Goal: Task Accomplishment & Management: Complete application form

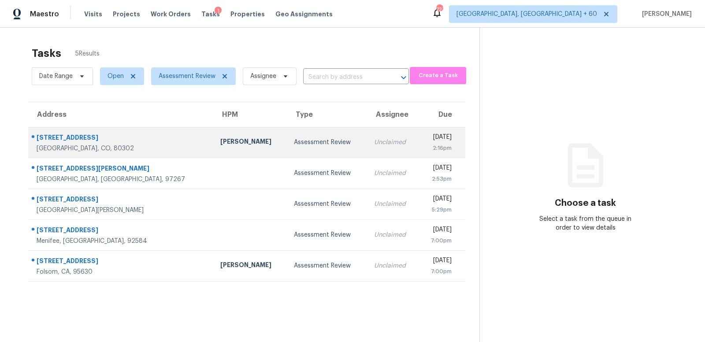
click at [120, 140] on div "[STREET_ADDRESS]" at bounding box center [122, 138] width 170 height 11
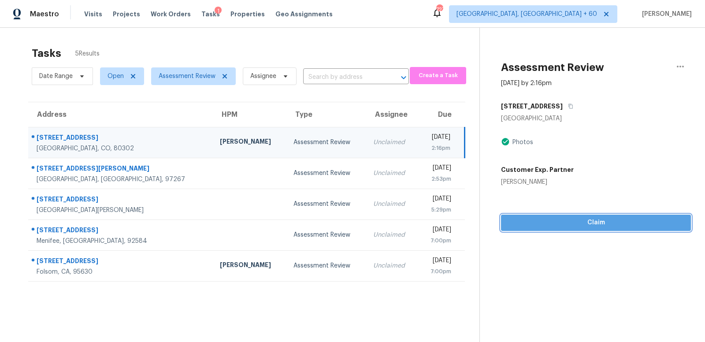
click at [598, 223] on span "Claim" at bounding box center [596, 222] width 176 height 11
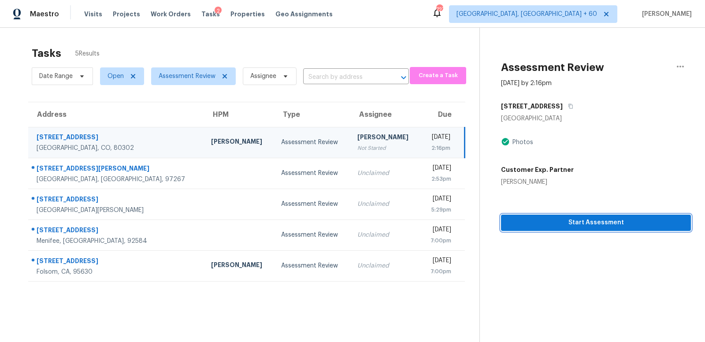
click at [598, 223] on span "Start Assessment" at bounding box center [596, 222] width 176 height 11
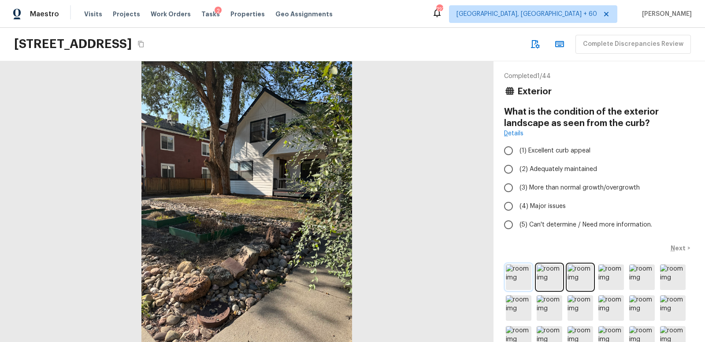
click at [516, 274] on img at bounding box center [519, 277] width 26 height 26
click at [549, 277] on img at bounding box center [550, 277] width 26 height 26
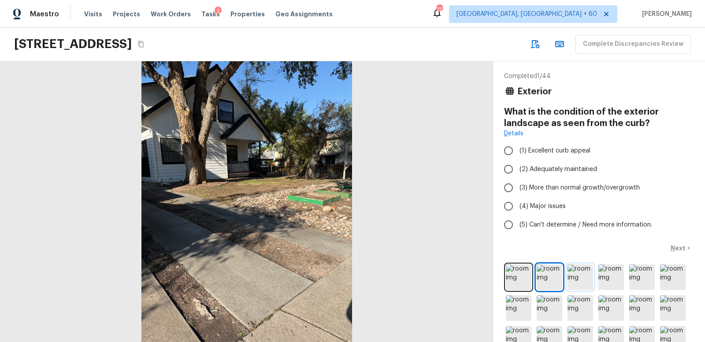
click at [581, 275] on img at bounding box center [580, 277] width 26 height 26
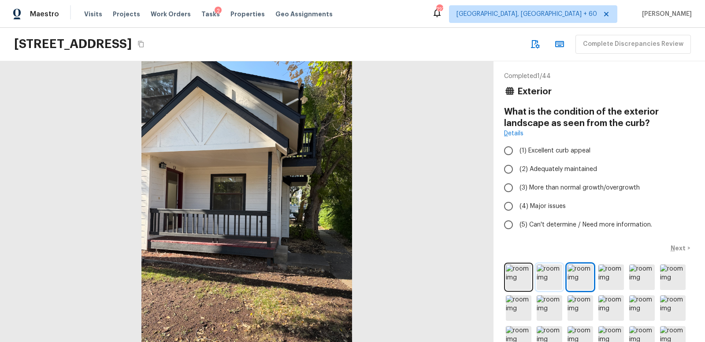
click at [547, 274] on img at bounding box center [550, 277] width 26 height 26
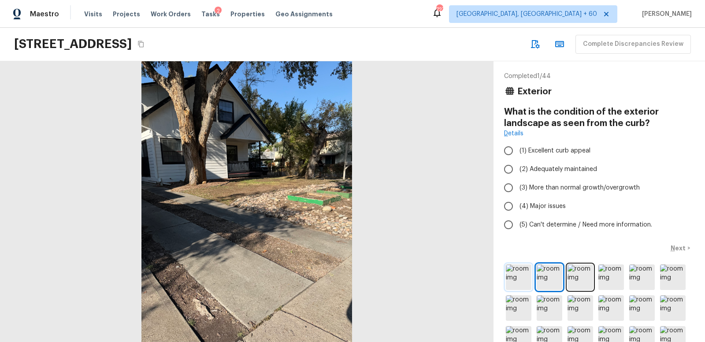
click at [520, 273] on img at bounding box center [519, 277] width 26 height 26
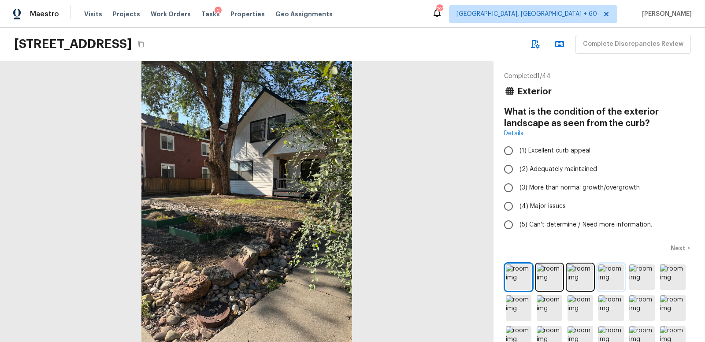
click at [607, 276] on img at bounding box center [611, 277] width 26 height 26
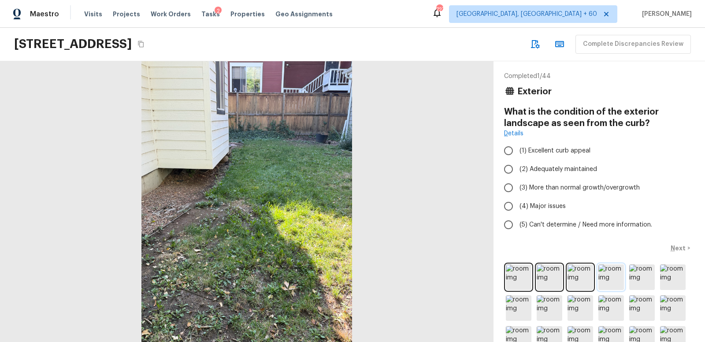
click at [607, 276] on img at bounding box center [611, 277] width 26 height 26
click at [609, 276] on img at bounding box center [611, 277] width 26 height 26
click at [641, 278] on img at bounding box center [642, 277] width 26 height 26
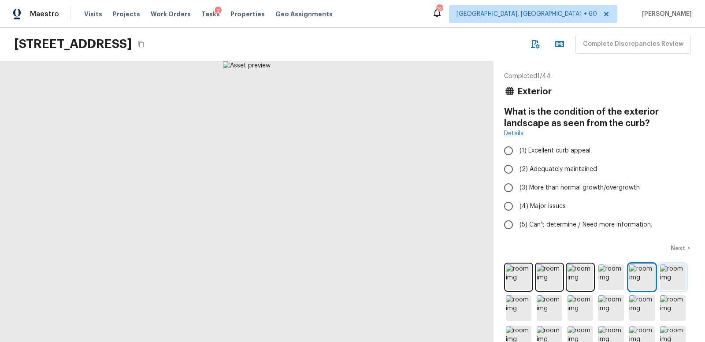
click at [675, 277] on img at bounding box center [673, 277] width 26 height 26
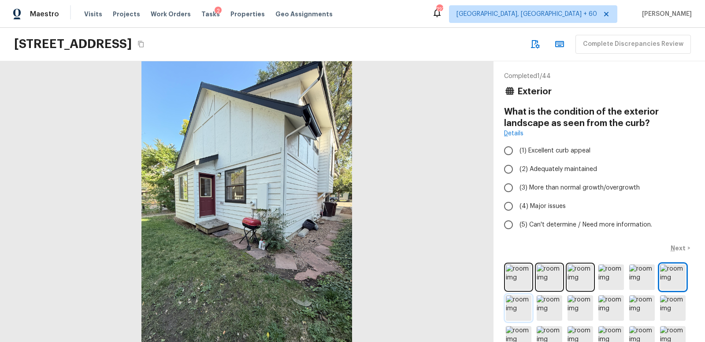
click at [522, 304] on img at bounding box center [519, 308] width 26 height 26
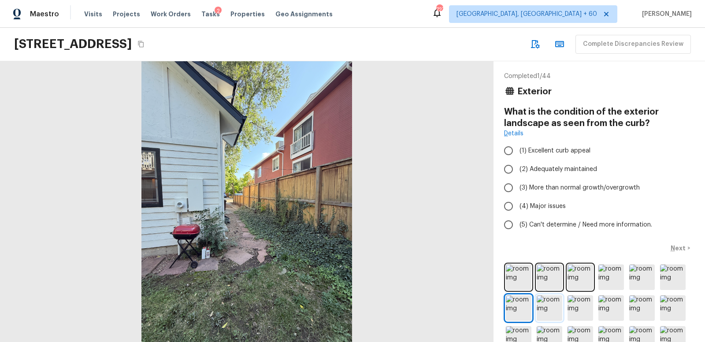
click at [547, 306] on img at bounding box center [550, 308] width 26 height 26
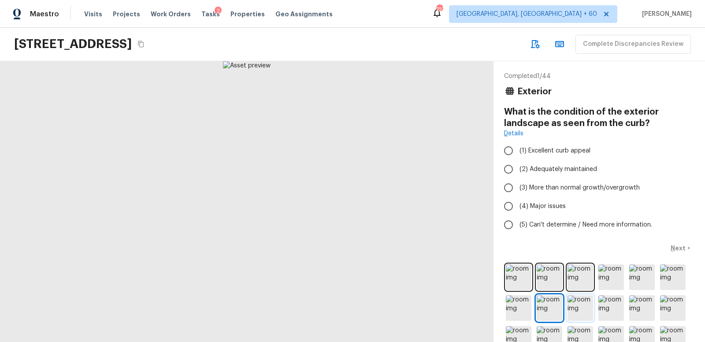
click at [583, 306] on img at bounding box center [580, 308] width 26 height 26
click at [616, 306] on img at bounding box center [611, 308] width 26 height 26
click at [644, 307] on img at bounding box center [642, 308] width 26 height 26
click at [673, 307] on img at bounding box center [673, 308] width 26 height 26
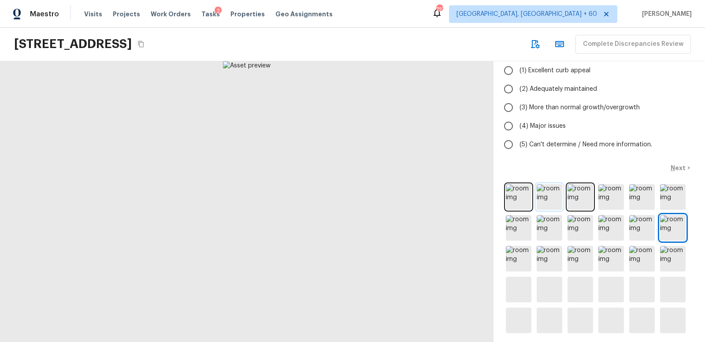
scroll to position [83, 0]
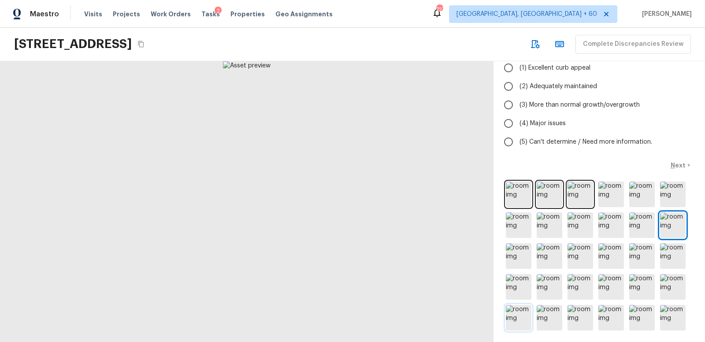
click at [521, 313] on img at bounding box center [519, 318] width 26 height 26
click at [546, 313] on img at bounding box center [550, 318] width 26 height 26
click at [675, 281] on img at bounding box center [673, 287] width 26 height 26
click at [640, 280] on img at bounding box center [642, 287] width 26 height 26
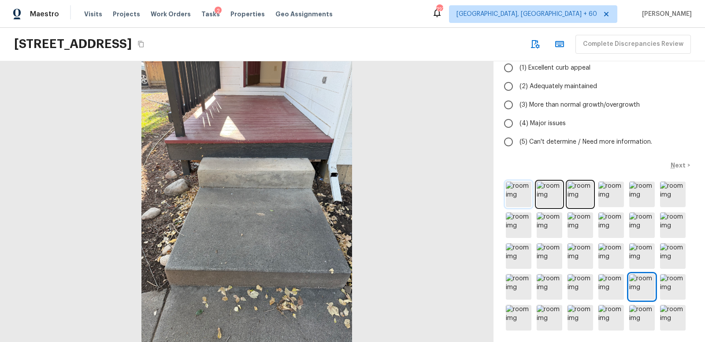
click at [517, 189] on img at bounding box center [519, 195] width 26 height 26
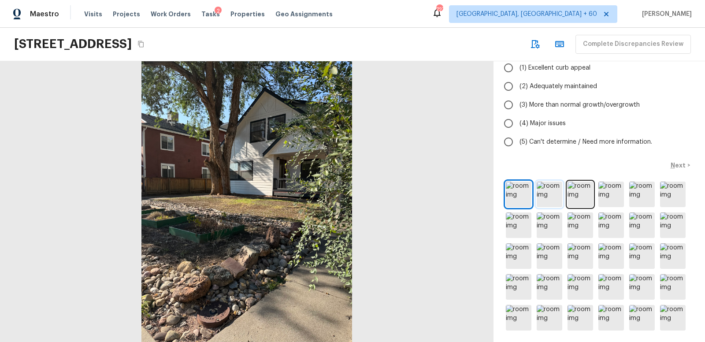
click at [552, 190] on img at bounding box center [550, 195] width 26 height 26
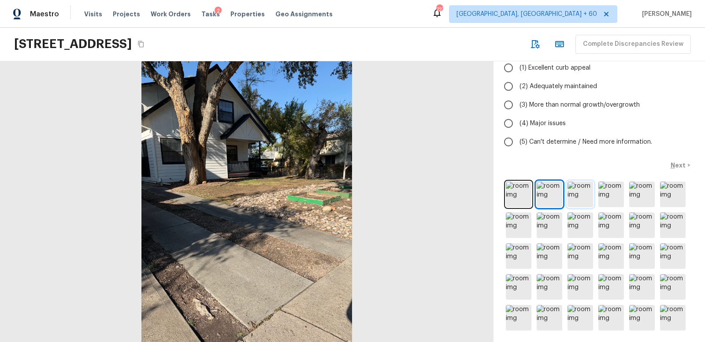
click at [584, 190] on img at bounding box center [580, 195] width 26 height 26
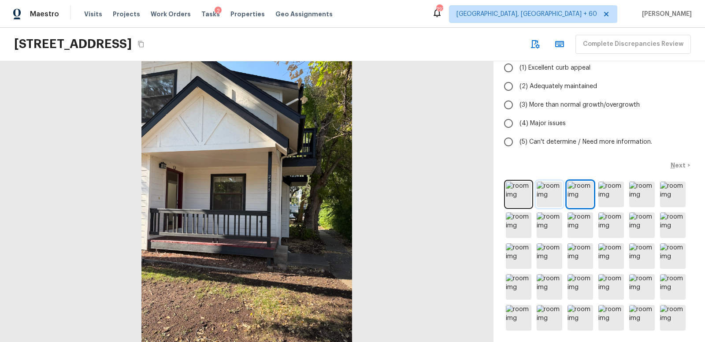
click at [554, 190] on img at bounding box center [550, 195] width 26 height 26
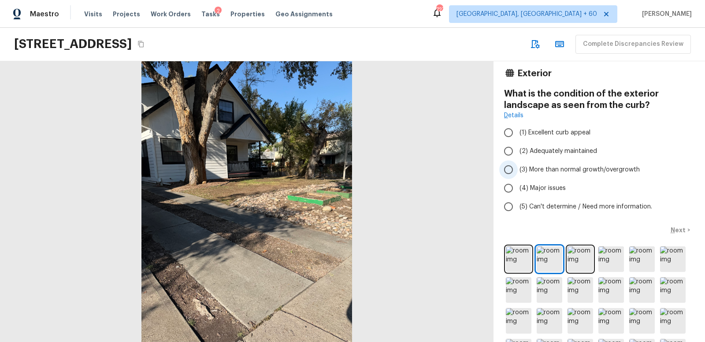
scroll to position [20, 0]
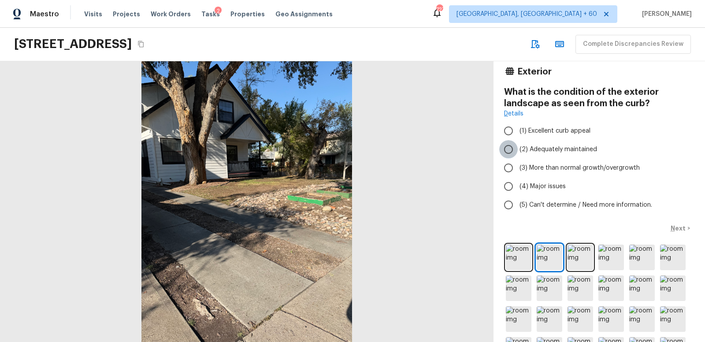
click at [507, 148] on input "(2) Adequately maintained" at bounding box center [508, 149] width 19 height 19
radio input "true"
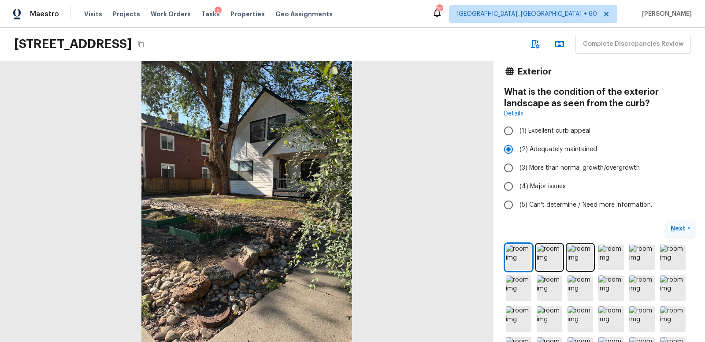
click at [675, 228] on p "Next" at bounding box center [679, 228] width 17 height 9
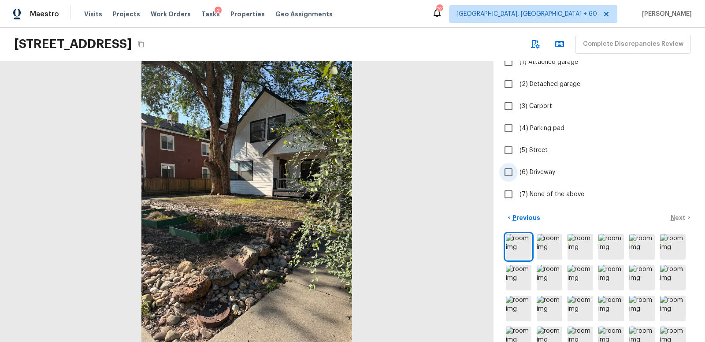
scroll to position [97, 0]
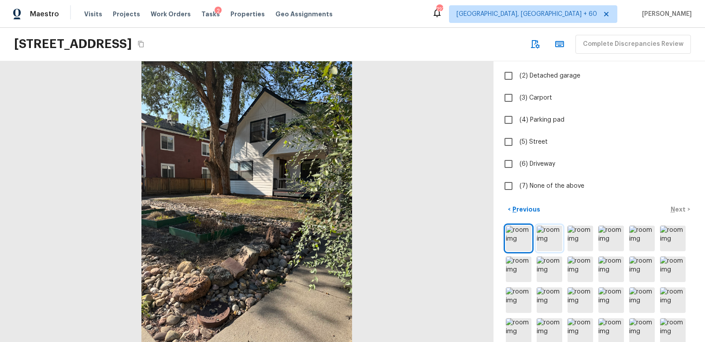
click at [548, 234] on img at bounding box center [550, 239] width 26 height 26
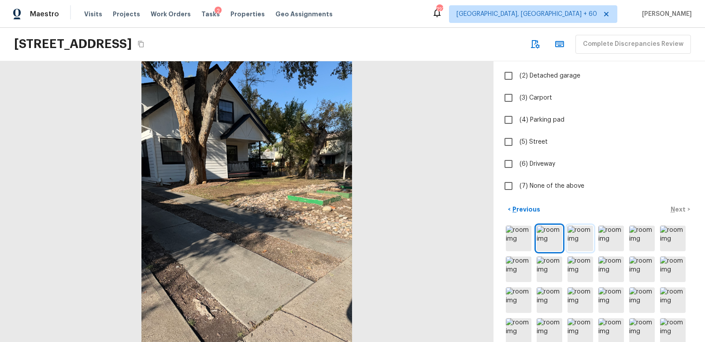
click at [580, 237] on img at bounding box center [580, 239] width 26 height 26
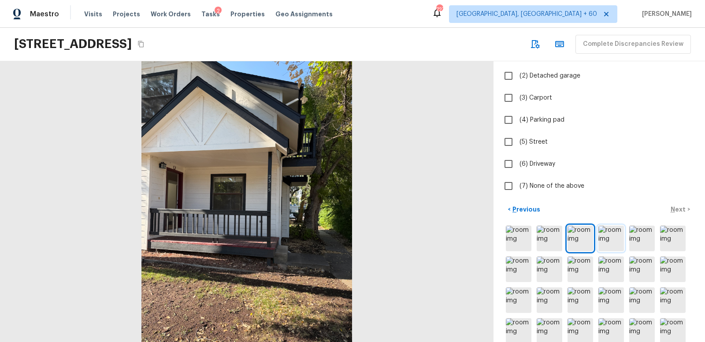
click at [608, 237] on img at bounding box center [611, 239] width 26 height 26
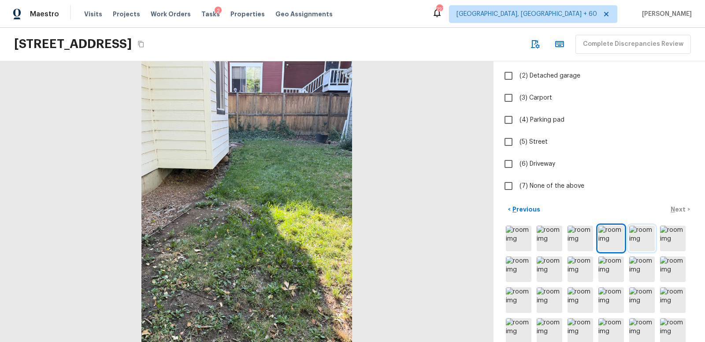
click at [644, 238] on img at bounding box center [642, 239] width 26 height 26
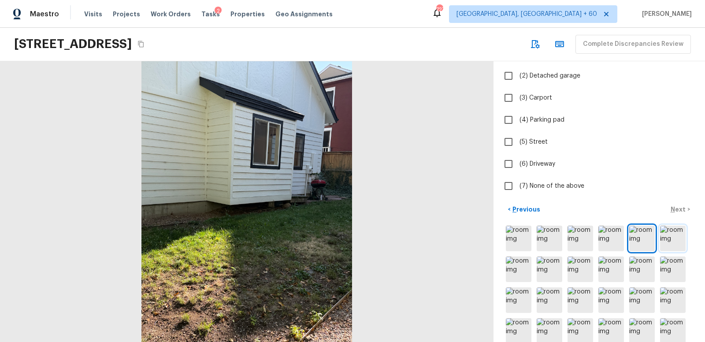
click at [670, 238] on img at bounding box center [673, 239] width 26 height 26
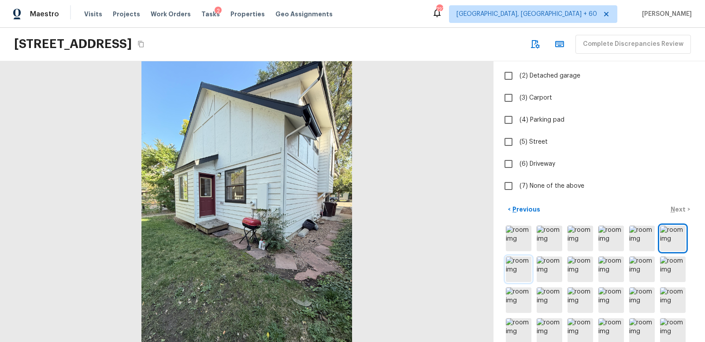
click at [523, 263] on img at bounding box center [519, 269] width 26 height 26
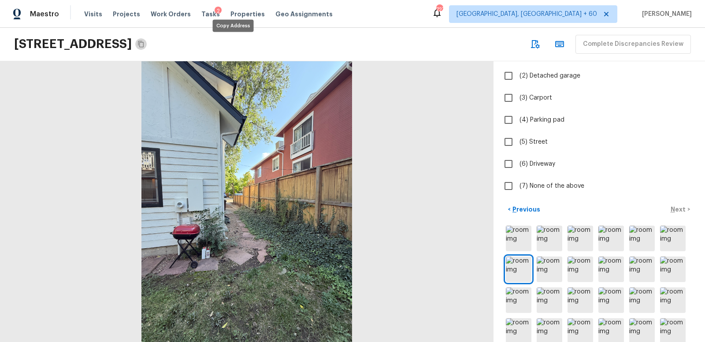
click at [145, 44] on icon "Copy Address" at bounding box center [140, 44] width 7 height 7
click at [145, 43] on icon "Copy Address" at bounding box center [140, 44] width 7 height 7
click at [510, 118] on input "(4) Parking pad" at bounding box center [508, 120] width 19 height 19
checkbox input "true"
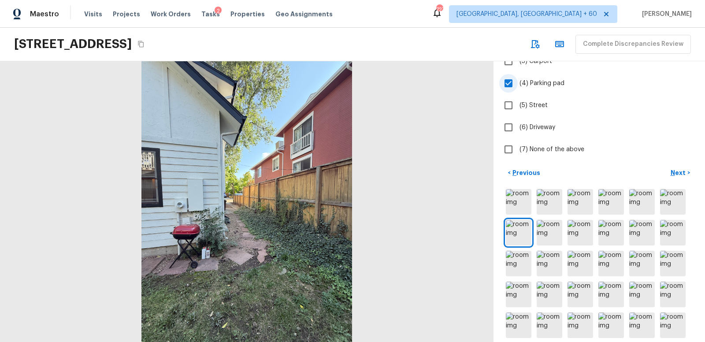
scroll to position [138, 0]
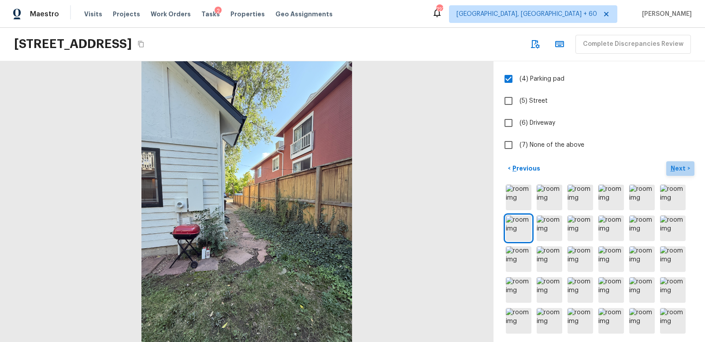
click at [677, 167] on p "Next" at bounding box center [679, 168] width 17 height 9
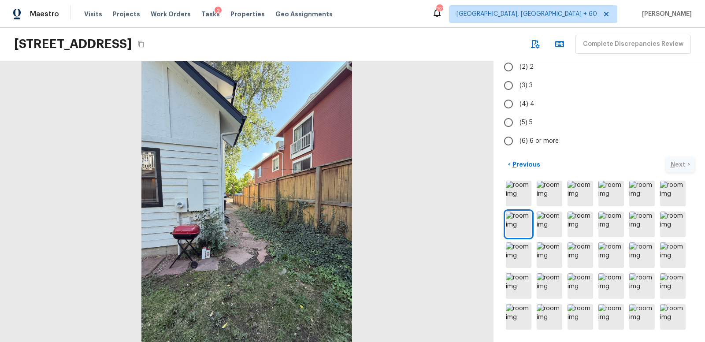
scroll to position [93, 0]
click at [527, 162] on p "Previous" at bounding box center [526, 164] width 30 height 9
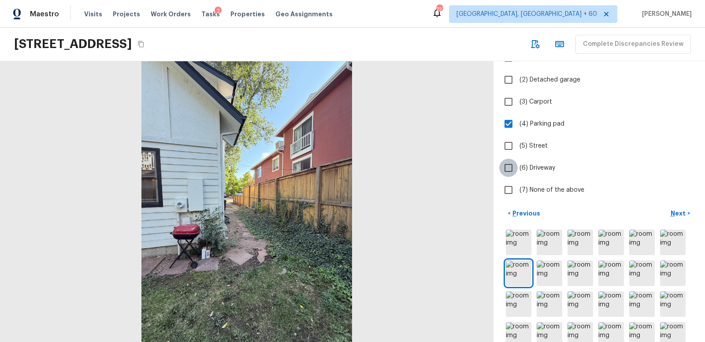
click at [509, 165] on input "(6) Driveway" at bounding box center [508, 168] width 19 height 19
checkbox input "true"
click at [509, 123] on input "(4) Parking pad" at bounding box center [508, 124] width 19 height 19
checkbox input "false"
click at [679, 211] on p "Next" at bounding box center [679, 213] width 17 height 9
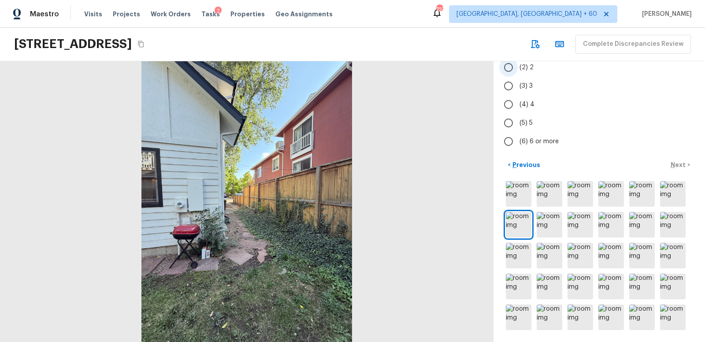
click at [510, 67] on input "(2) 2" at bounding box center [508, 67] width 19 height 19
radio input "true"
click at [681, 163] on p "Next" at bounding box center [679, 164] width 17 height 9
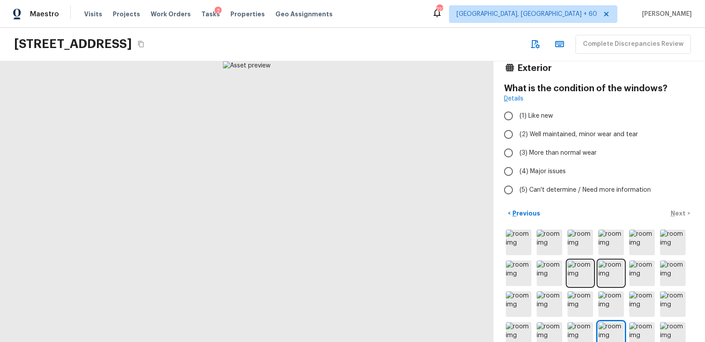
scroll to position [71, 0]
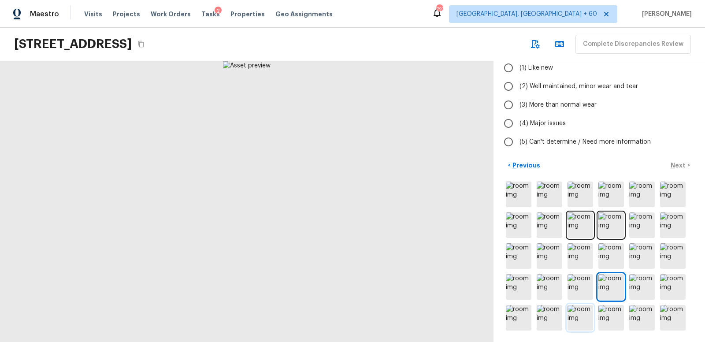
click at [584, 313] on img at bounding box center [580, 318] width 26 height 26
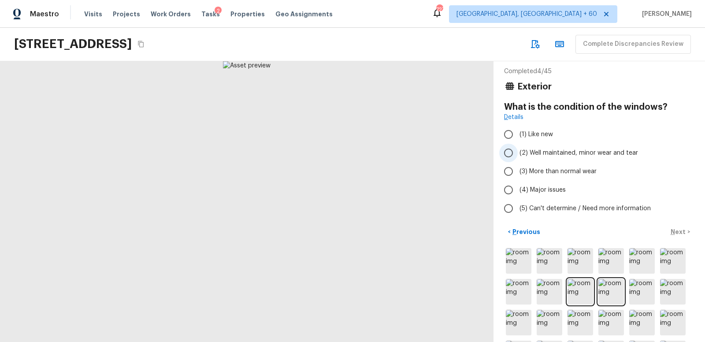
scroll to position [6, 0]
click at [510, 151] on input "(2) Well maintained, minor wear and tear" at bounding box center [508, 152] width 19 height 19
radio input "true"
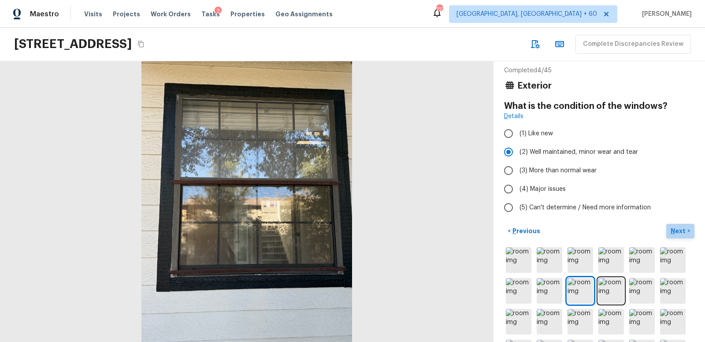
click at [681, 229] on p "Next" at bounding box center [679, 230] width 17 height 9
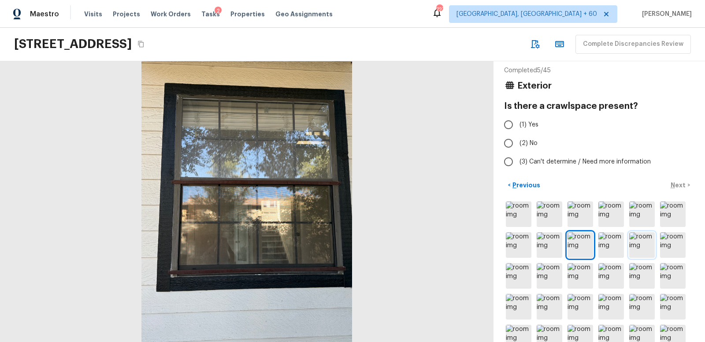
click at [646, 241] on img at bounding box center [642, 245] width 26 height 26
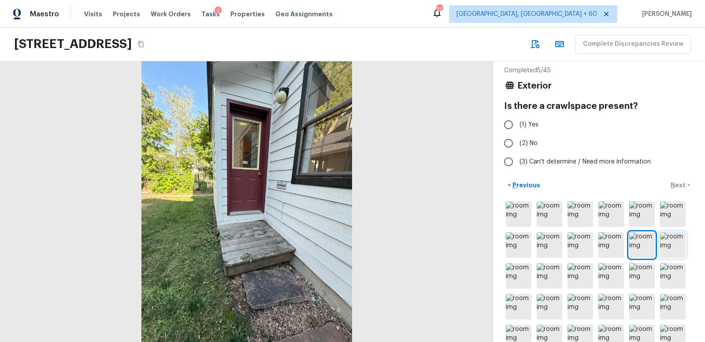
click at [678, 241] on img at bounding box center [673, 245] width 26 height 26
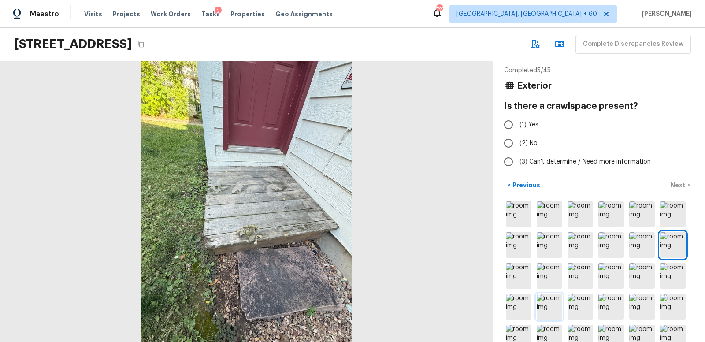
click at [549, 306] on img at bounding box center [550, 307] width 26 height 26
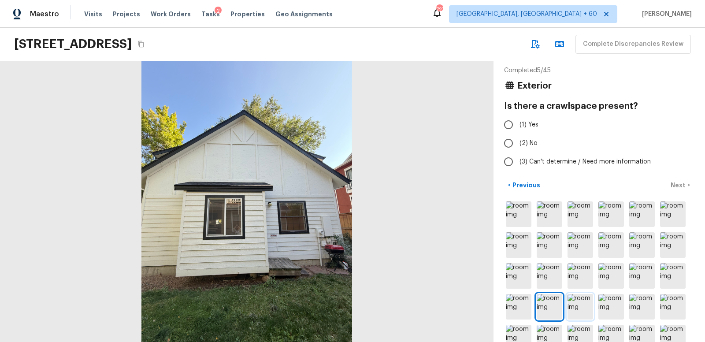
click at [583, 305] on img at bounding box center [580, 307] width 26 height 26
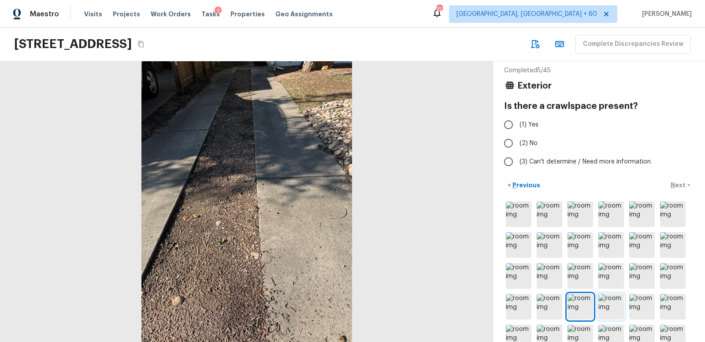
click at [610, 305] on img at bounding box center [611, 307] width 26 height 26
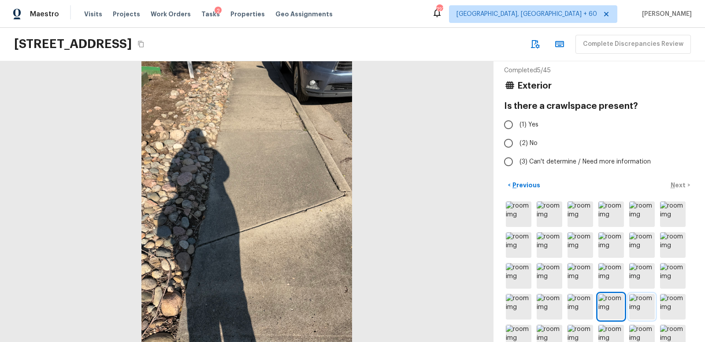
click at [649, 306] on img at bounding box center [642, 307] width 26 height 26
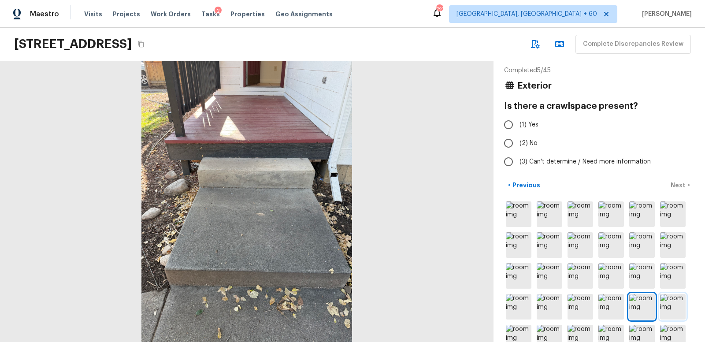
click at [671, 305] on img at bounding box center [673, 307] width 26 height 26
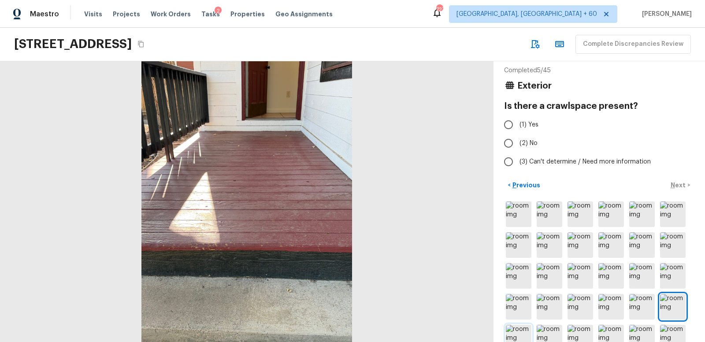
click at [516, 326] on img at bounding box center [519, 338] width 26 height 26
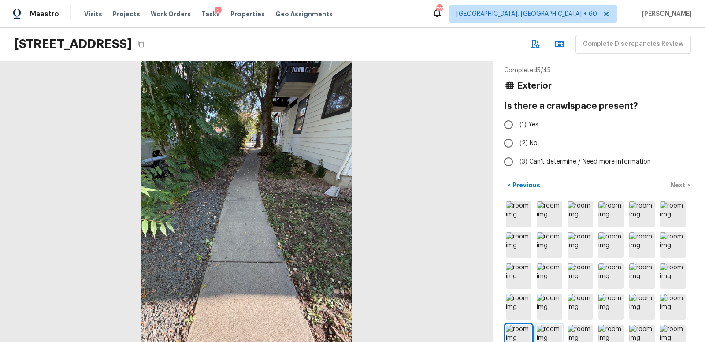
click at [551, 329] on img at bounding box center [550, 338] width 26 height 26
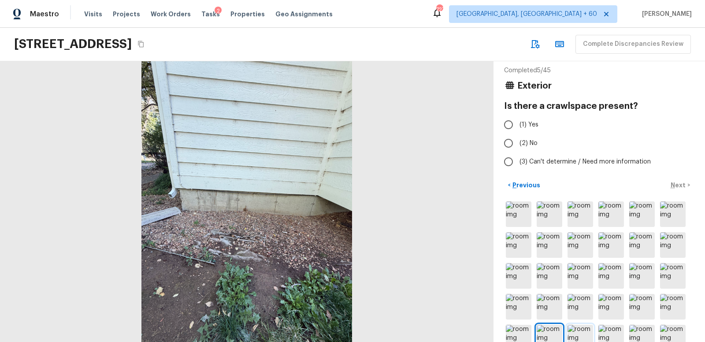
click at [582, 330] on img at bounding box center [580, 338] width 26 height 26
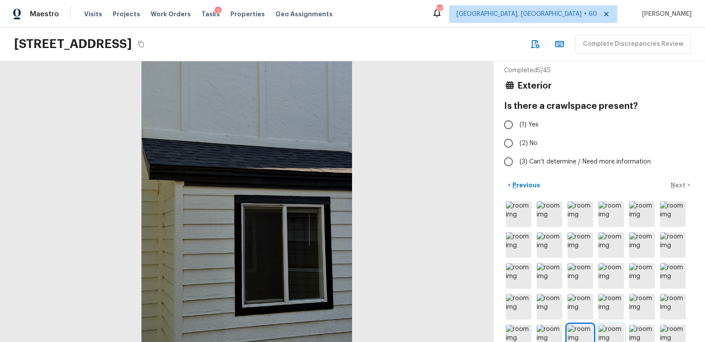
click at [616, 332] on img at bounding box center [611, 338] width 26 height 26
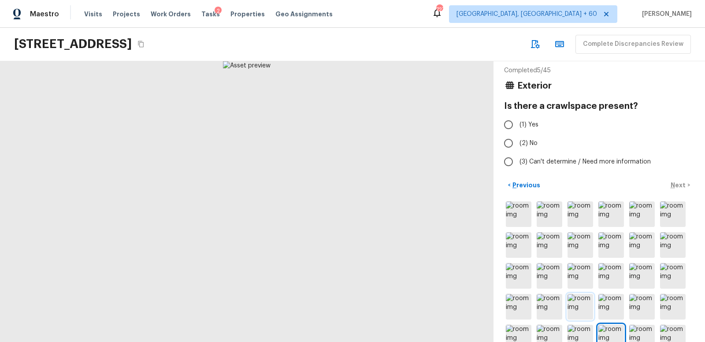
scroll to position [26, 0]
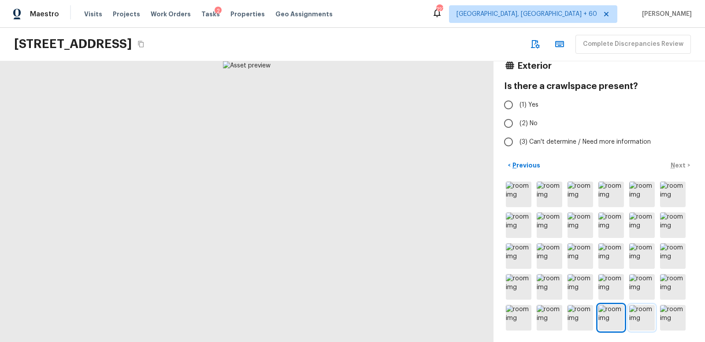
click at [638, 319] on img at bounding box center [642, 318] width 26 height 26
click at [672, 315] on img at bounding box center [673, 318] width 26 height 26
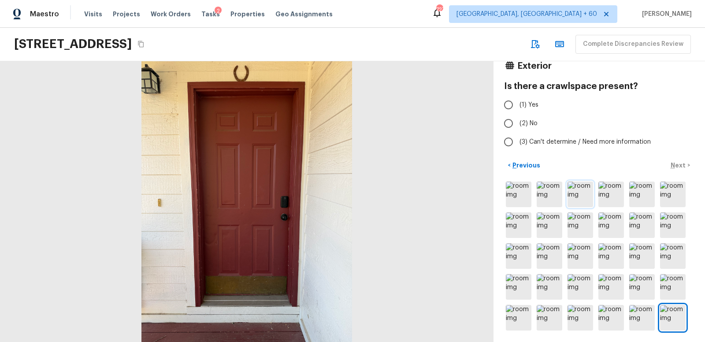
click at [579, 193] on img at bounding box center [580, 195] width 26 height 26
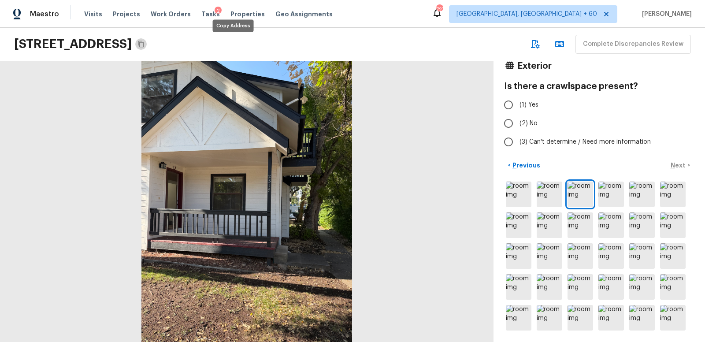
click at [144, 41] on icon "Copy Address" at bounding box center [141, 44] width 6 height 7
click at [508, 143] on input "(3) Can't determine / Need more information" at bounding box center [508, 142] width 19 height 19
radio input "true"
click at [678, 164] on p "Next" at bounding box center [679, 165] width 17 height 9
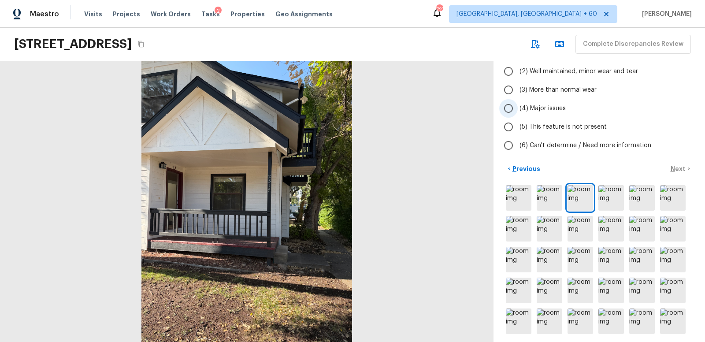
scroll to position [86, 0]
click at [608, 201] on img at bounding box center [611, 198] width 26 height 26
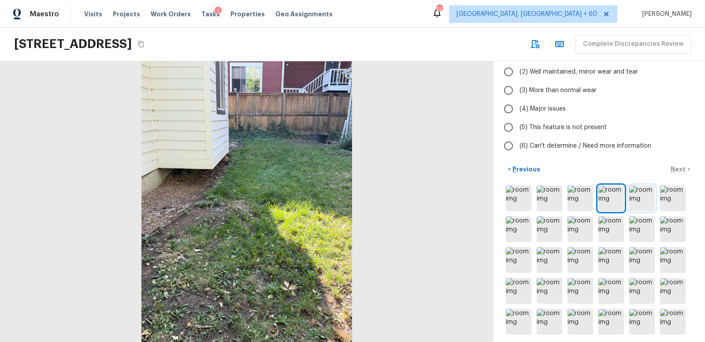
click at [640, 200] on img at bounding box center [642, 198] width 26 height 26
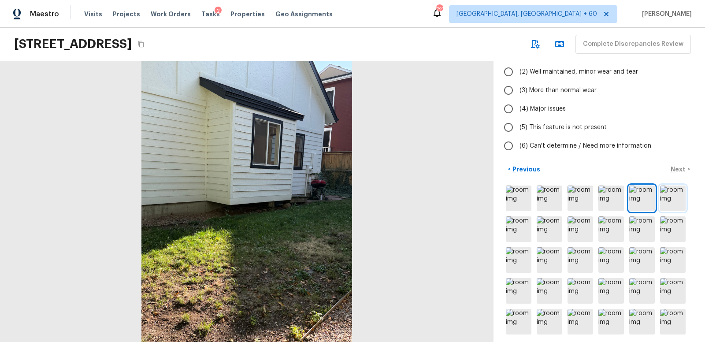
click at [670, 198] on img at bounding box center [673, 198] width 26 height 26
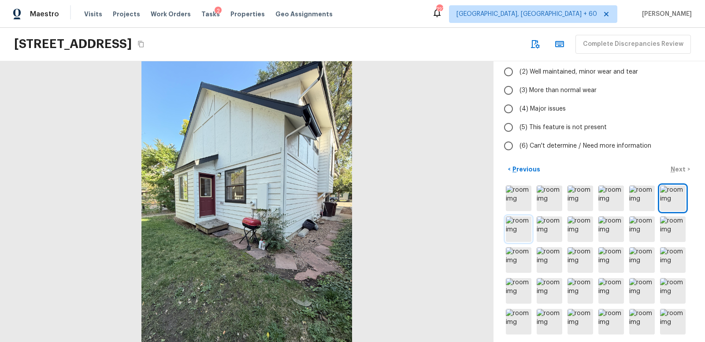
click at [527, 226] on img at bounding box center [519, 229] width 26 height 26
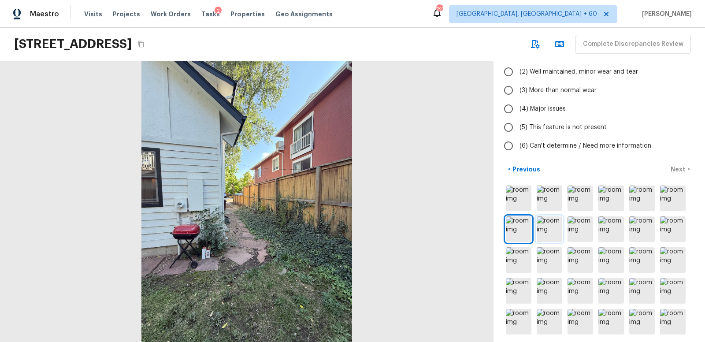
click at [553, 227] on img at bounding box center [550, 229] width 26 height 26
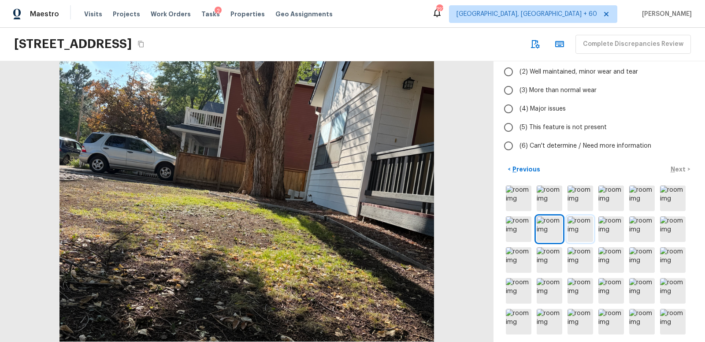
click at [579, 229] on img at bounding box center [580, 229] width 26 height 26
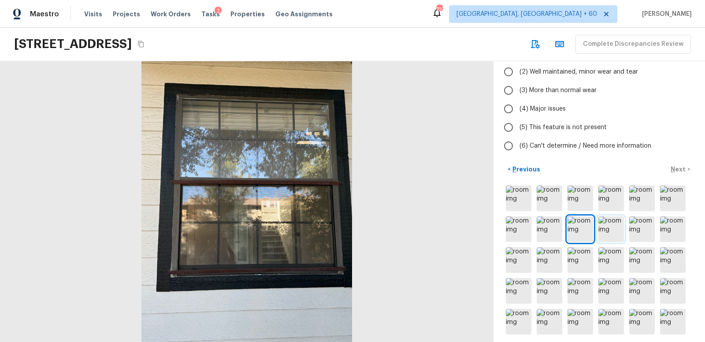
click at [613, 229] on img at bounding box center [611, 229] width 26 height 26
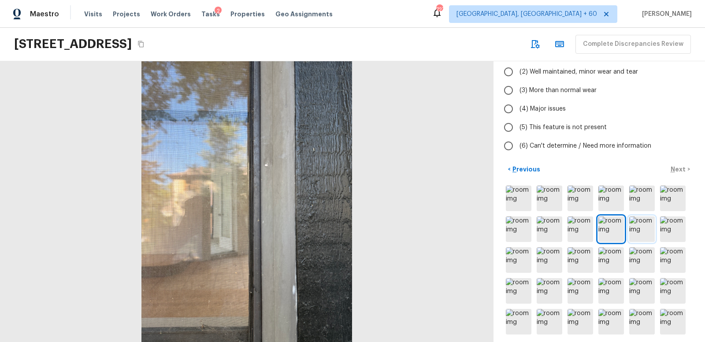
click at [649, 226] on img at bounding box center [642, 229] width 26 height 26
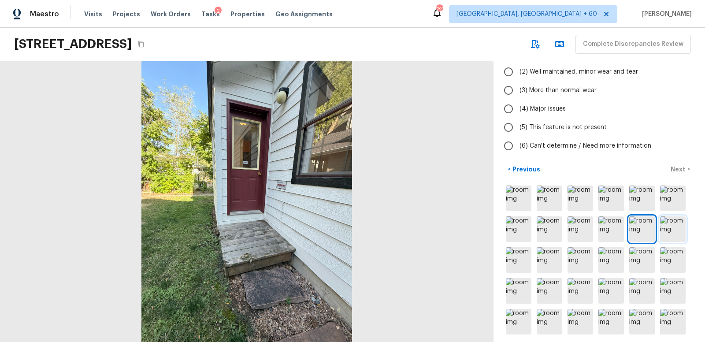
click at [673, 231] on img at bounding box center [673, 229] width 26 height 26
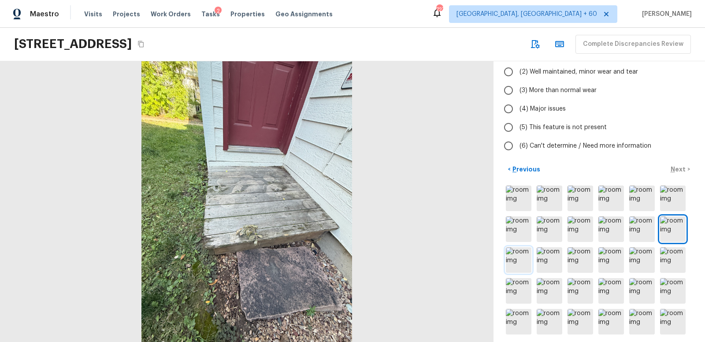
click at [519, 267] on img at bounding box center [519, 260] width 26 height 26
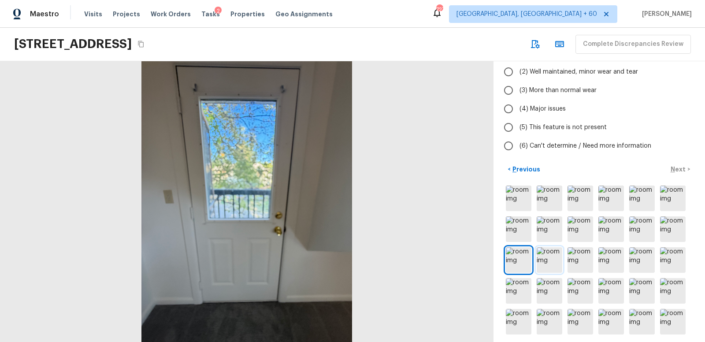
click at [547, 263] on img at bounding box center [550, 260] width 26 height 26
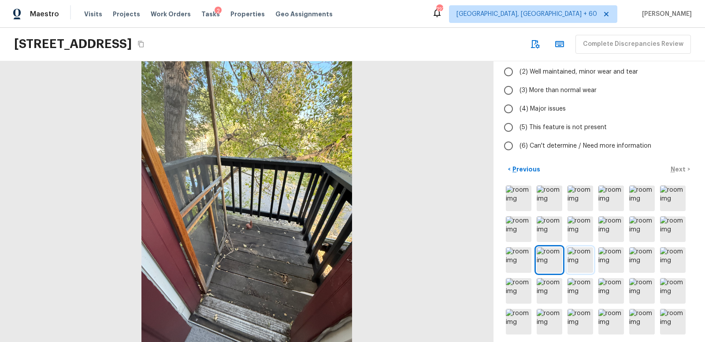
click at [581, 260] on img at bounding box center [580, 260] width 26 height 26
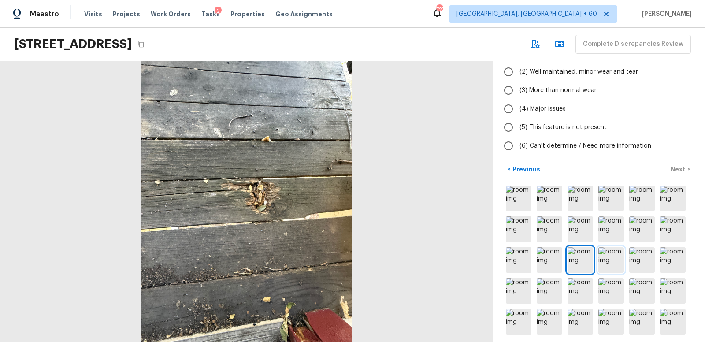
click at [617, 259] on img at bounding box center [611, 260] width 26 height 26
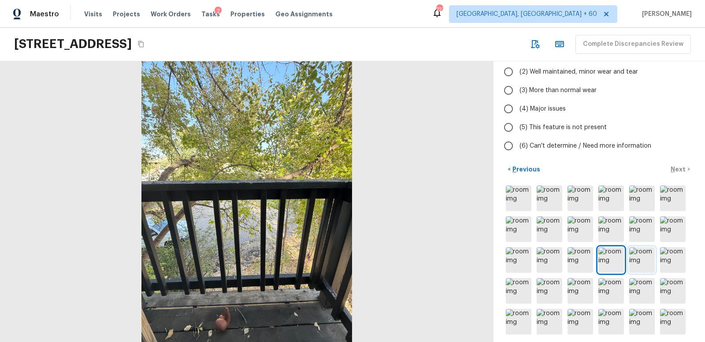
click at [642, 257] on img at bounding box center [642, 260] width 26 height 26
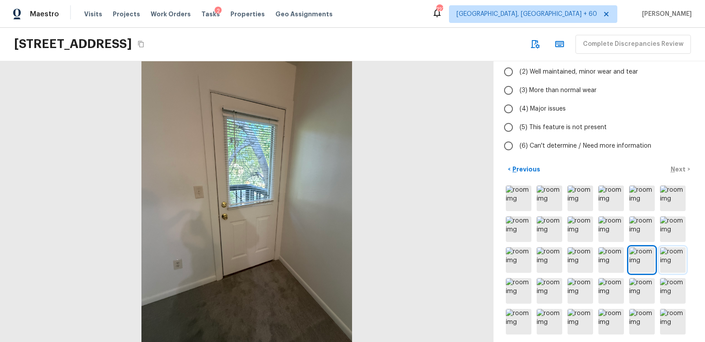
click at [681, 258] on img at bounding box center [673, 260] width 26 height 26
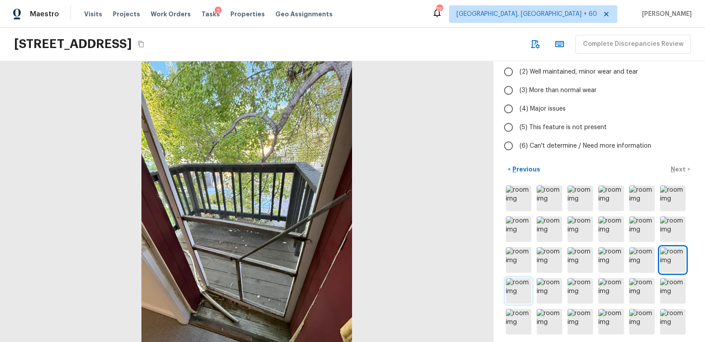
click at [515, 298] on img at bounding box center [519, 291] width 26 height 26
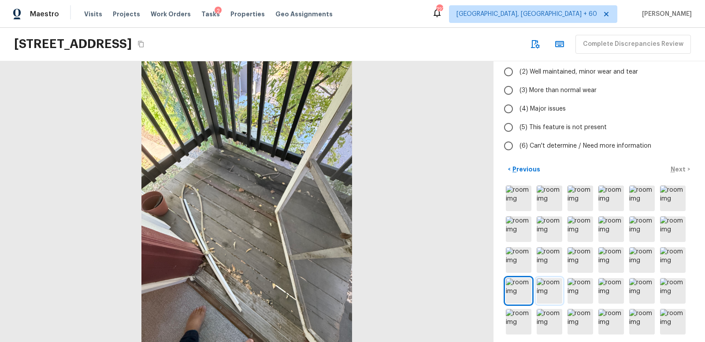
click at [554, 295] on img at bounding box center [550, 291] width 26 height 26
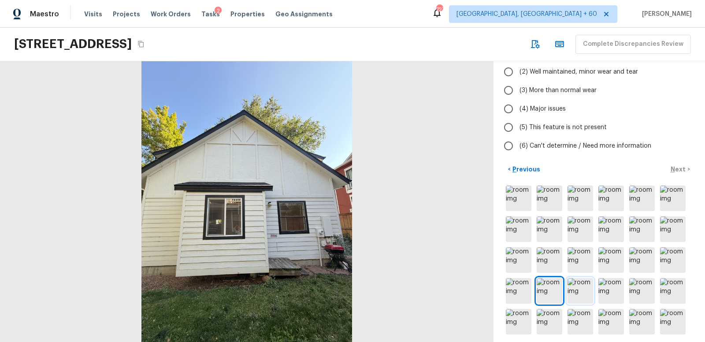
click at [590, 293] on img at bounding box center [580, 291] width 26 height 26
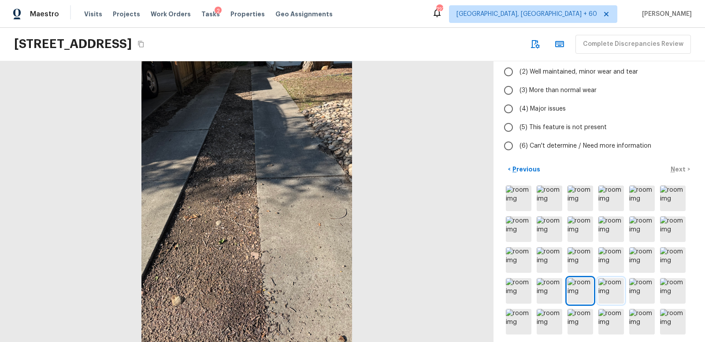
click at [612, 291] on img at bounding box center [611, 291] width 26 height 26
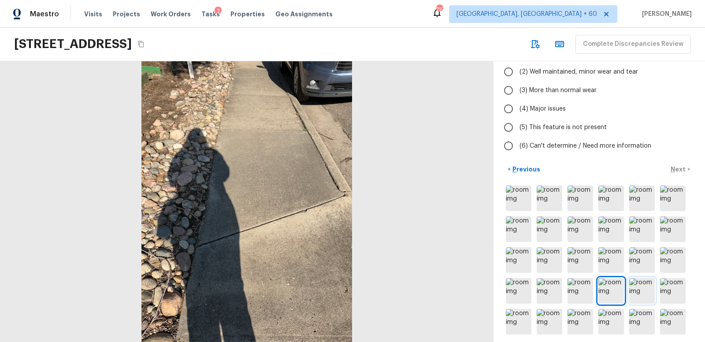
click at [646, 292] on img at bounding box center [642, 291] width 26 height 26
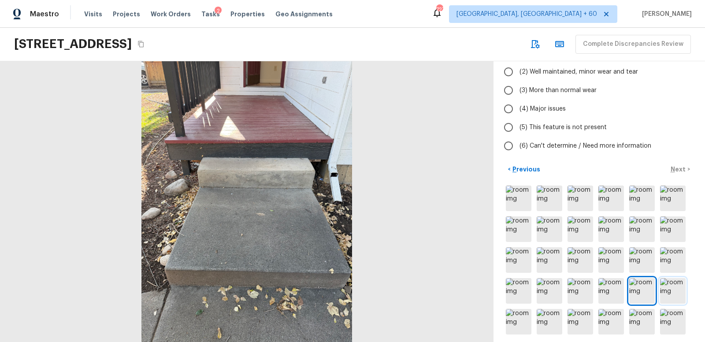
click at [678, 292] on img at bounding box center [673, 291] width 26 height 26
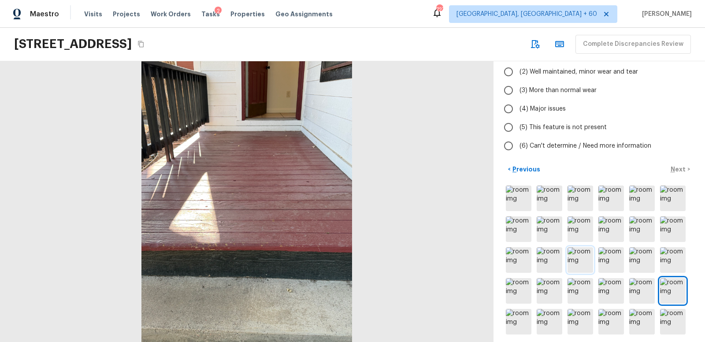
scroll to position [90, 0]
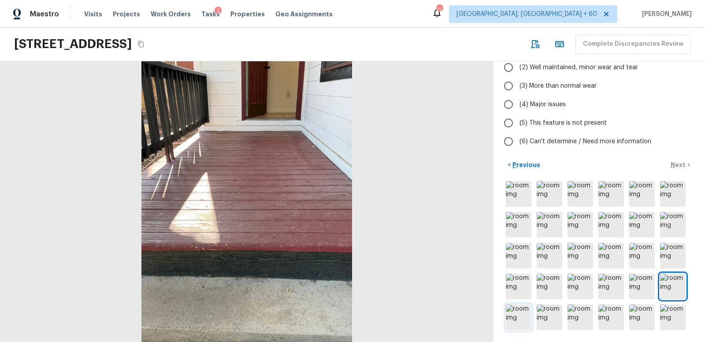
click at [516, 312] on img at bounding box center [519, 317] width 26 height 26
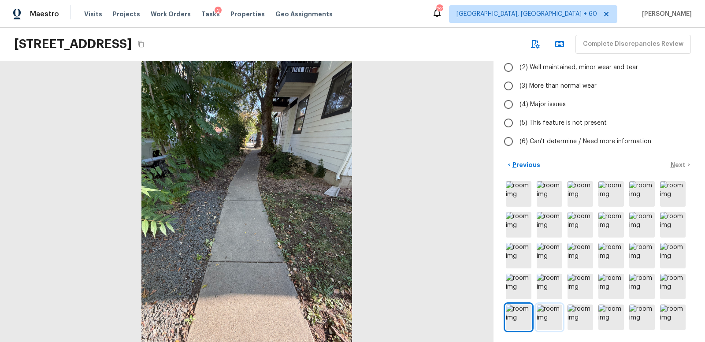
click at [549, 315] on img at bounding box center [550, 317] width 26 height 26
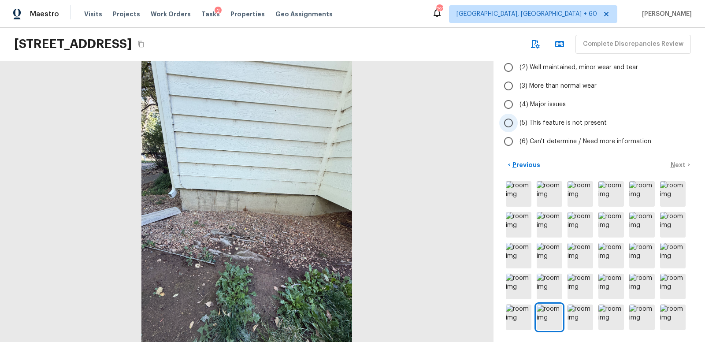
click at [510, 122] on input "(5) This feature is not present" at bounding box center [508, 123] width 19 height 19
radio input "true"
click at [679, 164] on p "Next" at bounding box center [679, 164] width 17 height 9
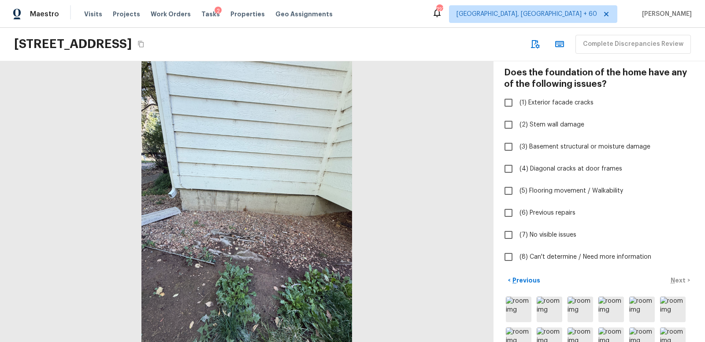
scroll to position [40, 0]
click at [507, 233] on input "(7) No visible issues" at bounding box center [508, 234] width 19 height 19
checkbox input "true"
click at [678, 279] on p "Next" at bounding box center [679, 279] width 17 height 9
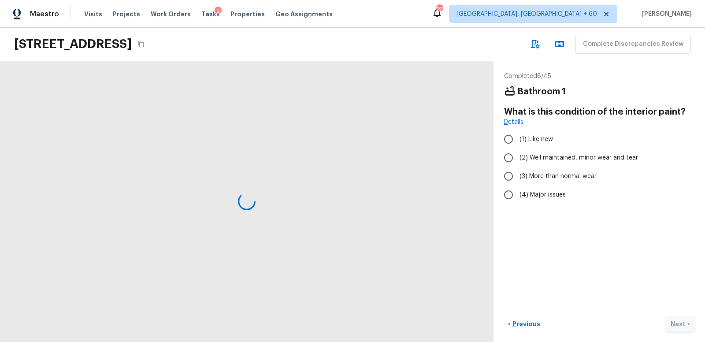
scroll to position [0, 0]
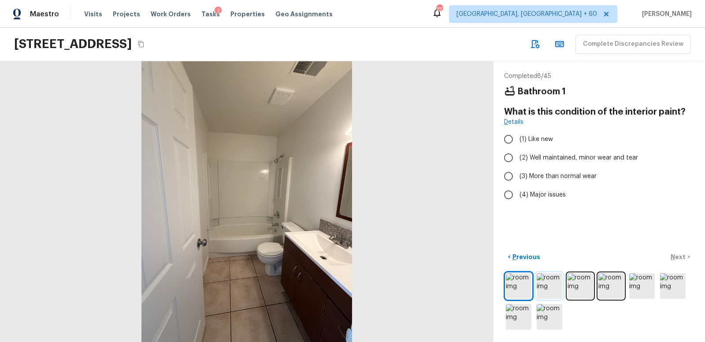
click at [550, 285] on img at bounding box center [550, 286] width 26 height 26
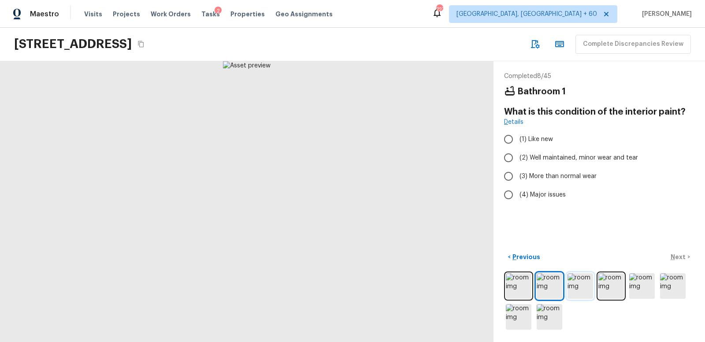
click at [580, 284] on img at bounding box center [580, 286] width 26 height 26
click at [615, 285] on img at bounding box center [611, 286] width 26 height 26
click at [644, 284] on img at bounding box center [642, 286] width 26 height 26
click at [673, 285] on img at bounding box center [673, 286] width 26 height 26
click at [513, 314] on img at bounding box center [519, 317] width 26 height 26
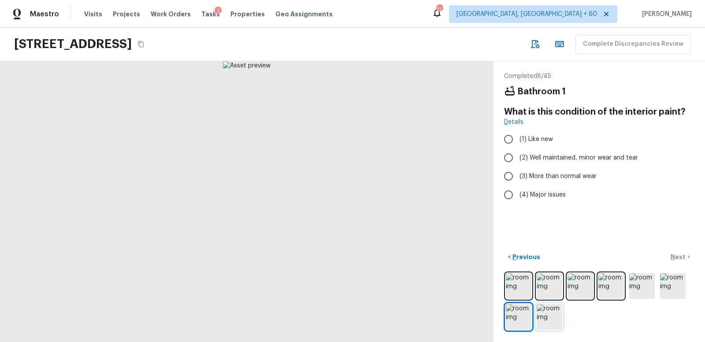
click at [548, 315] on img at bounding box center [550, 317] width 26 height 26
click at [509, 156] on input "(2) Well maintained, minor wear and tear" at bounding box center [508, 157] width 19 height 19
radio input "true"
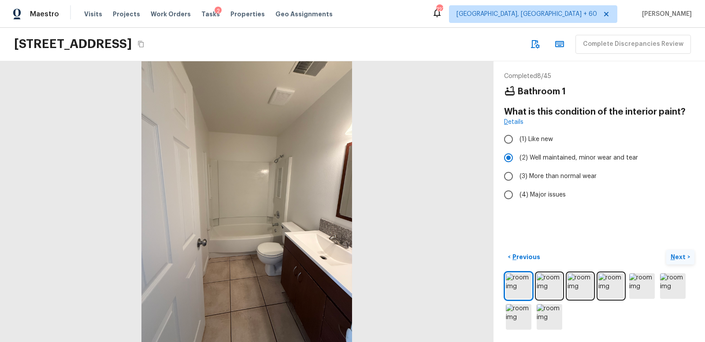
click at [679, 255] on p "Next" at bounding box center [679, 256] width 17 height 9
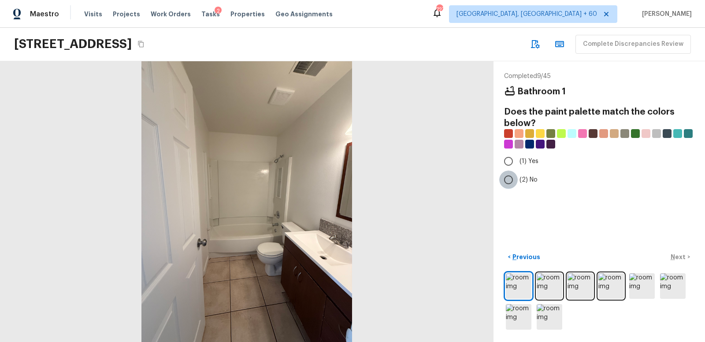
drag, startPoint x: 512, startPoint y: 179, endPoint x: 524, endPoint y: 181, distance: 12.1
click at [513, 179] on input "(2) No" at bounding box center [508, 180] width 19 height 19
radio input "true"
click at [682, 254] on p "Next" at bounding box center [679, 256] width 17 height 9
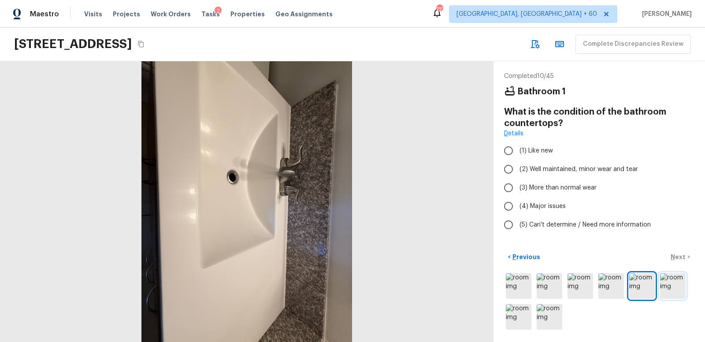
click at [668, 284] on img at bounding box center [673, 286] width 26 height 26
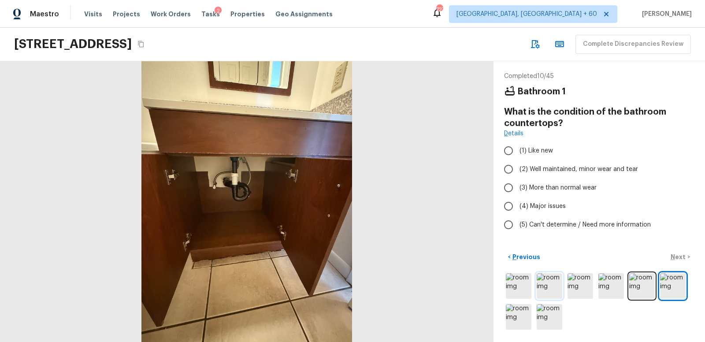
click at [545, 285] on img at bounding box center [550, 286] width 26 height 26
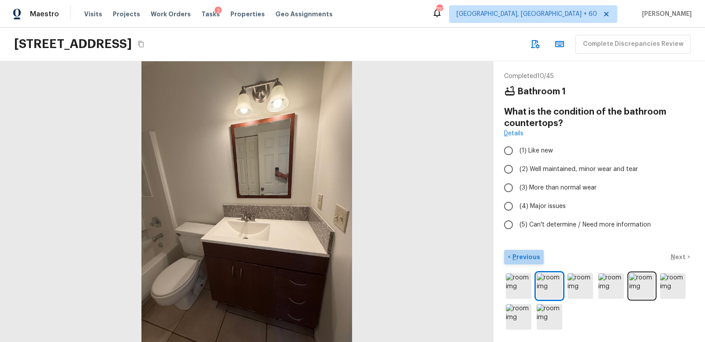
click at [525, 255] on p "Previous" at bounding box center [526, 256] width 30 height 9
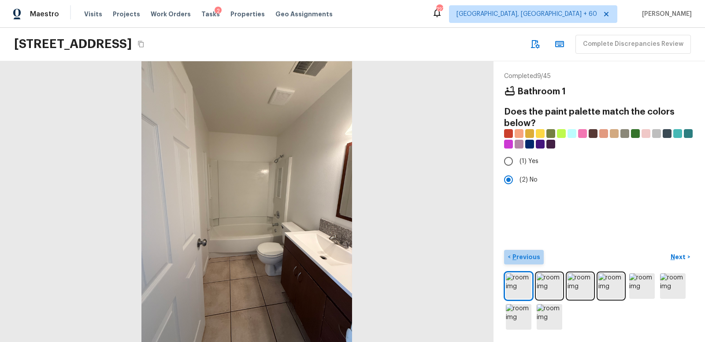
click at [525, 255] on p "Previous" at bounding box center [526, 256] width 30 height 9
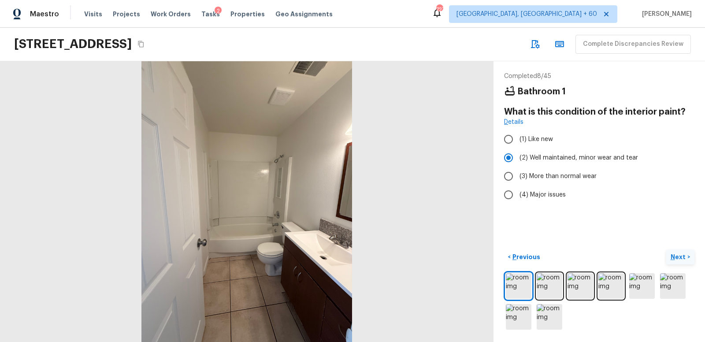
click at [675, 256] on p "Next" at bounding box center [679, 256] width 17 height 9
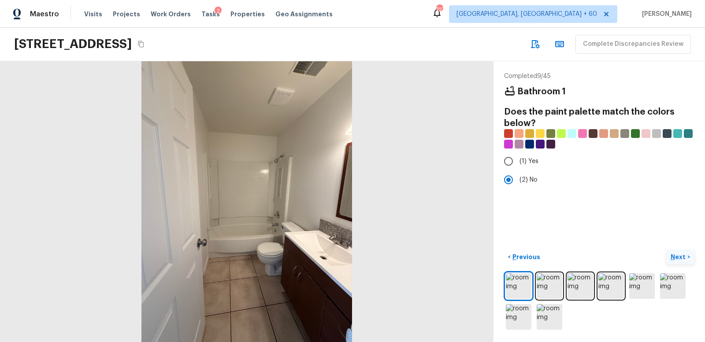
click at [675, 256] on p "Next" at bounding box center [679, 256] width 17 height 9
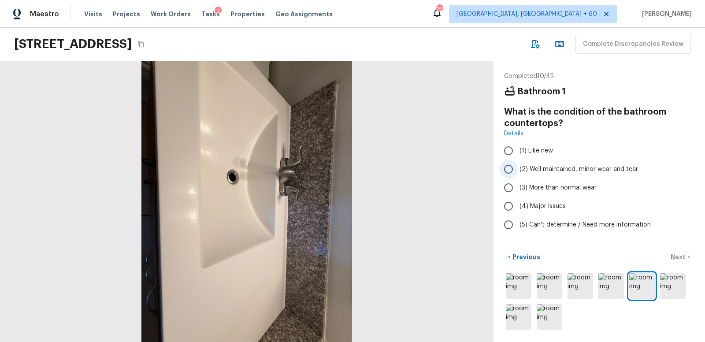
click at [508, 168] on input "(2) Well maintained, minor wear and tear" at bounding box center [508, 169] width 19 height 19
radio input "true"
click at [679, 256] on p "Next" at bounding box center [679, 256] width 17 height 9
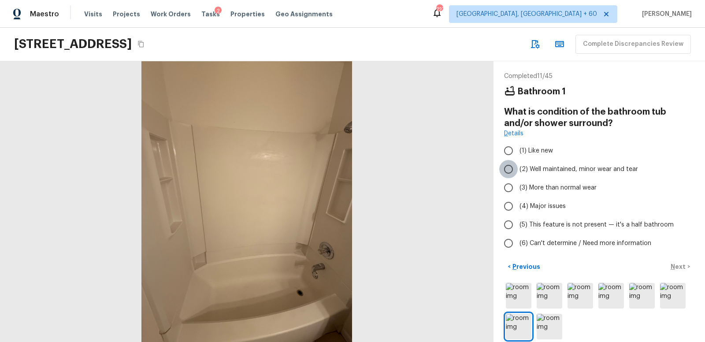
click at [509, 169] on input "(2) Well maintained, minor wear and tear" at bounding box center [508, 169] width 19 height 19
radio input "true"
click at [681, 264] on p "Next" at bounding box center [679, 266] width 17 height 9
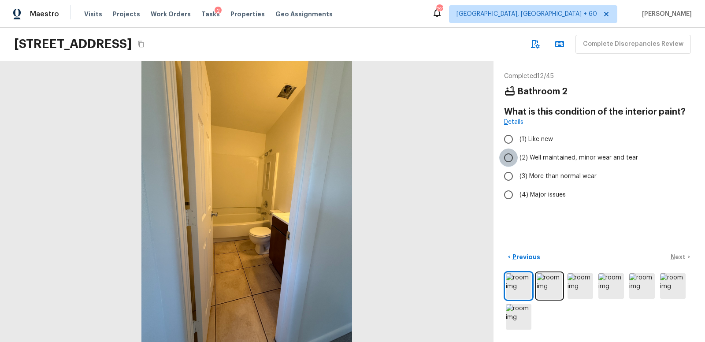
click at [510, 156] on input "(2) Well maintained, minor wear and tear" at bounding box center [508, 157] width 19 height 19
radio input "true"
click at [682, 255] on p "Next" at bounding box center [679, 256] width 17 height 9
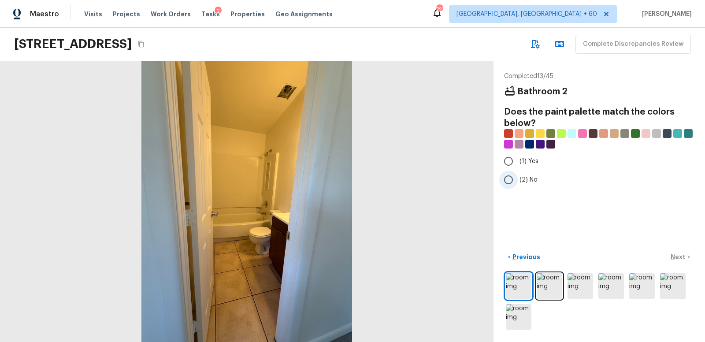
click at [511, 181] on input "(2) No" at bounding box center [508, 180] width 19 height 19
radio input "true"
click at [677, 257] on p "Next" at bounding box center [679, 256] width 17 height 9
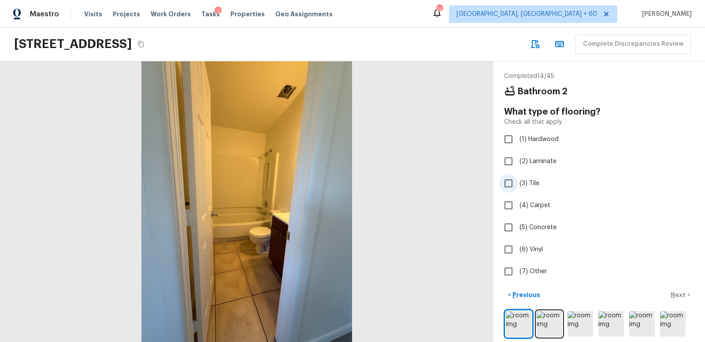
click at [510, 180] on input "(3) Tile" at bounding box center [508, 183] width 19 height 19
checkbox input "true"
click at [679, 291] on p "Next" at bounding box center [679, 294] width 17 height 9
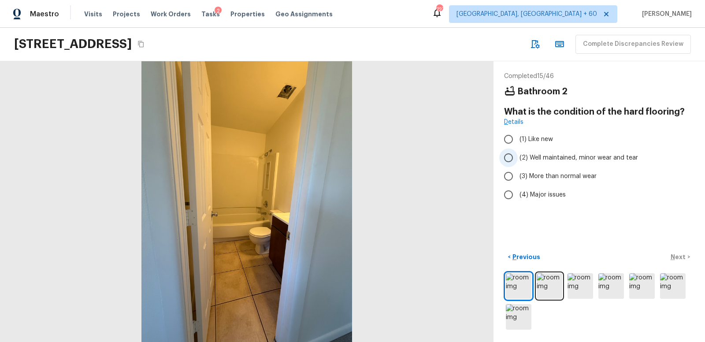
click at [509, 160] on input "(2) Well maintained, minor wear and tear" at bounding box center [508, 157] width 19 height 19
radio input "true"
click at [679, 256] on p "Next" at bounding box center [679, 256] width 17 height 9
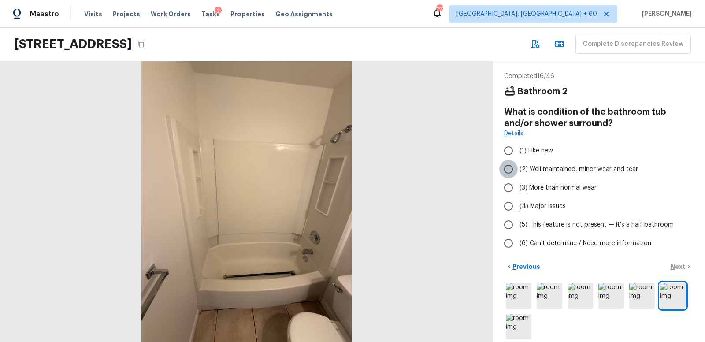
click at [508, 167] on input "(2) Well maintained, minor wear and tear" at bounding box center [508, 169] width 19 height 19
radio input "true"
click at [677, 266] on p "Next" at bounding box center [679, 266] width 17 height 9
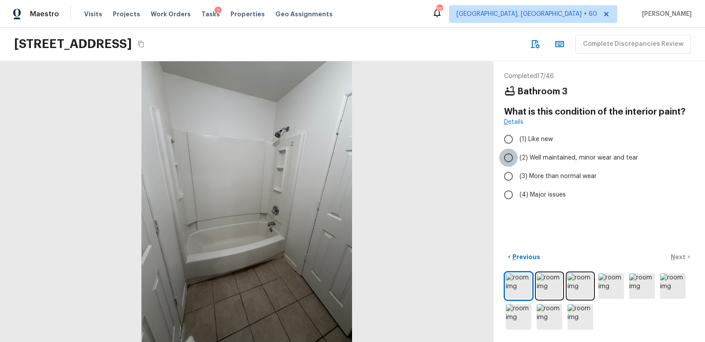
click at [509, 156] on input "(2) Well maintained, minor wear and tear" at bounding box center [508, 157] width 19 height 19
radio input "true"
click at [681, 257] on p "Next" at bounding box center [679, 256] width 17 height 9
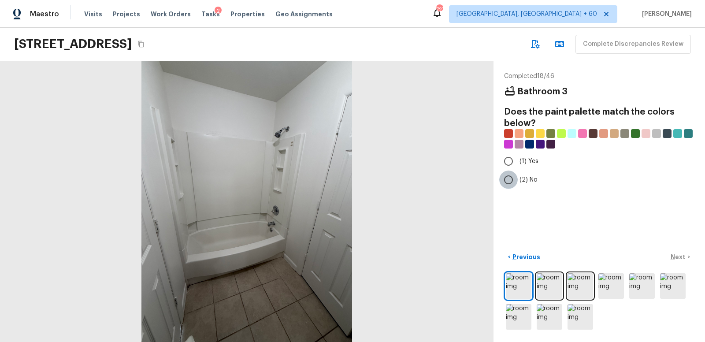
click at [510, 178] on input "(2) No" at bounding box center [508, 180] width 19 height 19
radio input "true"
click at [679, 254] on p "Next" at bounding box center [679, 256] width 17 height 9
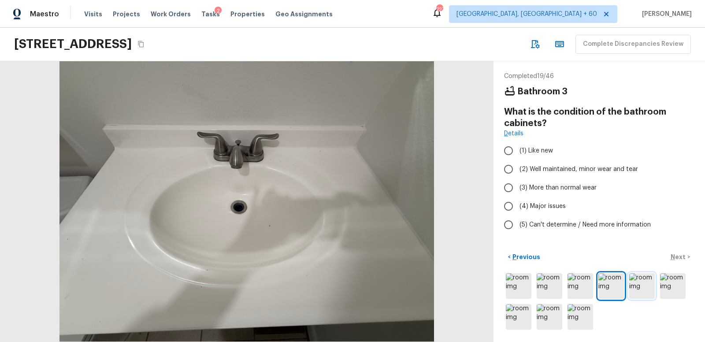
click at [642, 285] on img at bounding box center [642, 286] width 26 height 26
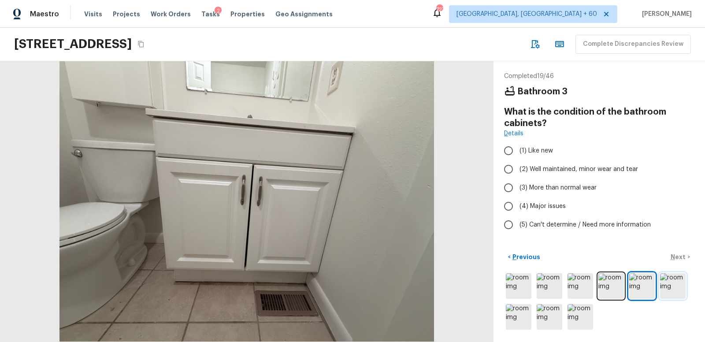
click at [673, 284] on img at bounding box center [673, 286] width 26 height 26
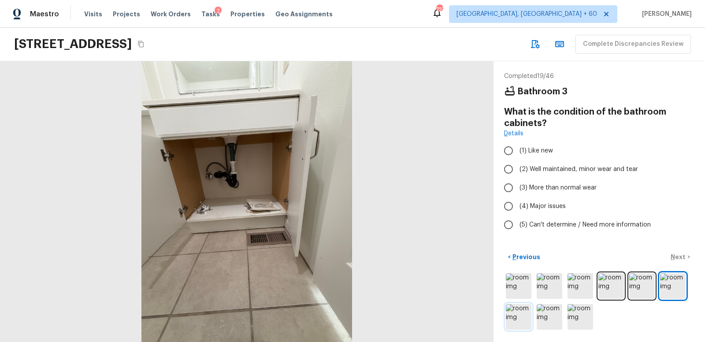
click at [521, 313] on img at bounding box center [519, 317] width 26 height 26
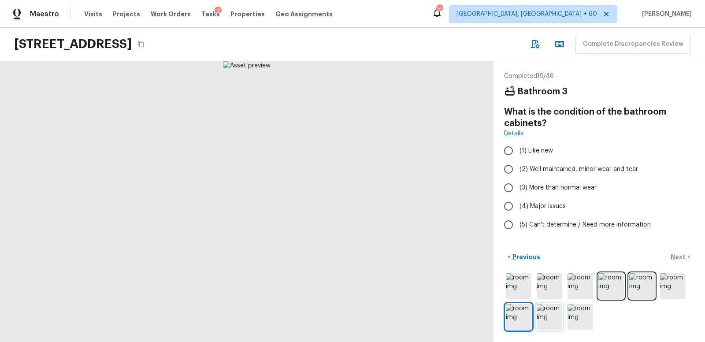
click at [554, 314] on img at bounding box center [550, 317] width 26 height 26
click at [579, 316] on img at bounding box center [580, 317] width 26 height 26
click at [510, 168] on input "(2) Well maintained, minor wear and tear" at bounding box center [508, 169] width 19 height 19
radio input "true"
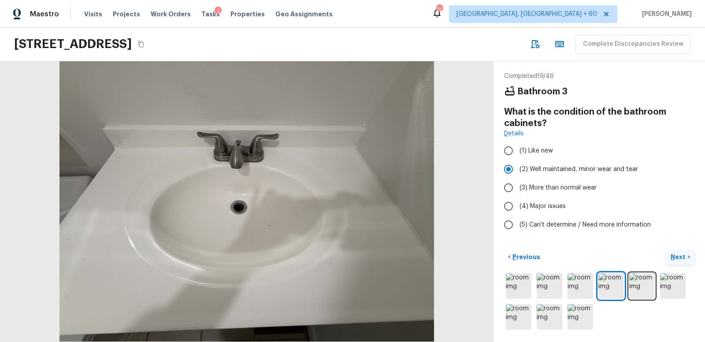
click at [678, 258] on p "Next" at bounding box center [679, 256] width 17 height 9
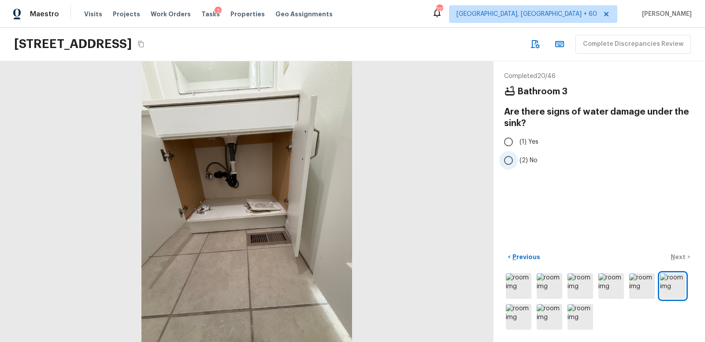
click at [508, 158] on input "(2) No" at bounding box center [508, 160] width 19 height 19
radio input "true"
click at [678, 254] on p "Next" at bounding box center [679, 256] width 17 height 9
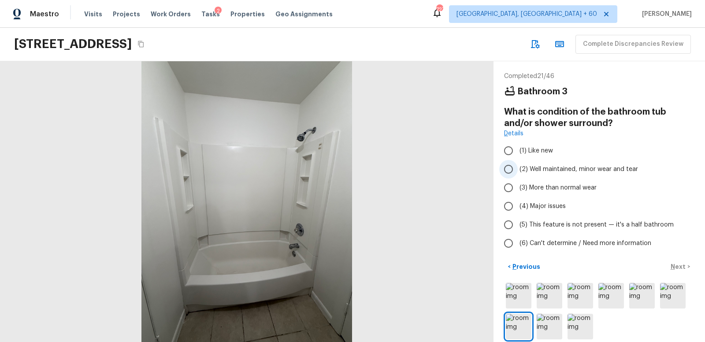
click at [508, 170] on input "(2) Well maintained, minor wear and tear" at bounding box center [508, 169] width 19 height 19
radio input "true"
click at [682, 264] on p "Next" at bounding box center [679, 266] width 17 height 9
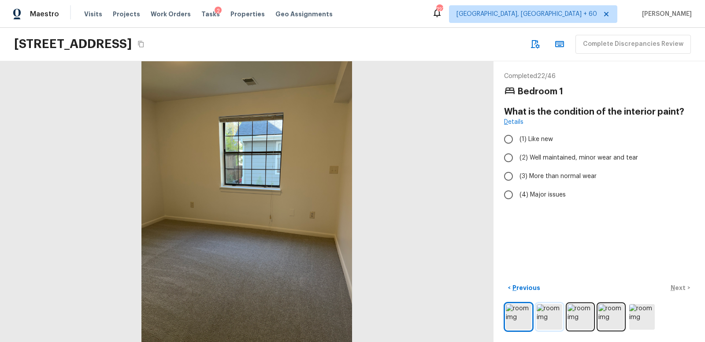
click at [550, 313] on img at bounding box center [550, 317] width 26 height 26
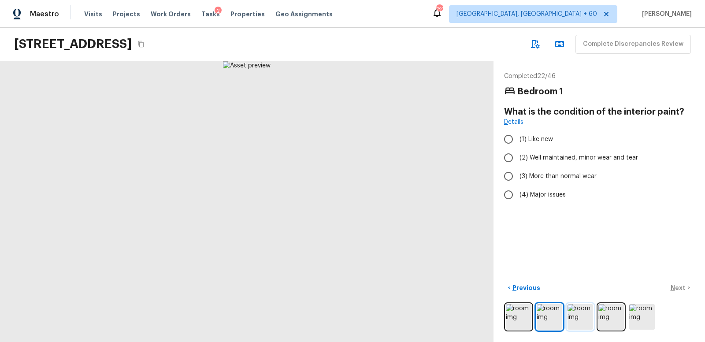
click at [586, 317] on img at bounding box center [580, 317] width 26 height 26
click at [608, 318] on img at bounding box center [611, 317] width 26 height 26
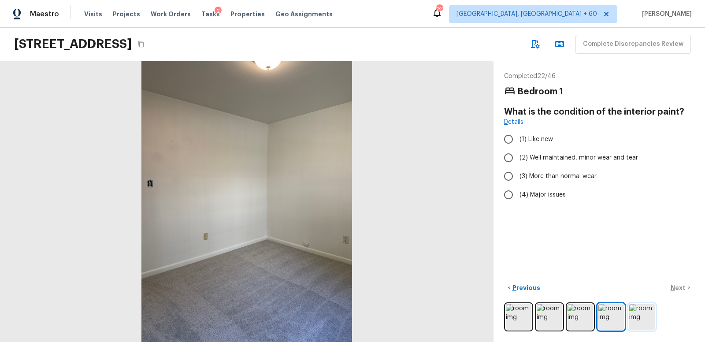
click at [642, 318] on img at bounding box center [642, 317] width 26 height 26
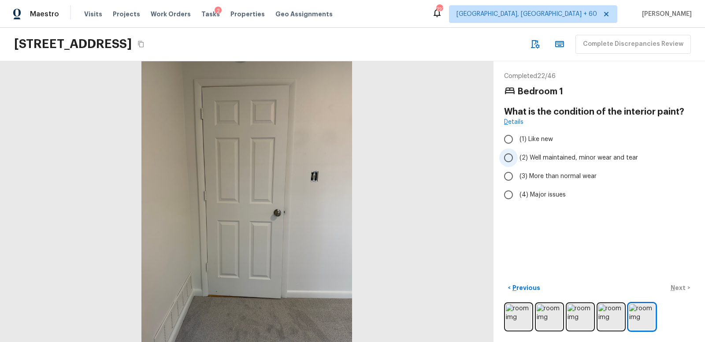
click at [510, 158] on input "(2) Well maintained, minor wear and tear" at bounding box center [508, 157] width 19 height 19
radio input "true"
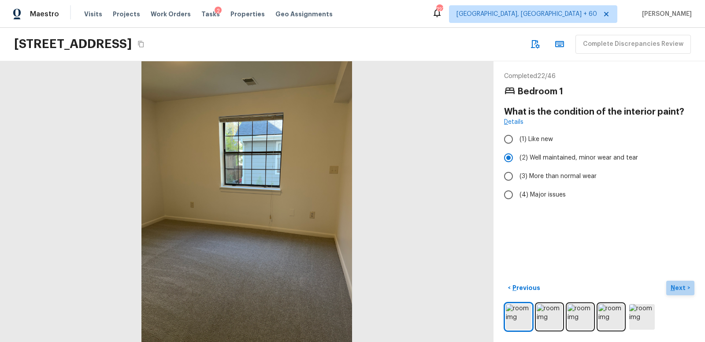
click at [679, 289] on p "Next" at bounding box center [679, 287] width 17 height 9
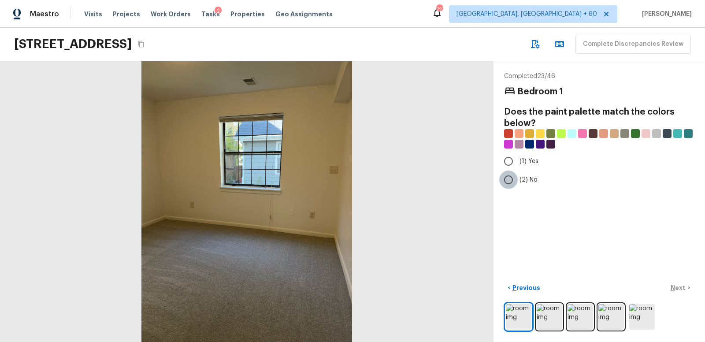
click at [507, 178] on input "(2) No" at bounding box center [508, 180] width 19 height 19
radio input "true"
click at [681, 287] on p "Next" at bounding box center [679, 287] width 17 height 9
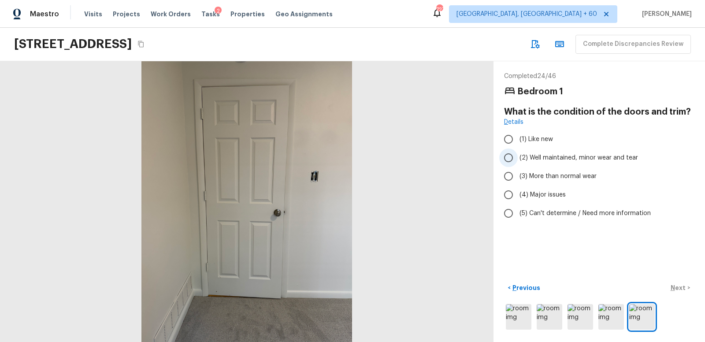
click at [510, 156] on input "(2) Well maintained, minor wear and tear" at bounding box center [508, 157] width 19 height 19
radio input "true"
click at [676, 289] on p "Next" at bounding box center [679, 287] width 17 height 9
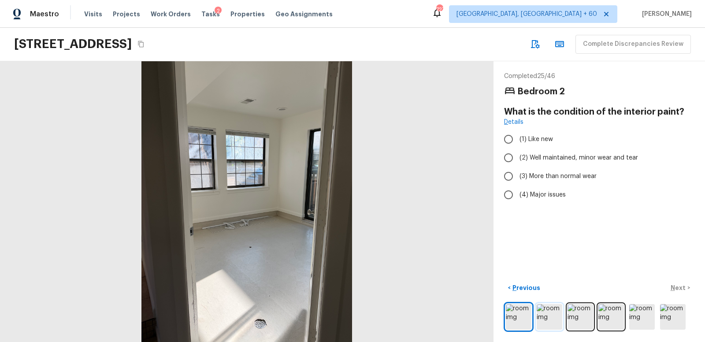
click at [546, 317] on img at bounding box center [550, 317] width 26 height 26
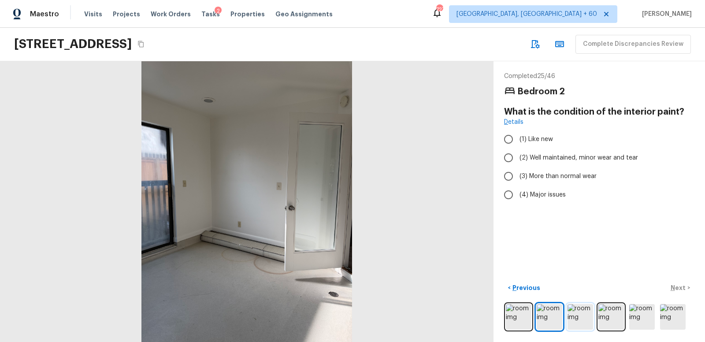
click at [583, 319] on img at bounding box center [580, 317] width 26 height 26
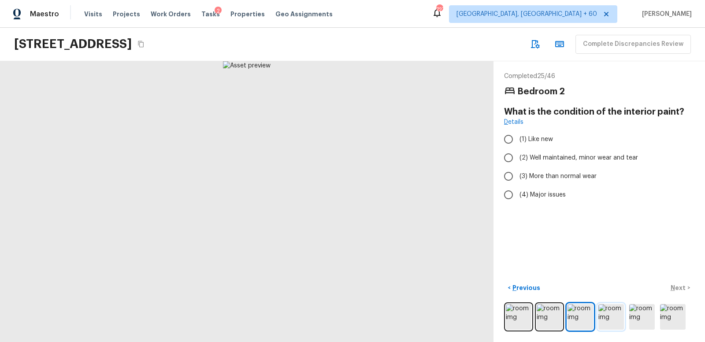
click at [616, 317] on img at bounding box center [611, 317] width 26 height 26
click at [653, 317] on img at bounding box center [642, 317] width 26 height 26
click at [676, 317] on img at bounding box center [673, 317] width 26 height 26
click at [650, 318] on img at bounding box center [642, 317] width 26 height 26
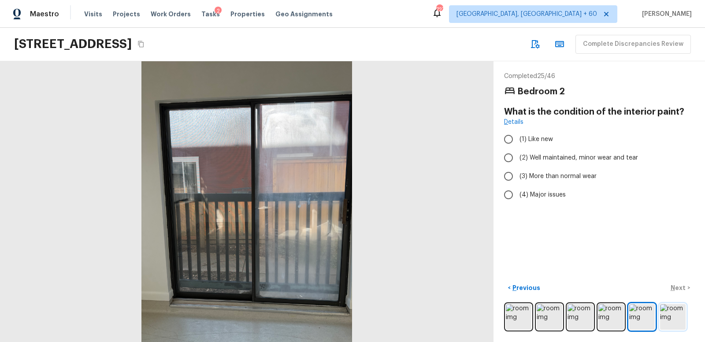
click at [678, 316] on img at bounding box center [673, 317] width 26 height 26
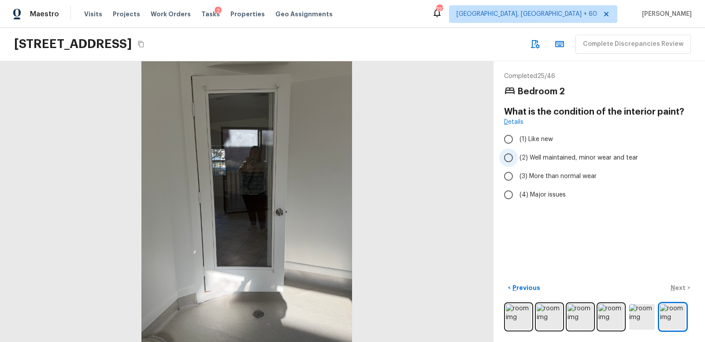
click at [508, 155] on input "(2) Well maintained, minor wear and tear" at bounding box center [508, 157] width 19 height 19
radio input "true"
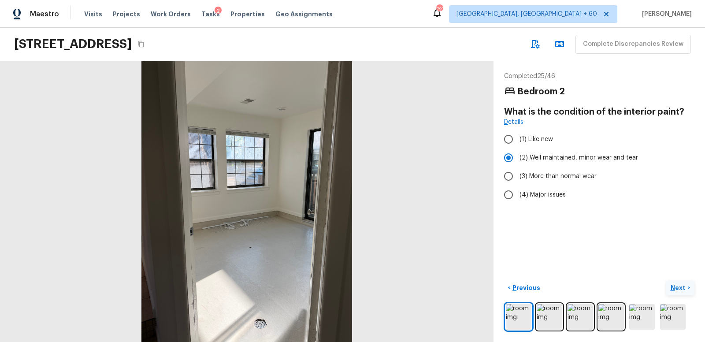
click at [679, 285] on p "Next" at bounding box center [679, 287] width 17 height 9
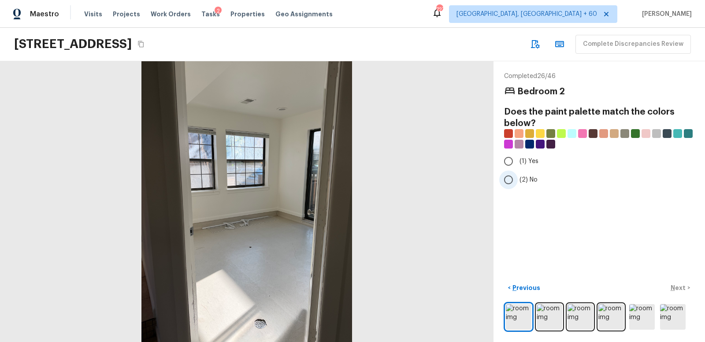
click at [510, 179] on input "(2) No" at bounding box center [508, 180] width 19 height 19
radio input "true"
click at [679, 284] on p "Next" at bounding box center [679, 287] width 17 height 9
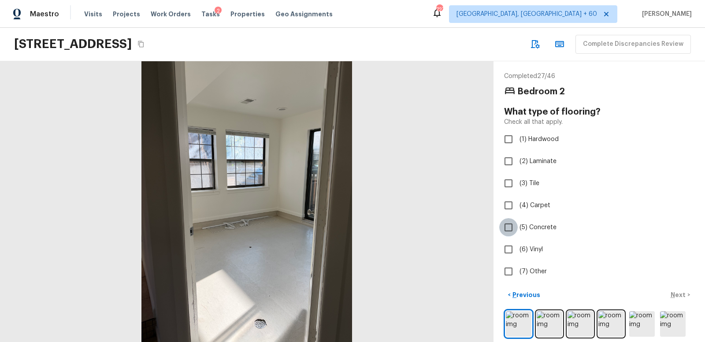
click at [510, 226] on input "(5) Concrete" at bounding box center [508, 227] width 19 height 19
checkbox input "true"
click at [551, 321] on img at bounding box center [550, 324] width 26 height 26
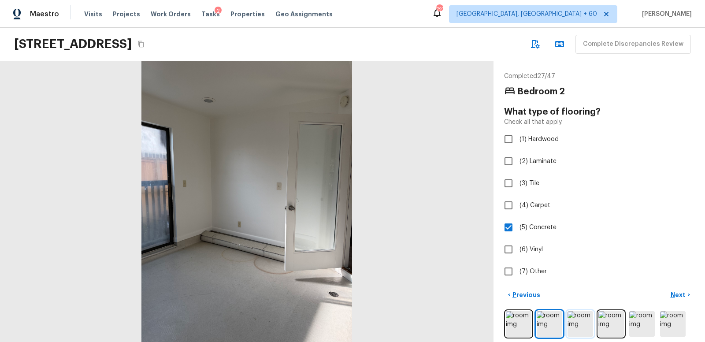
click at [580, 322] on img at bounding box center [580, 324] width 26 height 26
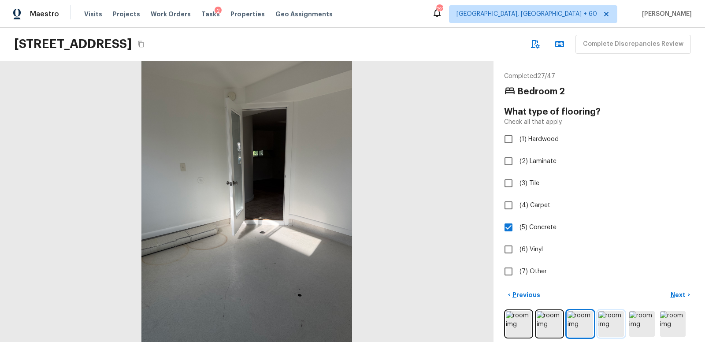
click at [608, 322] on img at bounding box center [611, 324] width 26 height 26
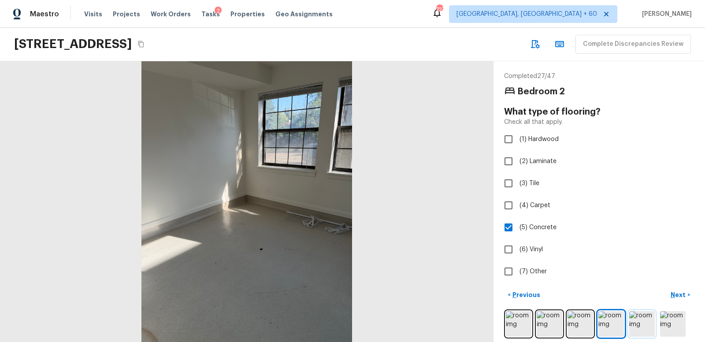
click at [642, 323] on img at bounding box center [642, 324] width 26 height 26
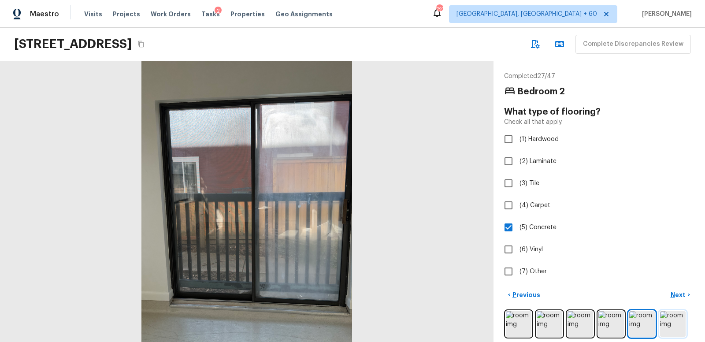
click at [675, 323] on img at bounding box center [673, 324] width 26 height 26
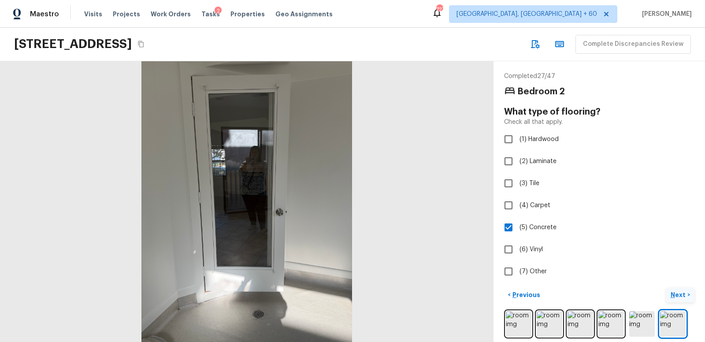
click at [681, 292] on p "Next" at bounding box center [679, 294] width 17 height 9
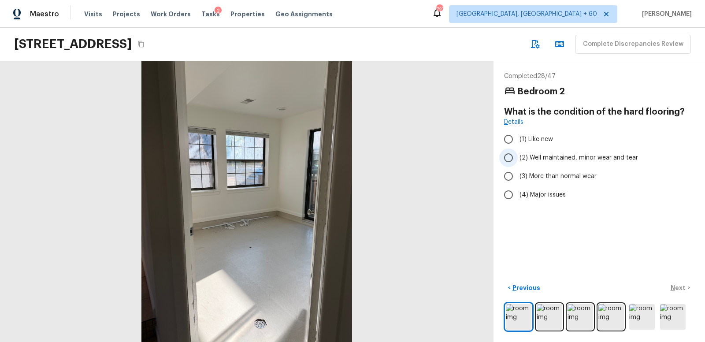
click at [509, 156] on input "(2) Well maintained, minor wear and tear" at bounding box center [508, 157] width 19 height 19
radio input "true"
click at [679, 285] on p "Next" at bounding box center [679, 287] width 17 height 9
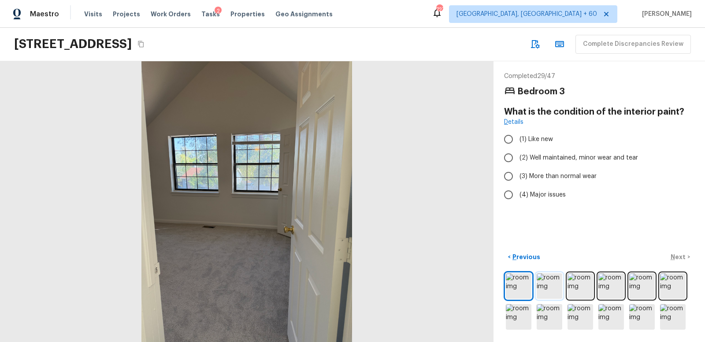
click at [549, 284] on img at bounding box center [550, 286] width 26 height 26
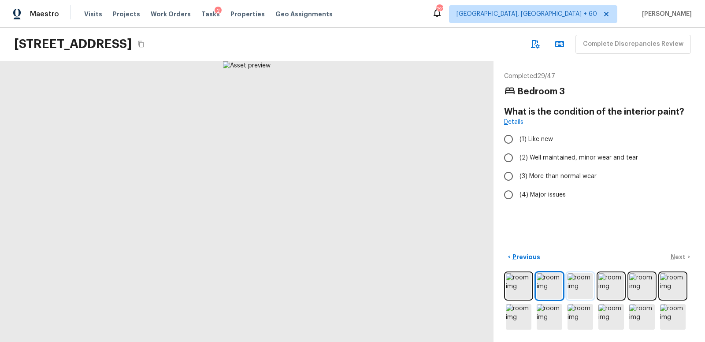
click at [581, 286] on img at bounding box center [580, 286] width 26 height 26
click at [613, 286] on img at bounding box center [611, 286] width 26 height 26
click at [649, 286] on img at bounding box center [642, 286] width 26 height 26
click at [671, 286] on img at bounding box center [673, 286] width 26 height 26
click at [524, 318] on img at bounding box center [519, 317] width 26 height 26
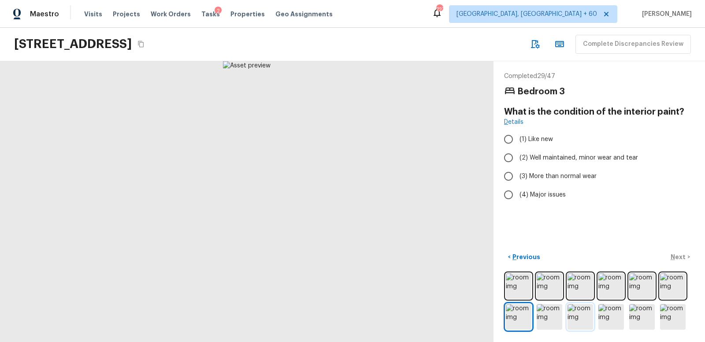
click at [583, 314] on img at bounding box center [580, 317] width 26 height 26
click at [615, 313] on img at bounding box center [611, 317] width 26 height 26
click at [638, 313] on img at bounding box center [642, 317] width 26 height 26
click at [670, 317] on img at bounding box center [673, 317] width 26 height 26
click at [509, 156] on input "(2) Well maintained, minor wear and tear" at bounding box center [508, 157] width 19 height 19
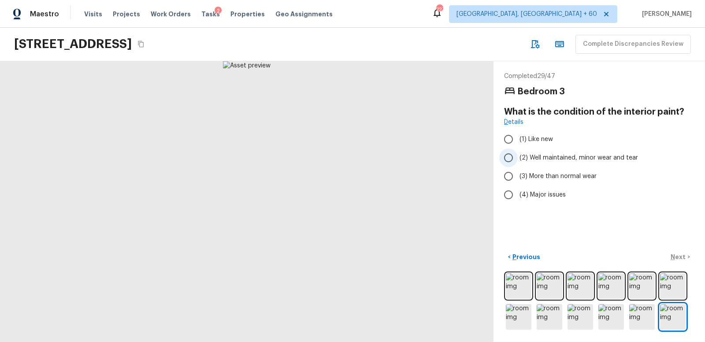
radio input "true"
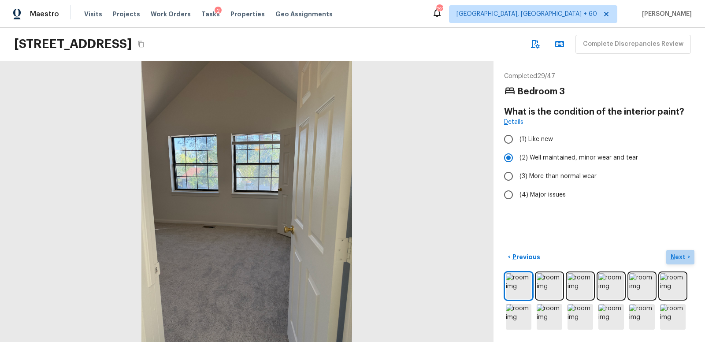
click at [681, 256] on p "Next" at bounding box center [679, 256] width 17 height 9
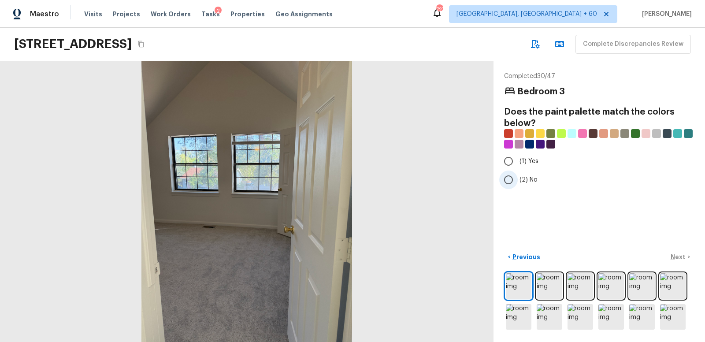
click at [511, 178] on input "(2) No" at bounding box center [508, 180] width 19 height 19
radio input "true"
click at [684, 257] on p "Next" at bounding box center [679, 256] width 17 height 9
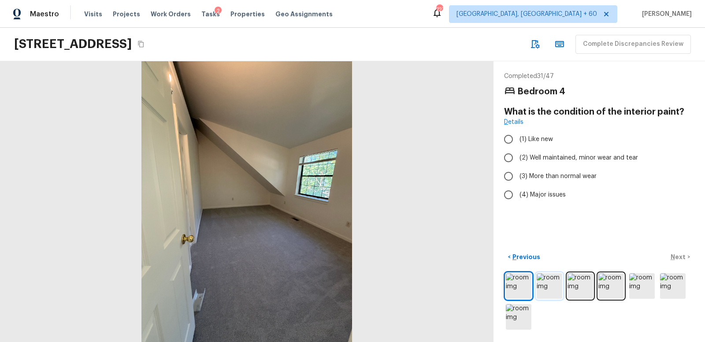
click at [553, 288] on img at bounding box center [550, 286] width 26 height 26
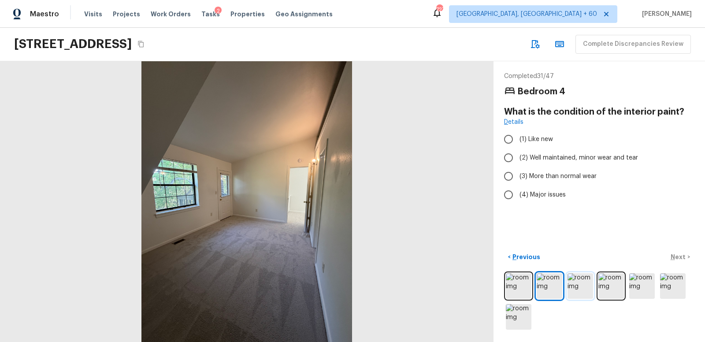
click at [578, 286] on img at bounding box center [580, 286] width 26 height 26
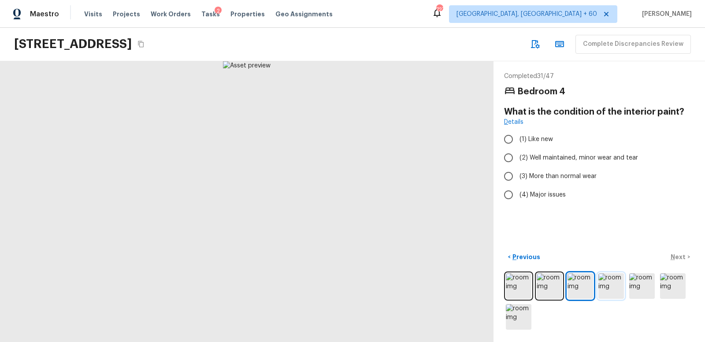
click at [612, 284] on img at bounding box center [611, 286] width 26 height 26
click at [643, 284] on img at bounding box center [642, 286] width 26 height 26
click at [672, 286] on img at bounding box center [673, 286] width 26 height 26
click at [520, 318] on img at bounding box center [519, 317] width 26 height 26
click at [509, 156] on input "(2) Well maintained, minor wear and tear" at bounding box center [508, 157] width 19 height 19
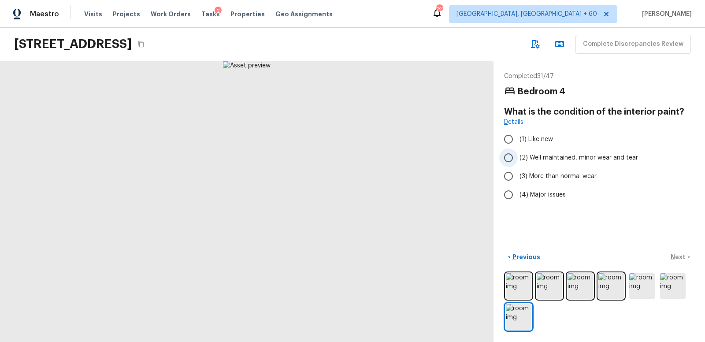
radio input "true"
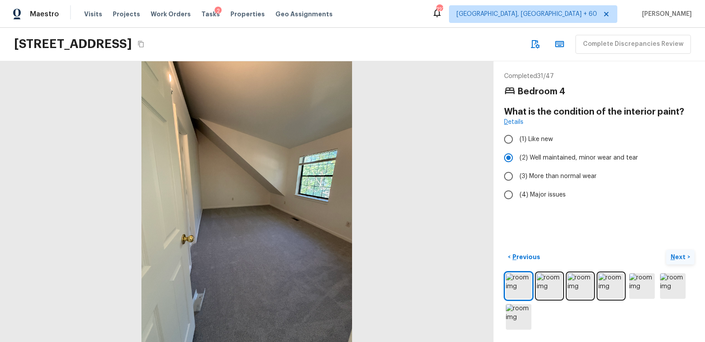
click at [679, 257] on p "Next" at bounding box center [679, 256] width 17 height 9
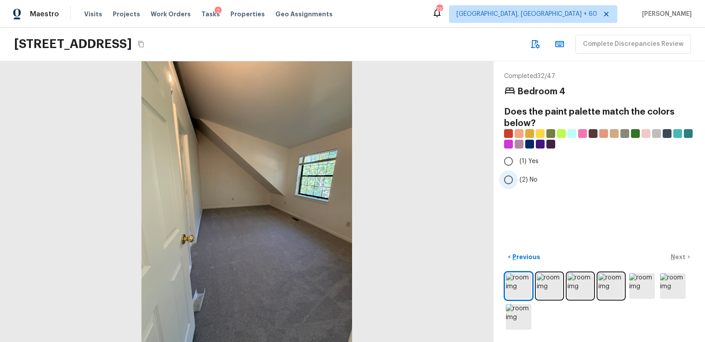
click at [508, 178] on input "(2) No" at bounding box center [508, 180] width 19 height 19
radio input "true"
click at [680, 258] on p "Next" at bounding box center [679, 256] width 17 height 9
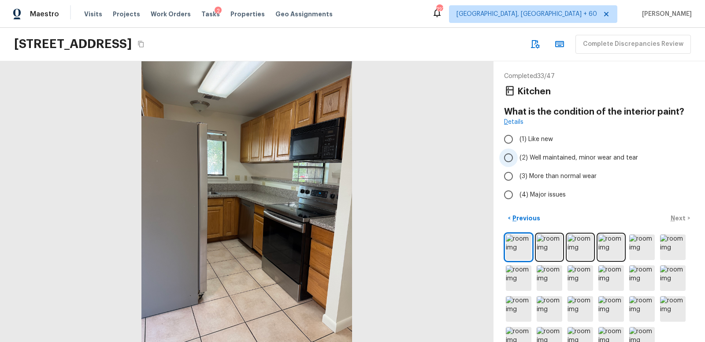
click at [508, 156] on input "(2) Well maintained, minor wear and tear" at bounding box center [508, 157] width 19 height 19
radio input "true"
click at [676, 219] on p "Next" at bounding box center [679, 218] width 17 height 9
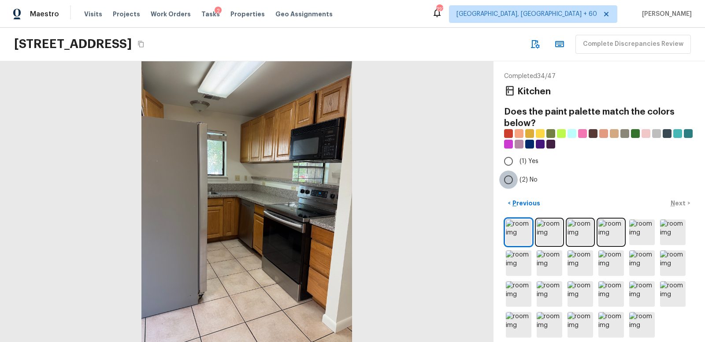
click at [510, 179] on input "(2) No" at bounding box center [508, 180] width 19 height 19
radio input "true"
click at [677, 201] on p "Next" at bounding box center [679, 203] width 17 height 9
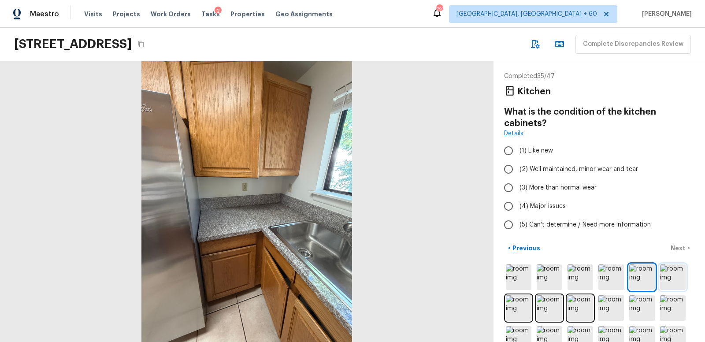
click at [670, 278] on img at bounding box center [673, 277] width 26 height 26
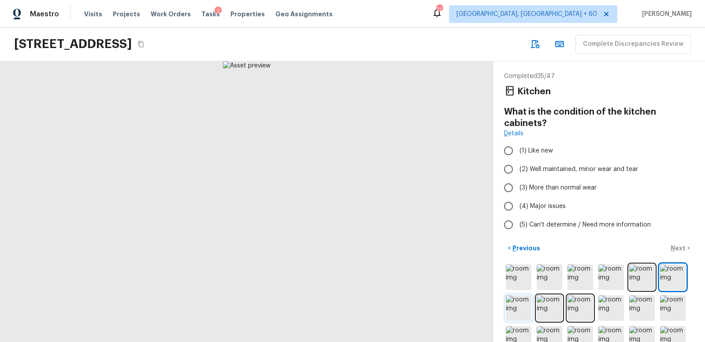
click at [522, 309] on img at bounding box center [519, 308] width 26 height 26
click at [553, 308] on img at bounding box center [550, 308] width 26 height 26
click at [580, 308] on img at bounding box center [580, 308] width 26 height 26
click at [521, 280] on img at bounding box center [519, 277] width 26 height 26
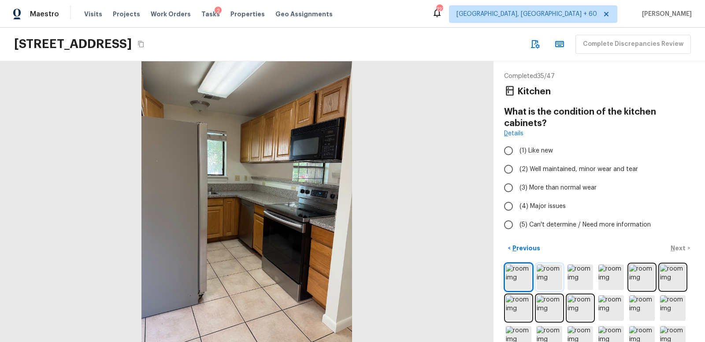
click at [549, 278] on img at bounding box center [550, 277] width 26 height 26
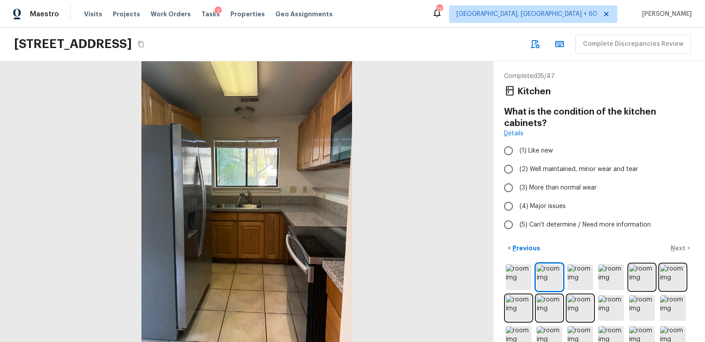
scroll to position [52, 0]
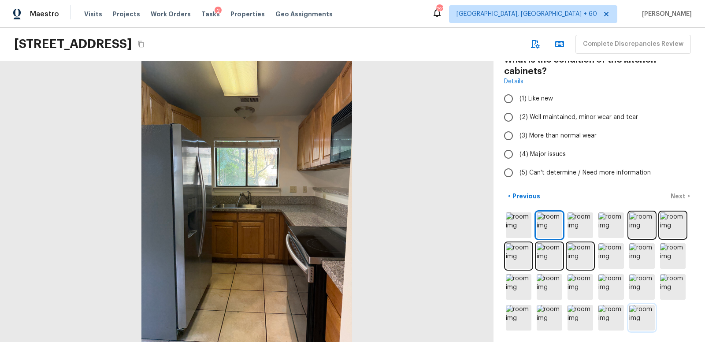
click at [642, 308] on img at bounding box center [642, 318] width 26 height 26
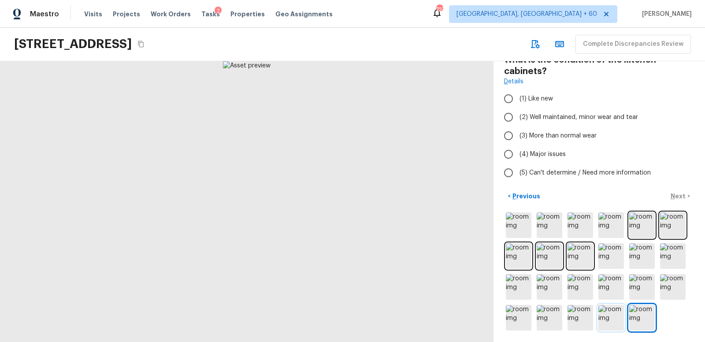
click at [610, 313] on img at bounding box center [611, 318] width 26 height 26
click at [576, 315] on img at bounding box center [580, 318] width 26 height 26
click at [542, 315] on img at bounding box center [550, 318] width 26 height 26
click at [515, 317] on img at bounding box center [519, 318] width 26 height 26
click at [509, 114] on input "(2) Well maintained, minor wear and tear" at bounding box center [508, 117] width 19 height 19
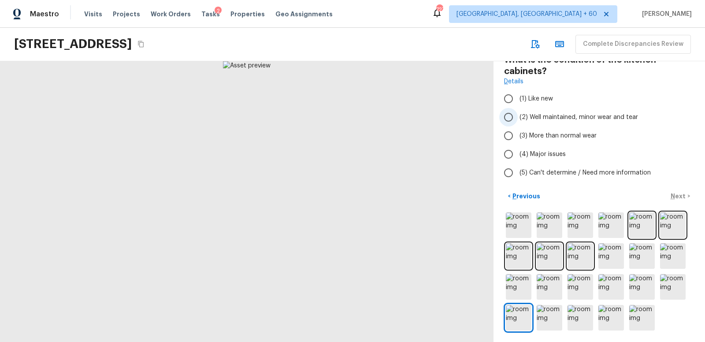
radio input "true"
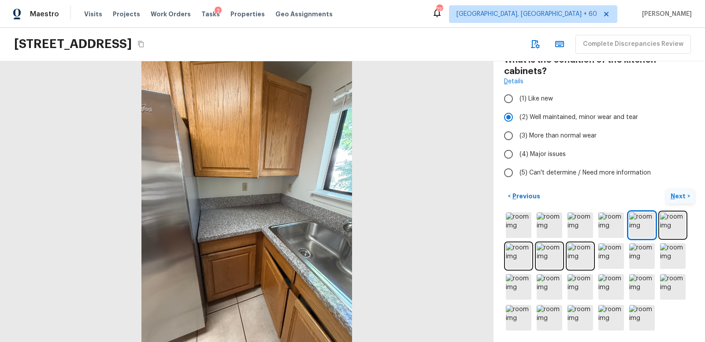
click at [677, 193] on p "Next" at bounding box center [679, 196] width 17 height 9
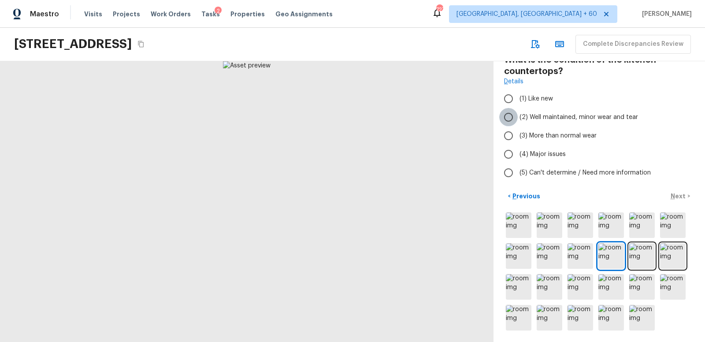
click at [508, 114] on input "(2) Well maintained, minor wear and tear" at bounding box center [508, 117] width 19 height 19
radio input "true"
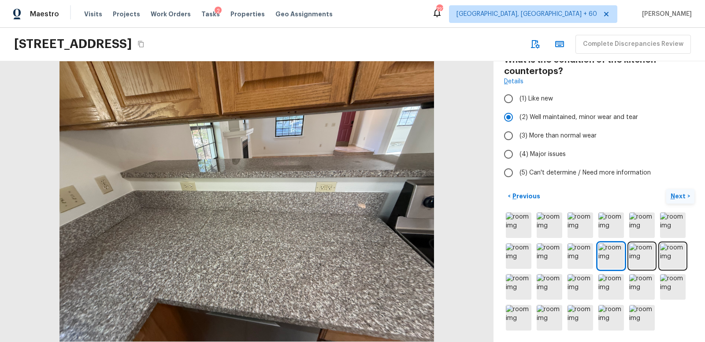
click at [679, 194] on p "Next" at bounding box center [679, 196] width 17 height 9
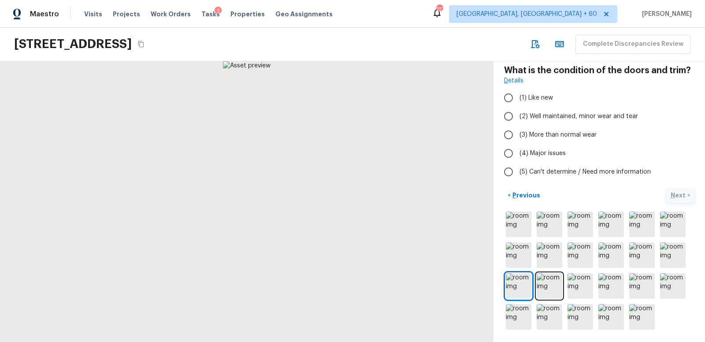
scroll to position [41, 0]
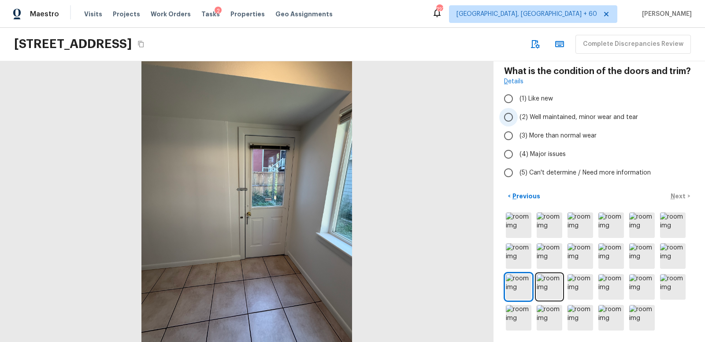
click at [510, 116] on input "(2) Well maintained, minor wear and tear" at bounding box center [508, 117] width 19 height 19
radio input "true"
click at [678, 193] on p "Next" at bounding box center [679, 196] width 17 height 9
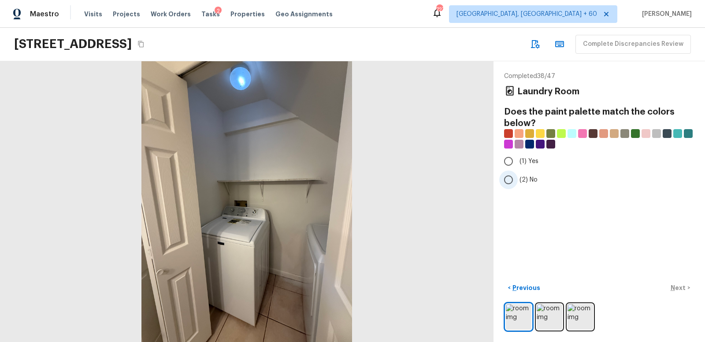
click at [508, 178] on input "(2) No" at bounding box center [508, 180] width 19 height 19
radio input "true"
click at [683, 288] on p "Next" at bounding box center [679, 287] width 17 height 9
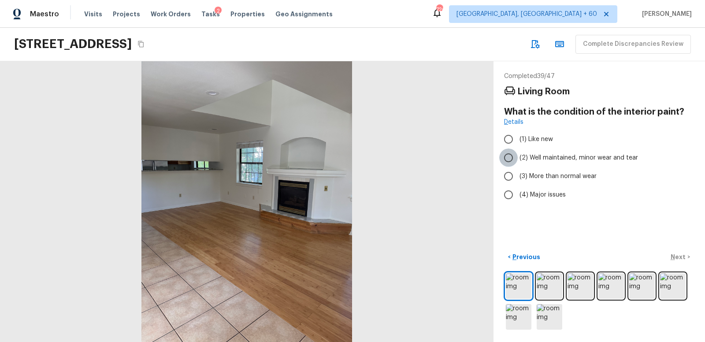
click at [509, 157] on input "(2) Well maintained, minor wear and tear" at bounding box center [508, 157] width 19 height 19
radio input "true"
click at [674, 256] on p "Next" at bounding box center [679, 256] width 17 height 9
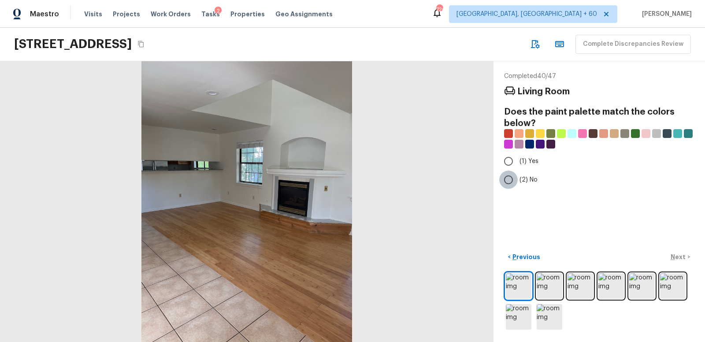
click at [508, 179] on input "(2) No" at bounding box center [508, 180] width 19 height 19
radio input "true"
click at [682, 256] on p "Next" at bounding box center [679, 256] width 17 height 9
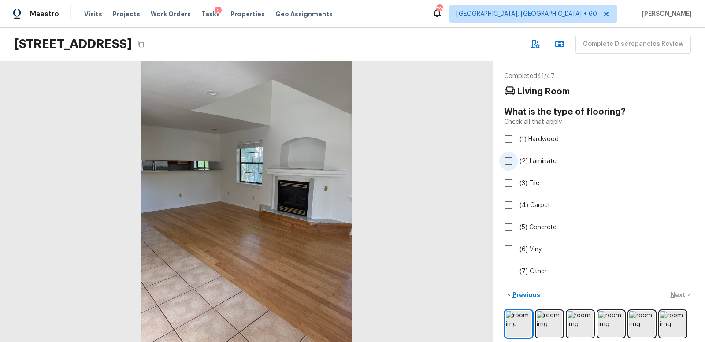
click at [510, 161] on input "(2) Laminate" at bounding box center [508, 161] width 19 height 19
checkbox input "true"
click at [680, 296] on p "Next" at bounding box center [679, 294] width 17 height 9
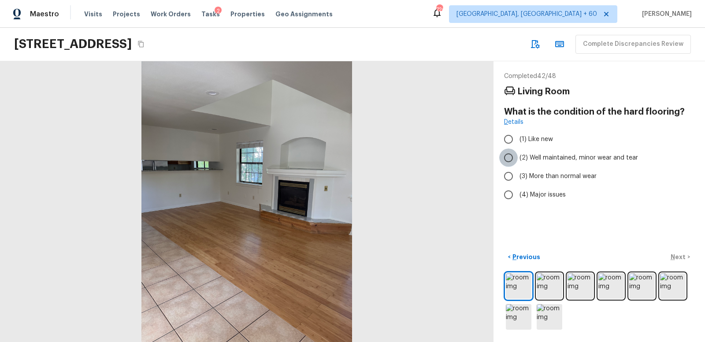
click at [508, 158] on input "(2) Well maintained, minor wear and tear" at bounding box center [508, 157] width 19 height 19
radio input "true"
click at [682, 257] on p "Next" at bounding box center [679, 256] width 17 height 9
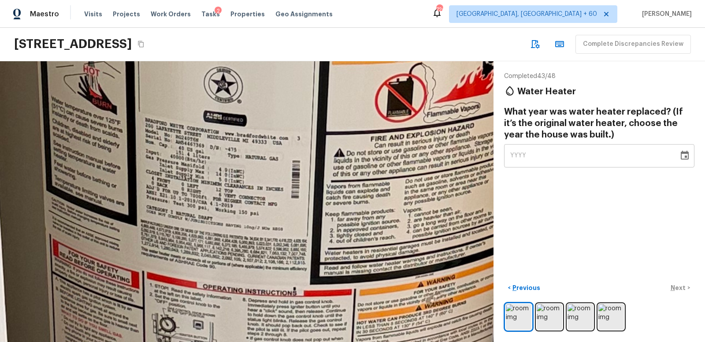
drag, startPoint x: 200, startPoint y: 179, endPoint x: 238, endPoint y: 266, distance: 95.1
click at [238, 266] on div at bounding box center [378, 162] width 3948 height 2245
click at [551, 313] on img at bounding box center [550, 317] width 26 height 26
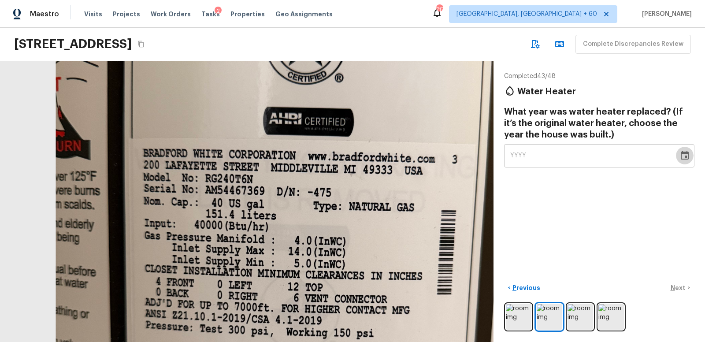
click at [688, 156] on icon "Choose date" at bounding box center [685, 155] width 8 height 9
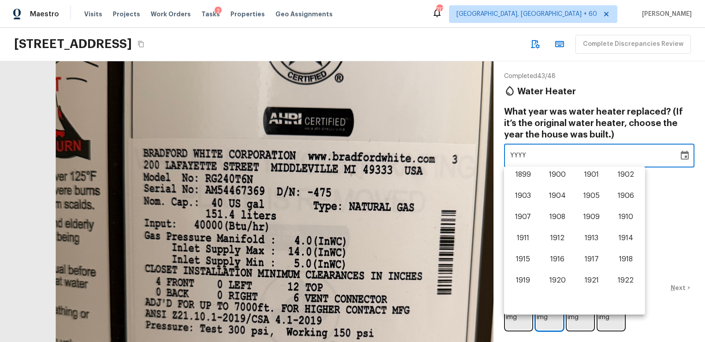
scroll to position [548, 0]
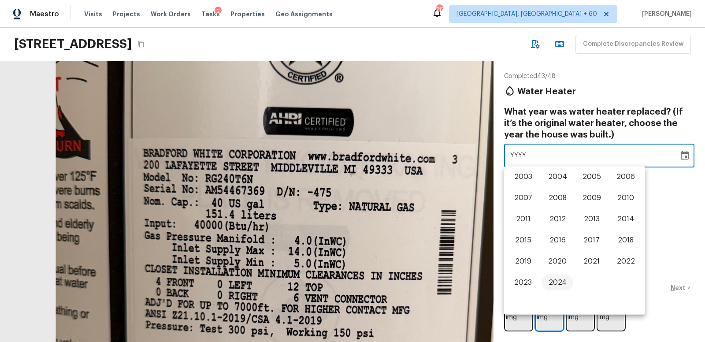
click at [559, 278] on button "2024" at bounding box center [557, 282] width 32 height 16
type input "2024"
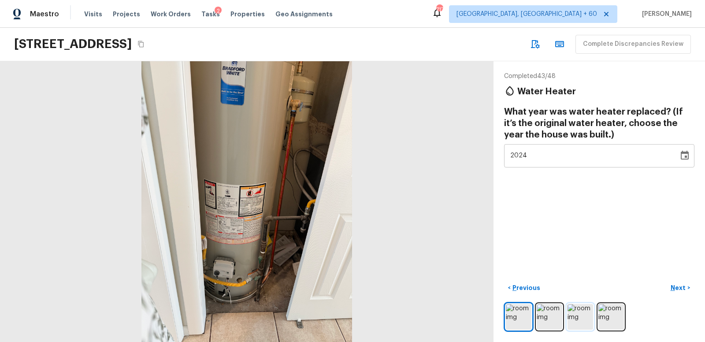
click at [583, 312] on img at bounding box center [580, 317] width 26 height 26
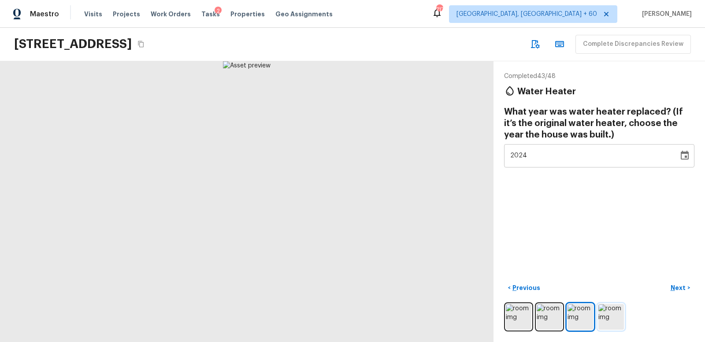
click at [614, 313] on img at bounding box center [611, 317] width 26 height 26
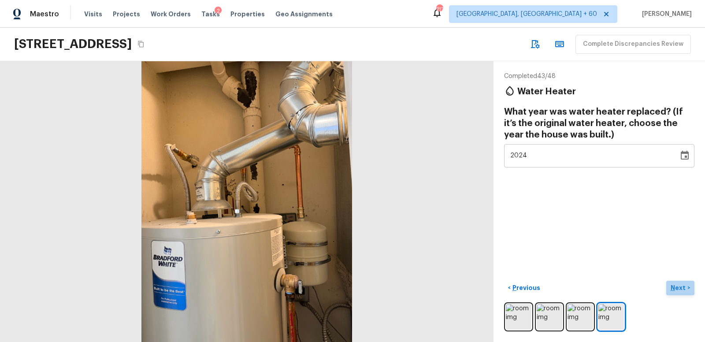
click at [680, 287] on p "Next" at bounding box center [679, 287] width 17 height 9
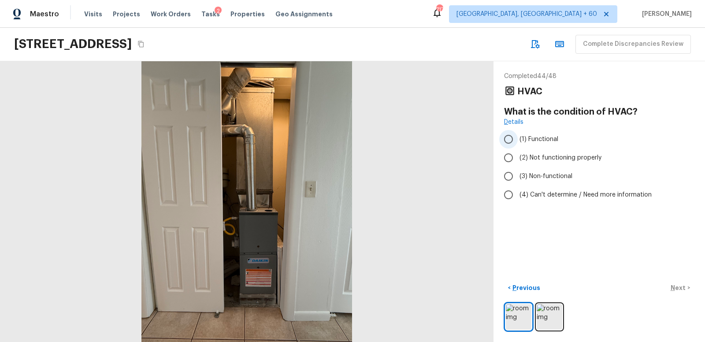
click at [507, 138] on input "(1) Functional" at bounding box center [508, 139] width 19 height 19
radio input "true"
click at [680, 286] on p "Next" at bounding box center [679, 287] width 17 height 9
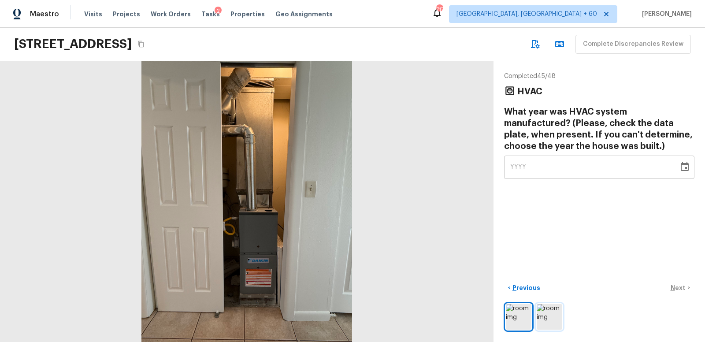
click at [554, 312] on img at bounding box center [550, 317] width 26 height 26
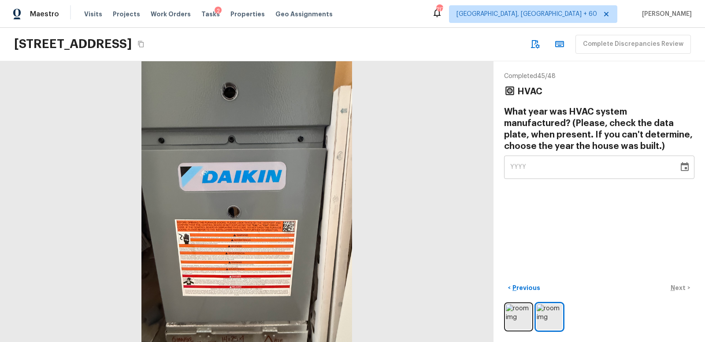
click at [686, 164] on icon "Choose date" at bounding box center [685, 166] width 8 height 9
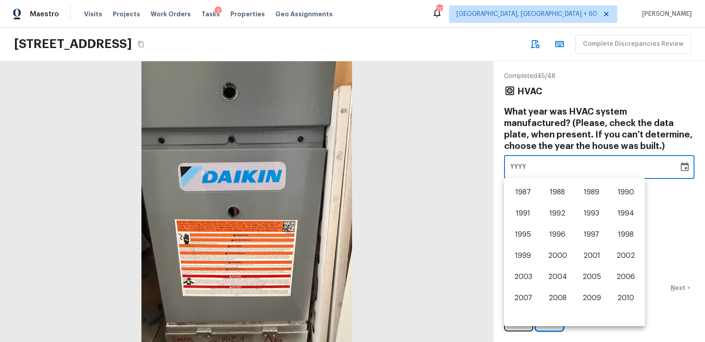
scroll to position [458, 0]
click at [563, 215] on button "1992" at bounding box center [557, 215] width 32 height 16
type input "1992"
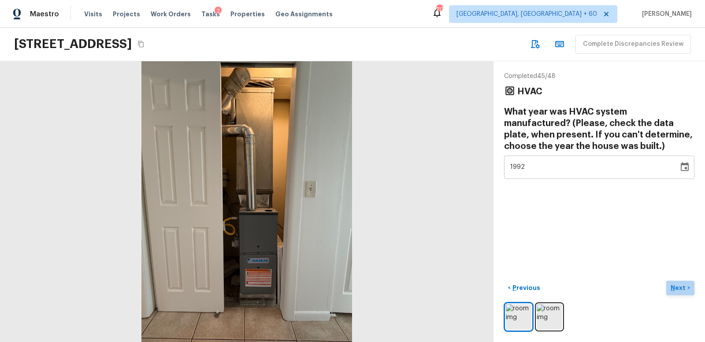
click at [679, 287] on p "Next" at bounding box center [679, 287] width 17 height 9
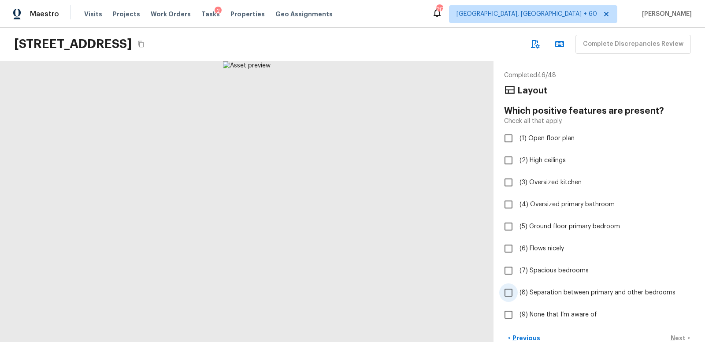
scroll to position [2, 0]
click at [508, 313] on input "(9) None that I’m aware of" at bounding box center [508, 313] width 19 height 19
checkbox input "true"
click at [677, 336] on p "Next" at bounding box center [679, 337] width 17 height 9
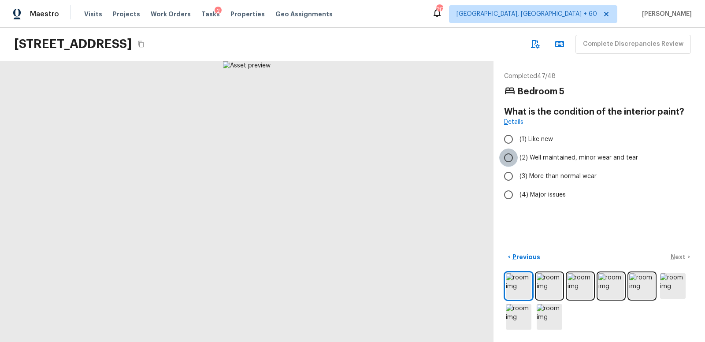
click at [510, 158] on input "(2) Well maintained, minor wear and tear" at bounding box center [508, 157] width 19 height 19
radio input "true"
click at [681, 254] on p "Next" at bounding box center [679, 256] width 17 height 9
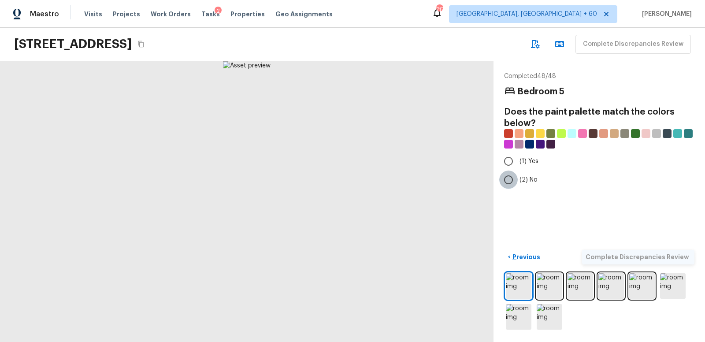
click at [505, 178] on input "(2) No" at bounding box center [508, 180] width 19 height 19
radio input "true"
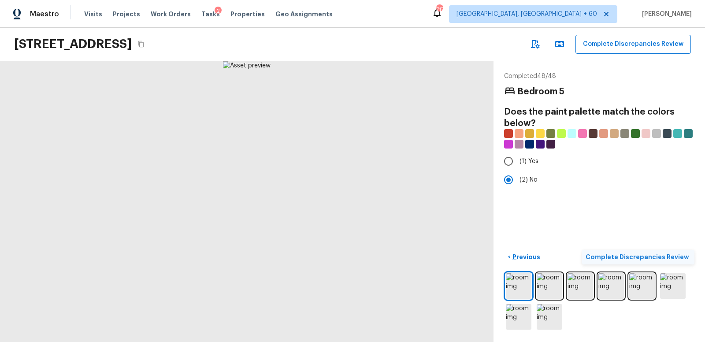
click at [652, 256] on p "Complete Discrepancies Review" at bounding box center [638, 256] width 105 height 9
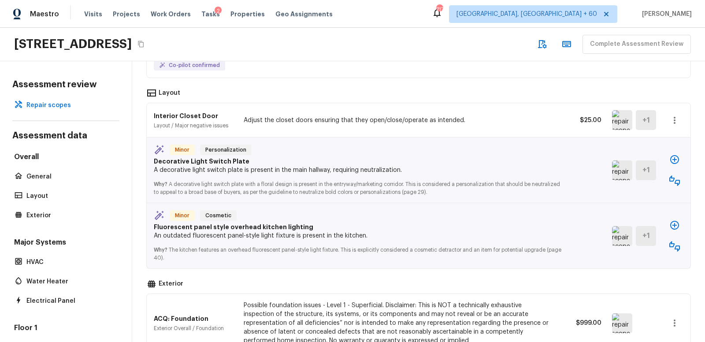
scroll to position [162, 0]
click at [620, 167] on img at bounding box center [622, 169] width 20 height 20
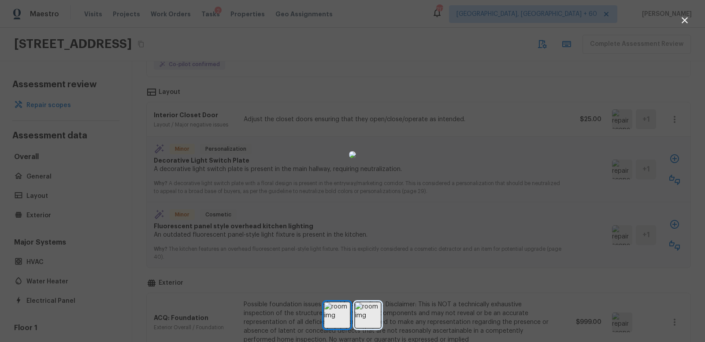
click at [371, 312] on img at bounding box center [368, 315] width 26 height 26
click at [686, 19] on icon "button" at bounding box center [684, 20] width 11 height 11
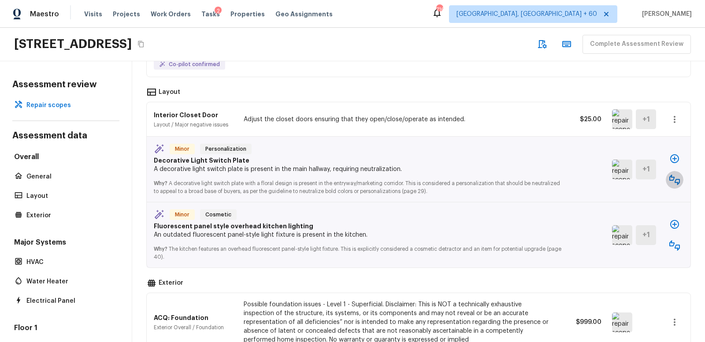
click at [675, 177] on icon "button" at bounding box center [674, 179] width 11 height 11
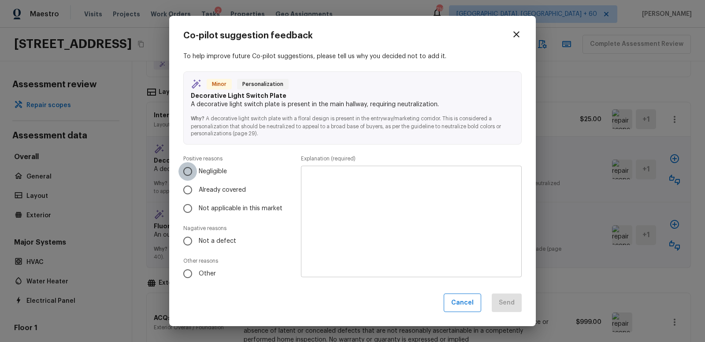
click at [187, 172] on input "Negligible" at bounding box center [187, 171] width 19 height 19
radio input "true"
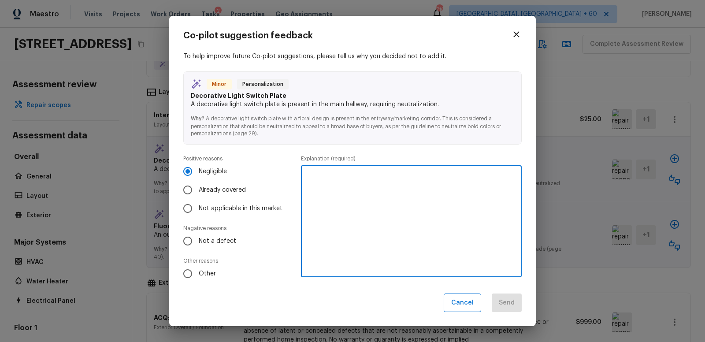
click at [318, 177] on textarea at bounding box center [411, 221] width 208 height 97
type textarea "Minor issue not worth charging seller over minimal occurrences."
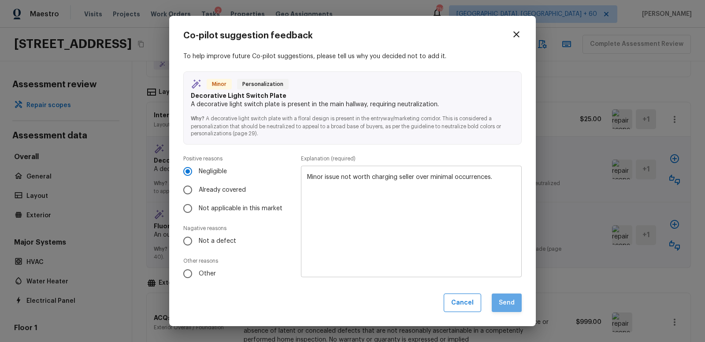
click at [518, 306] on button "Send" at bounding box center [507, 302] width 30 height 19
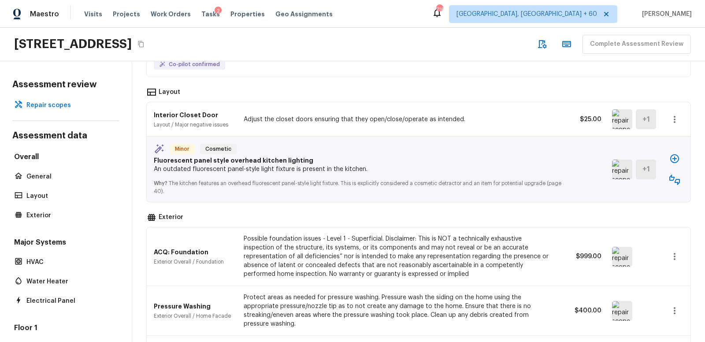
click at [624, 166] on img at bounding box center [622, 169] width 20 height 20
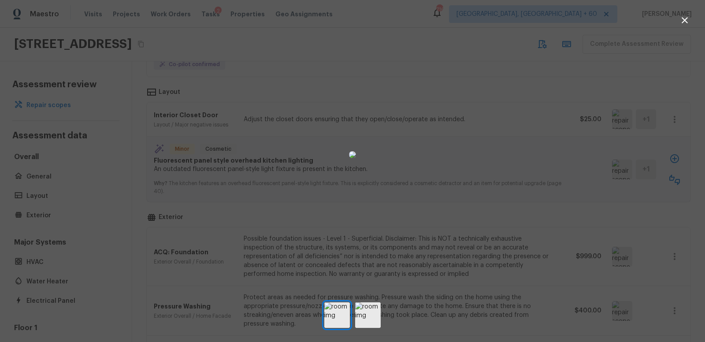
click at [500, 160] on div at bounding box center [352, 154] width 705 height 281
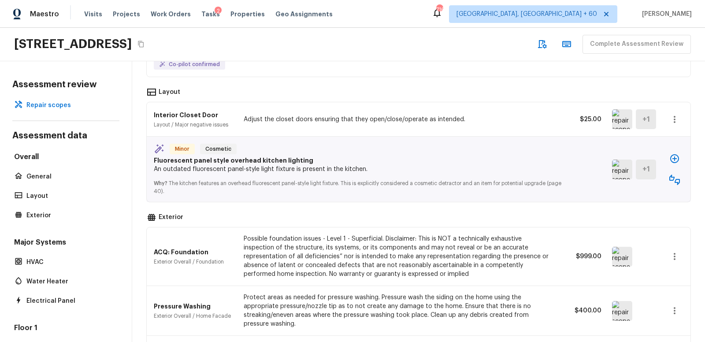
click at [626, 167] on img at bounding box center [622, 169] width 20 height 20
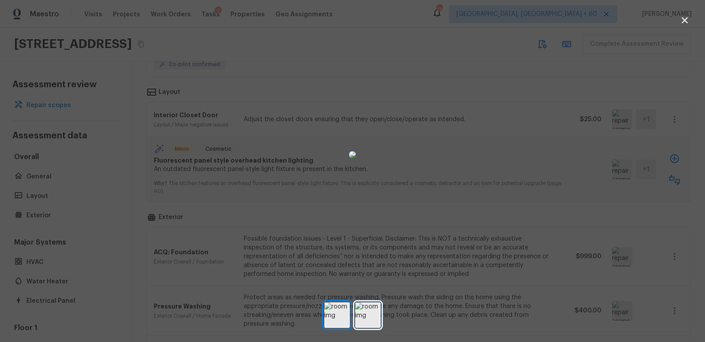
click at [375, 313] on img at bounding box center [368, 315] width 26 height 26
click at [333, 312] on img at bounding box center [337, 315] width 26 height 26
click at [686, 18] on icon "button" at bounding box center [685, 20] width 6 height 6
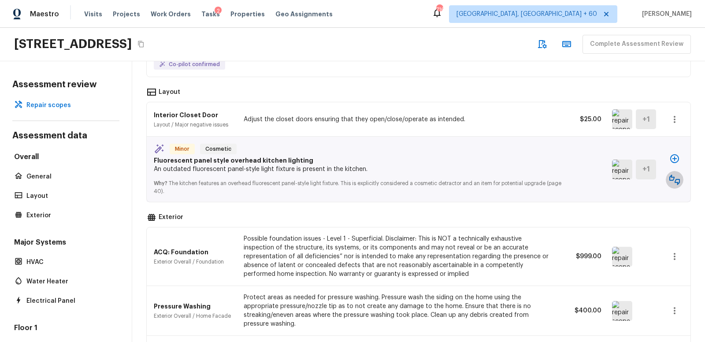
click at [674, 175] on icon "button" at bounding box center [674, 179] width 11 height 11
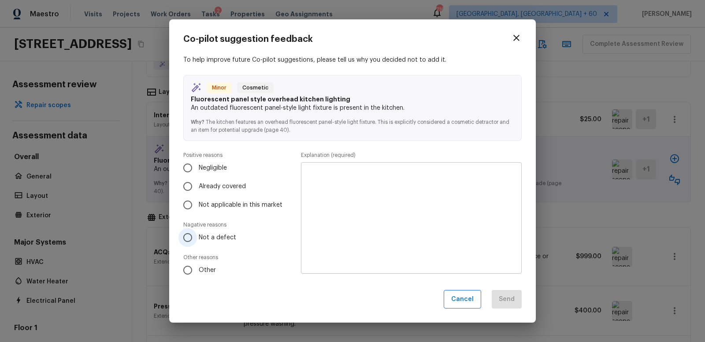
click at [188, 237] on input "Not a defect" at bounding box center [187, 237] width 19 height 19
radio input "true"
click at [322, 177] on textarea at bounding box center [411, 217] width 208 height 97
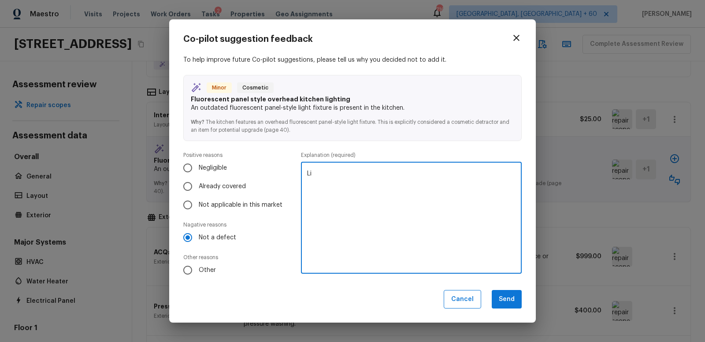
type textarea "L"
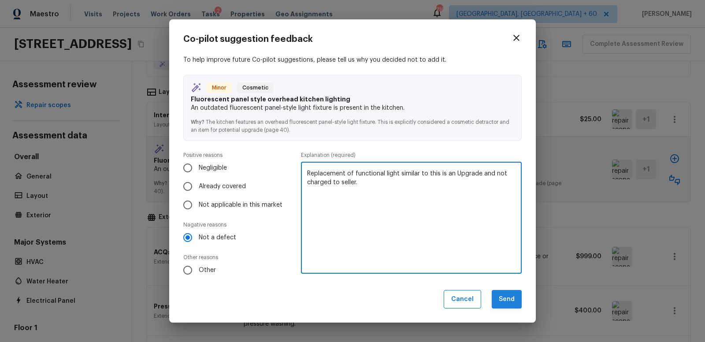
type textarea "Replacement of functional light similar to this is an Upgrade and not charged t…"
click at [508, 300] on button "Send" at bounding box center [507, 299] width 30 height 19
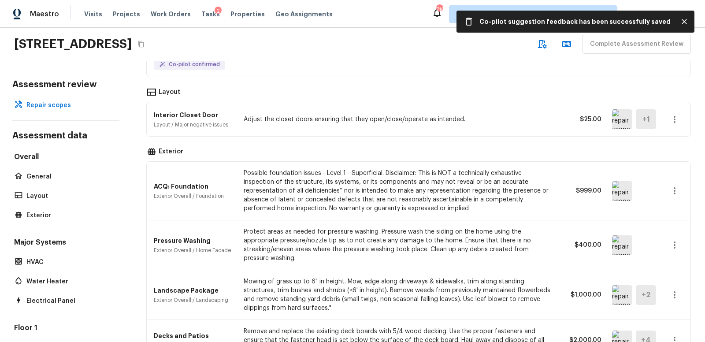
click at [630, 187] on img at bounding box center [622, 191] width 20 height 20
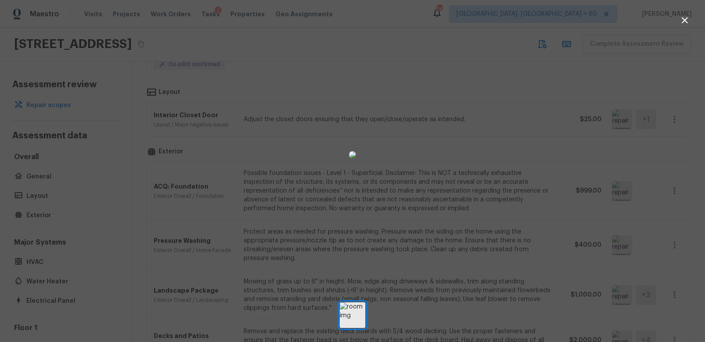
click at [349, 158] on img at bounding box center [352, 154] width 7 height 7
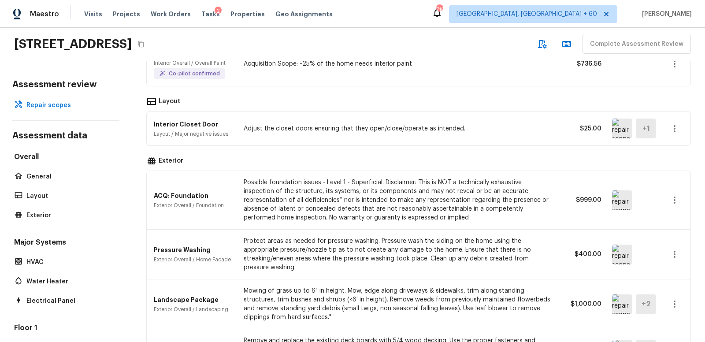
scroll to position [155, 0]
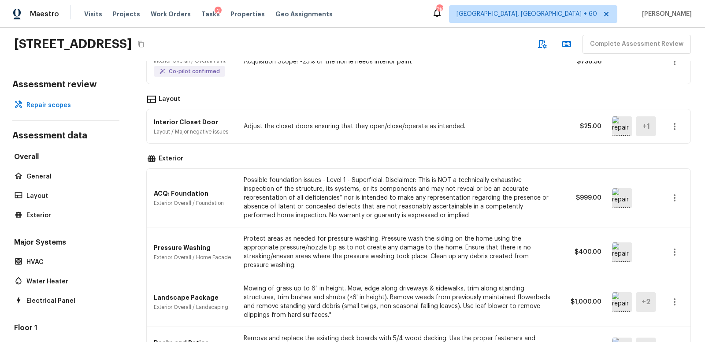
click at [620, 123] on img at bounding box center [622, 126] width 20 height 20
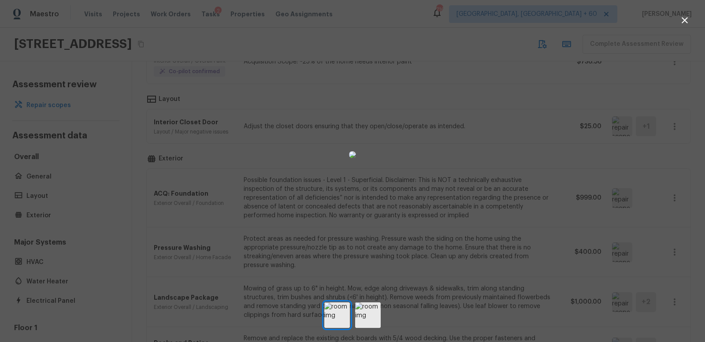
click at [686, 20] on icon "button" at bounding box center [684, 20] width 11 height 11
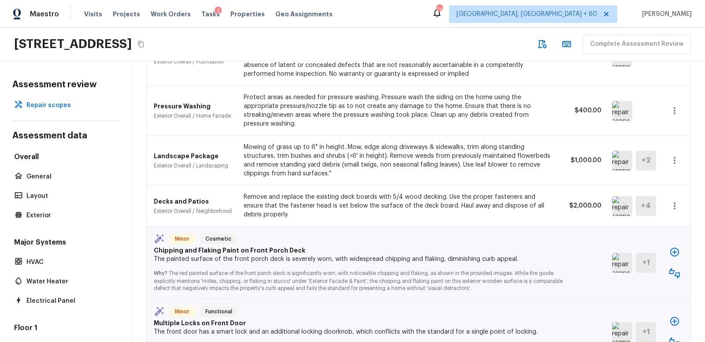
scroll to position [309, 0]
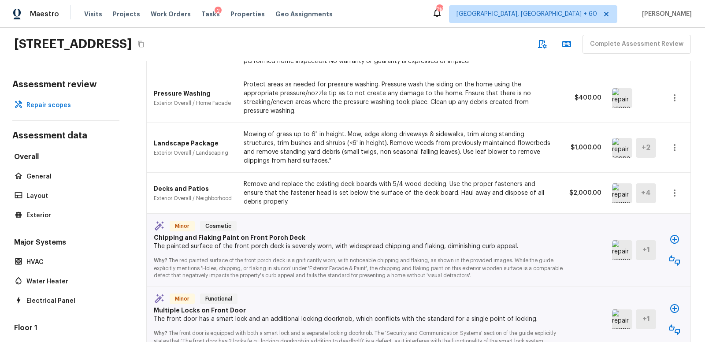
click at [619, 144] on img at bounding box center [622, 148] width 20 height 20
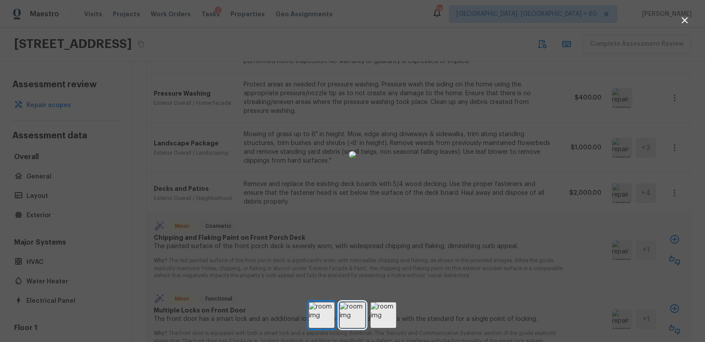
click at [356, 311] on img at bounding box center [353, 315] width 26 height 26
click at [380, 315] on img at bounding box center [384, 315] width 26 height 26
click at [687, 19] on icon "button" at bounding box center [684, 20] width 11 height 11
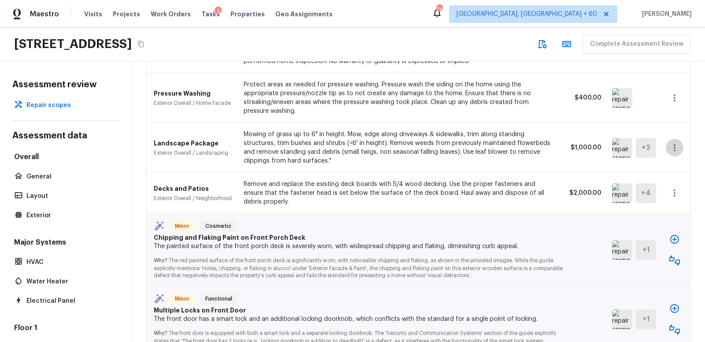
click at [676, 142] on icon "button" at bounding box center [674, 147] width 11 height 11
click at [655, 170] on li "Edit" at bounding box center [670, 170] width 57 height 26
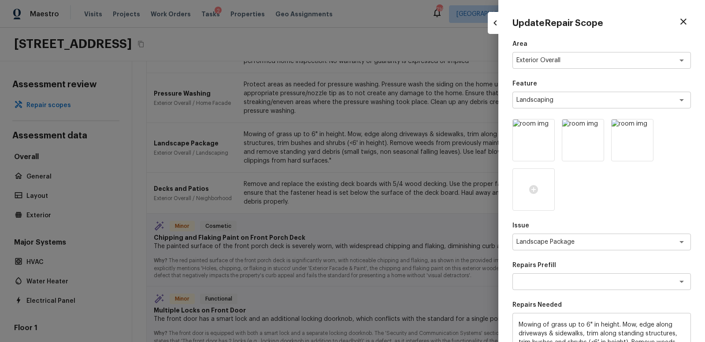
scroll to position [148, 0]
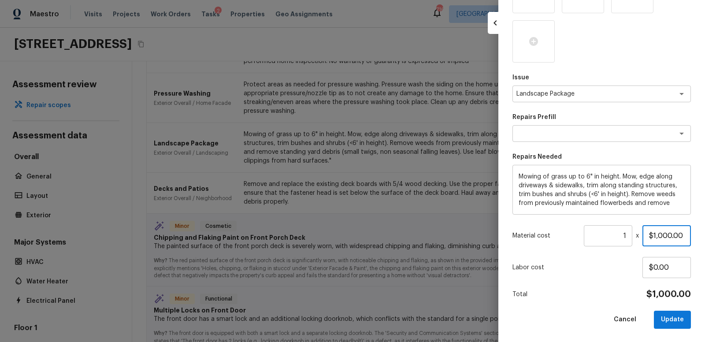
drag, startPoint x: 646, startPoint y: 234, endPoint x: 699, endPoint y: 235, distance: 52.9
click at [699, 235] on div "Update Repair Scope Area Exterior Overall x ​ Feature Landscaping x ​ Issue Lan…" at bounding box center [601, 171] width 207 height 342
click at [674, 319] on button "Update" at bounding box center [672, 320] width 37 height 18
type input "$1,000.00"
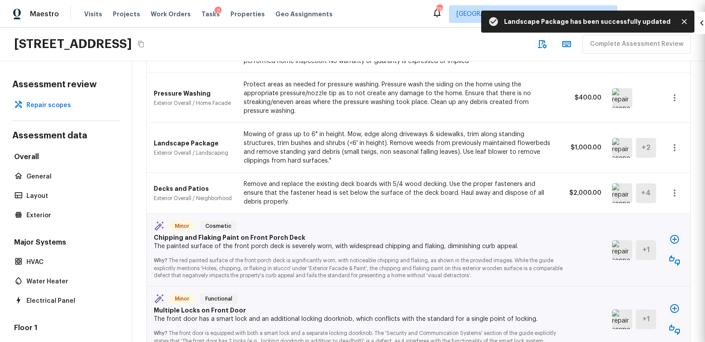
type input "$0.00"
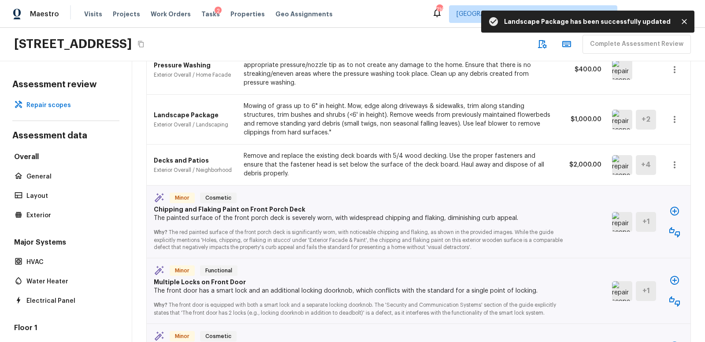
scroll to position [341, 0]
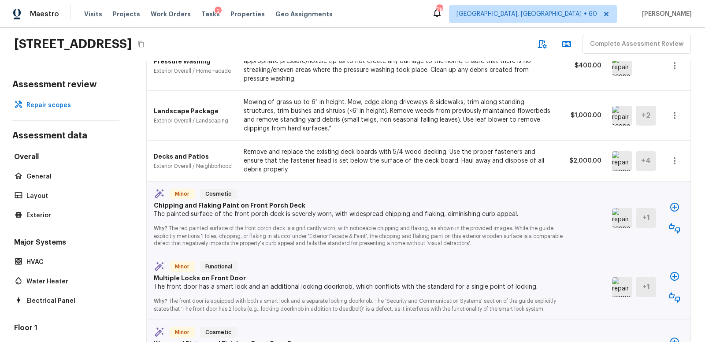
click at [619, 160] on img at bounding box center [622, 161] width 20 height 20
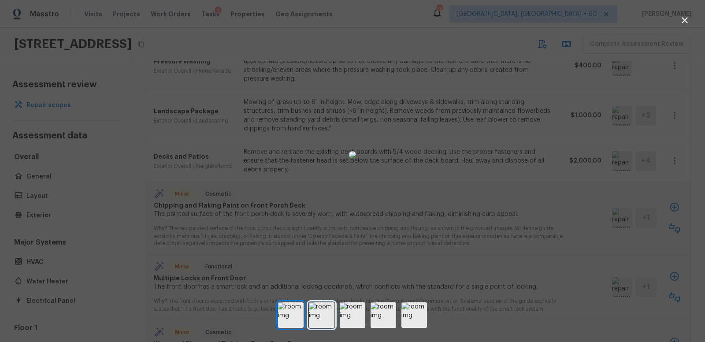
click at [321, 315] on img at bounding box center [322, 315] width 26 height 26
click at [294, 315] on img at bounding box center [291, 315] width 26 height 26
click at [329, 315] on img at bounding box center [322, 315] width 26 height 26
click at [389, 314] on img at bounding box center [384, 315] width 26 height 26
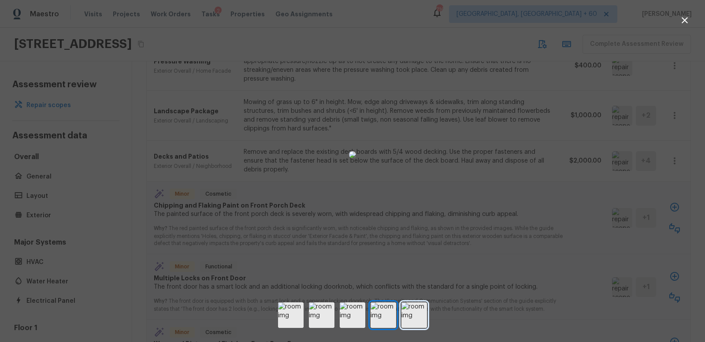
click at [415, 313] on img at bounding box center [414, 315] width 26 height 26
click at [352, 318] on img at bounding box center [353, 315] width 26 height 26
click at [545, 185] on div at bounding box center [352, 154] width 705 height 281
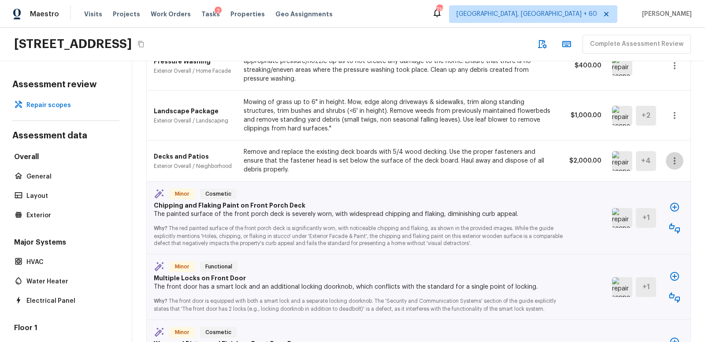
click at [675, 157] on icon "button" at bounding box center [675, 160] width 2 height 7
click at [566, 145] on div at bounding box center [352, 171] width 705 height 342
click at [675, 157] on icon "button" at bounding box center [674, 161] width 11 height 11
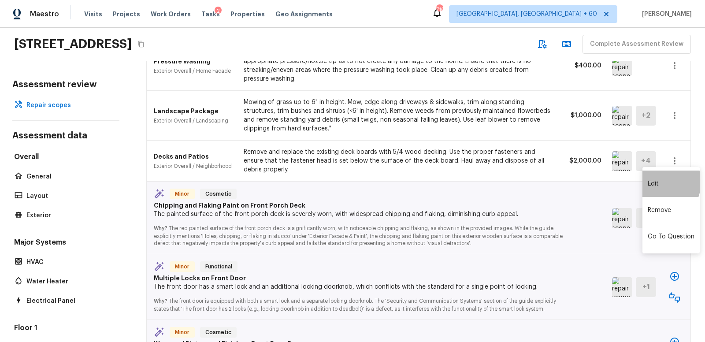
click at [656, 182] on li "Edit" at bounding box center [670, 184] width 57 height 26
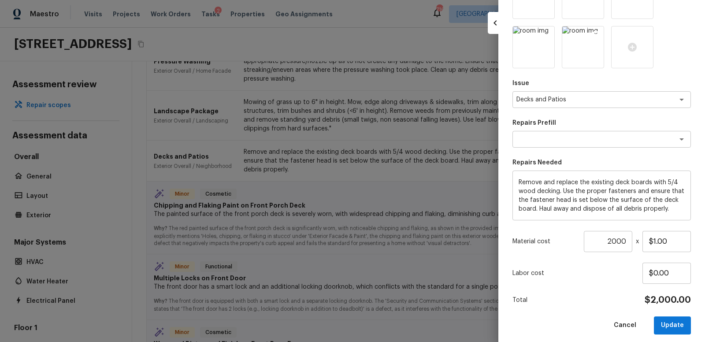
scroll to position [148, 0]
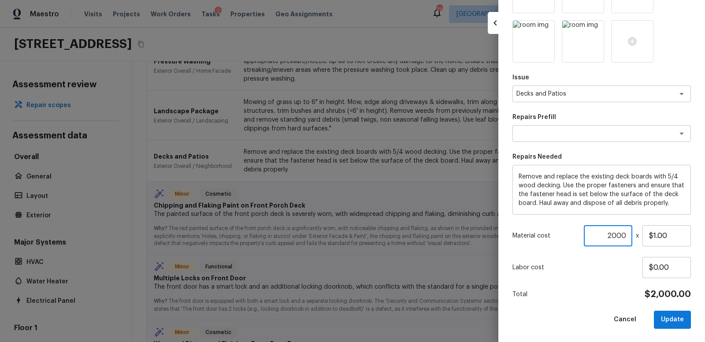
drag, startPoint x: 603, startPoint y: 235, endPoint x: 628, endPoint y: 236, distance: 25.1
click at [628, 236] on input "2000" at bounding box center [608, 235] width 48 height 21
click at [671, 317] on button "Update" at bounding box center [672, 320] width 37 height 18
type input "2000"
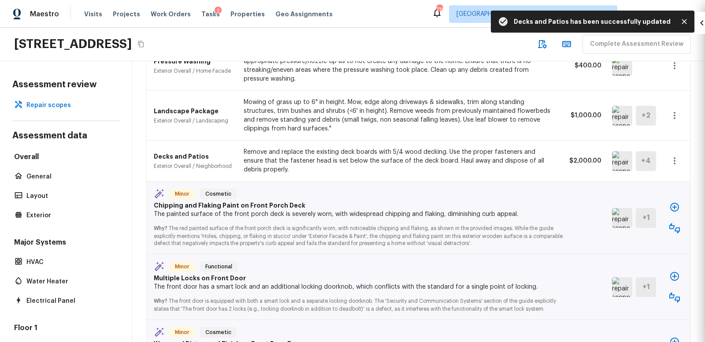
type input "1"
type input "$0.00"
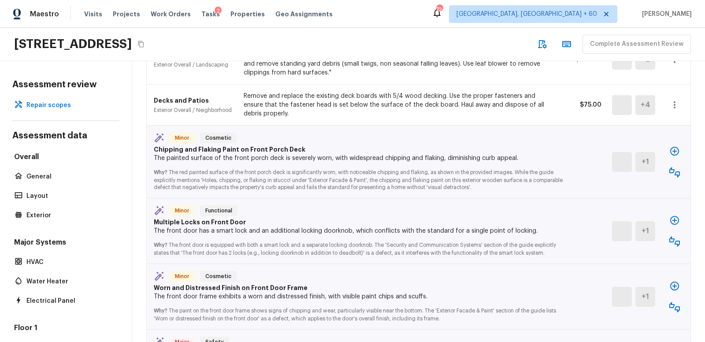
scroll to position [397, 0]
click at [675, 168] on icon "button" at bounding box center [674, 172] width 11 height 11
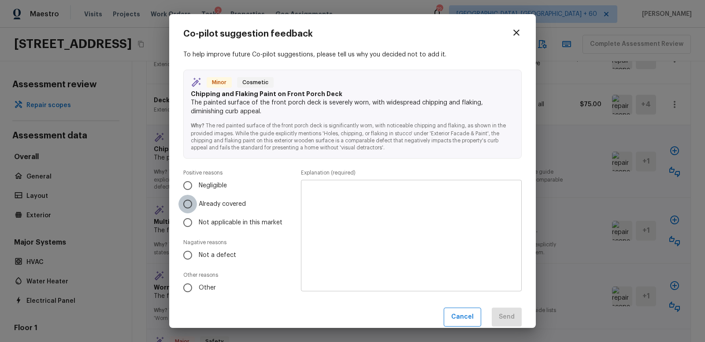
click at [190, 204] on input "Already covered" at bounding box center [187, 204] width 19 height 19
radio input "true"
click at [328, 196] on textarea at bounding box center [411, 235] width 208 height 97
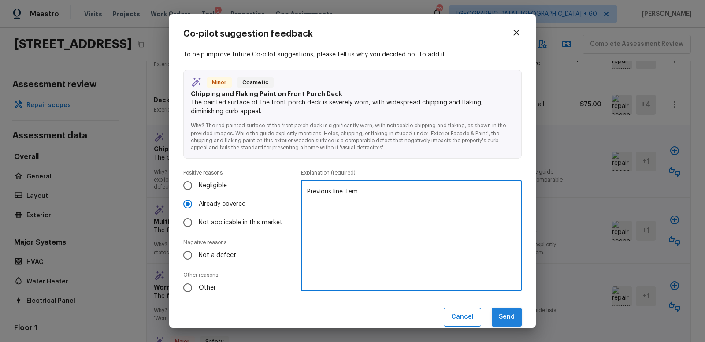
type textarea "Previous line item"
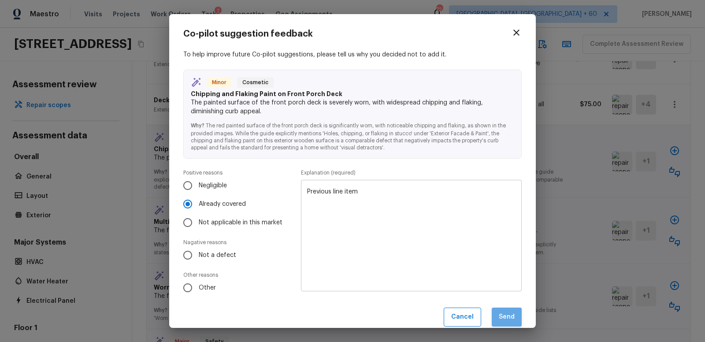
click at [512, 319] on button "Send" at bounding box center [507, 317] width 30 height 19
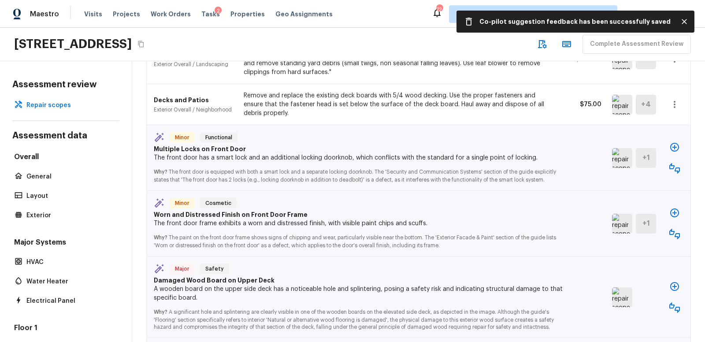
click at [625, 156] on img at bounding box center [622, 158] width 20 height 20
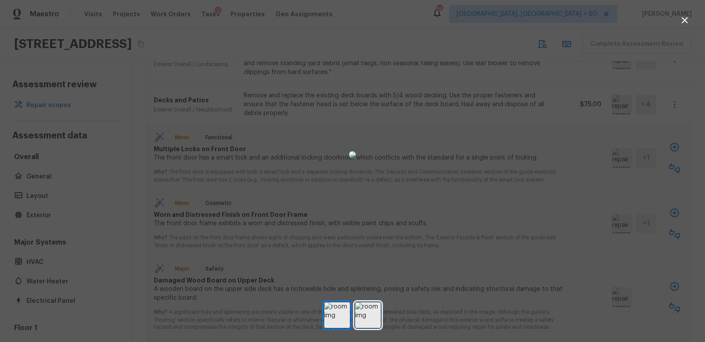
click at [370, 317] on img at bounding box center [368, 315] width 26 height 26
click at [684, 22] on icon "button" at bounding box center [684, 20] width 11 height 11
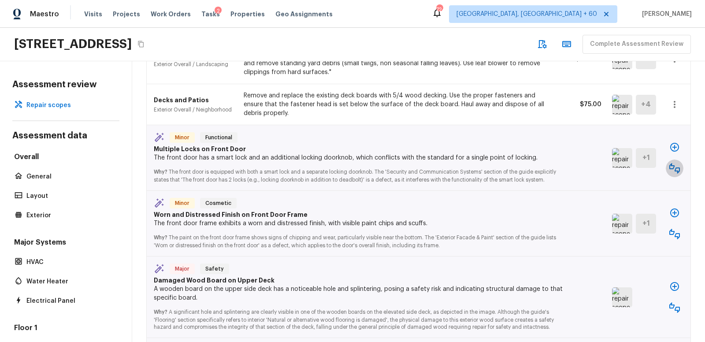
click at [675, 163] on icon "button" at bounding box center [674, 168] width 11 height 11
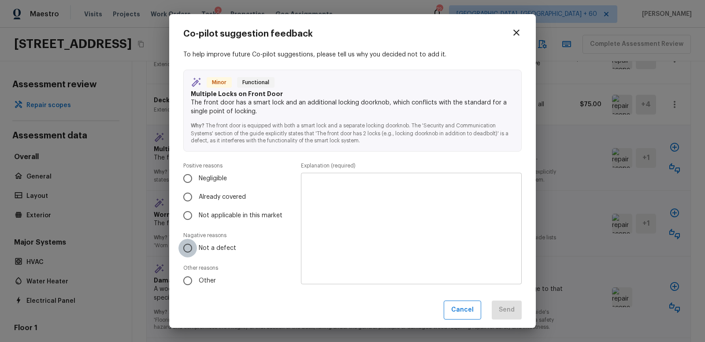
click at [188, 249] on input "Not a defect" at bounding box center [187, 248] width 19 height 19
radio input "true"
click at [323, 178] on div "x ​" at bounding box center [411, 228] width 221 height 111
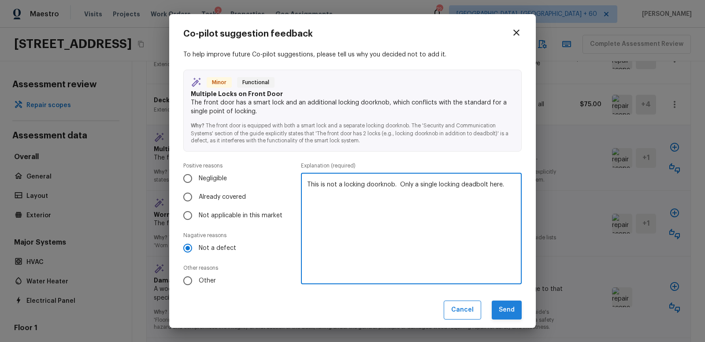
type textarea "This is not a locking doorknob. Only a single locking deadbolt here."
click at [514, 310] on button "Send" at bounding box center [507, 309] width 30 height 19
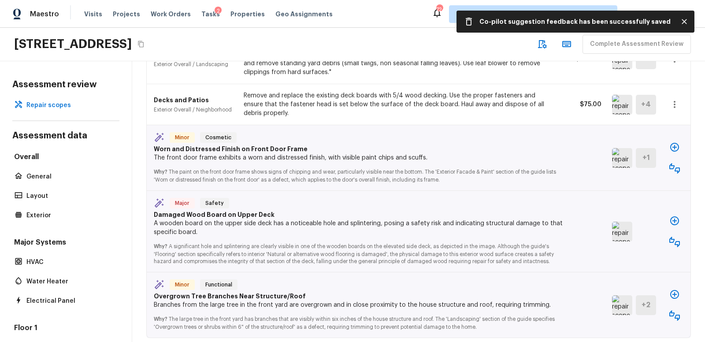
click at [622, 160] on img at bounding box center [622, 158] width 20 height 20
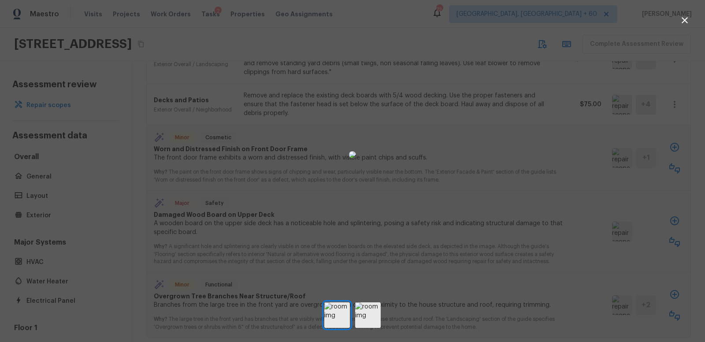
click at [686, 20] on icon "button" at bounding box center [684, 20] width 11 height 11
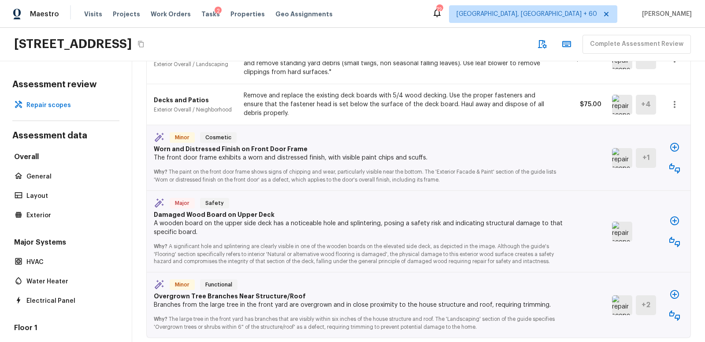
scroll to position [395, 0]
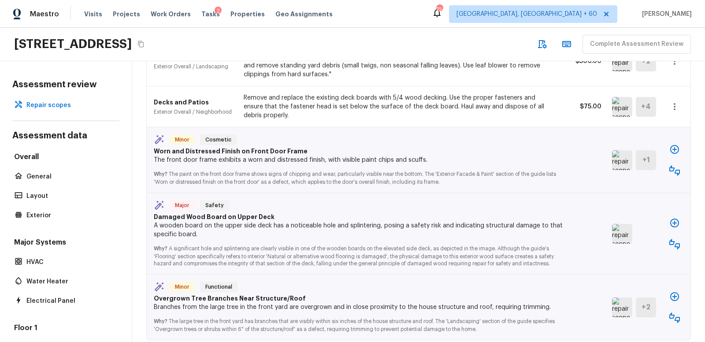
click at [675, 146] on icon "button" at bounding box center [674, 149] width 9 height 9
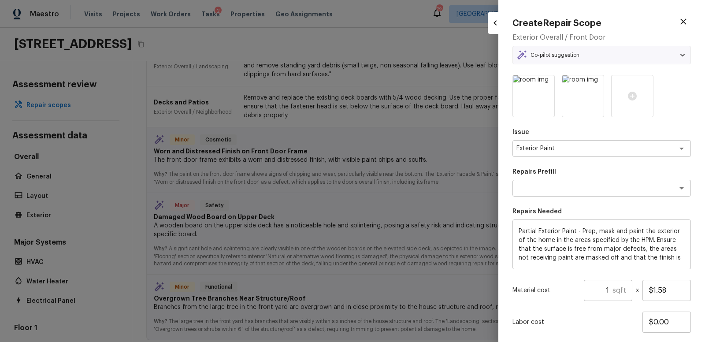
type textarea "Partial Exterior Paint LABOR ONLY"
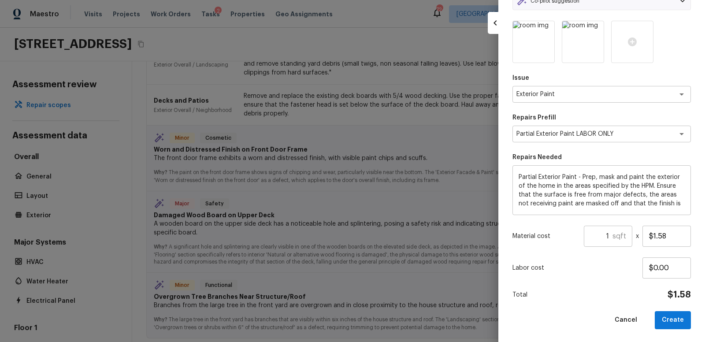
scroll to position [52, 0]
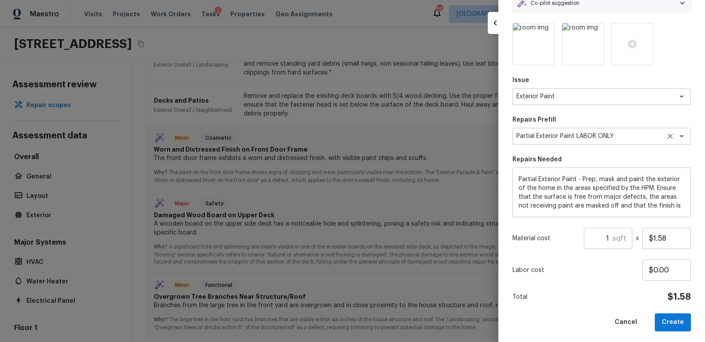
click at [631, 138] on textarea "Partial Exterior Paint LABOR ONLY" at bounding box center [589, 136] width 146 height 9
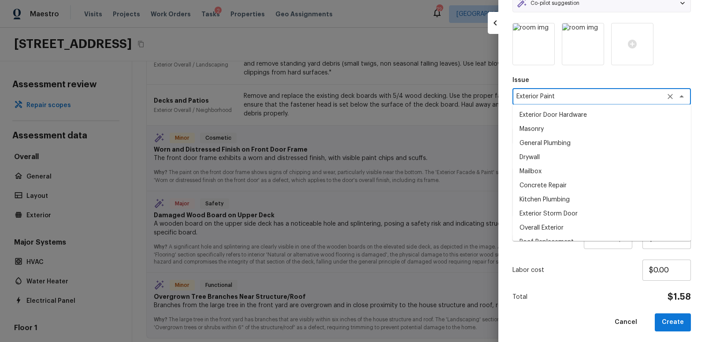
click at [582, 94] on textarea "Exterior Paint" at bounding box center [589, 96] width 146 height 9
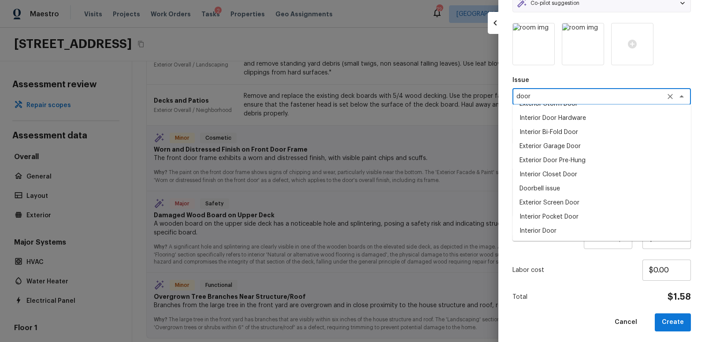
scroll to position [0, 0]
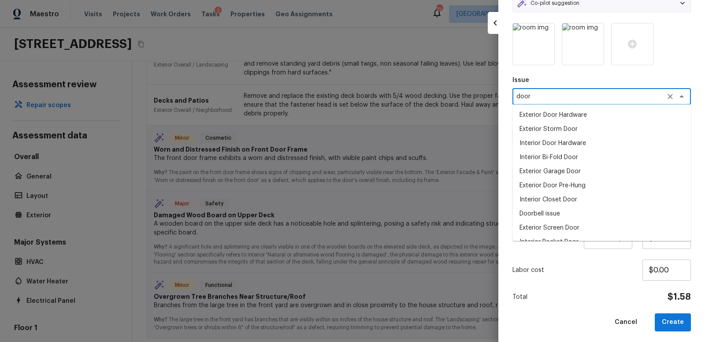
click at [544, 186] on li "Exterior Door Pre-Hung" at bounding box center [601, 185] width 178 height 14
type textarea "Exterior Door Pre-Hung"
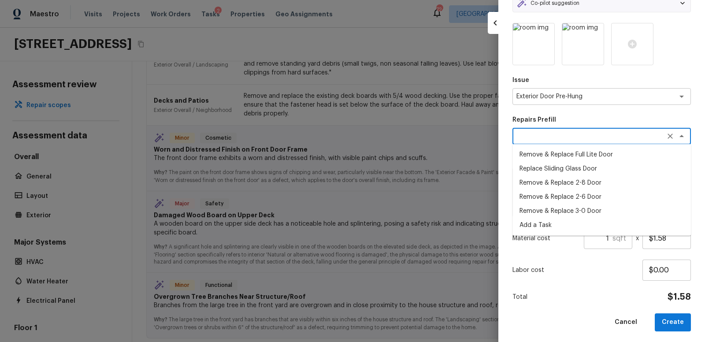
click at [539, 137] on textarea at bounding box center [589, 136] width 146 height 9
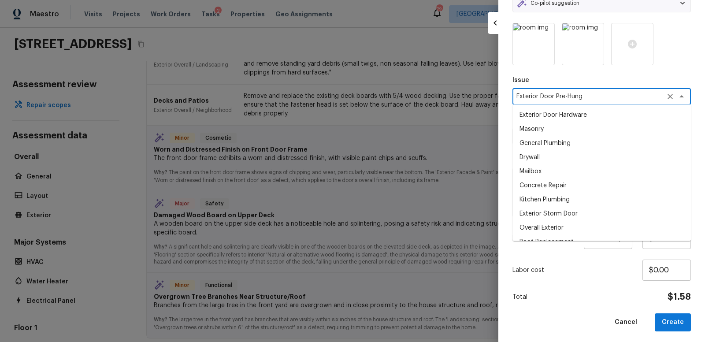
click at [564, 94] on textarea "Exterior Door Pre-Hung" at bounding box center [589, 96] width 146 height 9
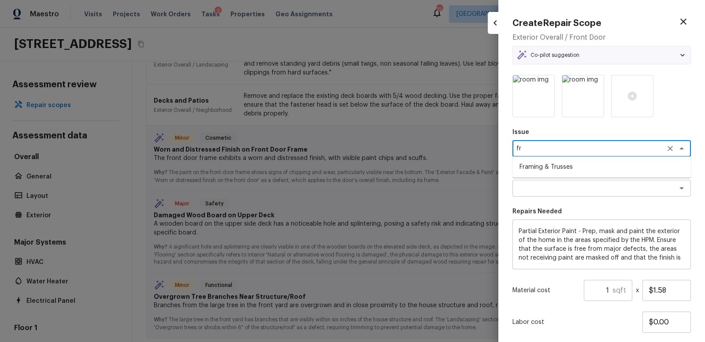
type textarea "f"
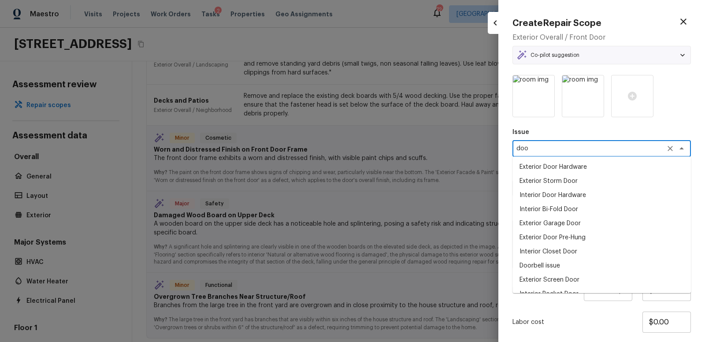
type textarea "door"
click at [671, 148] on icon "Clear" at bounding box center [670, 148] width 9 height 9
click at [685, 20] on icon "button" at bounding box center [683, 21] width 11 height 11
type textarea "Exterior Paint"
type textarea "Partial Exterior Paint LABOR ONLY"
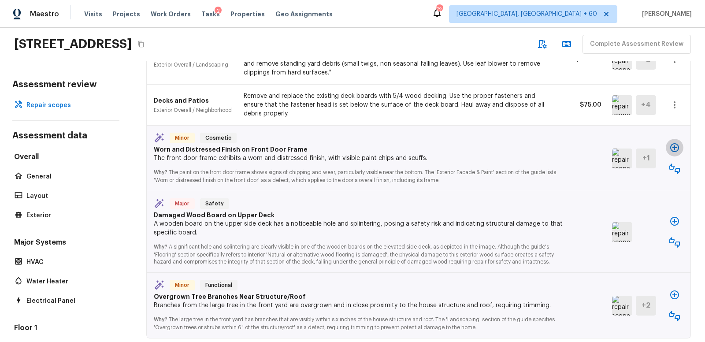
click at [675, 146] on icon "button" at bounding box center [674, 147] width 11 height 11
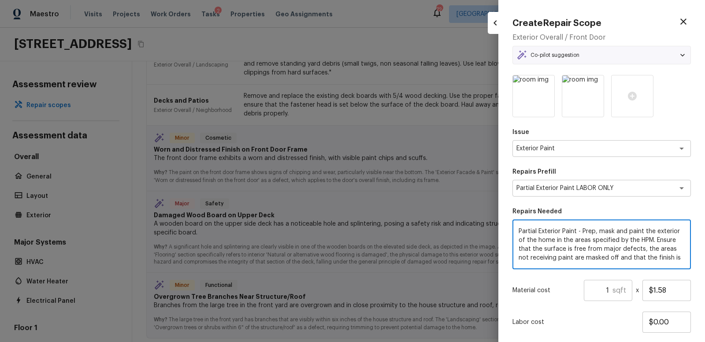
click at [530, 240] on textarea "Partial Exterior Paint - Prep, mask and paint the exterior of the home in the a…" at bounding box center [602, 244] width 166 height 35
click at [624, 189] on textarea "Partial Exterior Paint LABOR ONLY" at bounding box center [589, 188] width 146 height 9
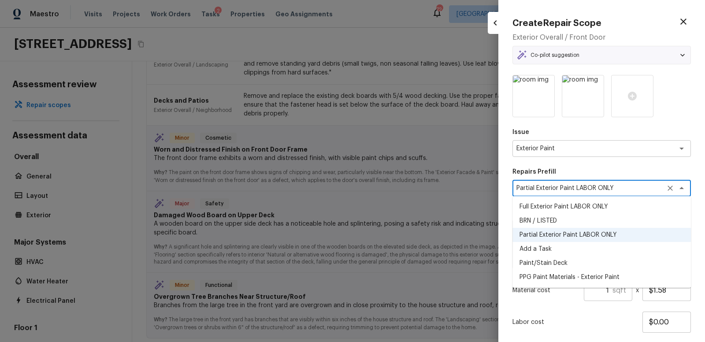
click at [538, 251] on li "Add a Task" at bounding box center [601, 249] width 178 height 14
type textarea "Add a Task"
type textarea "HPM to detail"
type input "$1.00"
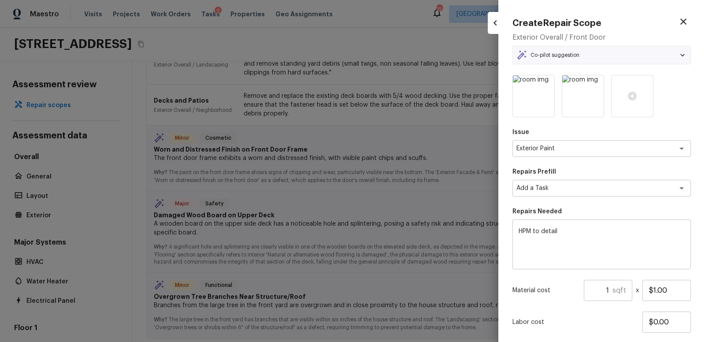
drag, startPoint x: 517, startPoint y: 232, endPoint x: 585, endPoint y: 233, distance: 67.9
click at [585, 233] on div "HPM to detail x ​" at bounding box center [601, 244] width 178 height 50
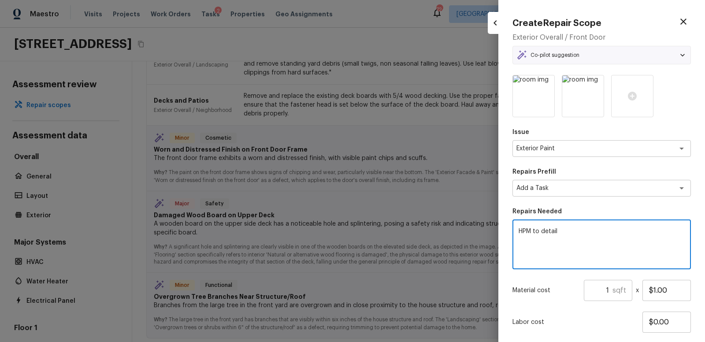
drag, startPoint x: 582, startPoint y: 233, endPoint x: 513, endPoint y: 232, distance: 69.2
click at [513, 232] on div "HPM to detail x ​" at bounding box center [601, 244] width 178 height 50
type textarea "Repaint front doort and jamb/trim"
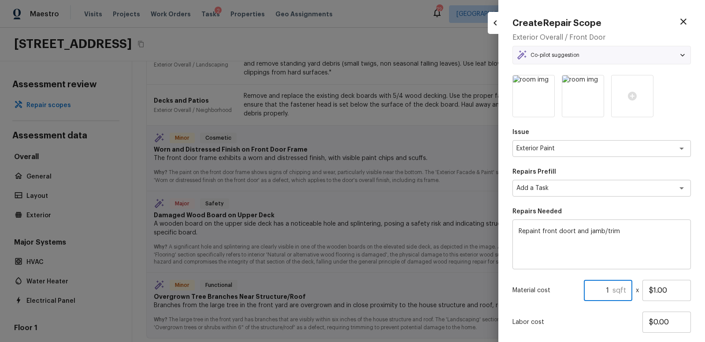
drag, startPoint x: 600, startPoint y: 290, endPoint x: 627, endPoint y: 290, distance: 27.8
click at [627, 290] on div "1 sqft ​" at bounding box center [608, 290] width 48 height 21
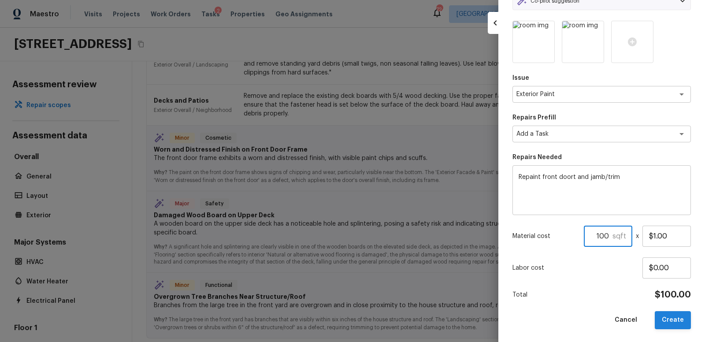
type input "100"
click at [679, 321] on button "Create" at bounding box center [673, 320] width 36 height 18
type input "1"
type input "$0.00"
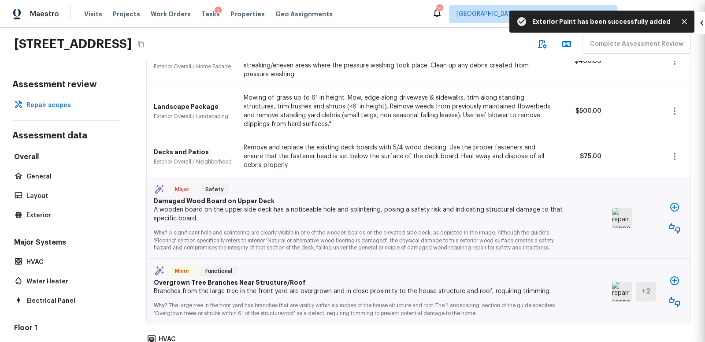
scroll to position [448, 0]
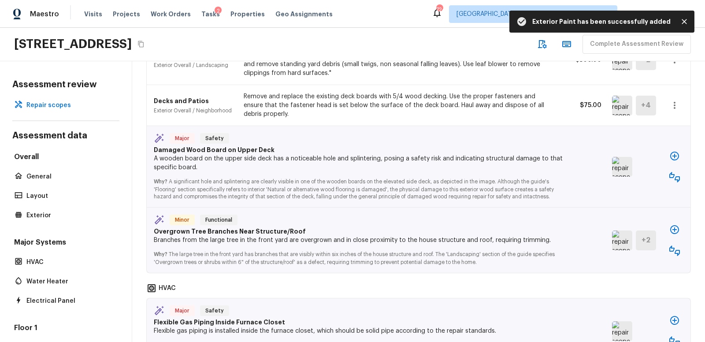
click at [617, 168] on img at bounding box center [622, 167] width 20 height 20
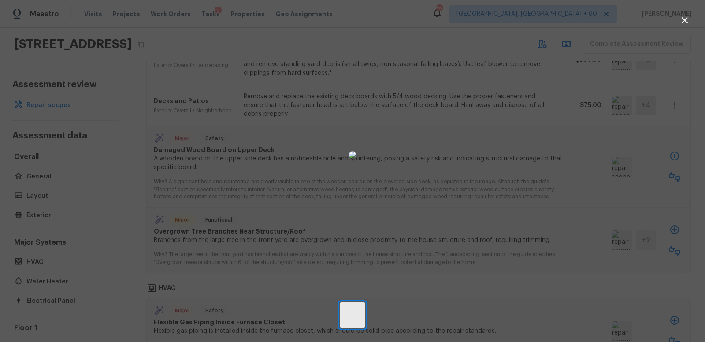
scroll to position [451, 0]
click at [686, 17] on icon "button" at bounding box center [684, 20] width 11 height 11
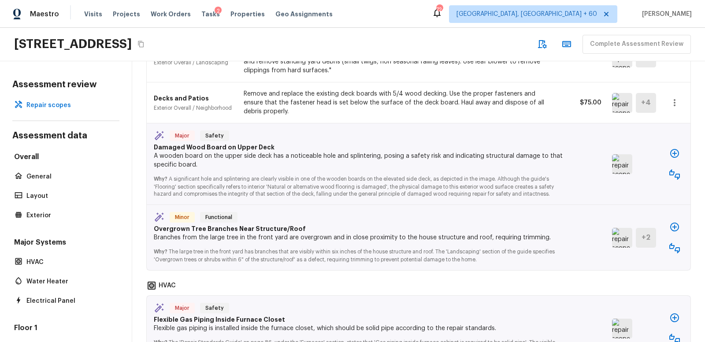
click at [672, 169] on icon "button" at bounding box center [674, 174] width 11 height 11
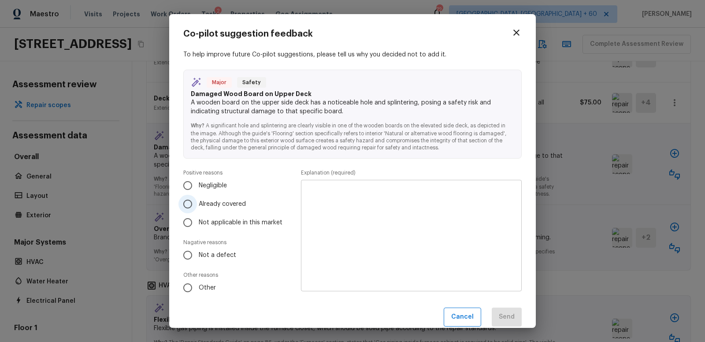
drag, startPoint x: 189, startPoint y: 204, endPoint x: 200, endPoint y: 205, distance: 10.6
click at [189, 204] on input "Already covered" at bounding box center [187, 204] width 19 height 19
radio input "true"
click at [334, 202] on textarea at bounding box center [411, 235] width 208 height 97
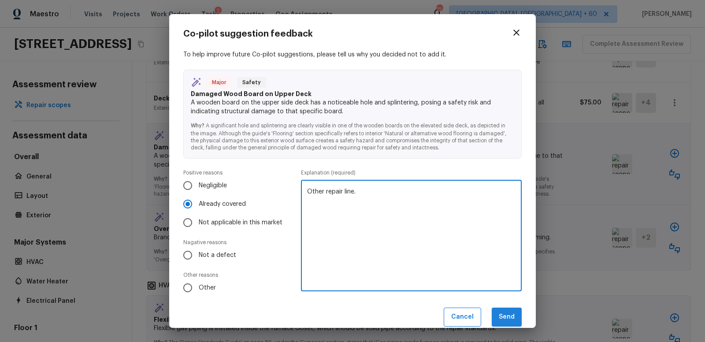
type textarea "Other repair line."
click at [511, 312] on button "Send" at bounding box center [507, 317] width 30 height 19
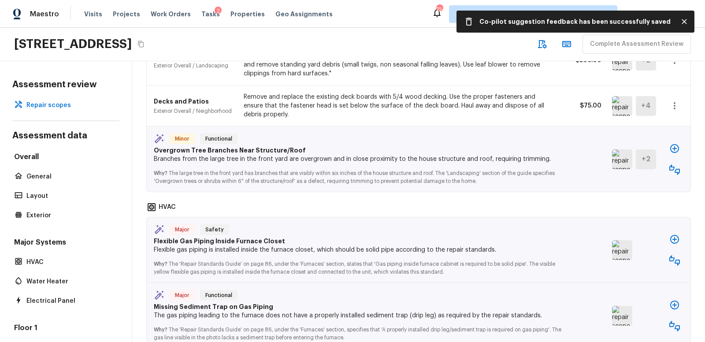
scroll to position [447, 0]
click at [623, 156] on img at bounding box center [622, 160] width 20 height 20
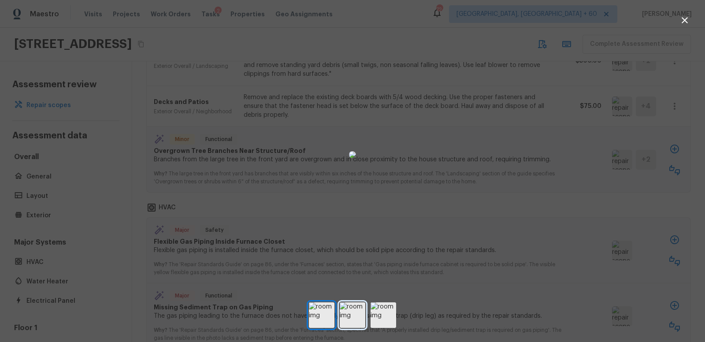
click at [351, 314] on img at bounding box center [353, 315] width 26 height 26
click at [388, 318] on img at bounding box center [384, 315] width 26 height 26
click at [685, 19] on icon "button" at bounding box center [685, 20] width 6 height 6
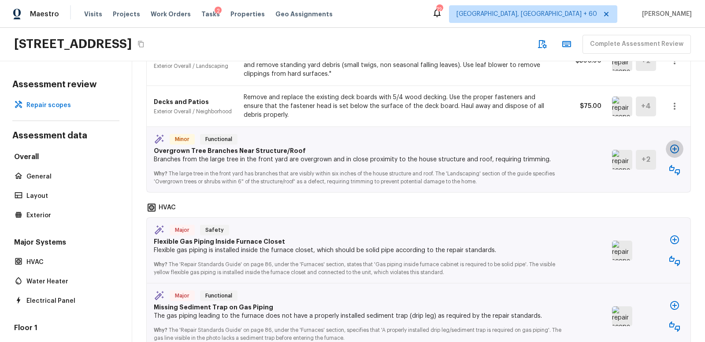
click at [675, 145] on icon "button" at bounding box center [674, 149] width 11 height 11
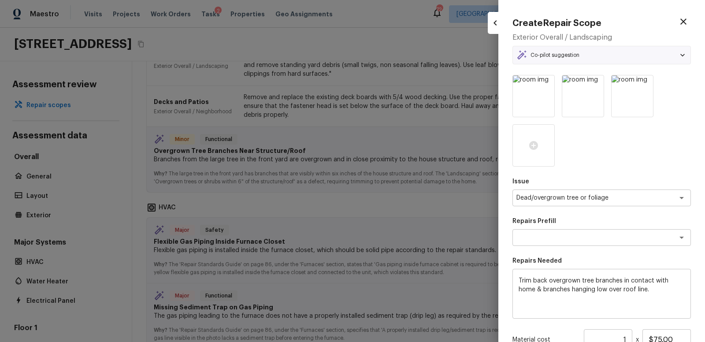
type textarea "Trim tree branches"
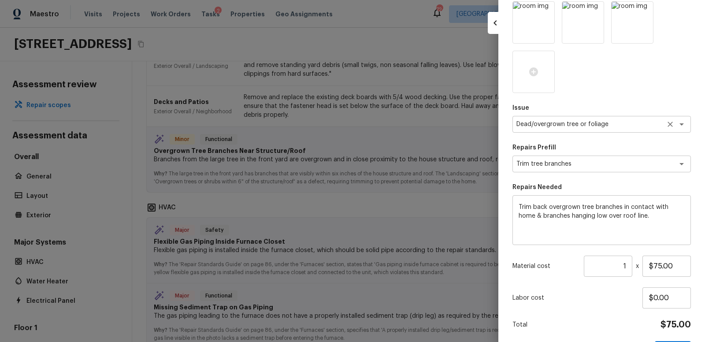
scroll to position [104, 0]
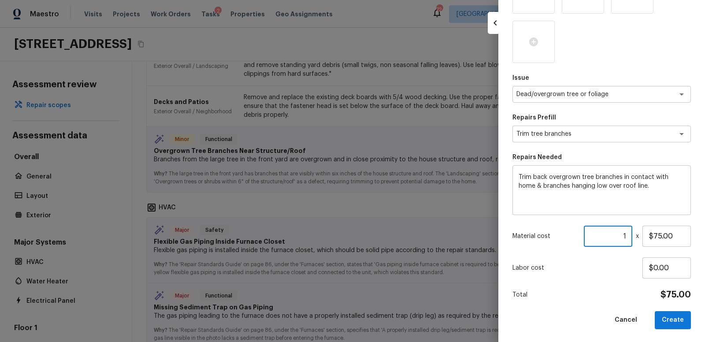
drag, startPoint x: 616, startPoint y: 234, endPoint x: 631, endPoint y: 233, distance: 15.0
click at [631, 233] on input "1" at bounding box center [608, 236] width 48 height 21
click at [671, 323] on button "Create" at bounding box center [673, 320] width 36 height 18
type input "1"
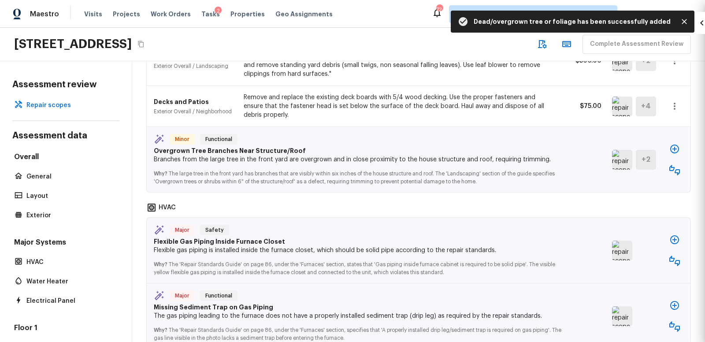
type input "$0.00"
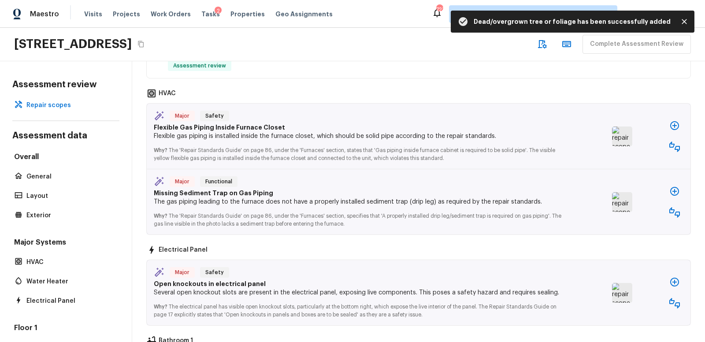
scroll to position [555, 0]
click at [620, 132] on img at bounding box center [622, 137] width 20 height 20
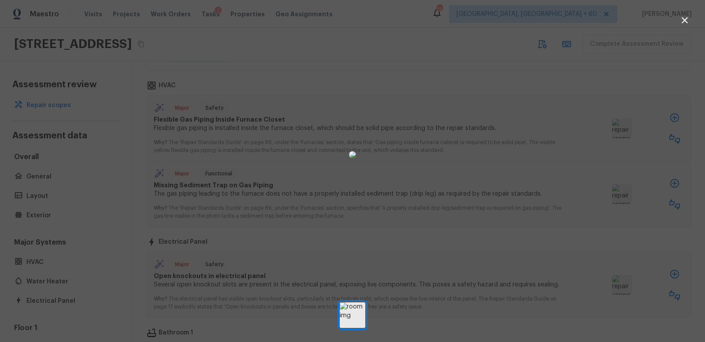
scroll to position [565, 0]
click at [686, 20] on icon "button" at bounding box center [684, 20] width 11 height 11
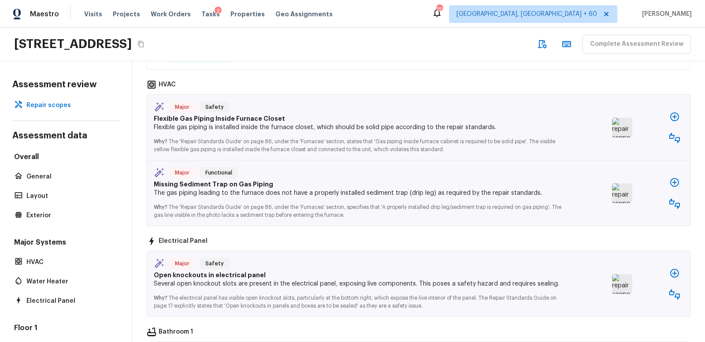
scroll to position [566, 0]
click at [621, 123] on img at bounding box center [622, 127] width 20 height 20
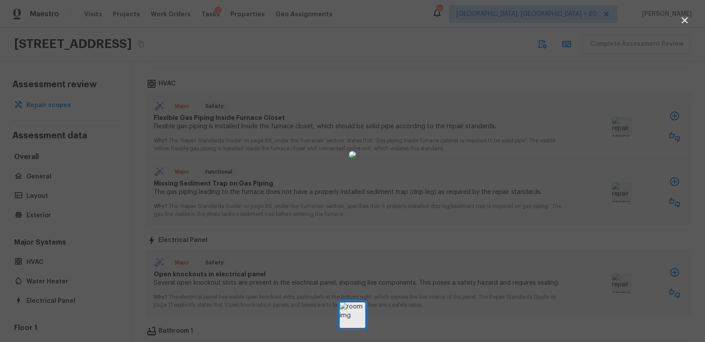
click at [684, 22] on icon "button" at bounding box center [684, 20] width 11 height 11
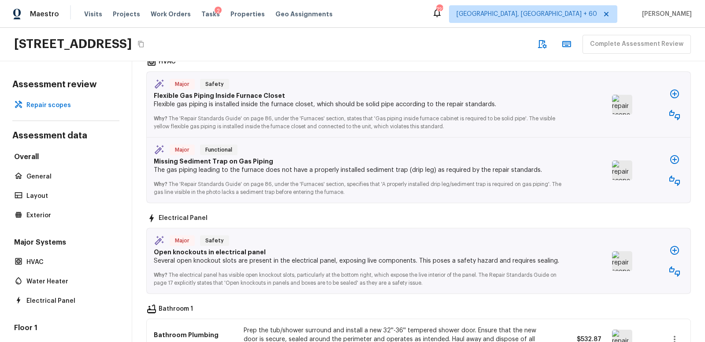
scroll to position [590, 0]
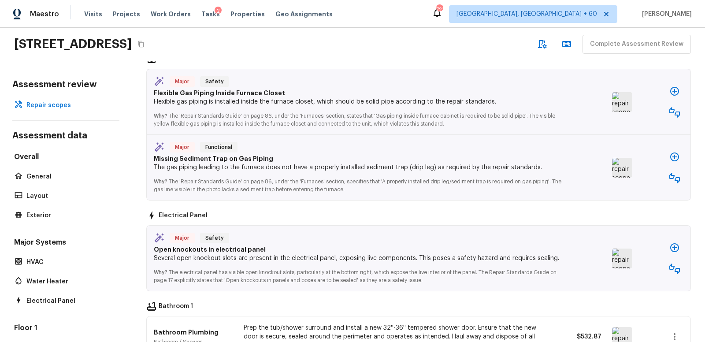
click at [620, 164] on img at bounding box center [622, 168] width 20 height 20
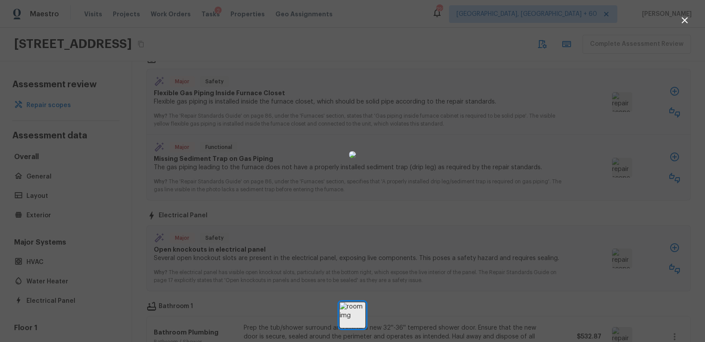
click at [688, 22] on icon "button" at bounding box center [684, 20] width 11 height 11
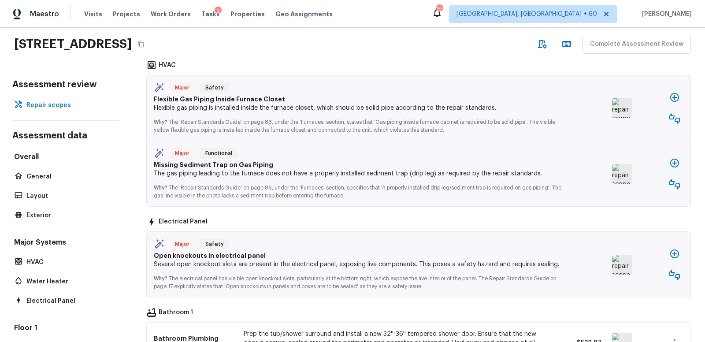
scroll to position [585, 0]
click at [675, 113] on icon "button" at bounding box center [674, 118] width 11 height 11
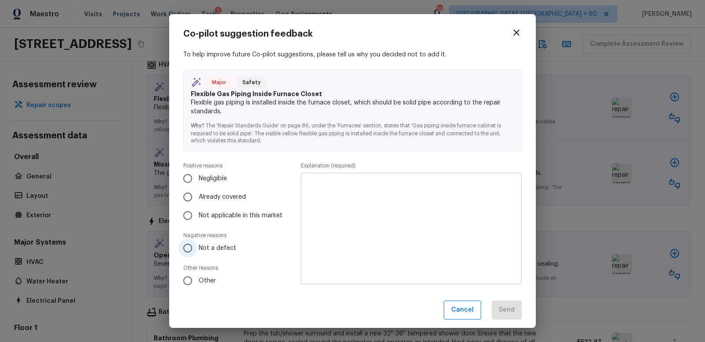
click at [188, 247] on input "Not a defect" at bounding box center [187, 248] width 19 height 19
radio input "true"
click at [336, 188] on textarea at bounding box center [411, 228] width 208 height 97
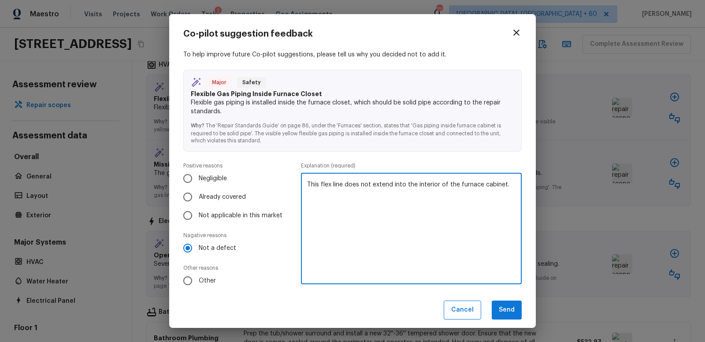
scroll to position [4, 0]
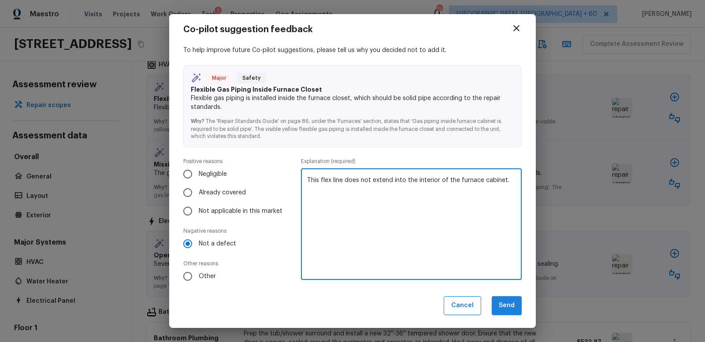
type textarea "This flex line does not extend into the interior of the furnace cabinet."
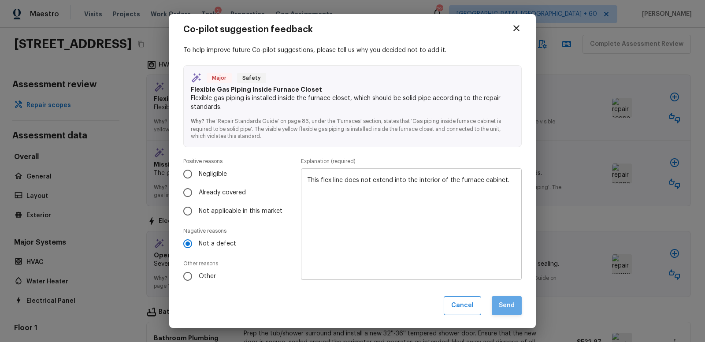
click at [506, 304] on button "Send" at bounding box center [507, 305] width 30 height 19
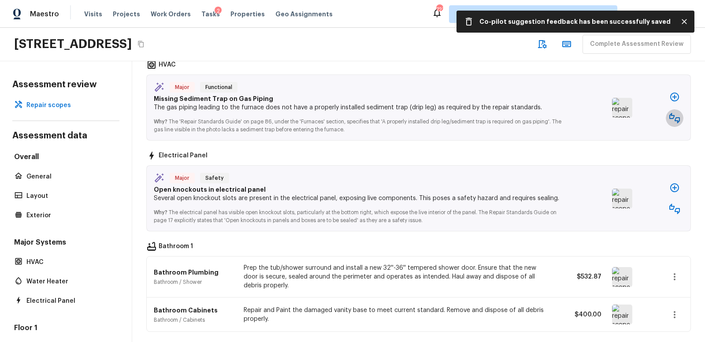
click at [677, 113] on icon "button" at bounding box center [674, 118] width 11 height 11
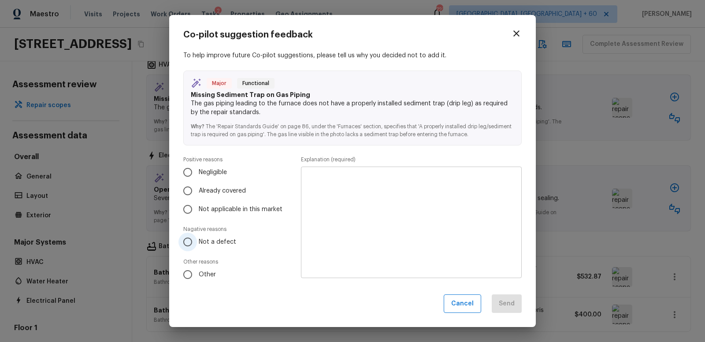
click at [188, 241] on input "Not a defect" at bounding box center [187, 242] width 19 height 19
radio input "true"
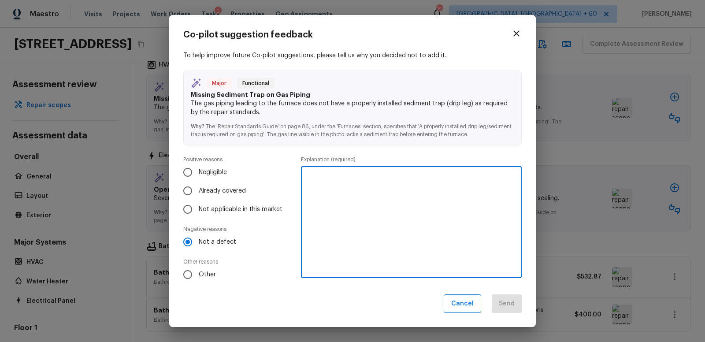
click at [368, 185] on textarea at bounding box center [411, 222] width 208 height 97
type textarea "Cannot see entirety of the gas supply here. Could be hidden behind door to room."
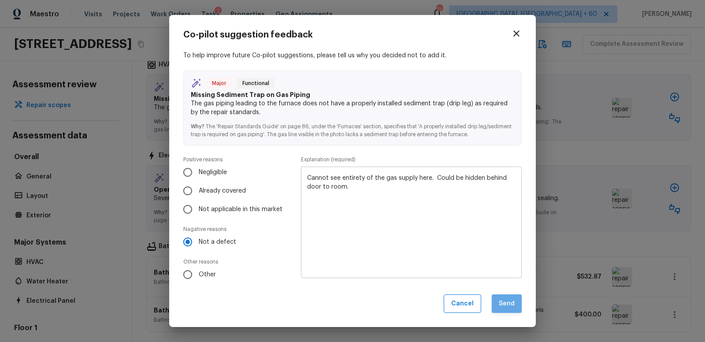
click at [510, 304] on button "Send" at bounding box center [507, 303] width 30 height 19
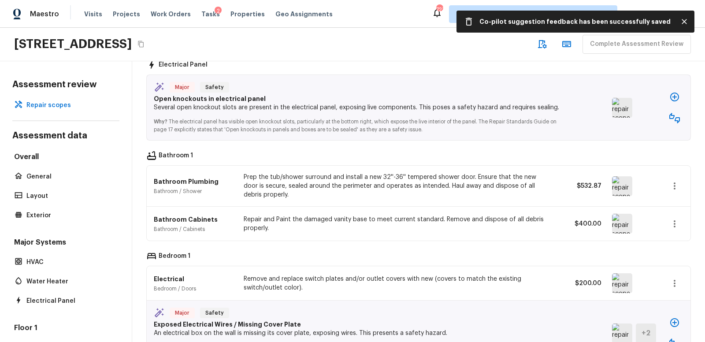
scroll to position [494, 0]
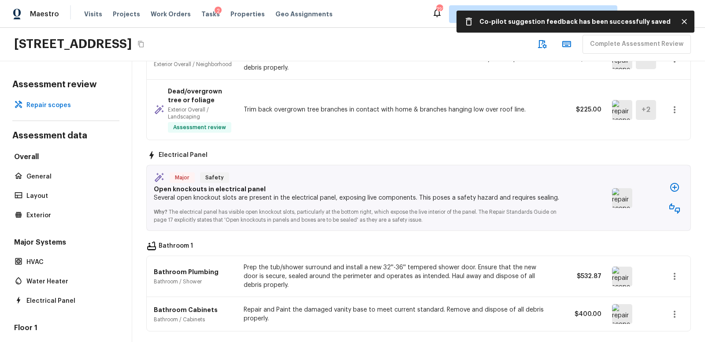
drag, startPoint x: 608, startPoint y: 197, endPoint x: 621, endPoint y: 197, distance: 12.3
click at [621, 197] on div "Major Safety Open knockouts in electrical panel Several open knockout slots are…" at bounding box center [419, 197] width 544 height 65
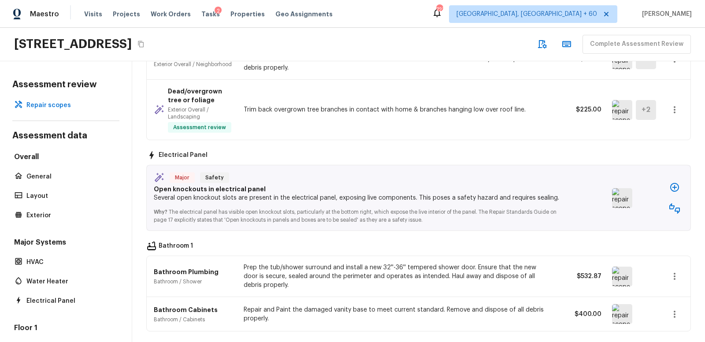
click at [621, 197] on img at bounding box center [622, 198] width 20 height 20
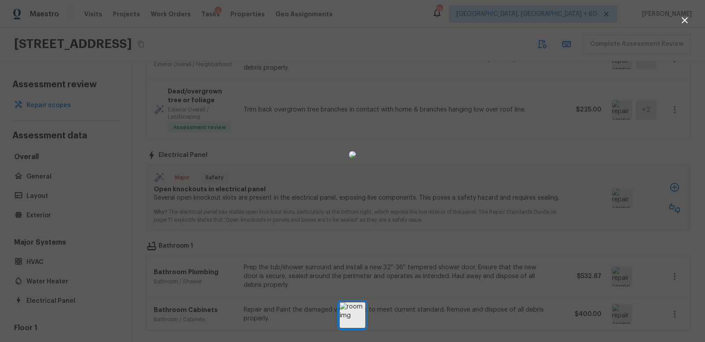
click at [356, 158] on img at bounding box center [352, 154] width 7 height 7
click at [349, 158] on img at bounding box center [352, 154] width 7 height 7
click at [485, 154] on div at bounding box center [352, 154] width 705 height 281
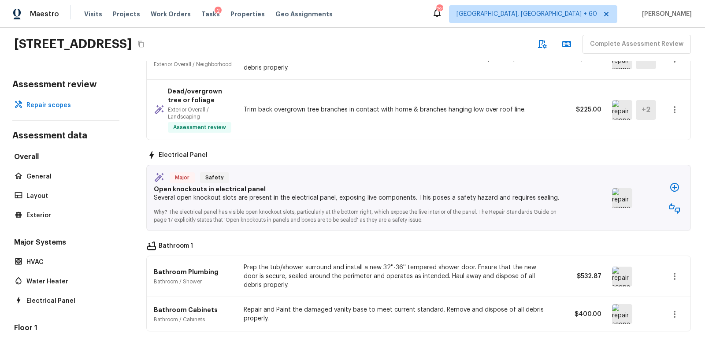
click at [674, 204] on icon "button" at bounding box center [674, 208] width 11 height 11
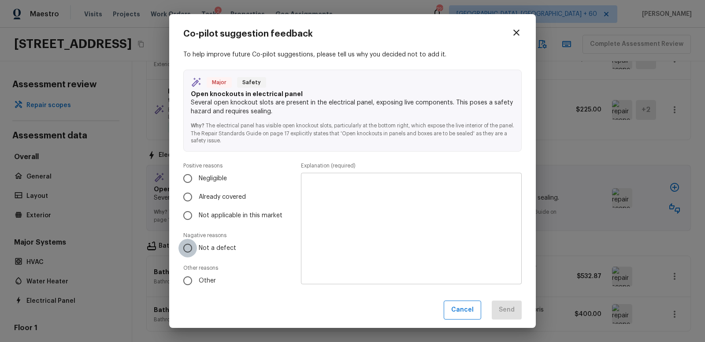
click at [189, 247] on input "Not a defect" at bounding box center [187, 248] width 19 height 19
radio input "true"
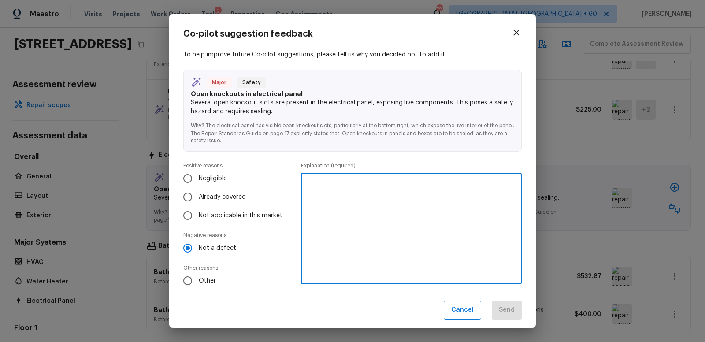
click at [335, 188] on textarea at bounding box center [411, 228] width 208 height 97
type textarea "No missing knockouts here."
click at [504, 310] on button "Send" at bounding box center [507, 309] width 30 height 19
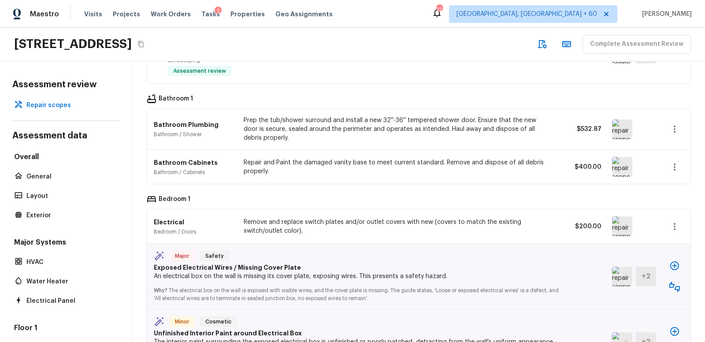
scroll to position [551, 0]
click at [624, 126] on img at bounding box center [622, 129] width 20 height 20
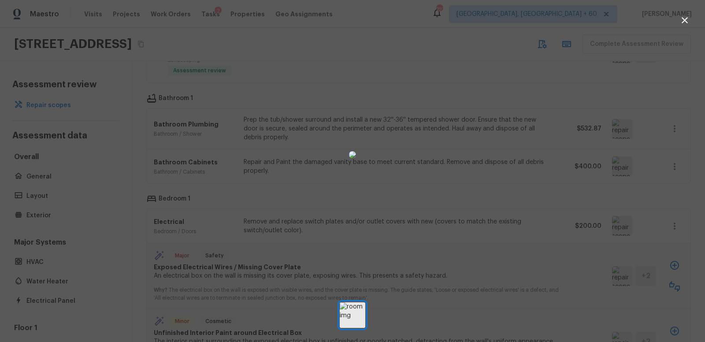
click at [515, 134] on div at bounding box center [352, 154] width 705 height 281
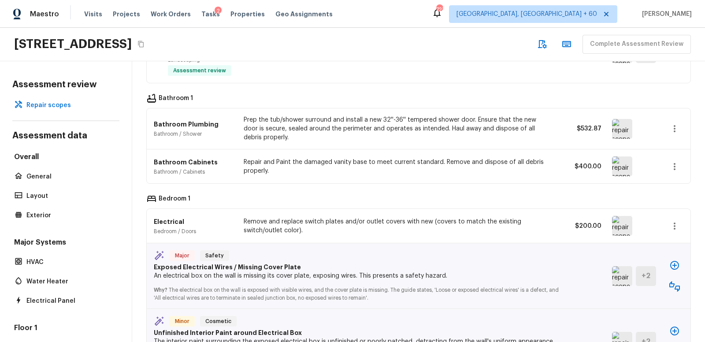
click at [621, 164] on img at bounding box center [622, 166] width 20 height 20
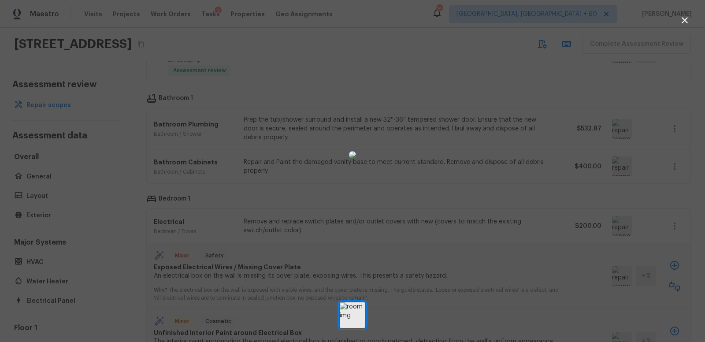
click at [506, 177] on div at bounding box center [352, 154] width 705 height 281
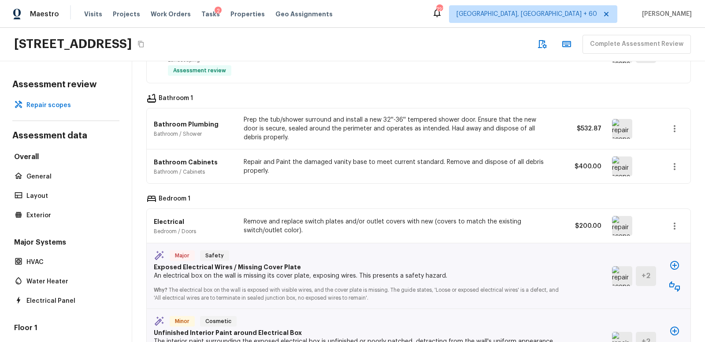
click at [619, 162] on img at bounding box center [622, 166] width 20 height 20
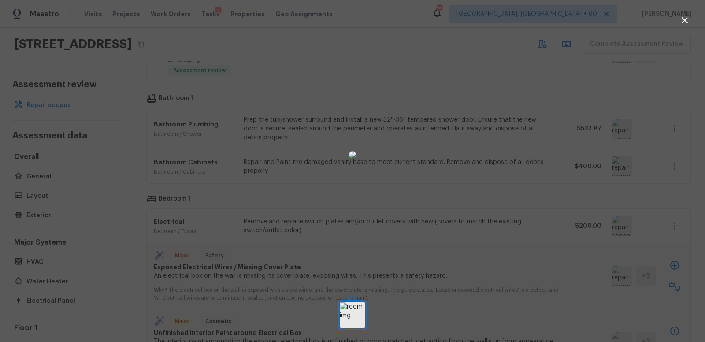
click at [521, 174] on div at bounding box center [352, 154] width 705 height 281
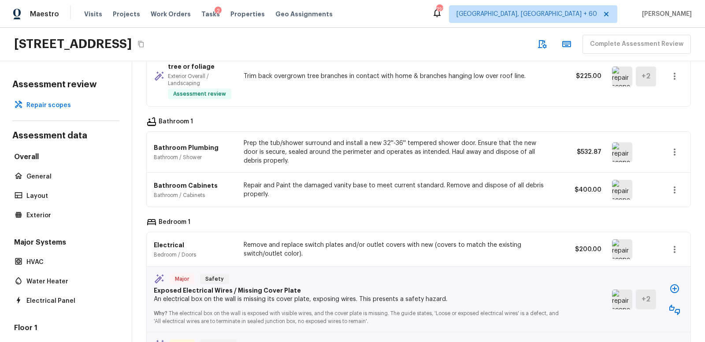
scroll to position [527, 0]
click at [623, 152] on img at bounding box center [622, 153] width 20 height 20
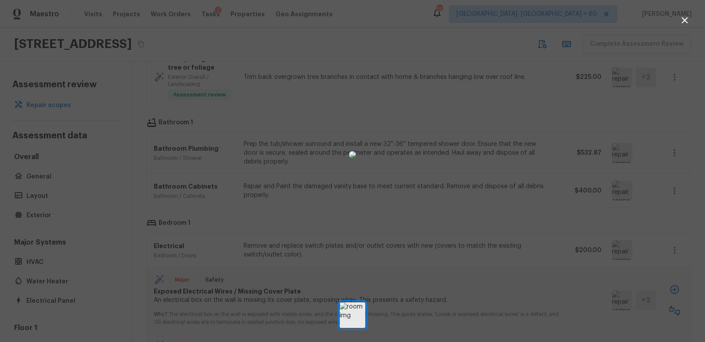
click at [622, 149] on div at bounding box center [352, 154] width 705 height 281
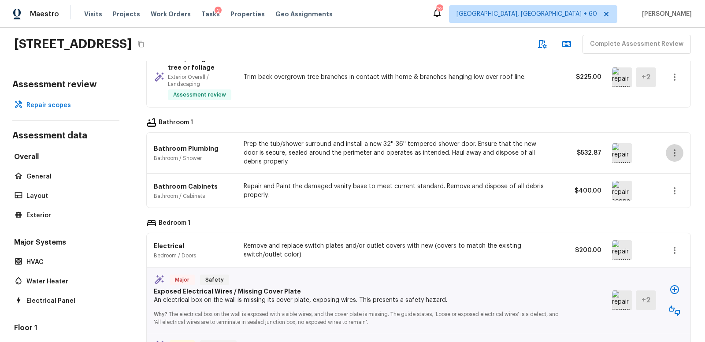
click at [675, 148] on icon "button" at bounding box center [674, 153] width 11 height 11
click at [659, 199] on li "Remove" at bounding box center [670, 201] width 57 height 26
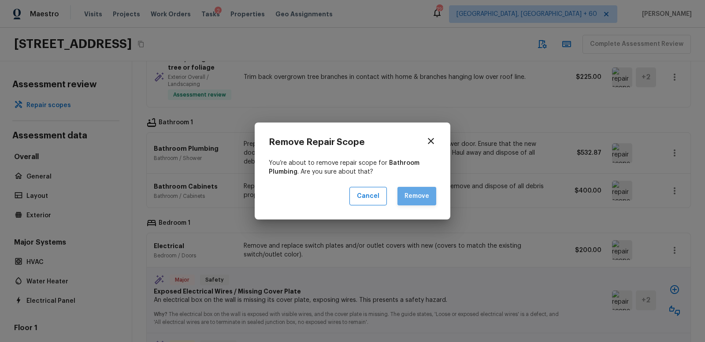
click at [424, 193] on button "Remove" at bounding box center [416, 196] width 39 height 19
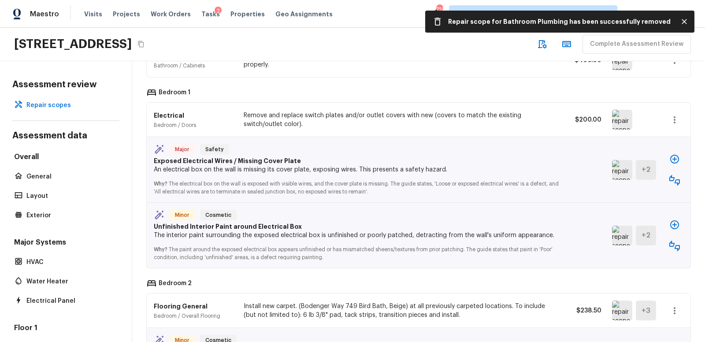
scroll to position [673, 0]
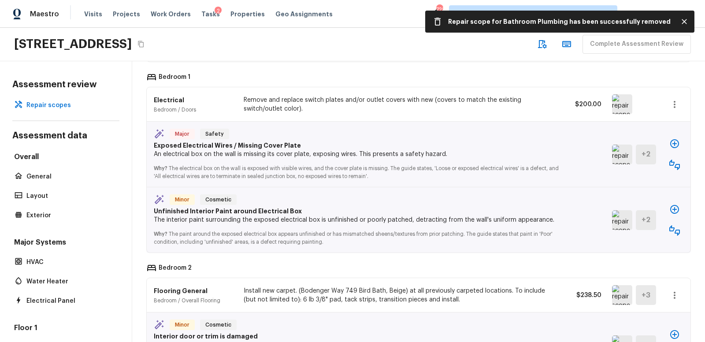
click at [619, 149] on img at bounding box center [622, 155] width 20 height 20
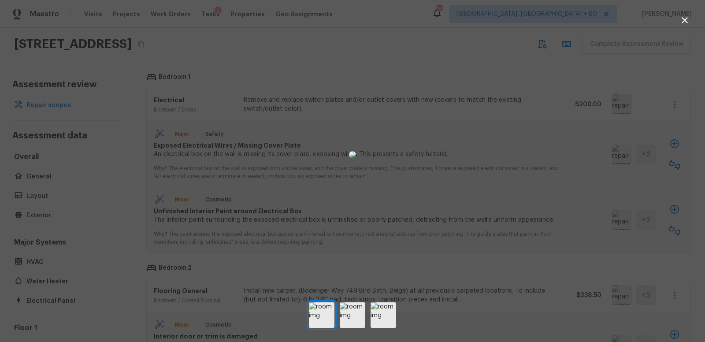
click at [685, 19] on icon "button" at bounding box center [684, 20] width 11 height 11
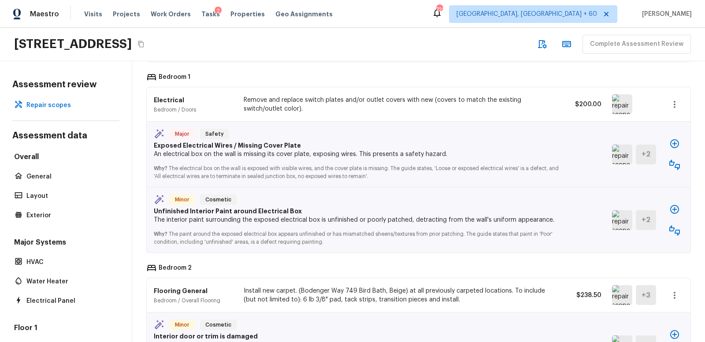
click at [676, 162] on icon "button" at bounding box center [674, 164] width 11 height 11
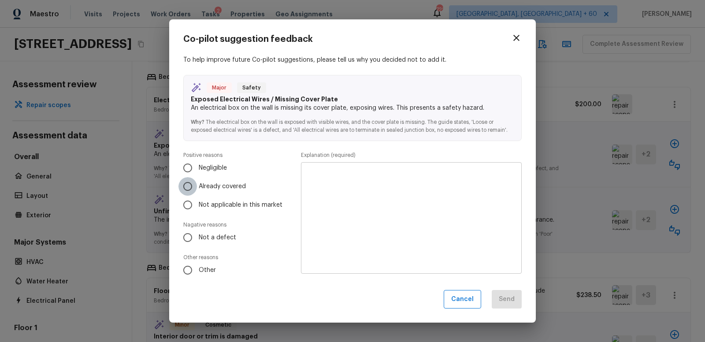
click at [188, 186] on input "Already covered" at bounding box center [187, 186] width 19 height 19
radio input "true"
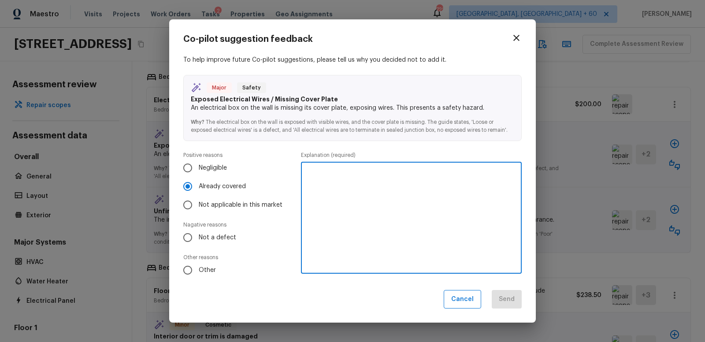
click at [335, 181] on textarea at bounding box center [411, 217] width 208 height 97
type textarea "Other line item"
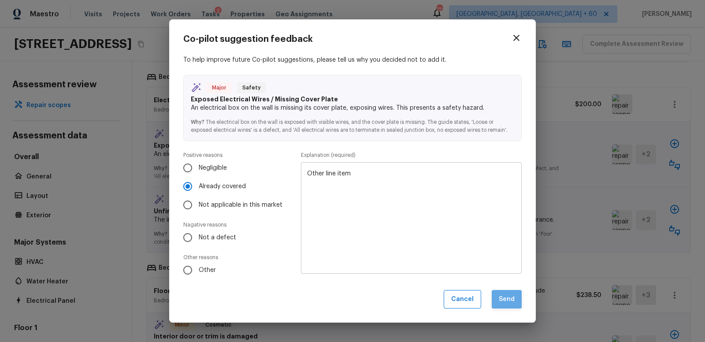
click at [504, 297] on button "Send" at bounding box center [507, 299] width 30 height 19
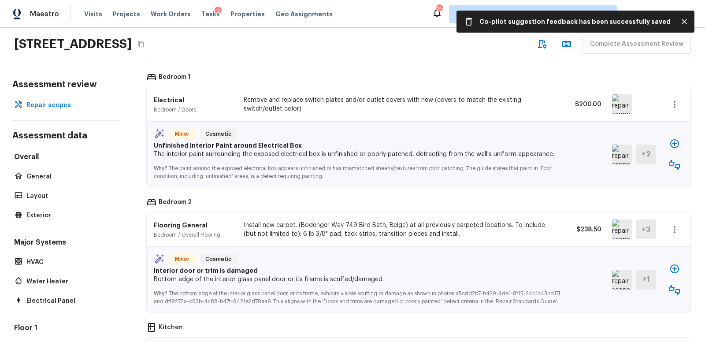
click at [622, 153] on img at bounding box center [622, 155] width 20 height 20
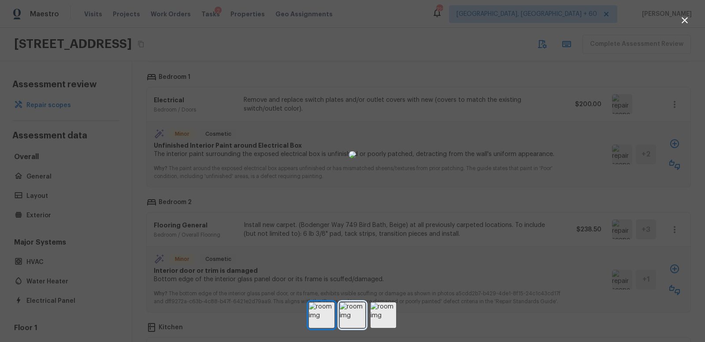
click at [355, 307] on img at bounding box center [353, 315] width 26 height 26
click at [385, 315] on img at bounding box center [384, 315] width 26 height 26
click at [352, 316] on img at bounding box center [353, 315] width 26 height 26
click at [687, 18] on icon "button" at bounding box center [685, 20] width 6 height 6
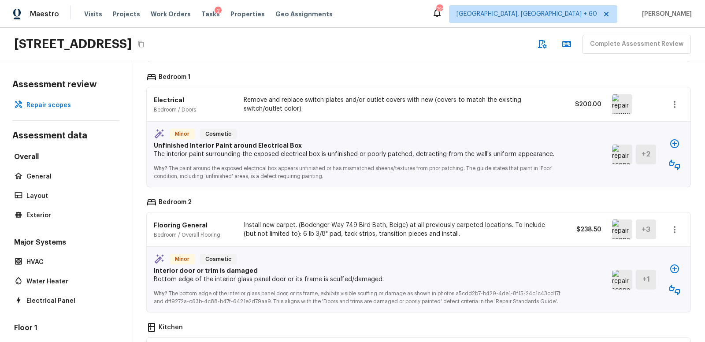
click at [675, 159] on icon "button" at bounding box center [674, 164] width 11 height 11
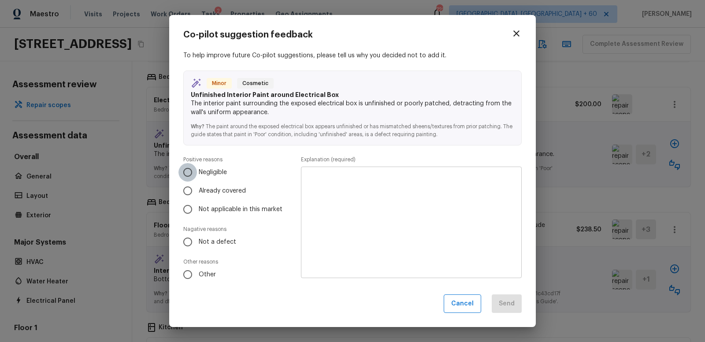
click at [188, 171] on input "Negligible" at bounding box center [187, 172] width 19 height 19
radio input "true"
click at [315, 179] on textarea at bounding box center [411, 222] width 208 height 97
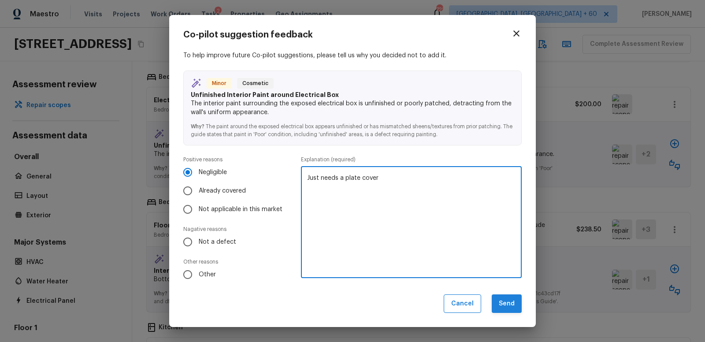
type textarea "Just needs a plate cover"
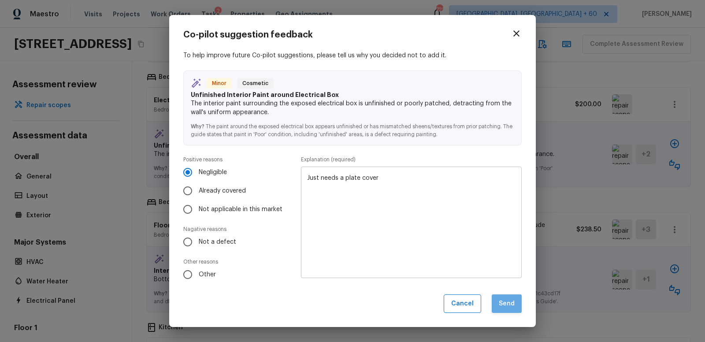
click at [508, 303] on button "Send" at bounding box center [507, 303] width 30 height 19
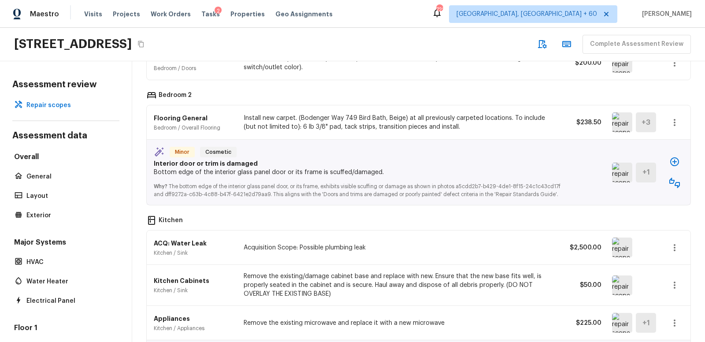
scroll to position [716, 0]
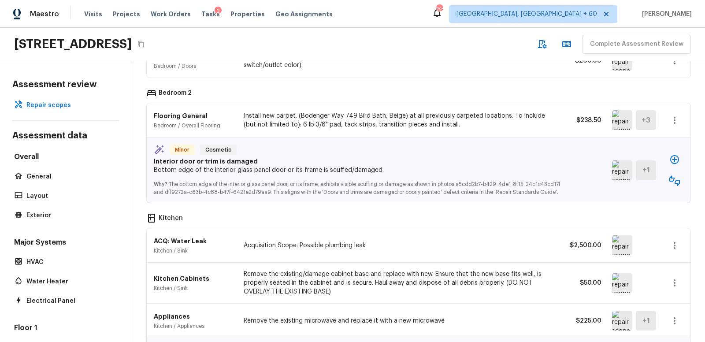
click at [624, 114] on img at bounding box center [622, 120] width 20 height 20
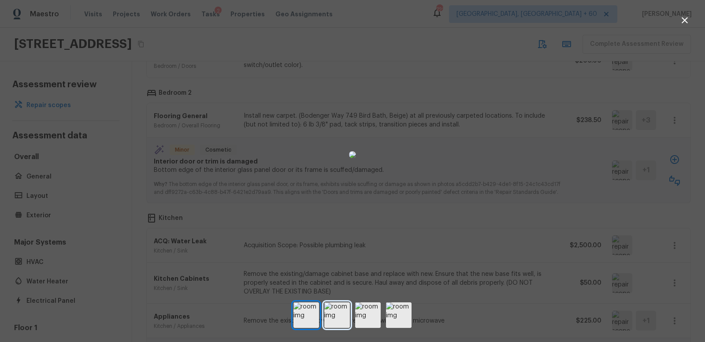
click at [346, 309] on img at bounding box center [337, 315] width 26 height 26
click at [391, 315] on img at bounding box center [399, 315] width 26 height 26
click at [482, 176] on div at bounding box center [352, 154] width 705 height 281
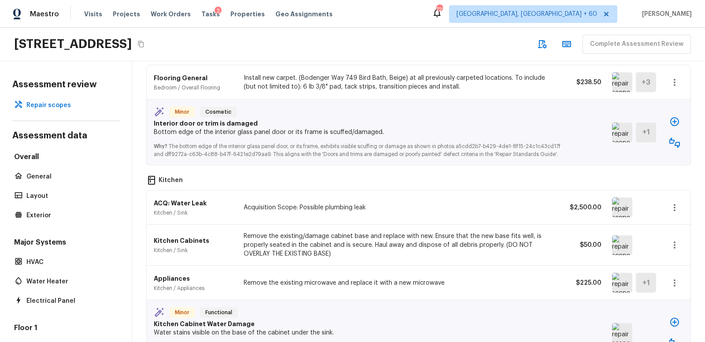
scroll to position [751, 0]
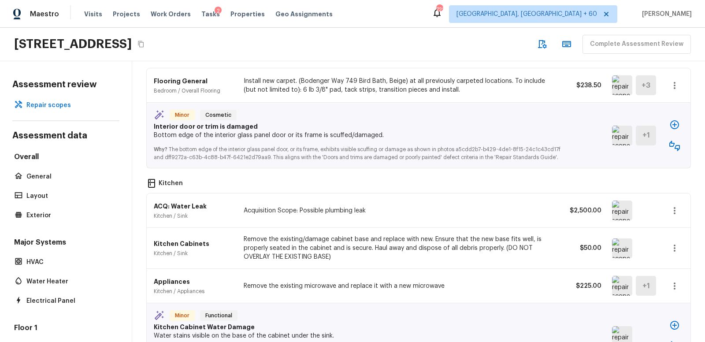
click at [623, 130] on img at bounding box center [622, 136] width 20 height 20
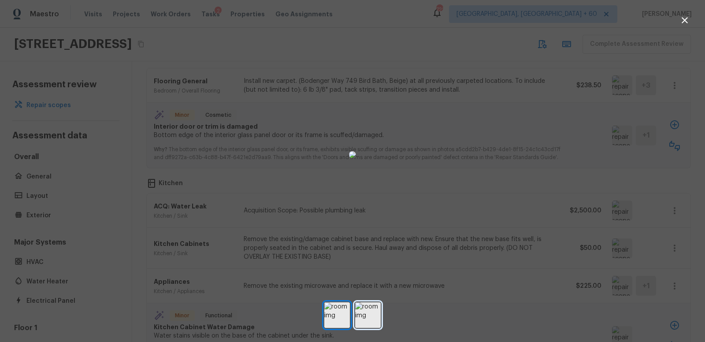
click at [360, 316] on img at bounding box center [368, 315] width 26 height 26
click at [338, 315] on img at bounding box center [337, 315] width 26 height 26
click at [684, 21] on icon "button" at bounding box center [685, 20] width 6 height 6
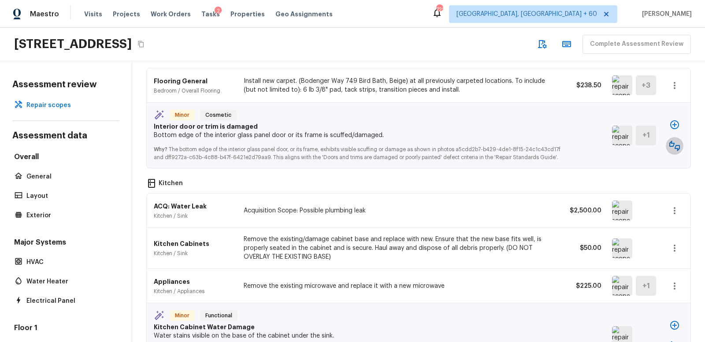
click at [674, 141] on icon "button" at bounding box center [674, 146] width 11 height 11
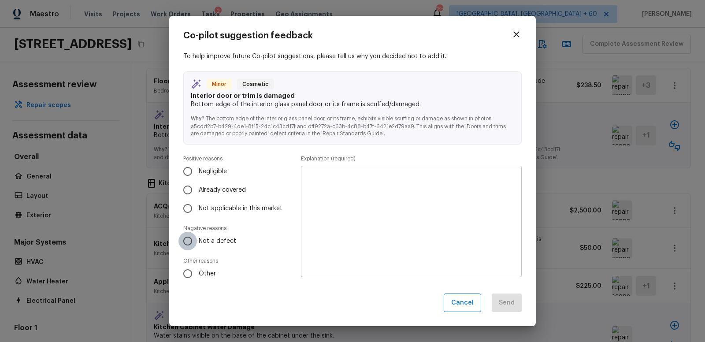
click at [187, 243] on input "Not a defect" at bounding box center [187, 241] width 19 height 19
radio input "true"
click at [341, 171] on div "x ​" at bounding box center [411, 221] width 221 height 111
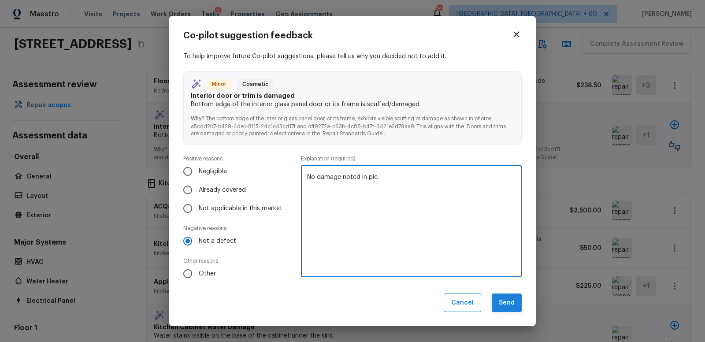
type textarea "No damage noted in pic."
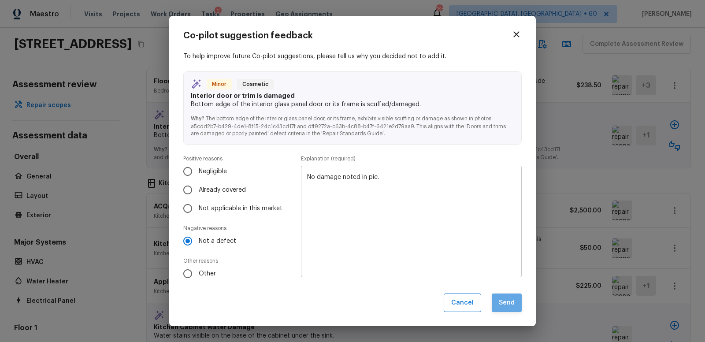
click at [512, 299] on button "Send" at bounding box center [507, 302] width 30 height 19
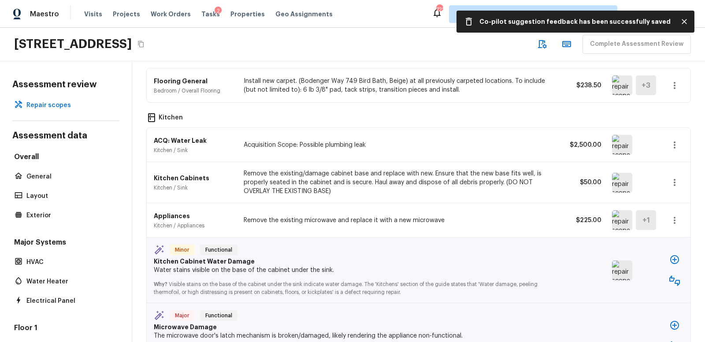
click at [623, 141] on img at bounding box center [622, 145] width 20 height 20
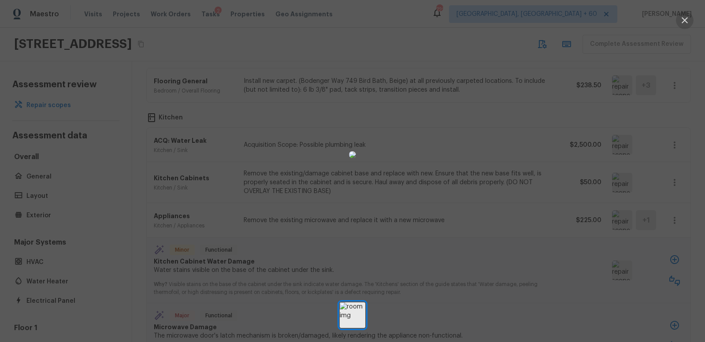
click at [688, 19] on icon "button" at bounding box center [684, 20] width 11 height 11
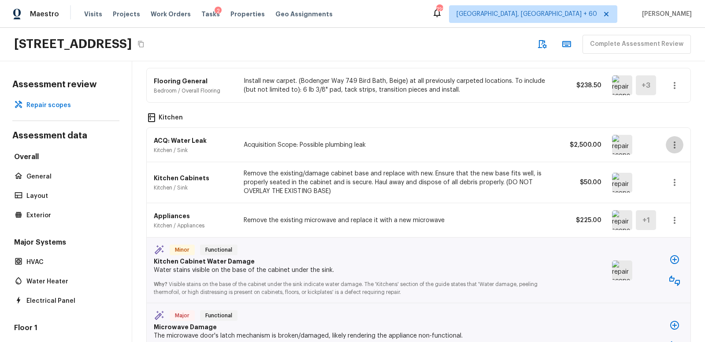
click at [673, 140] on icon "button" at bounding box center [674, 145] width 11 height 11
click at [653, 170] on li "Edit" at bounding box center [670, 165] width 57 height 26
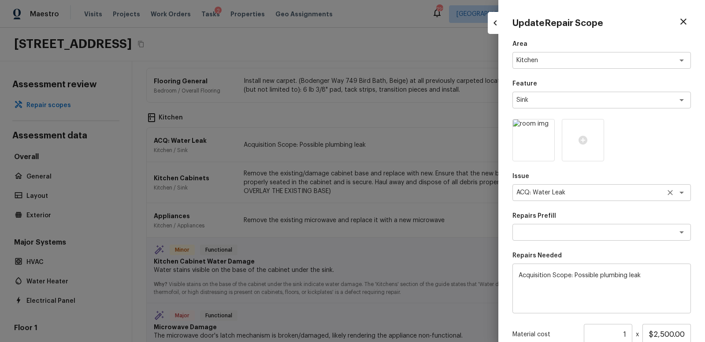
scroll to position [99, 0]
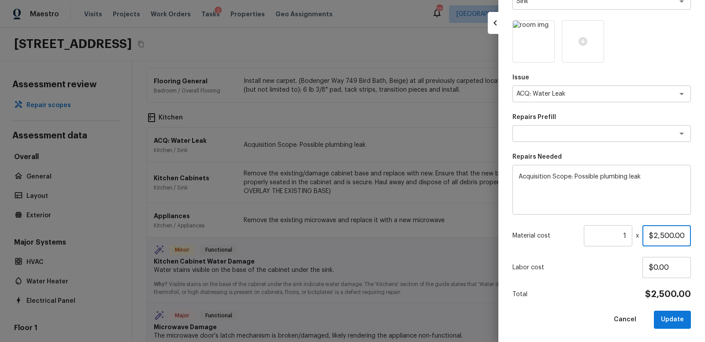
drag, startPoint x: 647, startPoint y: 237, endPoint x: 705, endPoint y: 236, distance: 57.3
click at [705, 236] on div "Update Repair Scope Area Kitchen x ​ Feature Sink x ​ Issue ACQ: Water Leak x ​…" at bounding box center [601, 171] width 207 height 342
type input "$500.00"
click at [668, 316] on button "Update" at bounding box center [672, 320] width 37 height 18
type input "$0.00"
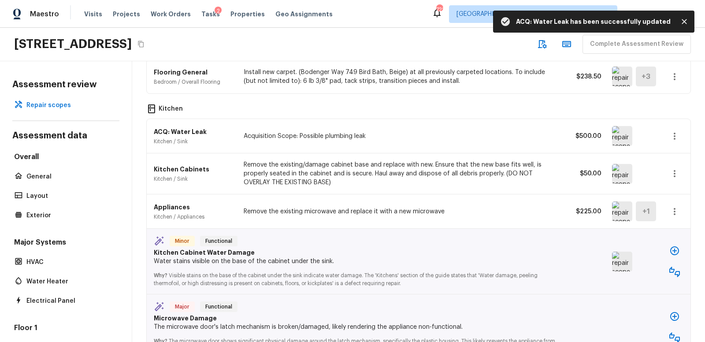
scroll to position [764, 0]
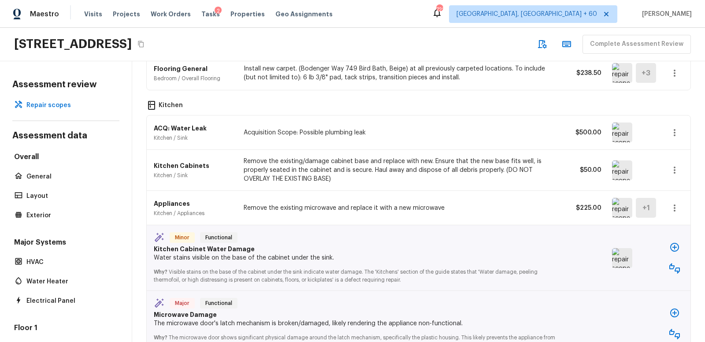
click at [624, 165] on img at bounding box center [622, 170] width 20 height 20
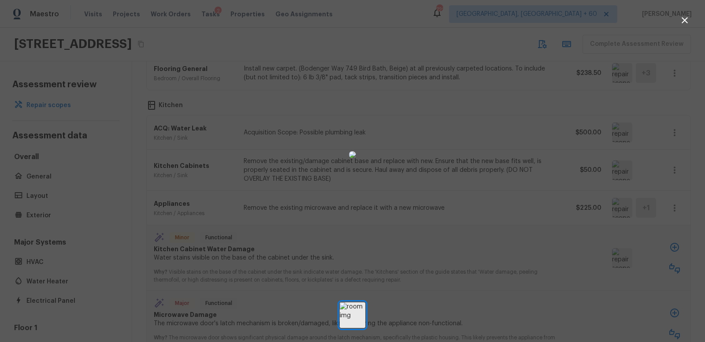
click at [687, 20] on icon "button" at bounding box center [684, 20] width 11 height 11
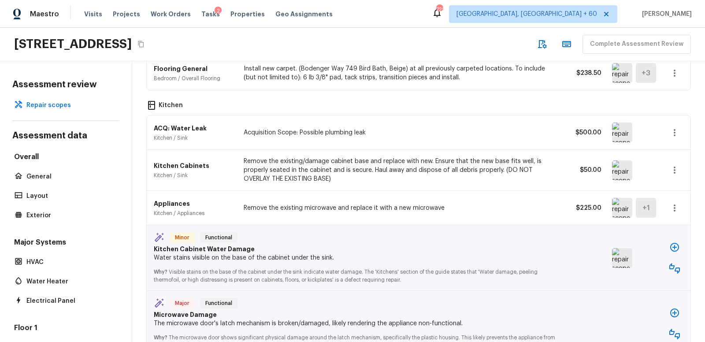
click at [675, 166] on icon "button" at bounding box center [674, 170] width 11 height 11
click at [657, 216] on li "Remove" at bounding box center [670, 217] width 57 height 26
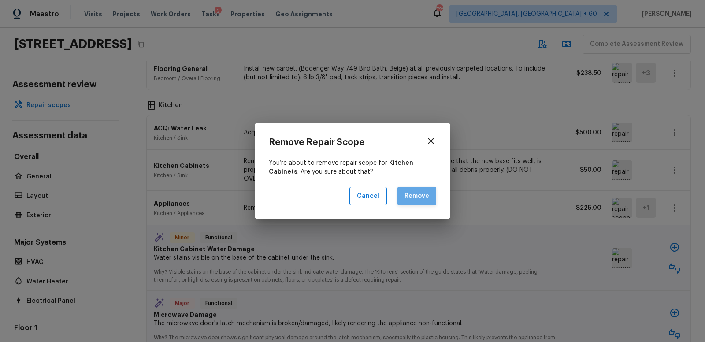
click at [425, 197] on button "Remove" at bounding box center [416, 196] width 39 height 19
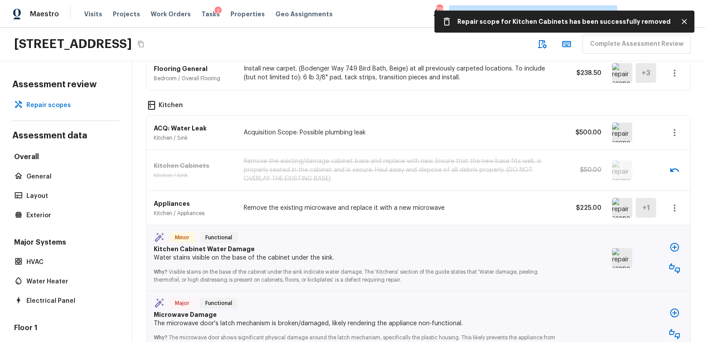
click at [675, 128] on icon "button" at bounding box center [674, 132] width 11 height 11
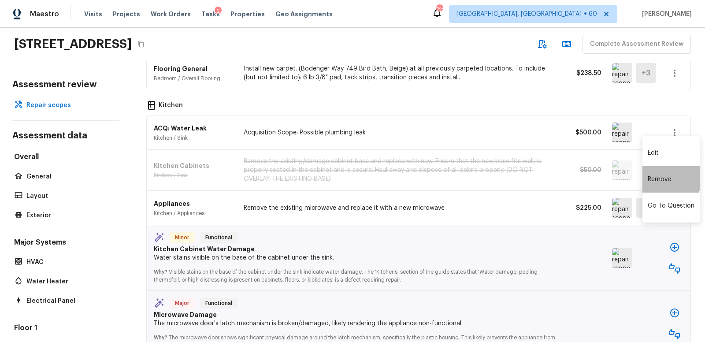
click at [663, 177] on li "Remove" at bounding box center [670, 179] width 57 height 26
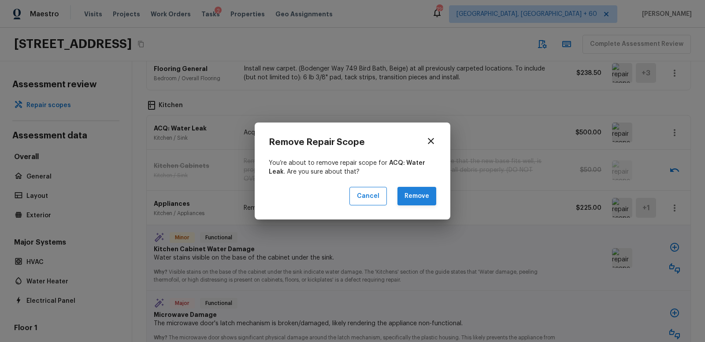
click at [431, 196] on button "Remove" at bounding box center [416, 196] width 39 height 19
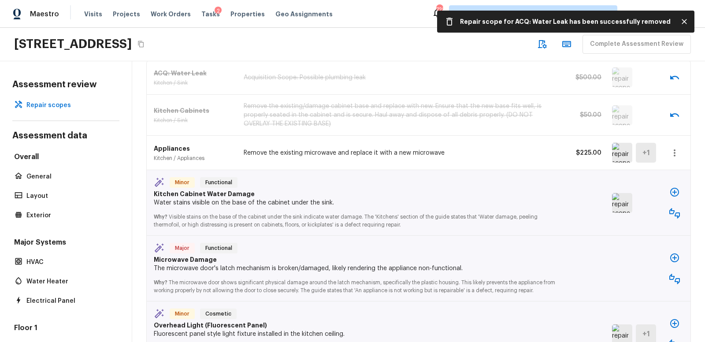
scroll to position [820, 0]
click at [617, 146] on img at bounding box center [622, 152] width 20 height 20
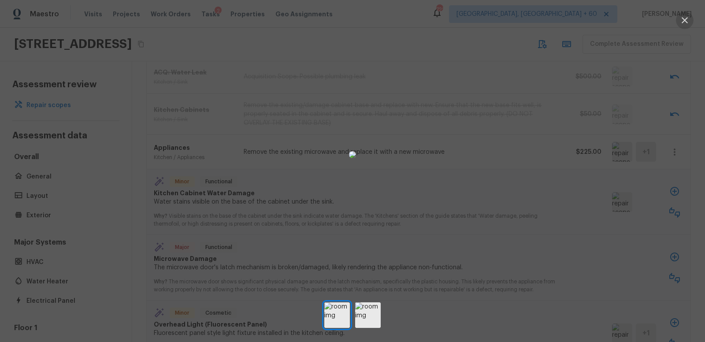
click at [686, 19] on icon "button" at bounding box center [684, 20] width 11 height 11
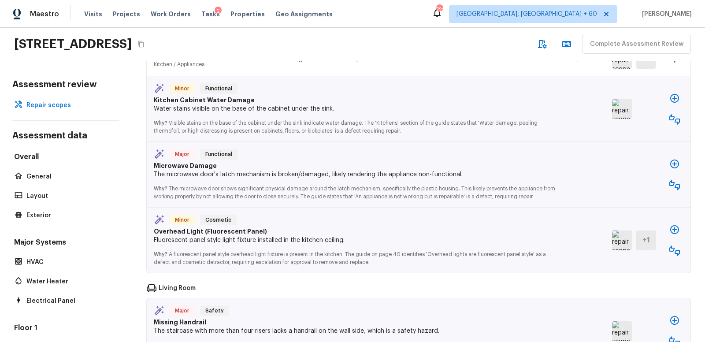
scroll to position [894, 0]
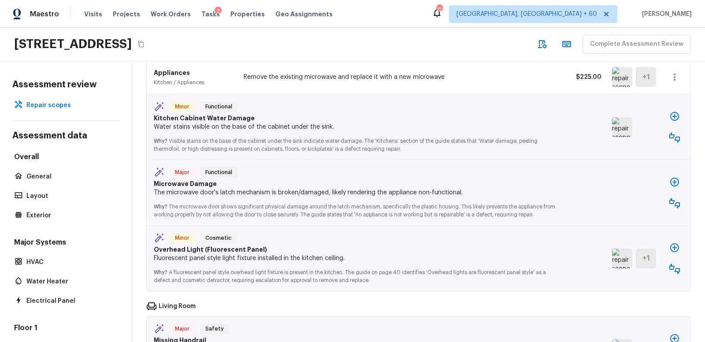
click at [677, 198] on icon "button" at bounding box center [674, 203] width 11 height 11
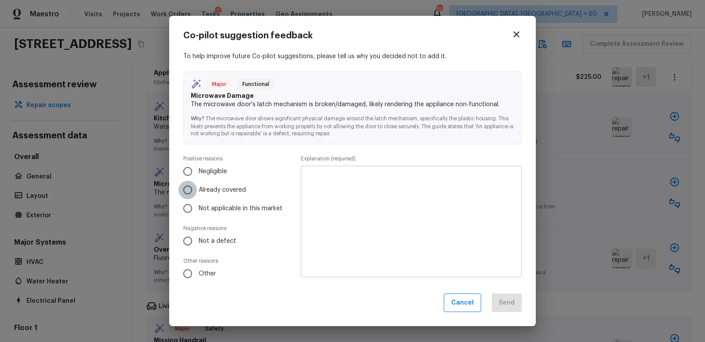
click at [187, 190] on input "Already covered" at bounding box center [187, 190] width 19 height 19
radio input "true"
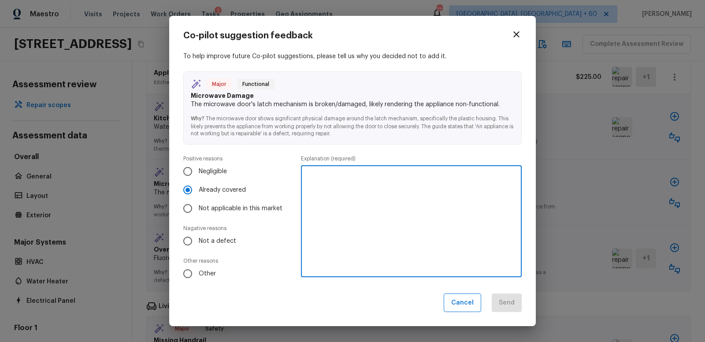
click at [319, 180] on textarea at bounding box center [411, 221] width 208 height 97
type textarea "Other repair line"
click at [509, 305] on button "Send" at bounding box center [507, 302] width 30 height 19
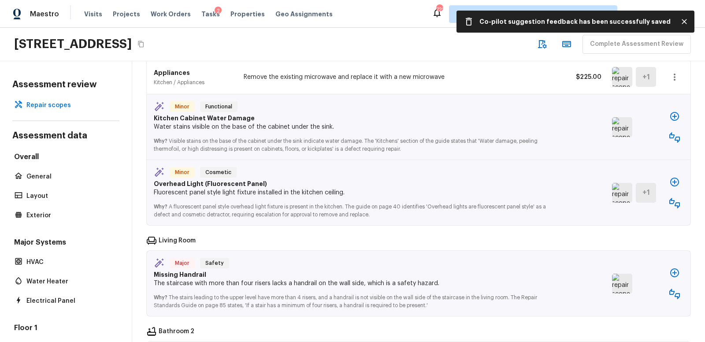
scroll to position [899, 0]
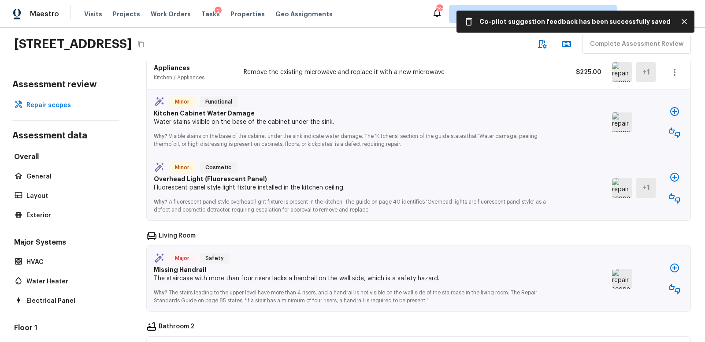
click at [617, 182] on img at bounding box center [622, 188] width 20 height 20
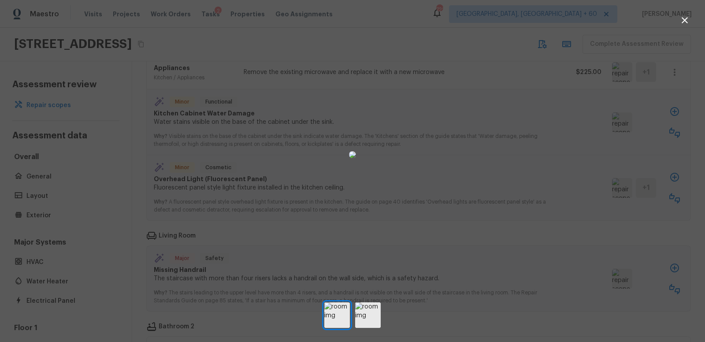
click at [553, 176] on div at bounding box center [352, 154] width 705 height 281
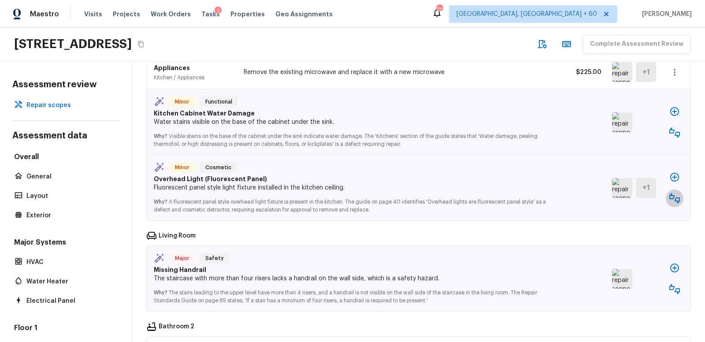
click at [675, 193] on icon "button" at bounding box center [674, 198] width 11 height 11
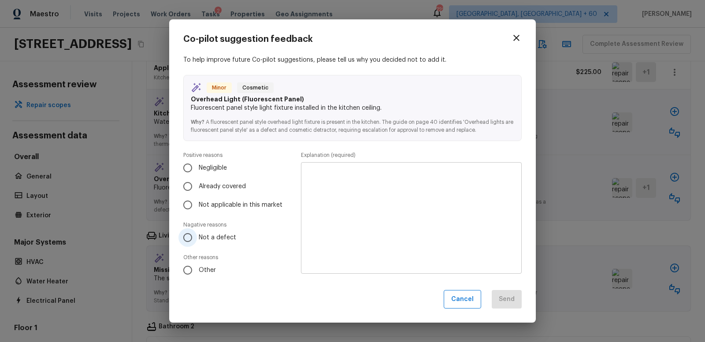
click at [189, 237] on input "Not a defect" at bounding box center [187, 237] width 19 height 19
radio input "true"
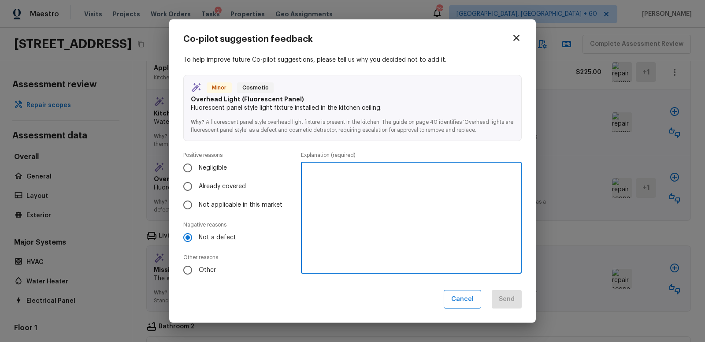
click at [334, 186] on textarea at bounding box center [411, 217] width 208 height 97
type textarea "Should be replaced as an Upgrade - not a repair."
click at [510, 296] on button "Send" at bounding box center [507, 299] width 30 height 19
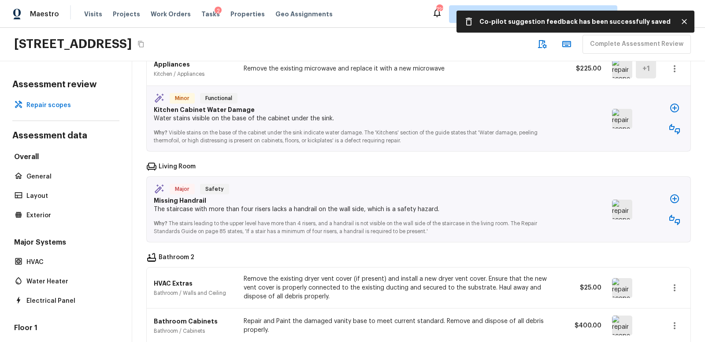
scroll to position [905, 0]
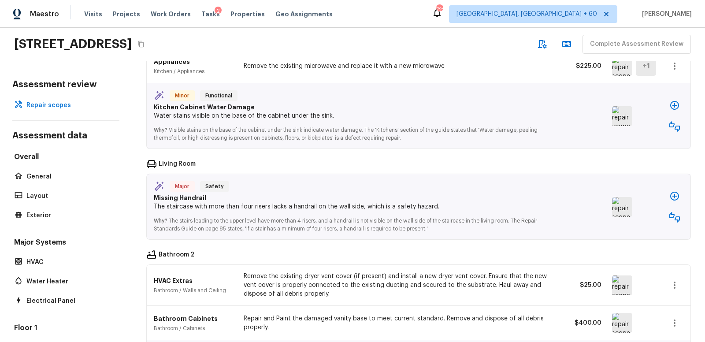
click at [623, 202] on img at bounding box center [622, 207] width 20 height 20
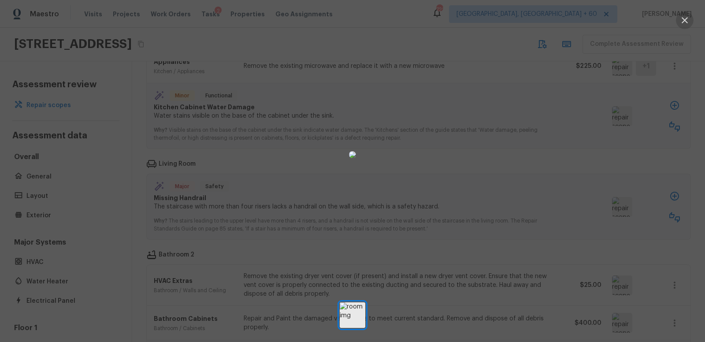
click at [685, 18] on icon "button" at bounding box center [684, 20] width 11 height 11
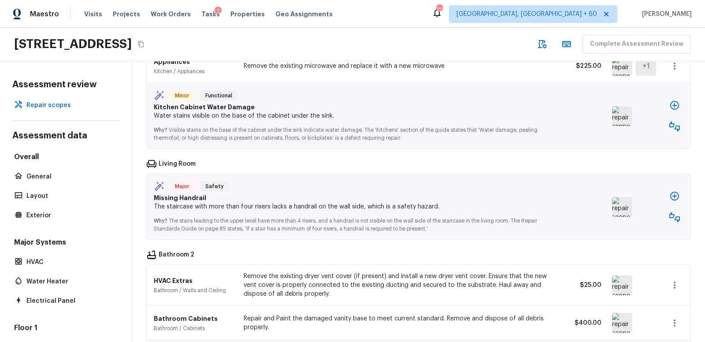
click at [674, 212] on icon "button" at bounding box center [674, 217] width 11 height 11
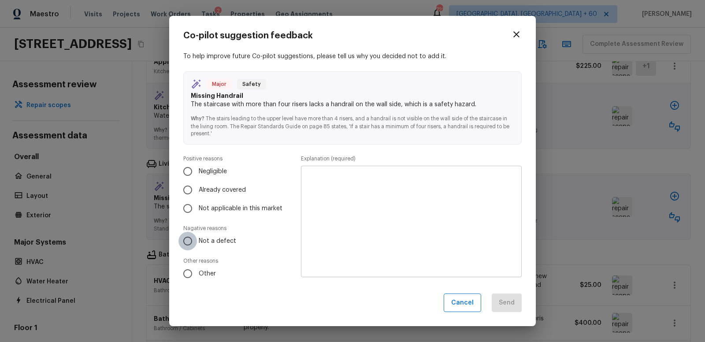
click at [185, 243] on input "Not a defect" at bounding box center [187, 241] width 19 height 19
radio input "true"
click at [313, 190] on textarea at bounding box center [411, 221] width 208 height 97
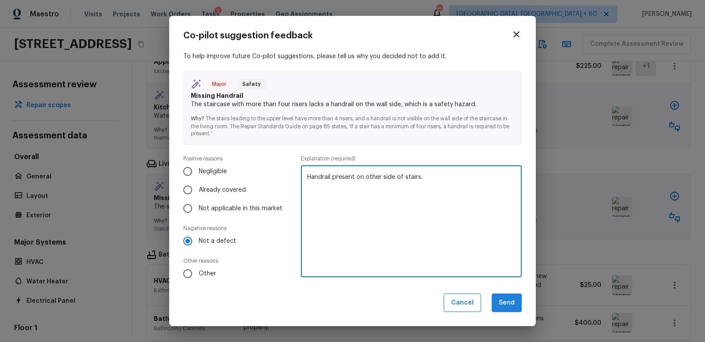
type textarea "Handrail present on other side of stairs."
click at [506, 299] on button "Send" at bounding box center [507, 302] width 30 height 19
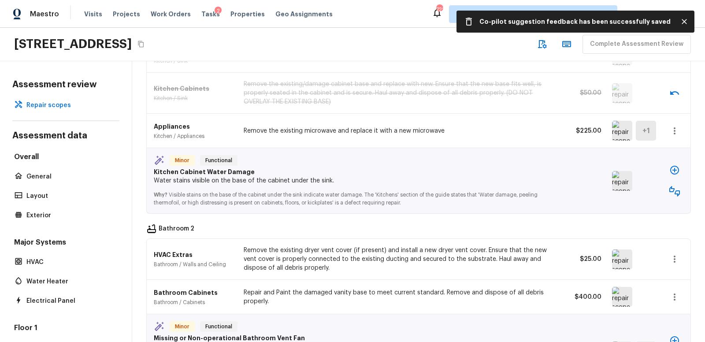
scroll to position [842, 0]
click at [618, 174] on img at bounding box center [622, 180] width 20 height 20
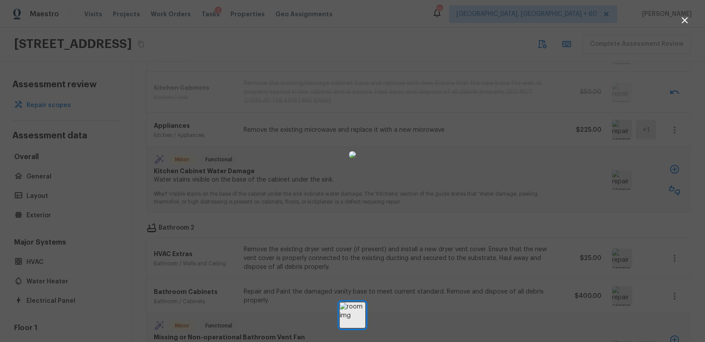
click at [686, 20] on icon "button" at bounding box center [684, 20] width 11 height 11
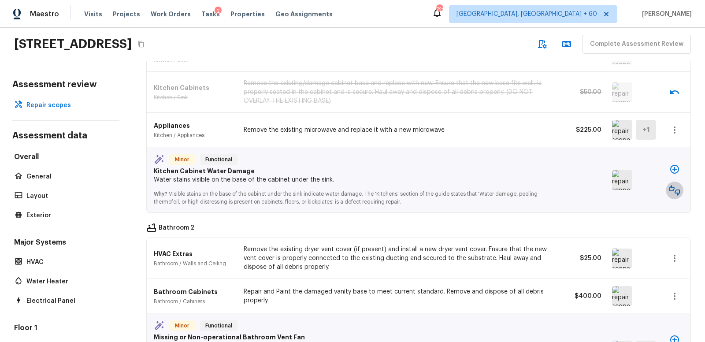
click at [674, 185] on icon "button" at bounding box center [674, 190] width 11 height 11
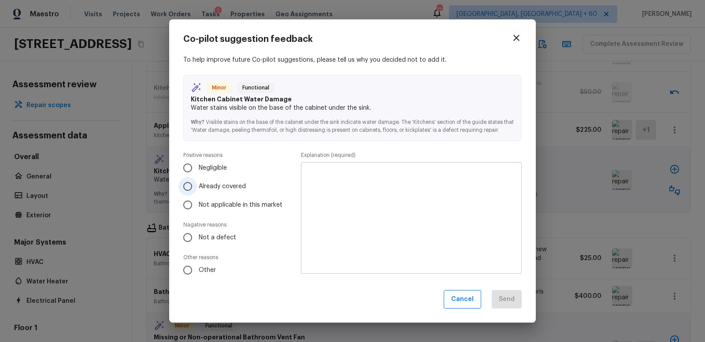
click at [188, 186] on input "Already covered" at bounding box center [187, 186] width 19 height 19
radio input "true"
click at [198, 167] on label "Negligible" at bounding box center [232, 168] width 108 height 19
click at [197, 167] on input "Negligible" at bounding box center [187, 168] width 19 height 19
radio input "true"
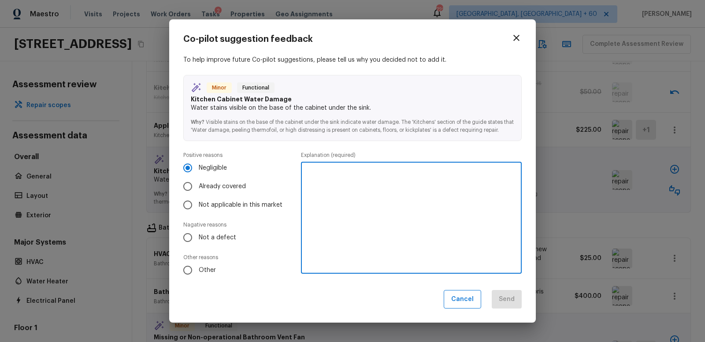
click at [319, 173] on textarea at bounding box center [411, 217] width 208 height 97
type textarea "No issue noted."
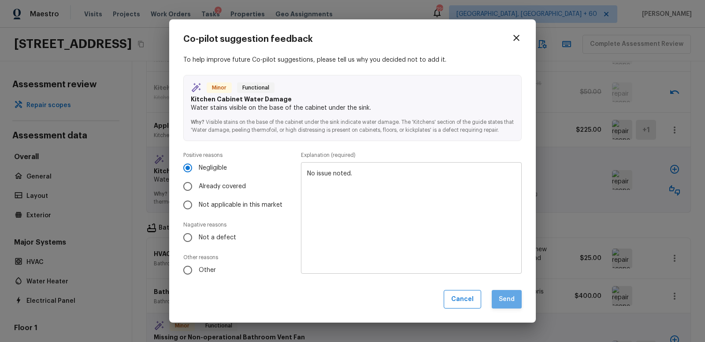
click at [511, 303] on button "Send" at bounding box center [507, 299] width 30 height 19
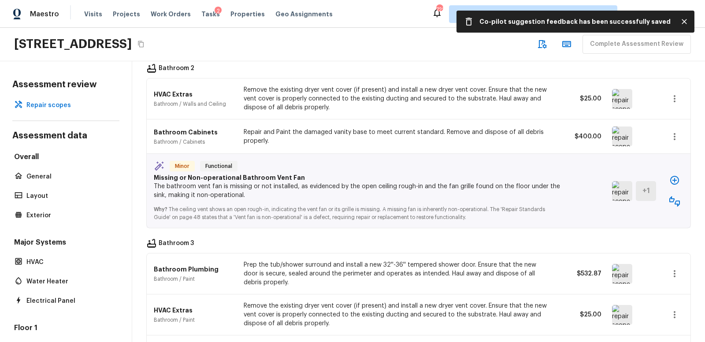
scroll to position [936, 0]
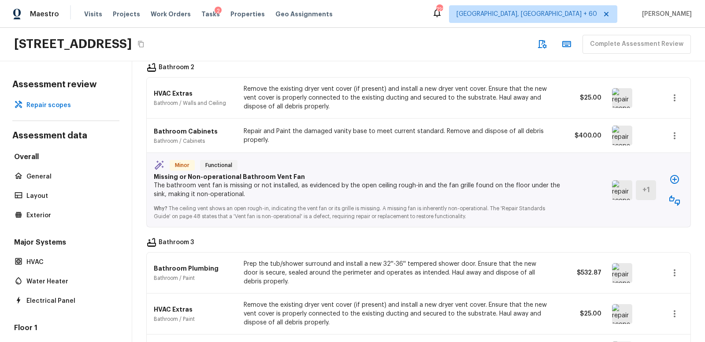
click at [624, 185] on img at bounding box center [622, 190] width 20 height 20
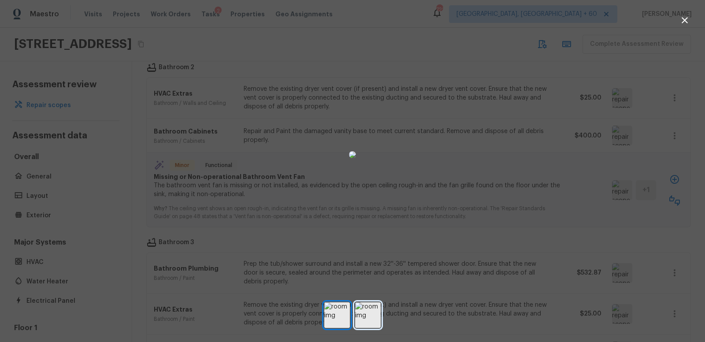
click at [364, 312] on img at bounding box center [368, 315] width 26 height 26
click at [549, 156] on div at bounding box center [352, 154] width 705 height 281
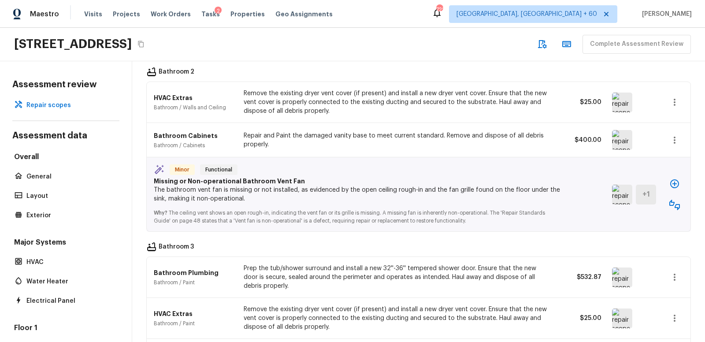
scroll to position [938, 0]
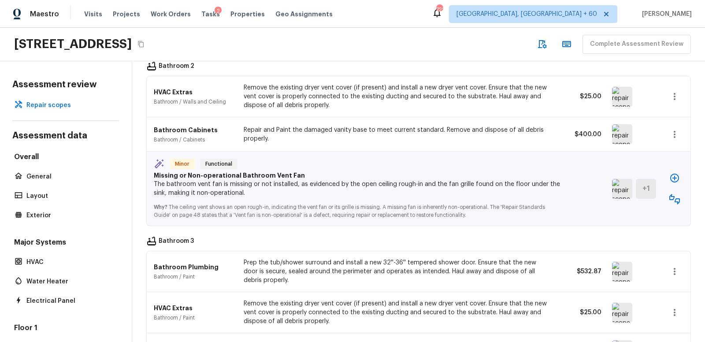
click at [676, 173] on icon "button" at bounding box center [674, 178] width 11 height 11
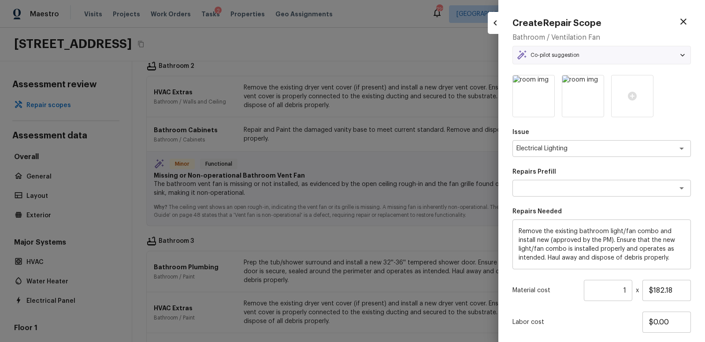
type textarea "Remove & Replace Bathroom Light Fan/Combo"
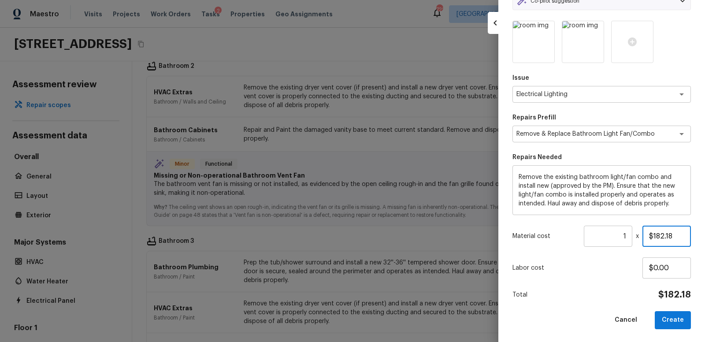
drag, startPoint x: 648, startPoint y: 236, endPoint x: 691, endPoint y: 234, distance: 43.2
click at [691, 234] on div "Create Repair Scope Bathroom / Ventilation Fan Co-pilot suggestion Minor Functi…" at bounding box center [601, 171] width 207 height 342
type input "$40.00"
click at [677, 320] on button "Create" at bounding box center [673, 320] width 36 height 18
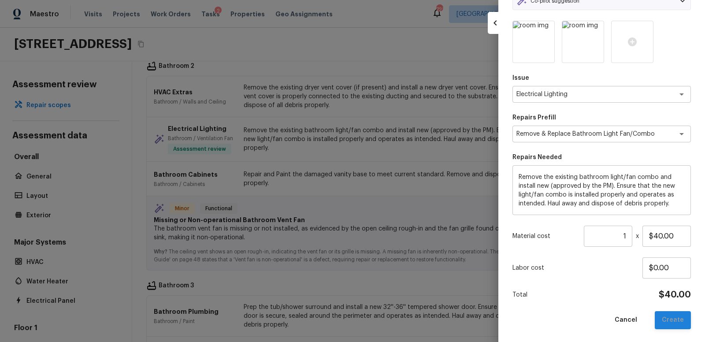
type input "$0.00"
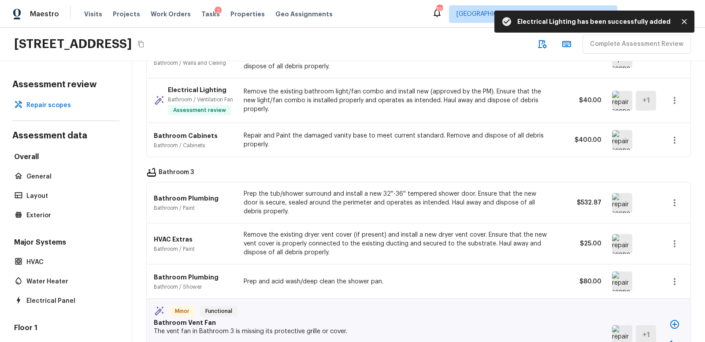
scroll to position [979, 0]
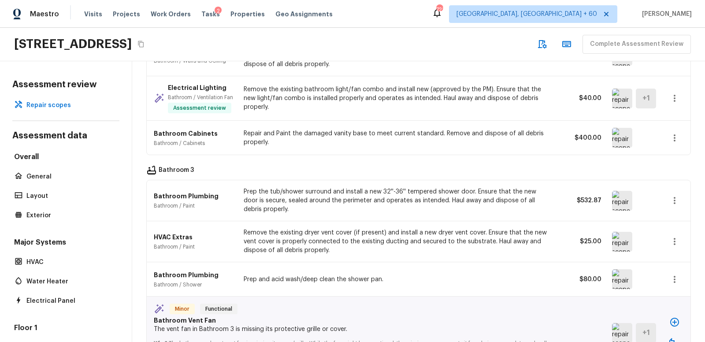
click at [618, 200] on img at bounding box center [622, 201] width 20 height 20
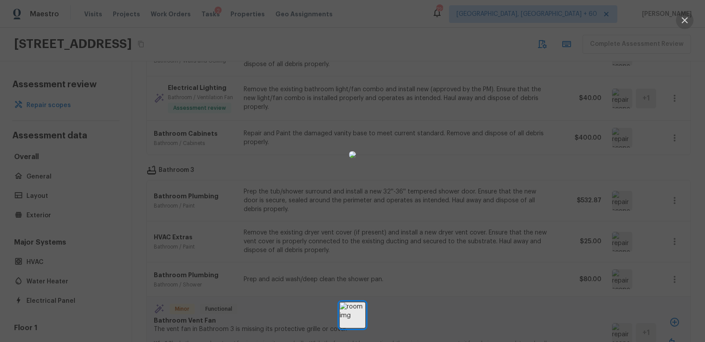
click at [686, 21] on icon "button" at bounding box center [685, 20] width 6 height 6
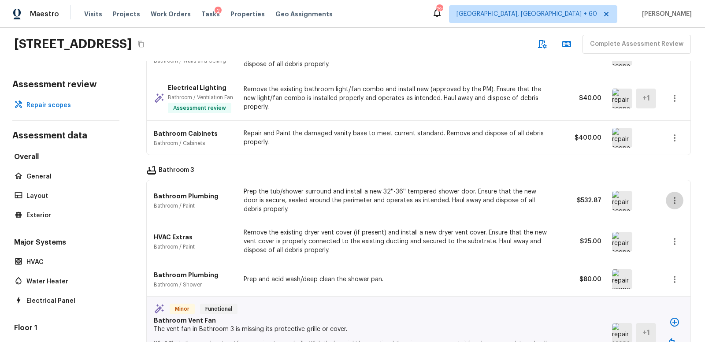
click at [673, 200] on icon "button" at bounding box center [674, 200] width 11 height 11
click at [663, 249] on li "Remove" at bounding box center [670, 253] width 57 height 26
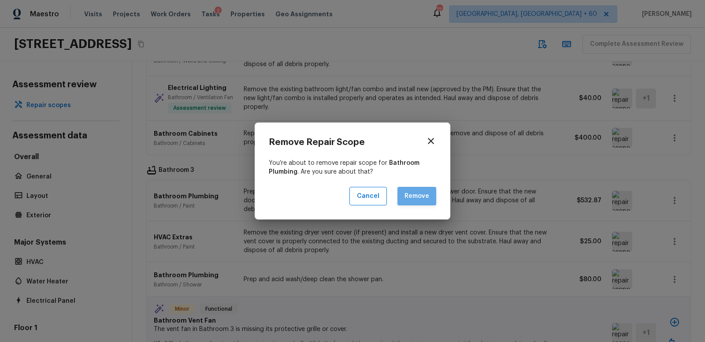
click at [419, 197] on button "Remove" at bounding box center [416, 196] width 39 height 19
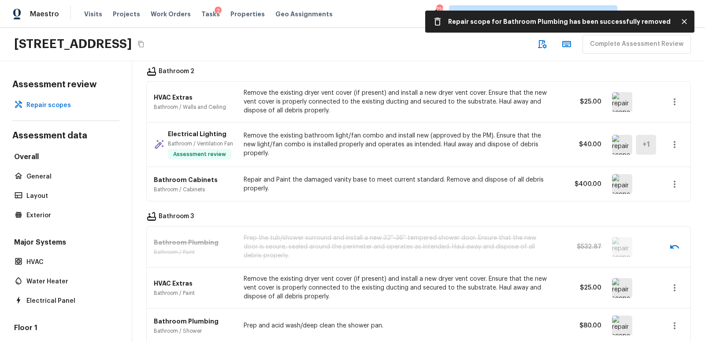
scroll to position [931, 0]
click at [618, 185] on img at bounding box center [622, 185] width 20 height 20
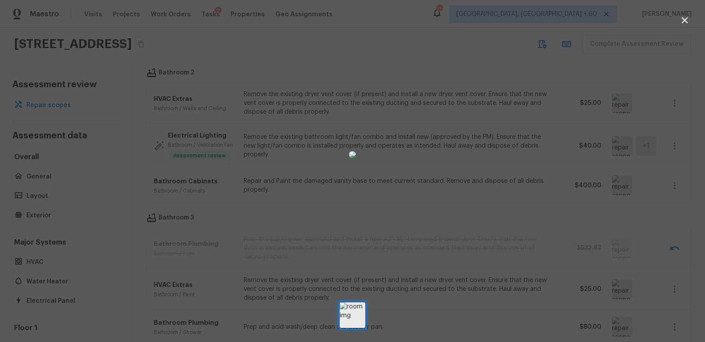
click at [687, 18] on icon "button" at bounding box center [684, 20] width 11 height 11
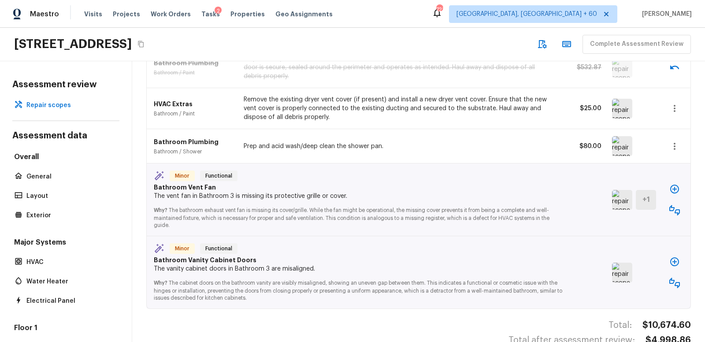
scroll to position [1116, 0]
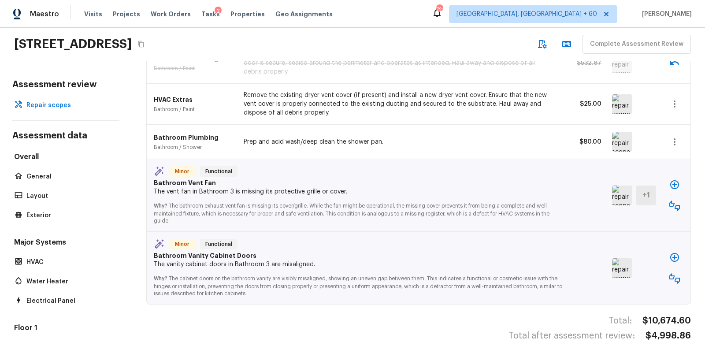
click at [616, 102] on img at bounding box center [622, 104] width 20 height 20
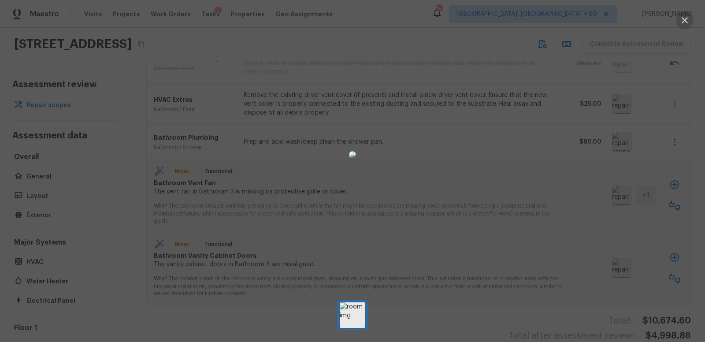
click at [685, 19] on icon "button" at bounding box center [684, 20] width 11 height 11
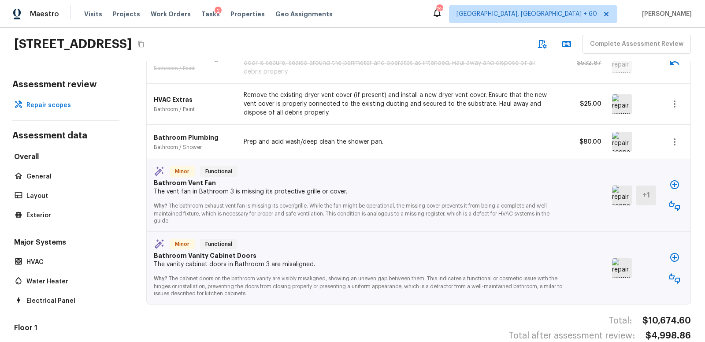
scroll to position [1133, 0]
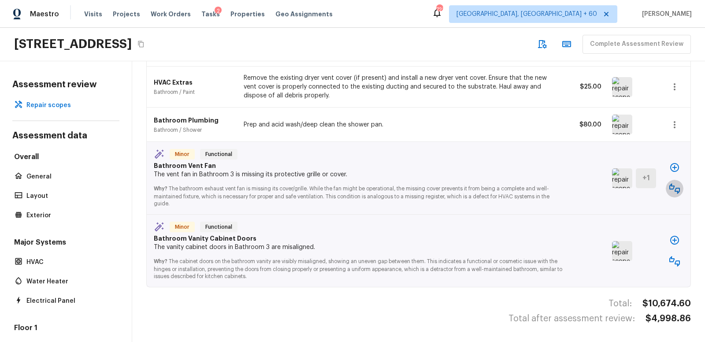
click at [676, 187] on icon "button" at bounding box center [674, 188] width 11 height 11
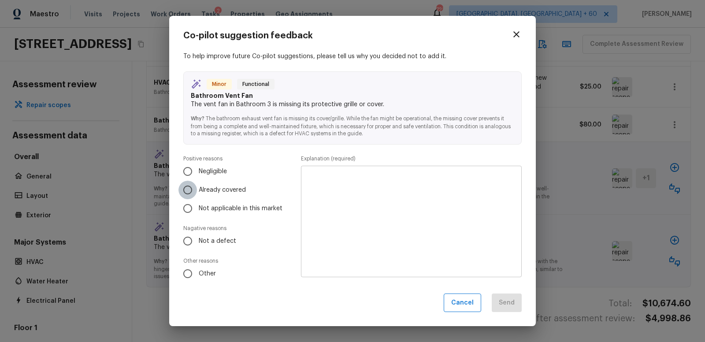
click at [190, 191] on input "Already covered" at bounding box center [187, 190] width 19 height 19
radio input "true"
click at [377, 198] on textarea at bounding box center [411, 221] width 208 height 97
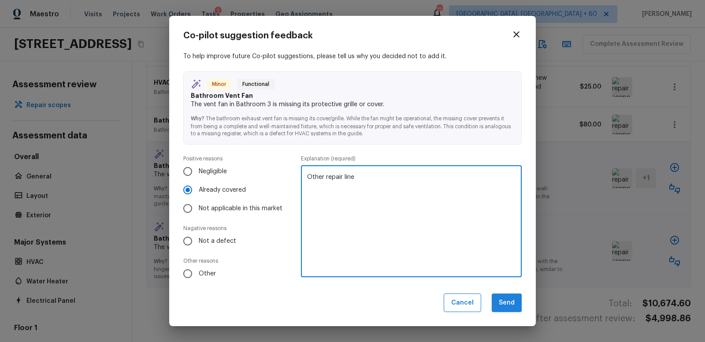
type textarea "Other repair line"
click at [514, 304] on button "Send" at bounding box center [507, 302] width 30 height 19
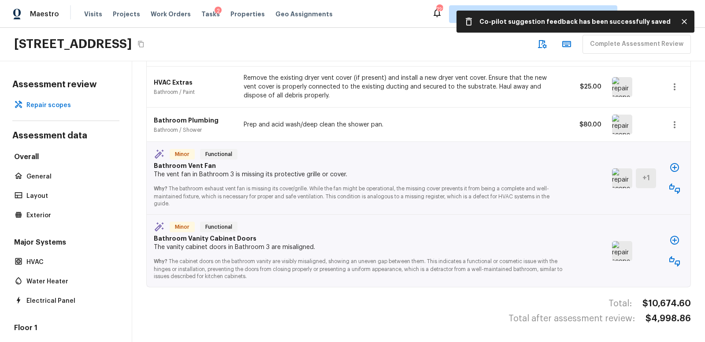
scroll to position [1061, 0]
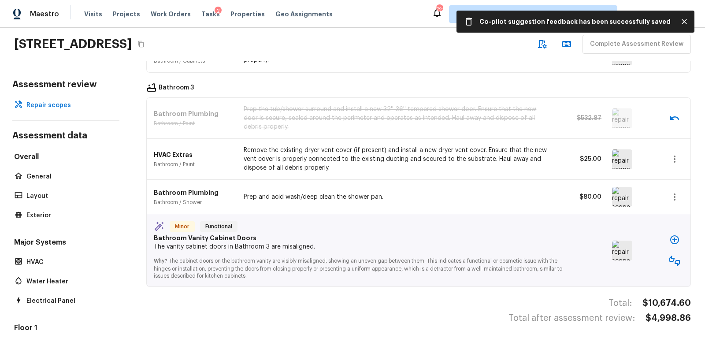
click at [623, 252] on img at bounding box center [622, 251] width 20 height 20
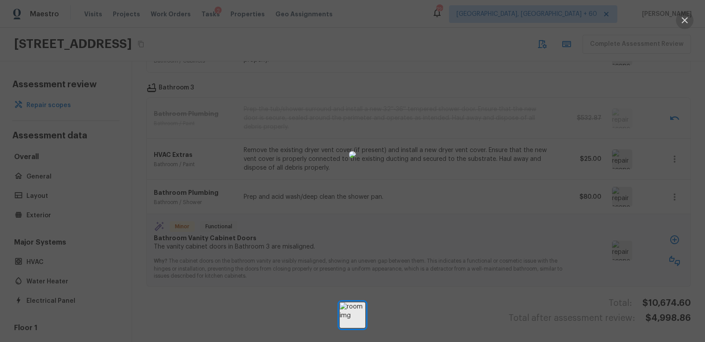
click at [686, 21] on icon "button" at bounding box center [684, 20] width 11 height 11
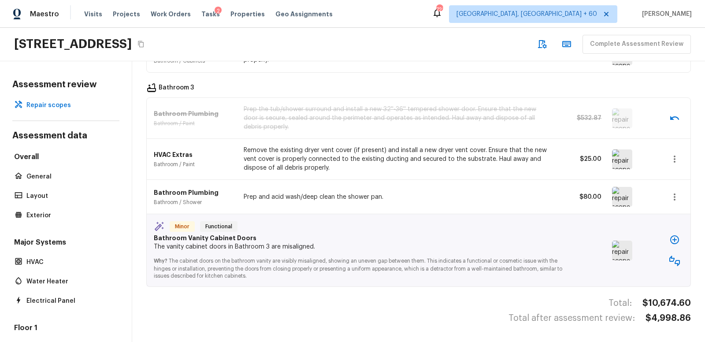
click at [675, 259] on icon "button" at bounding box center [674, 261] width 11 height 11
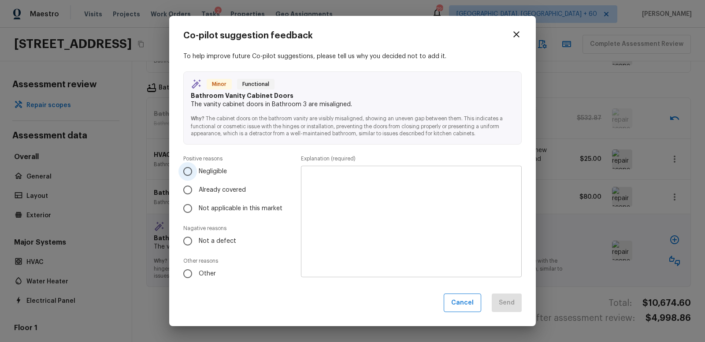
click at [189, 171] on input "Negligible" at bounding box center [187, 171] width 19 height 19
radio input "true"
click at [311, 181] on textarea at bounding box center [411, 221] width 208 height 97
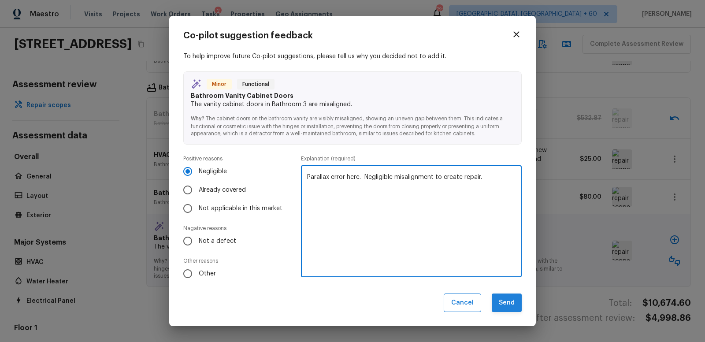
type textarea "Parallax error here. Negligible misalignment to create repair."
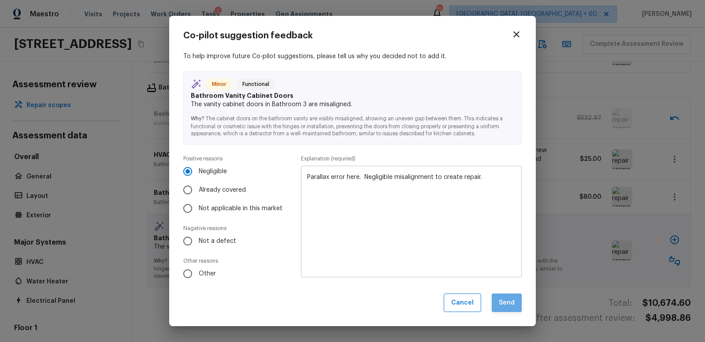
click at [506, 301] on button "Send" at bounding box center [507, 302] width 30 height 19
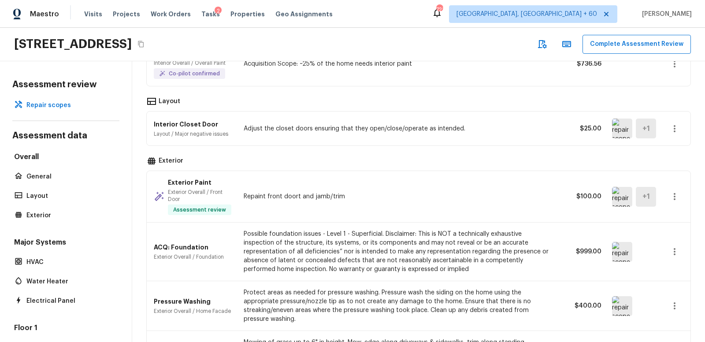
scroll to position [0, 0]
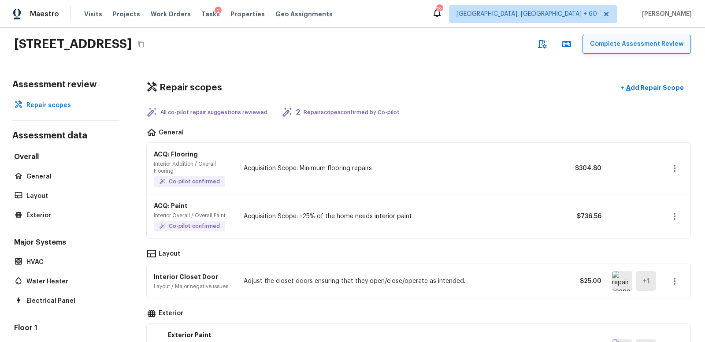
click at [633, 42] on button "Complete Assessment Review" at bounding box center [636, 44] width 108 height 19
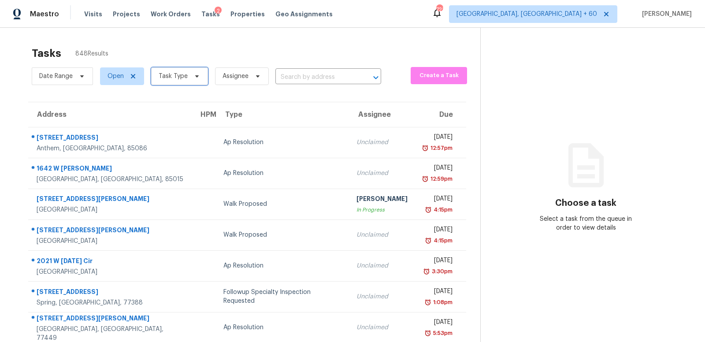
click at [179, 76] on span "Task Type" at bounding box center [173, 76] width 29 height 9
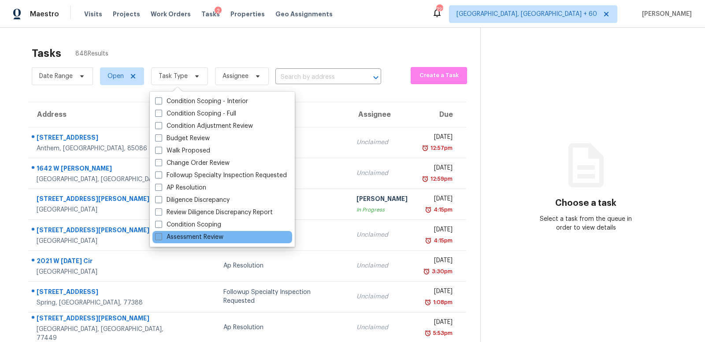
click at [177, 236] on label "Assessment Review" at bounding box center [189, 237] width 68 height 9
click at [161, 236] on input "Assessment Review" at bounding box center [158, 236] width 6 height 6
checkbox input "true"
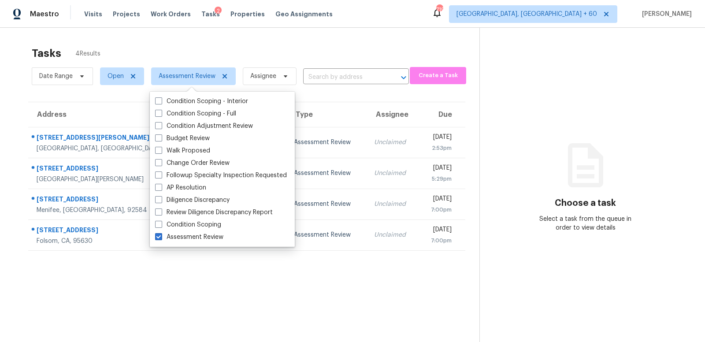
click at [336, 47] on div "Tasks 4 Results" at bounding box center [256, 53] width 448 height 23
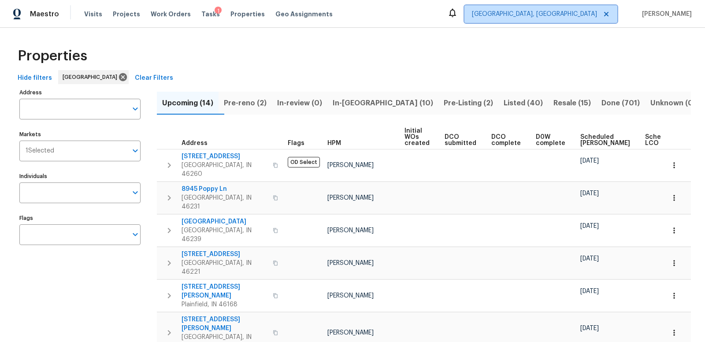
click at [569, 11] on span "Indianapolis, IN" at bounding box center [534, 14] width 125 height 9
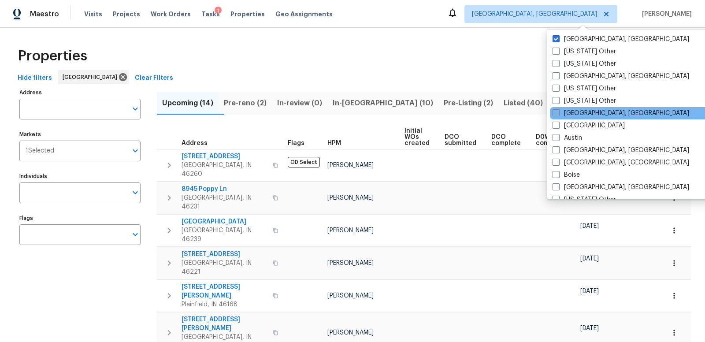
scroll to position [101, 0]
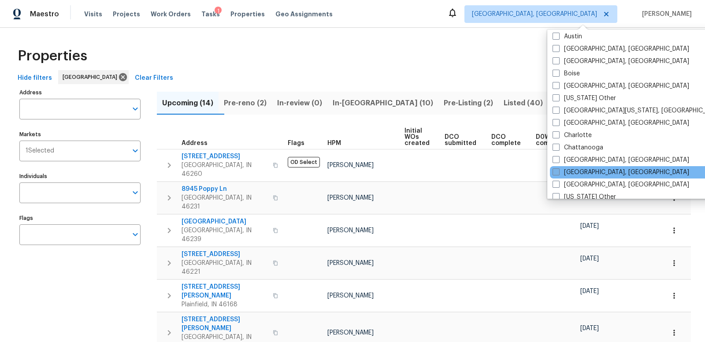
click at [558, 171] on span at bounding box center [556, 171] width 7 height 7
click at [558, 171] on input "Cincinnati, OH" at bounding box center [556, 171] width 6 height 6
checkbox input "true"
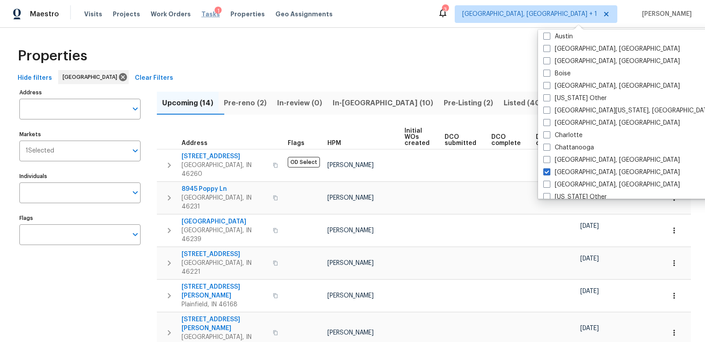
click at [201, 15] on span "Tasks" at bounding box center [210, 14] width 19 height 6
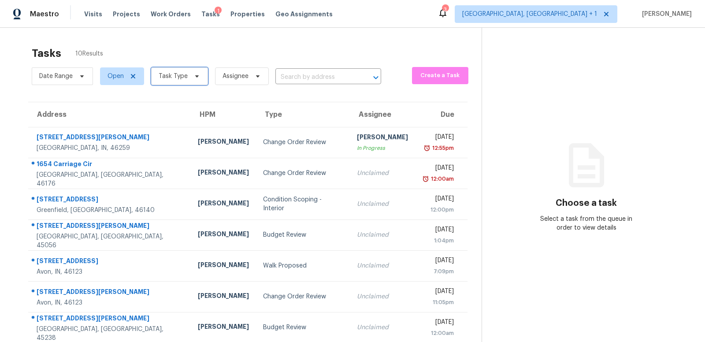
click at [164, 78] on span "Task Type" at bounding box center [173, 76] width 29 height 9
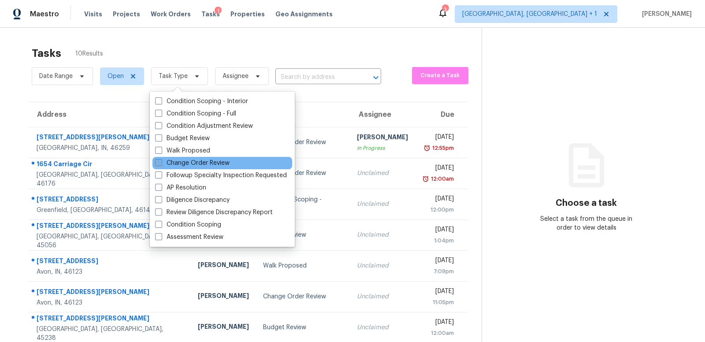
click at [157, 162] on span at bounding box center [158, 162] width 7 height 7
click at [157, 162] on input "Change Order Review" at bounding box center [158, 162] width 6 height 6
checkbox input "true"
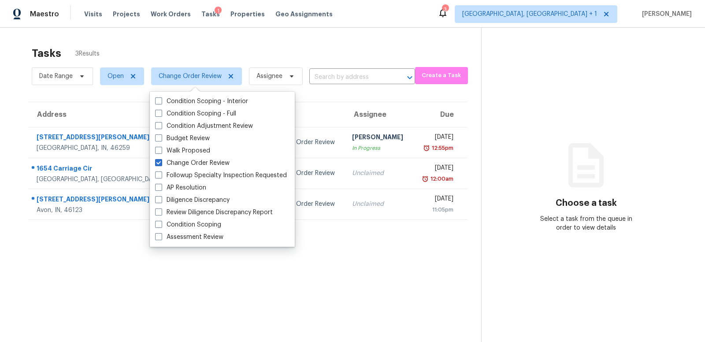
click at [132, 285] on section "Tasks 3 Results Date Range Open Change Order Review Assignee ​ Create a Task Ad…" at bounding box center [247, 206] width 467 height 328
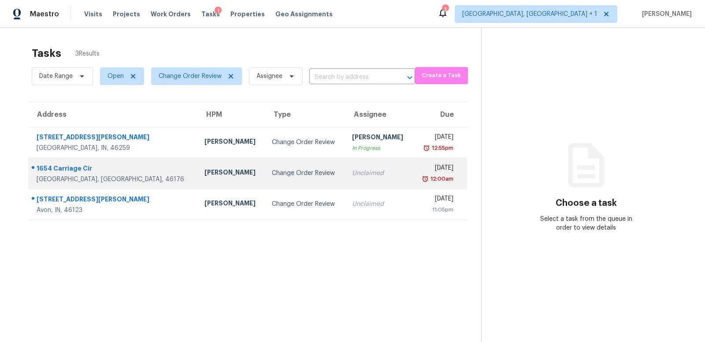
click at [197, 170] on td "[PERSON_NAME]" at bounding box center [231, 173] width 68 height 31
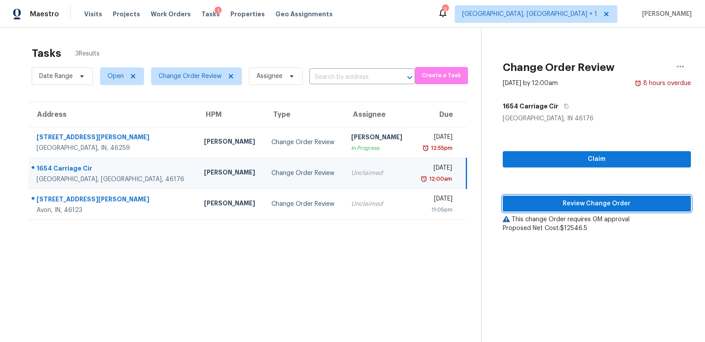
click at [586, 205] on span "Review Change Order" at bounding box center [597, 203] width 174 height 11
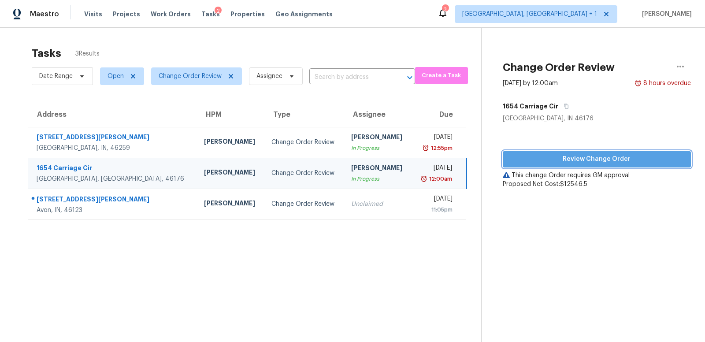
click at [586, 158] on span "Review Change Order" at bounding box center [597, 159] width 174 height 11
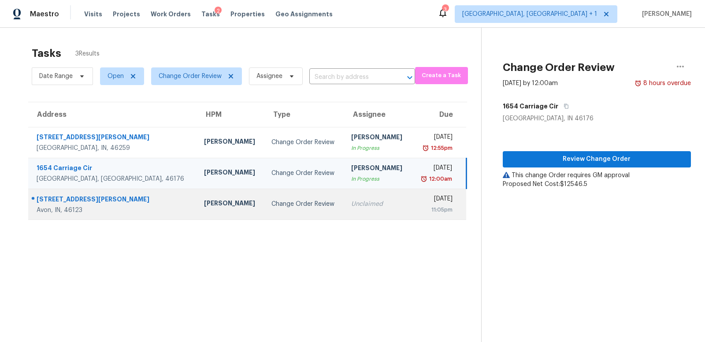
click at [197, 205] on td "[PERSON_NAME]" at bounding box center [230, 204] width 67 height 31
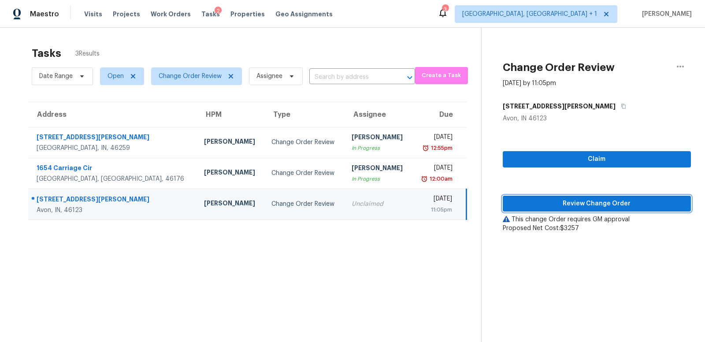
click at [595, 203] on span "Review Change Order" at bounding box center [597, 203] width 174 height 11
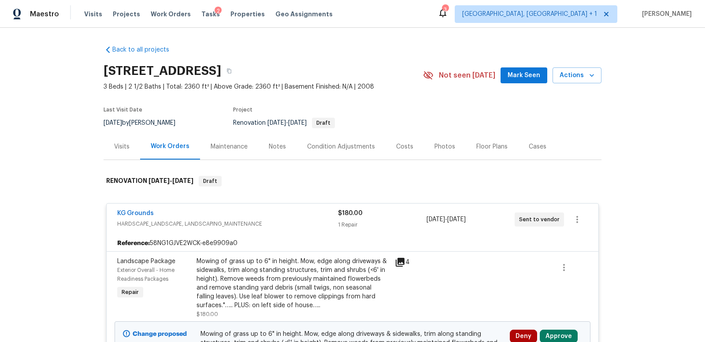
click at [277, 147] on div "Notes" at bounding box center [277, 146] width 17 height 9
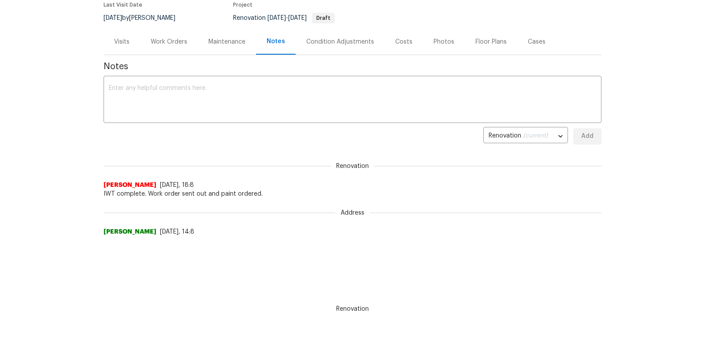
scroll to position [104, 0]
click at [127, 41] on div "Visits" at bounding box center [121, 42] width 15 height 9
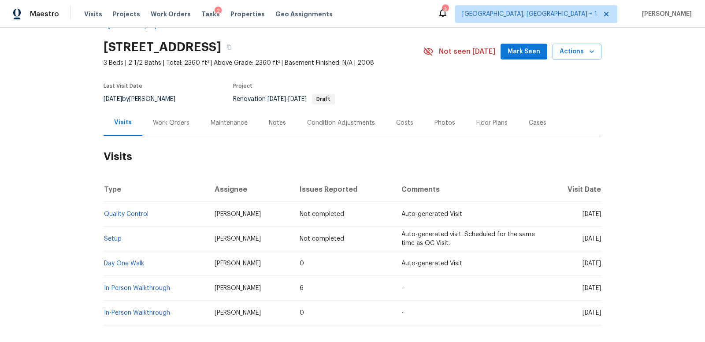
scroll to position [31, 0]
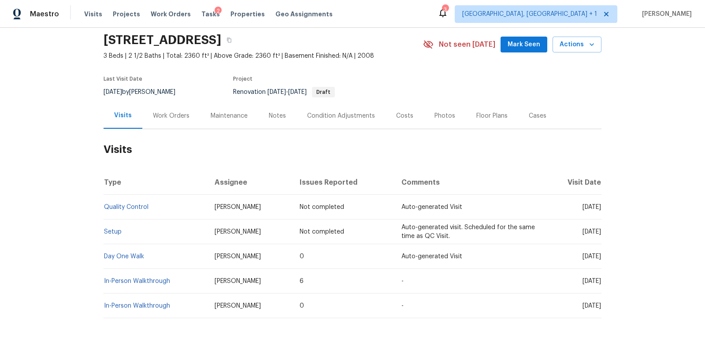
click at [323, 116] on div "Condition Adjustments" at bounding box center [341, 115] width 68 height 9
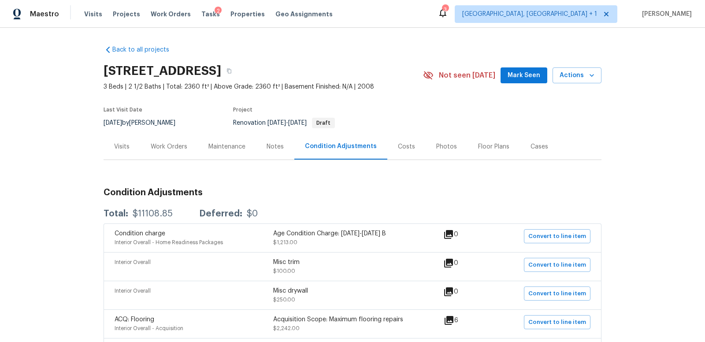
click at [403, 147] on div "Costs" at bounding box center [406, 146] width 17 height 9
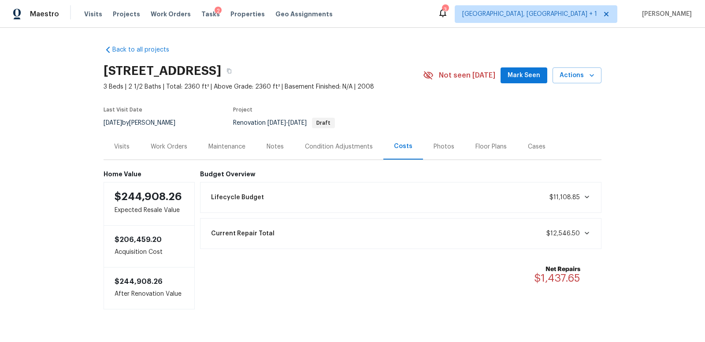
click at [174, 145] on div "Work Orders" at bounding box center [169, 146] width 37 height 9
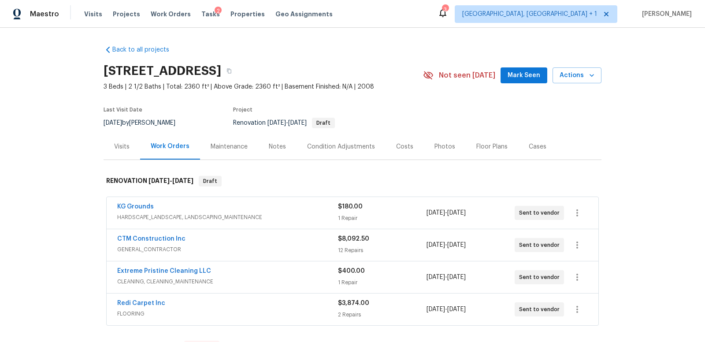
click at [288, 213] on span "HARDSCAPE_LANDSCAPE, LANDSCAPING_MAINTENANCE" at bounding box center [227, 217] width 221 height 9
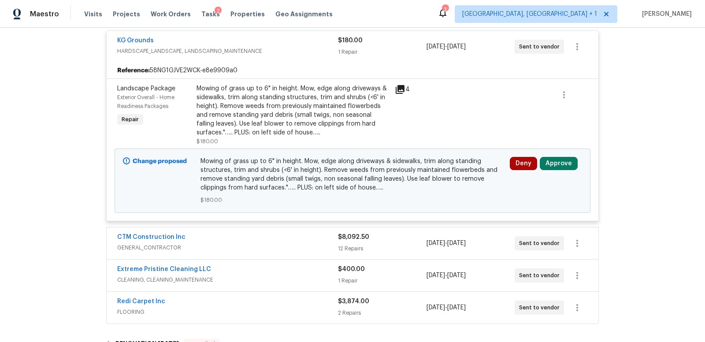
scroll to position [174, 0]
click at [561, 162] on button "Approve" at bounding box center [559, 162] width 38 height 13
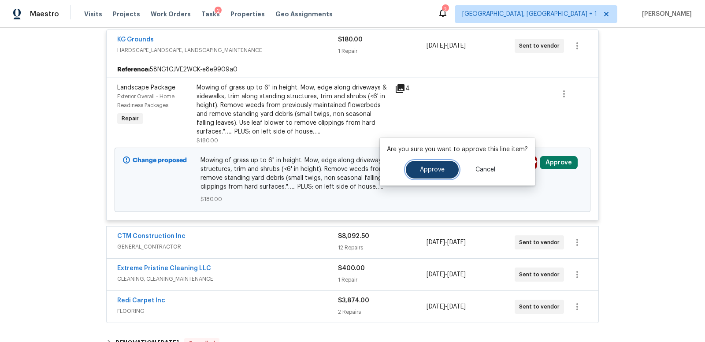
click at [420, 169] on span "Approve" at bounding box center [432, 170] width 25 height 7
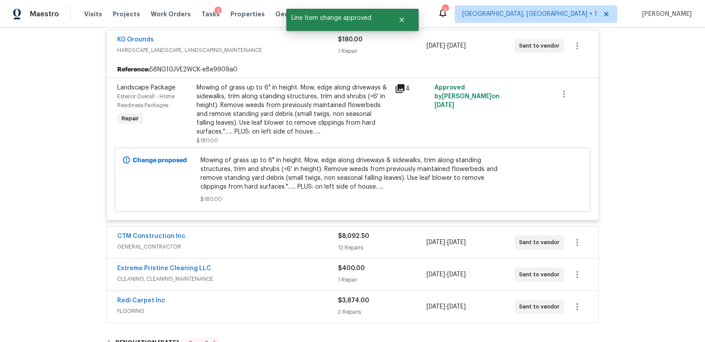
click at [271, 46] on span "HARDSCAPE_LANDSCAPE, LANDSCAPING_MAINTENANCE" at bounding box center [227, 50] width 221 height 9
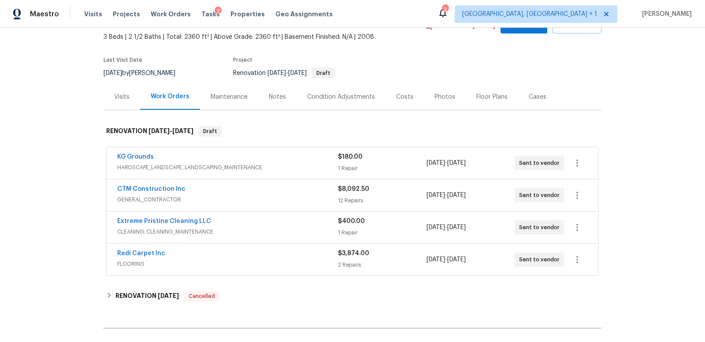
scroll to position [51, 0]
click at [324, 94] on div "Condition Adjustments" at bounding box center [341, 96] width 68 height 9
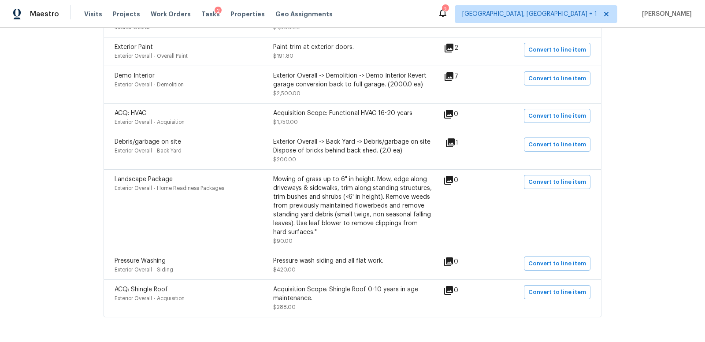
scroll to position [384, 0]
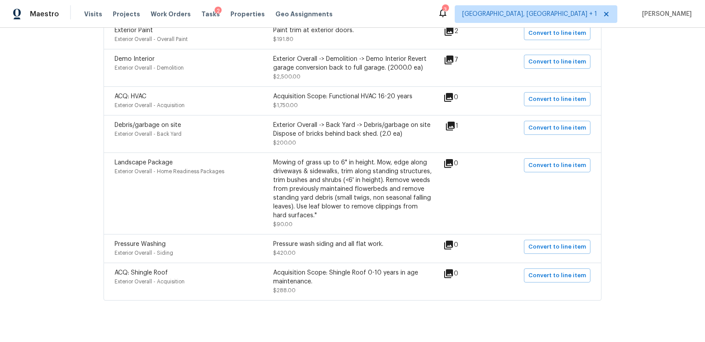
click at [454, 60] on icon at bounding box center [449, 60] width 11 height 11
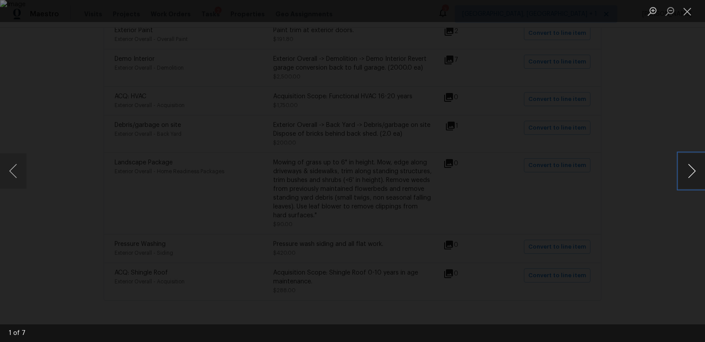
click at [691, 172] on button "Next image" at bounding box center [692, 170] width 26 height 35
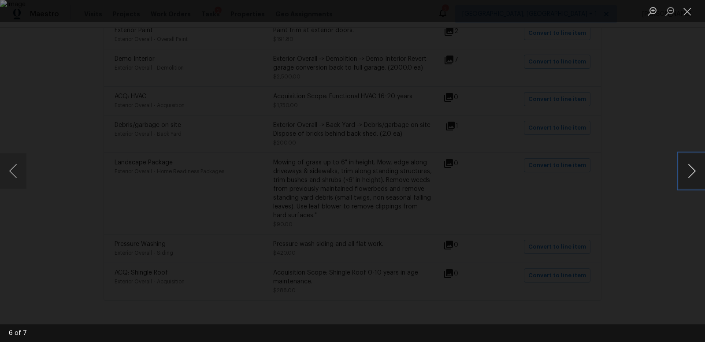
click at [691, 172] on button "Next image" at bounding box center [692, 170] width 26 height 35
click at [685, 10] on button "Close lightbox" at bounding box center [688, 11] width 18 height 15
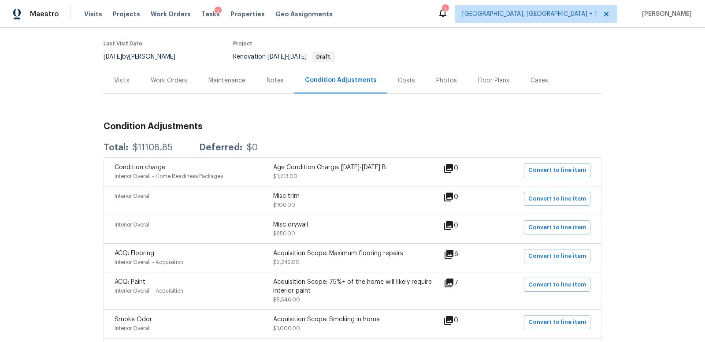
scroll to position [0, 0]
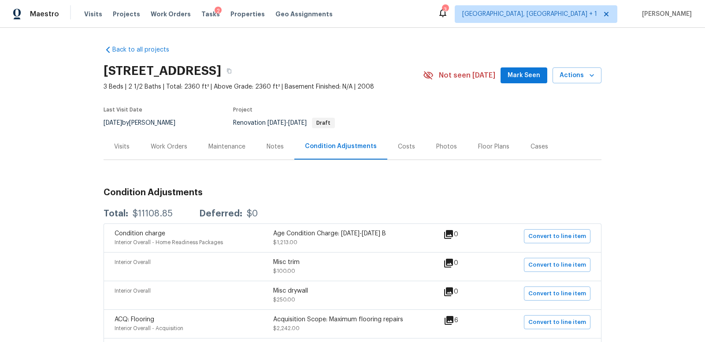
click at [180, 147] on div "Work Orders" at bounding box center [169, 146] width 37 height 9
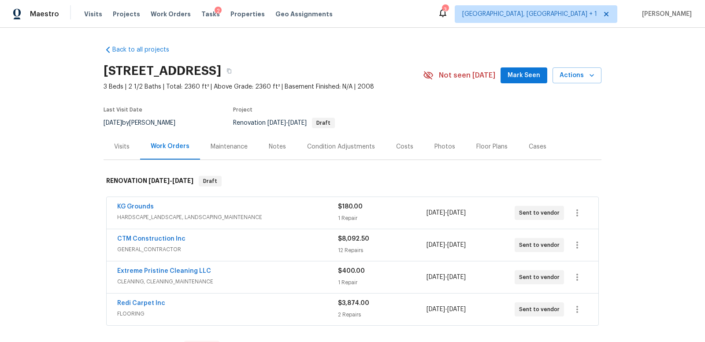
click at [274, 213] on span "HARDSCAPE_LANDSCAPE, LANDSCAPING_MAINTENANCE" at bounding box center [227, 217] width 221 height 9
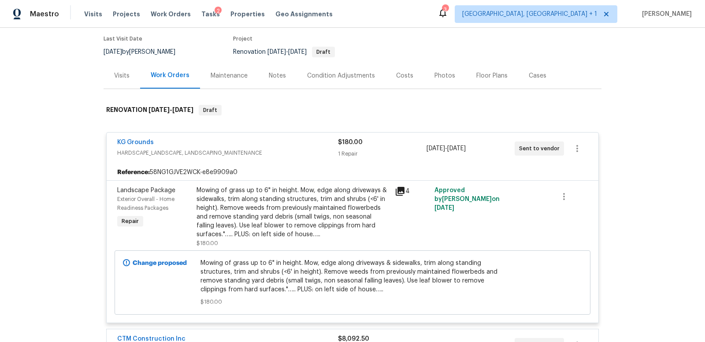
scroll to position [67, 0]
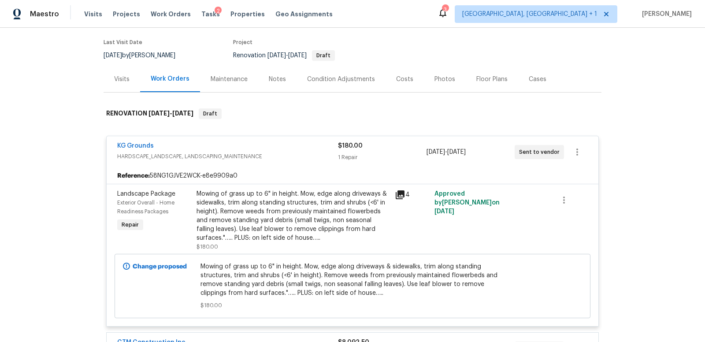
click at [284, 144] on div "KG Grounds" at bounding box center [227, 146] width 221 height 11
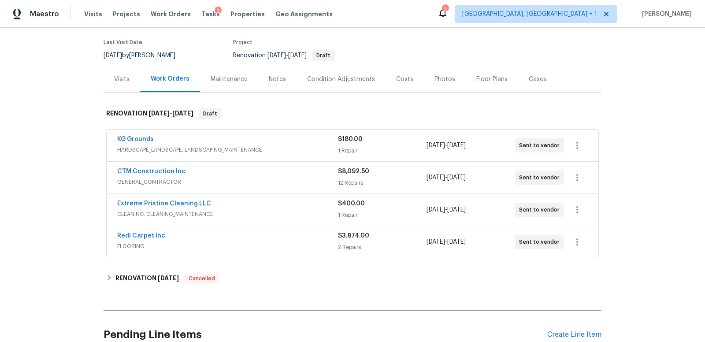
click at [279, 174] on div "CTM Construction Inc" at bounding box center [227, 172] width 221 height 11
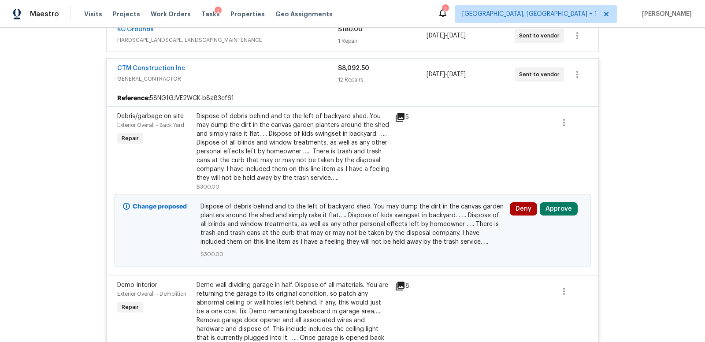
scroll to position [178, 0]
click at [404, 115] on icon at bounding box center [400, 116] width 9 height 9
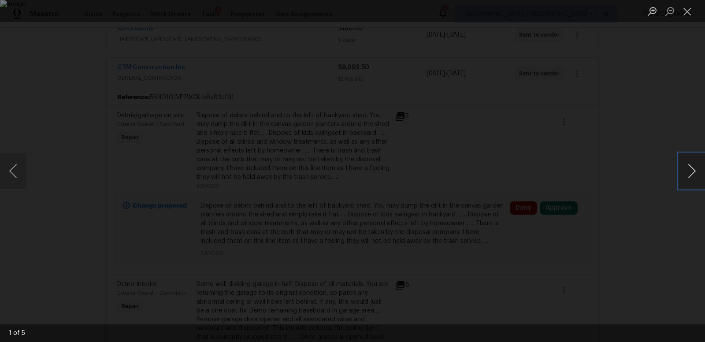
click at [693, 173] on button "Next image" at bounding box center [692, 170] width 26 height 35
click at [686, 11] on button "Close lightbox" at bounding box center [688, 11] width 18 height 15
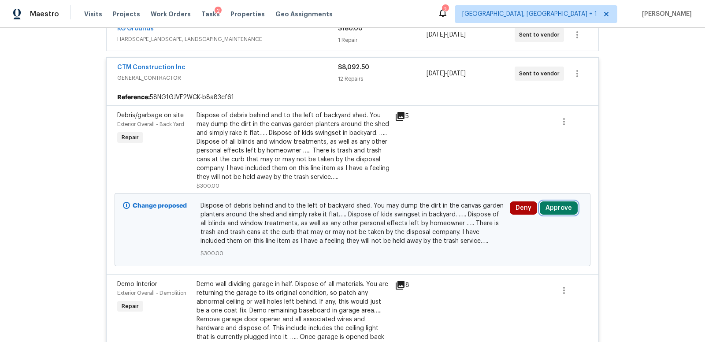
click at [554, 206] on button "Approve" at bounding box center [559, 207] width 38 height 13
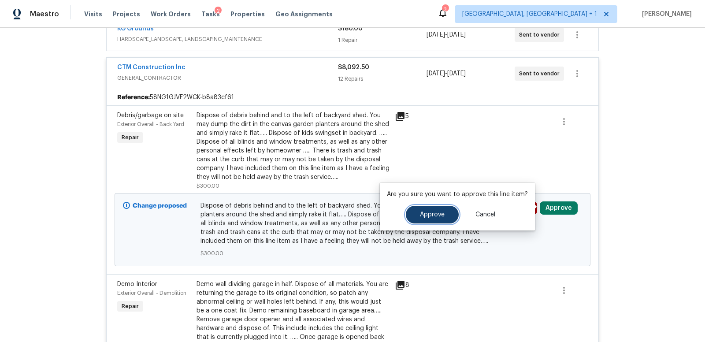
click at [432, 213] on span "Approve" at bounding box center [432, 214] width 25 height 7
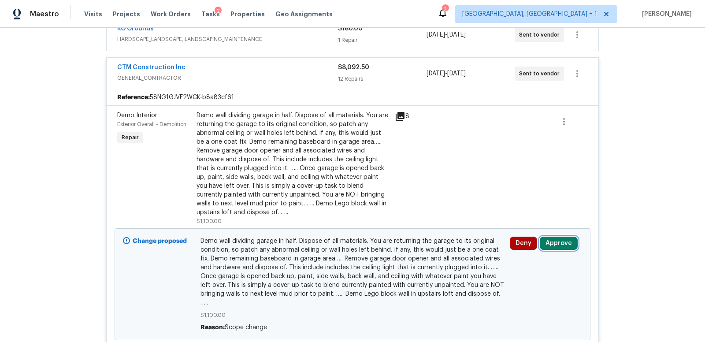
click at [560, 243] on button "Approve" at bounding box center [559, 243] width 38 height 13
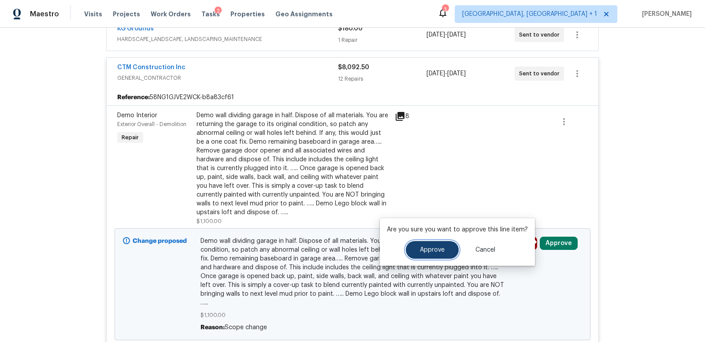
click at [426, 248] on span "Approve" at bounding box center [432, 250] width 25 height 7
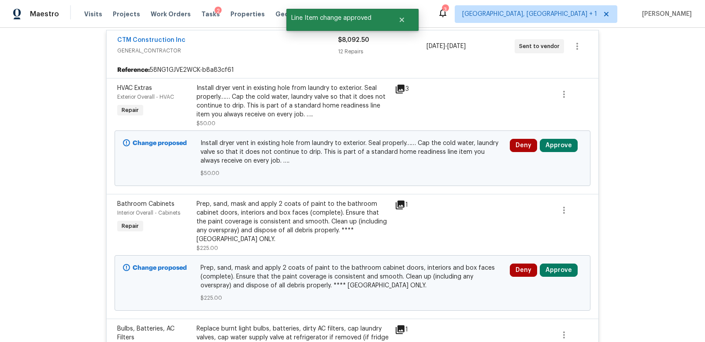
scroll to position [209, 0]
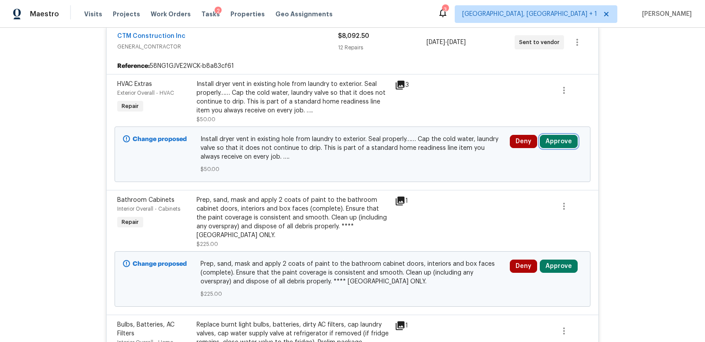
click at [554, 141] on button "Approve" at bounding box center [559, 141] width 38 height 13
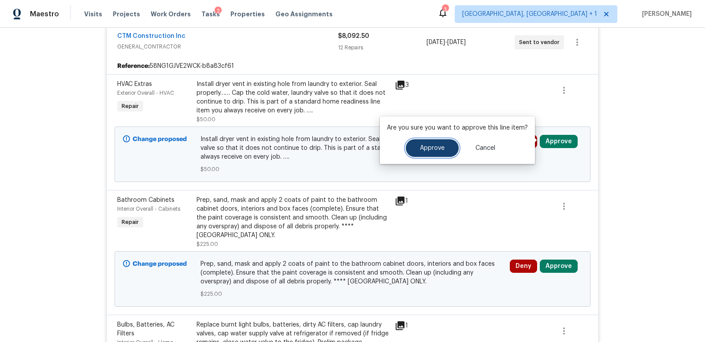
click at [427, 150] on span "Approve" at bounding box center [432, 148] width 25 height 7
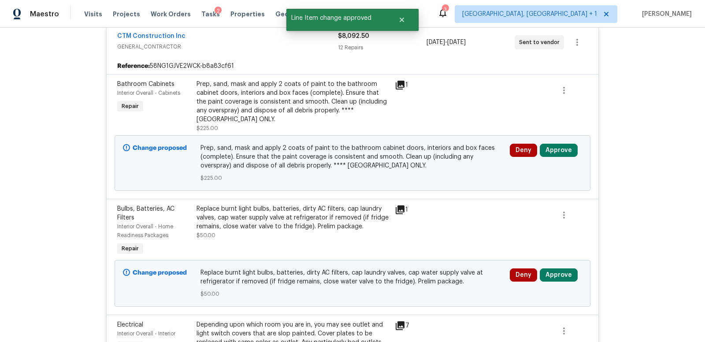
click at [402, 85] on icon at bounding box center [400, 85] width 11 height 11
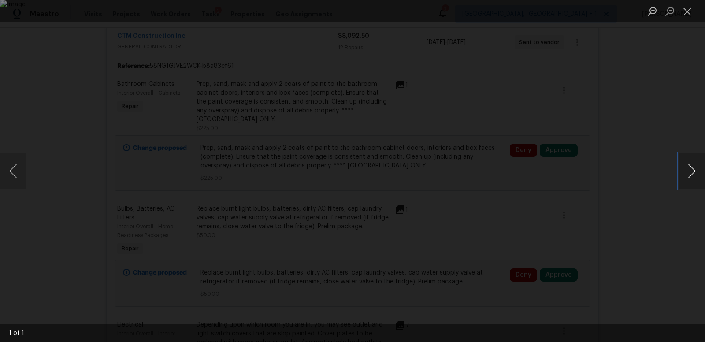
click at [689, 169] on button "Next image" at bounding box center [692, 170] width 26 height 35
click at [686, 11] on button "Close lightbox" at bounding box center [688, 11] width 18 height 15
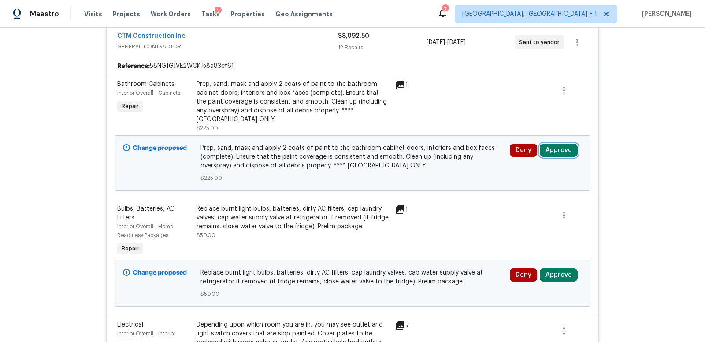
click at [558, 148] on button "Approve" at bounding box center [559, 150] width 38 height 13
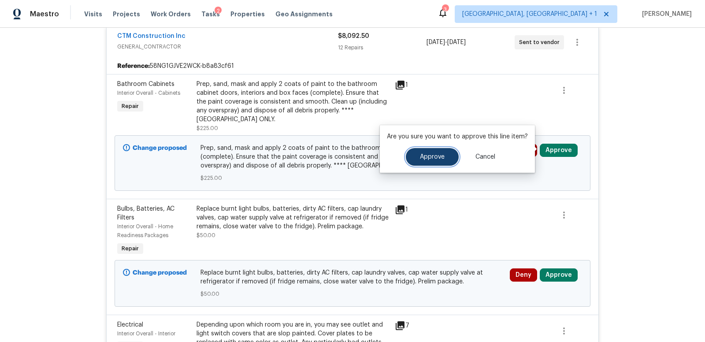
click at [449, 155] on button "Approve" at bounding box center [432, 157] width 53 height 18
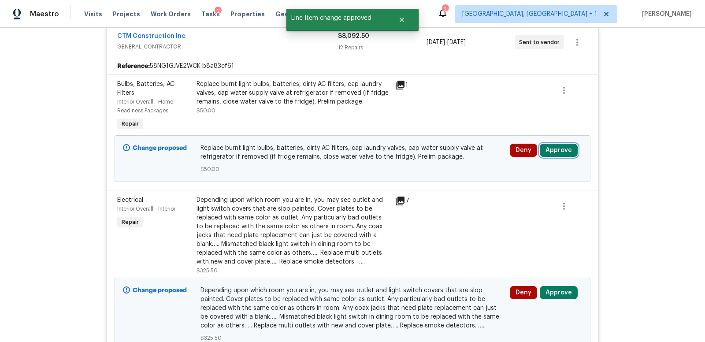
click at [553, 150] on button "Approve" at bounding box center [559, 150] width 38 height 13
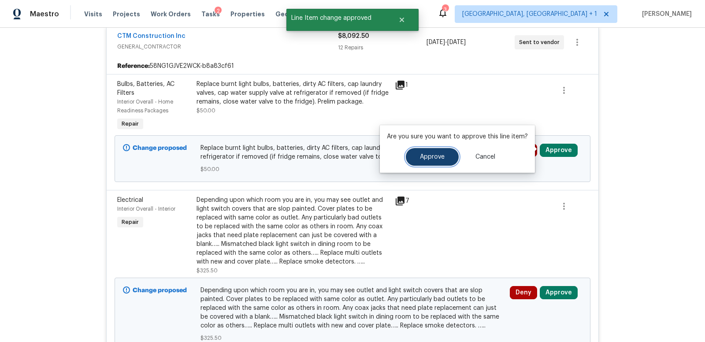
click at [420, 161] on button "Approve" at bounding box center [432, 157] width 53 height 18
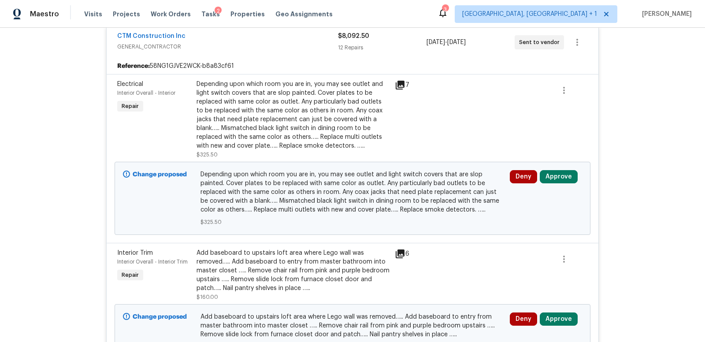
click at [401, 84] on icon at bounding box center [400, 85] width 11 height 11
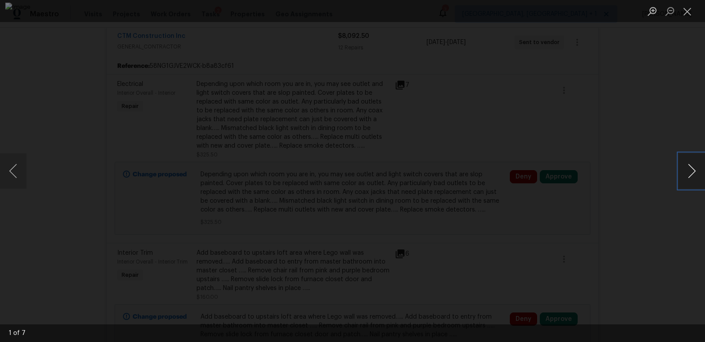
click at [692, 171] on button "Next image" at bounding box center [692, 170] width 26 height 35
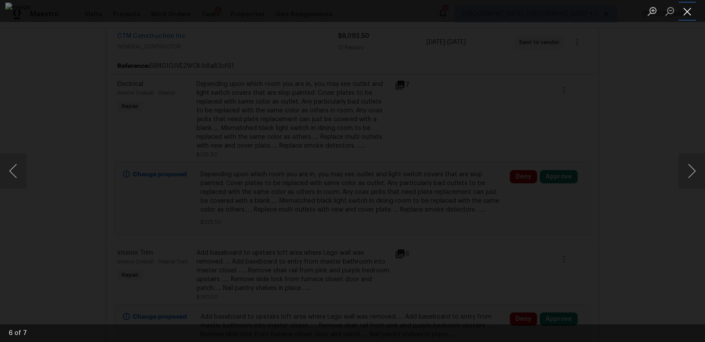
click at [688, 10] on button "Close lightbox" at bounding box center [688, 11] width 18 height 15
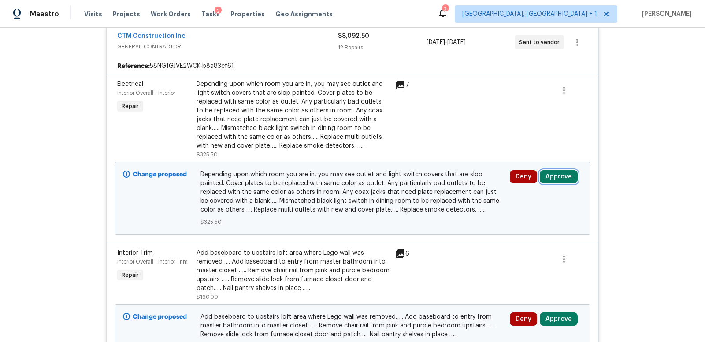
click at [556, 177] on button "Approve" at bounding box center [559, 176] width 38 height 13
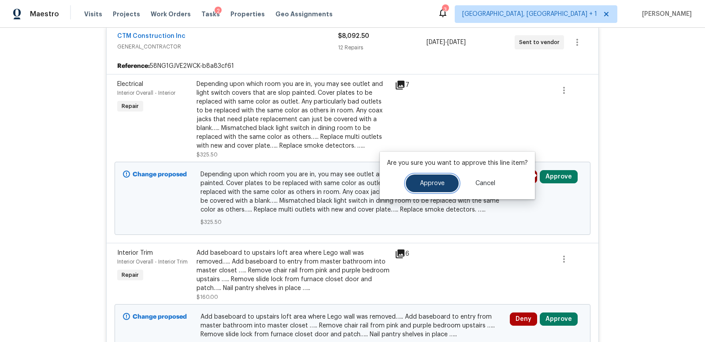
click at [428, 182] on span "Approve" at bounding box center [432, 183] width 25 height 7
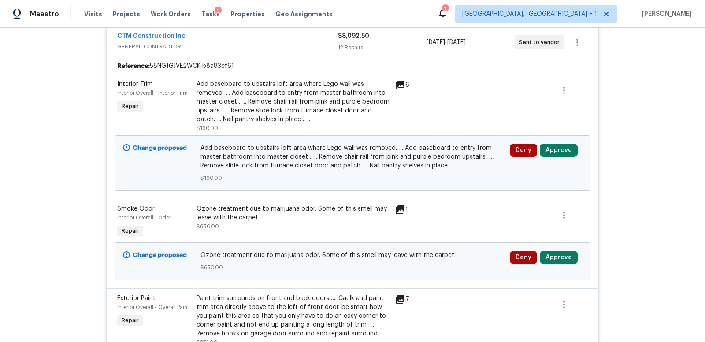
click at [401, 85] on icon at bounding box center [400, 85] width 11 height 11
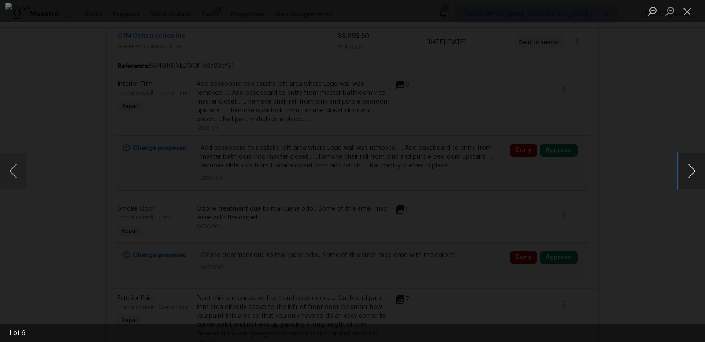
click at [690, 174] on button "Next image" at bounding box center [692, 170] width 26 height 35
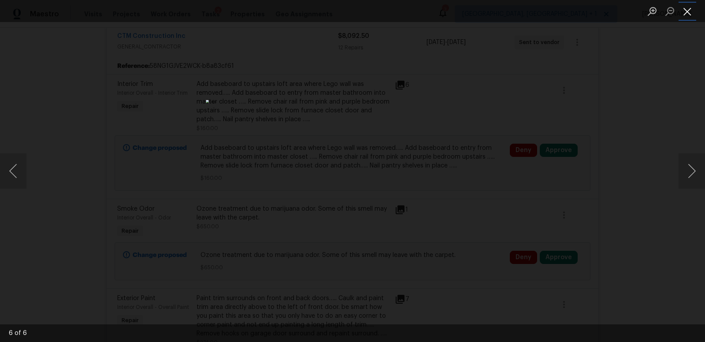
click at [686, 11] on button "Close lightbox" at bounding box center [688, 11] width 18 height 15
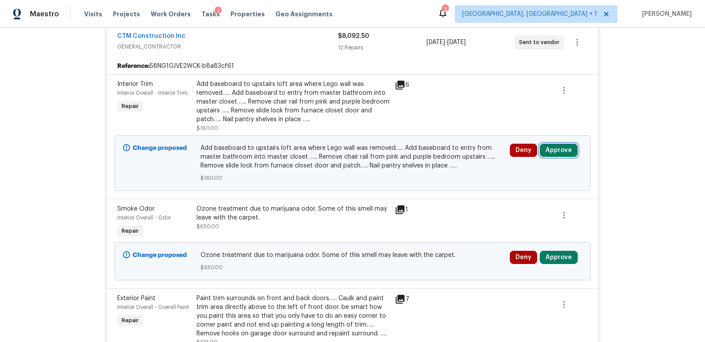
click at [550, 151] on button "Approve" at bounding box center [559, 150] width 38 height 13
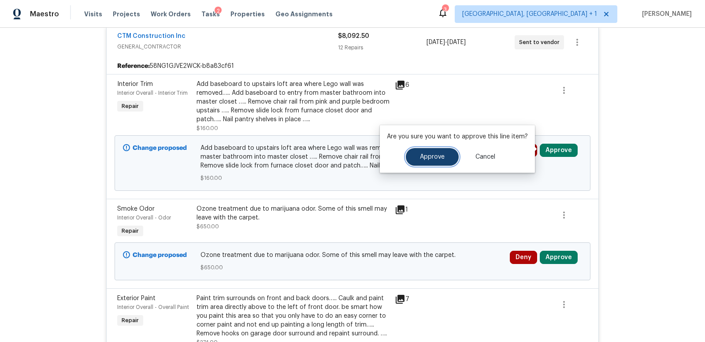
click at [425, 155] on span "Approve" at bounding box center [432, 157] width 25 height 7
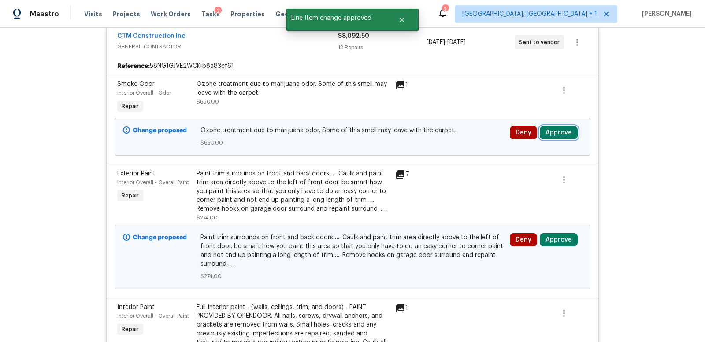
click at [554, 131] on button "Approve" at bounding box center [559, 132] width 38 height 13
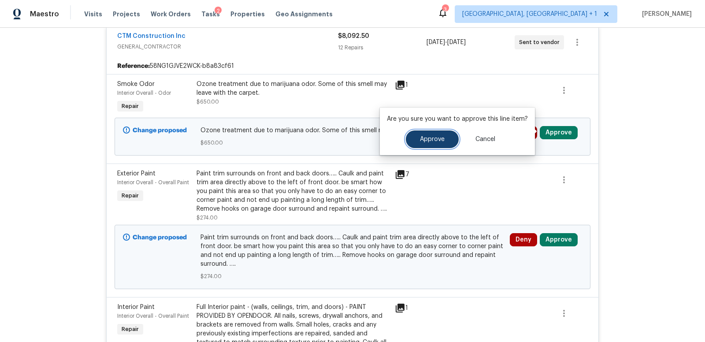
click at [437, 141] on span "Approve" at bounding box center [432, 139] width 25 height 7
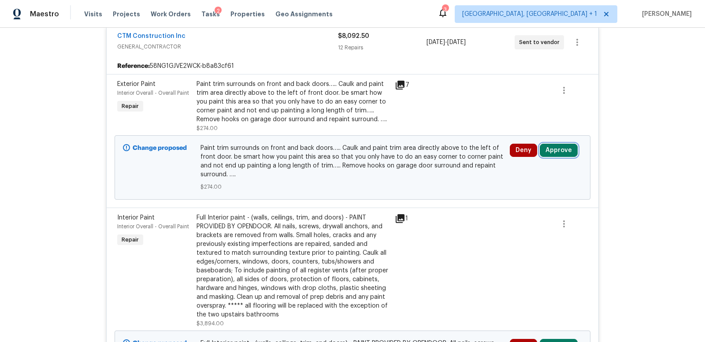
click at [560, 151] on button "Approve" at bounding box center [559, 150] width 38 height 13
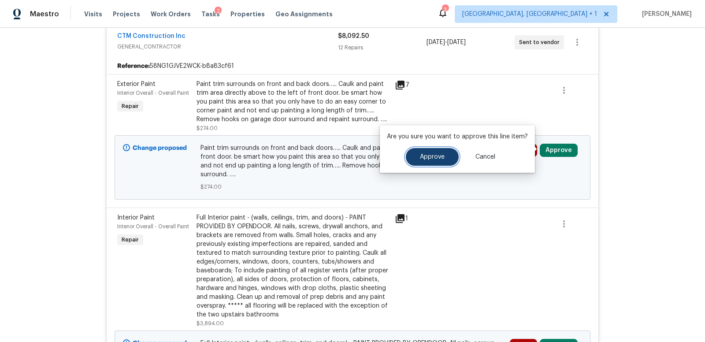
click at [429, 154] on span "Approve" at bounding box center [432, 157] width 25 height 7
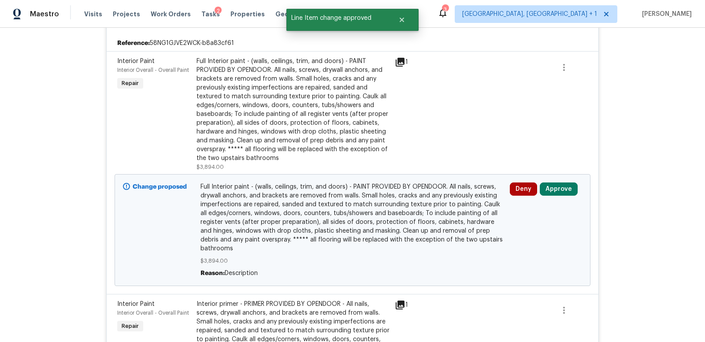
scroll to position [239, 0]
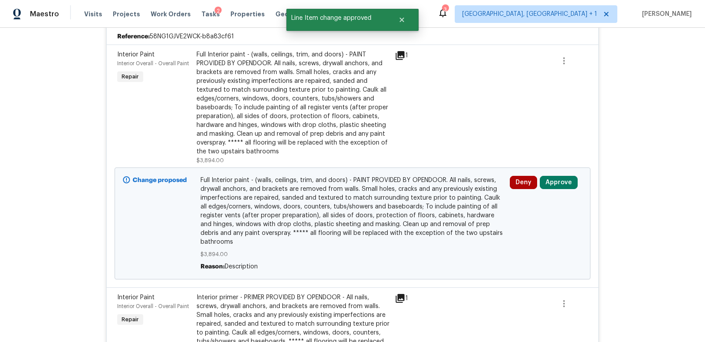
click at [300, 124] on div "Full Interior paint - (walls, ceilings, trim, and doors) - PAINT PROVIDED BY OP…" at bounding box center [293, 103] width 193 height 106
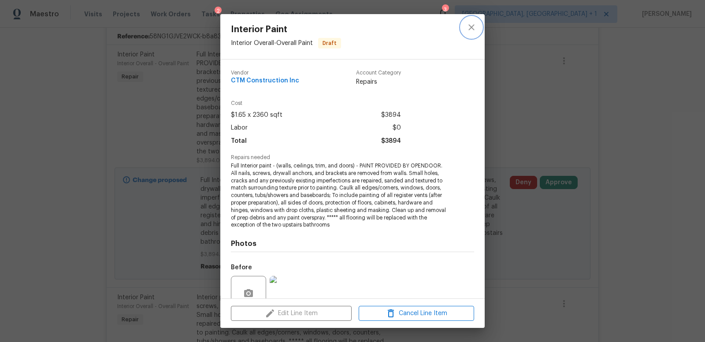
drag, startPoint x: 472, startPoint y: 23, endPoint x: 477, endPoint y: 21, distance: 5.3
click at [476, 21] on button "close" at bounding box center [471, 27] width 21 height 21
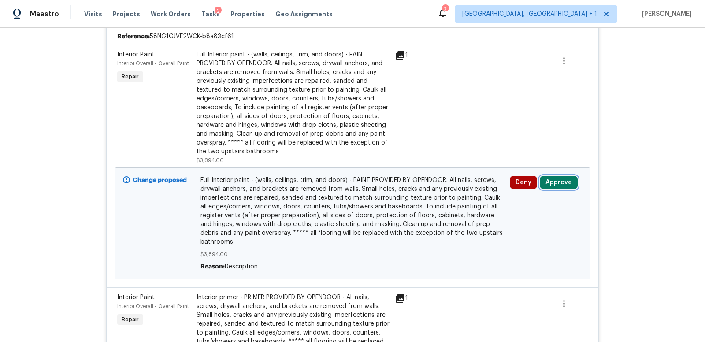
click at [553, 185] on button "Approve" at bounding box center [559, 182] width 38 height 13
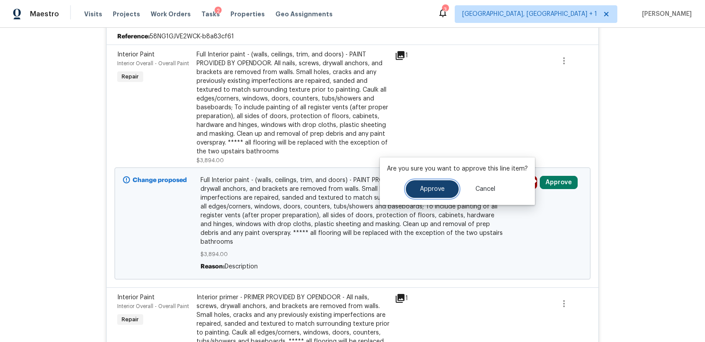
click at [442, 189] on span "Approve" at bounding box center [432, 189] width 25 height 7
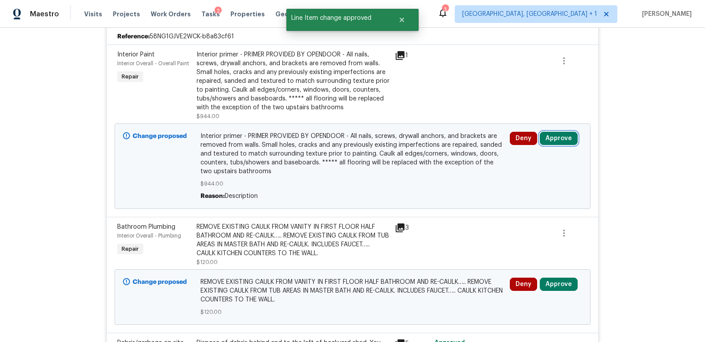
click at [561, 135] on button "Approve" at bounding box center [559, 138] width 38 height 13
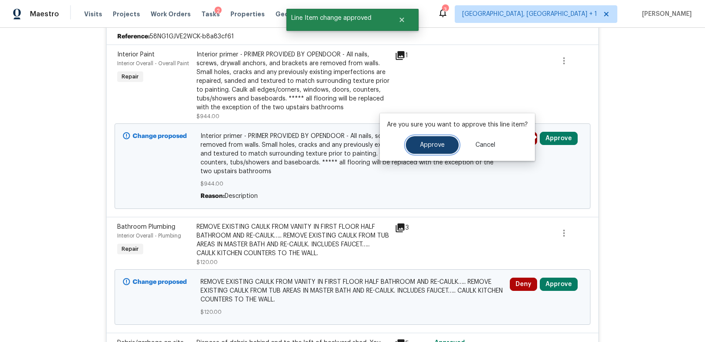
click at [441, 142] on span "Approve" at bounding box center [432, 145] width 25 height 7
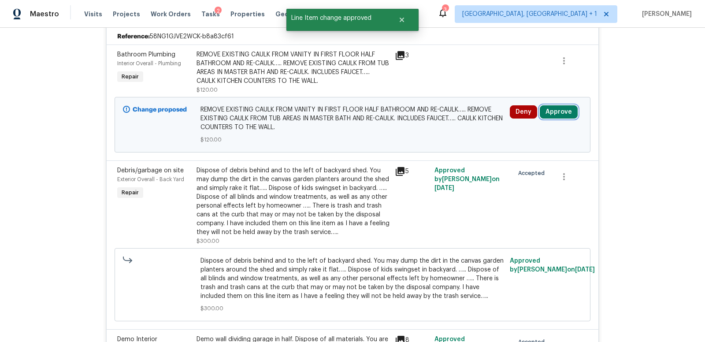
click at [556, 111] on button "Approve" at bounding box center [559, 111] width 38 height 13
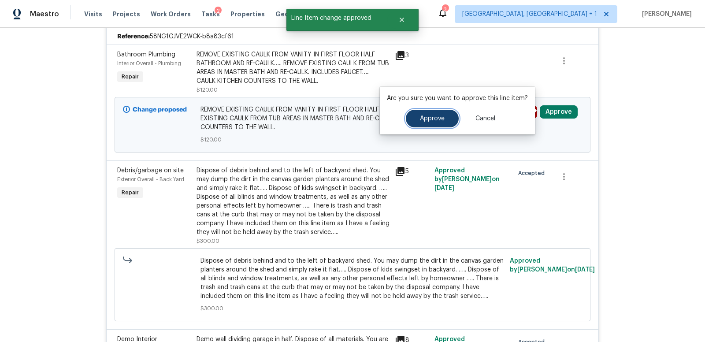
click at [422, 116] on span "Approve" at bounding box center [432, 118] width 25 height 7
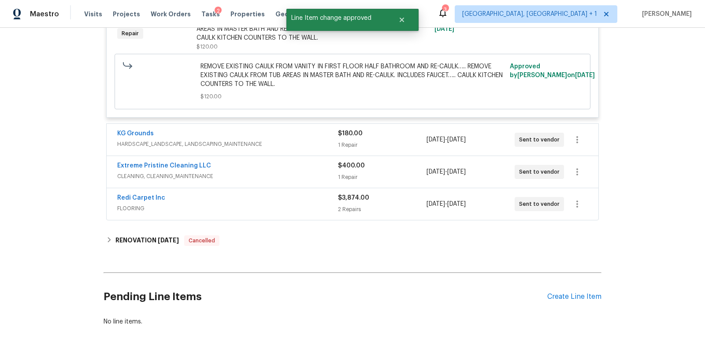
scroll to position [1978, 0]
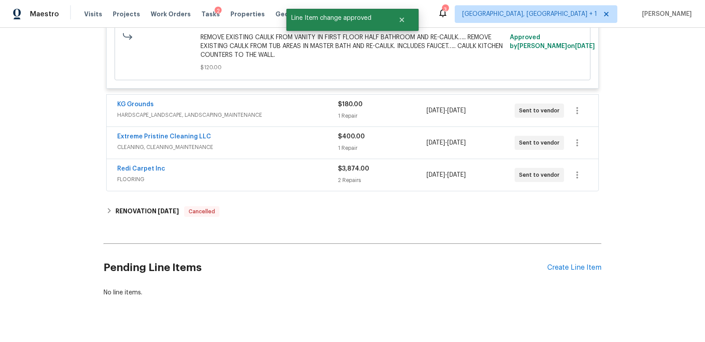
click at [298, 132] on div "Extreme Pristine Cleaning LLC" at bounding box center [227, 137] width 221 height 11
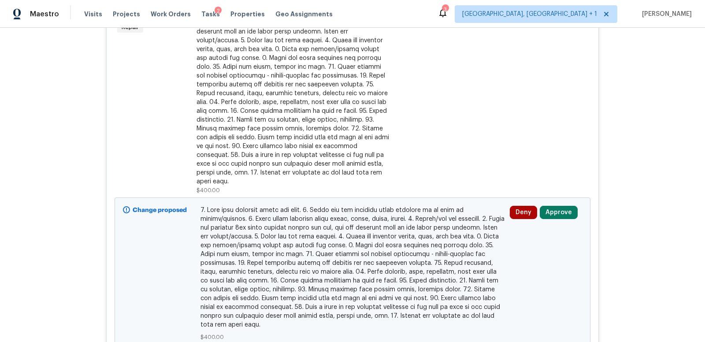
scroll to position [2175, 0]
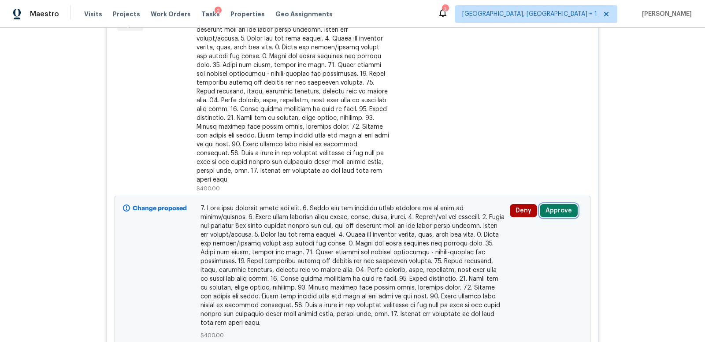
click at [555, 204] on button "Approve" at bounding box center [559, 210] width 38 height 13
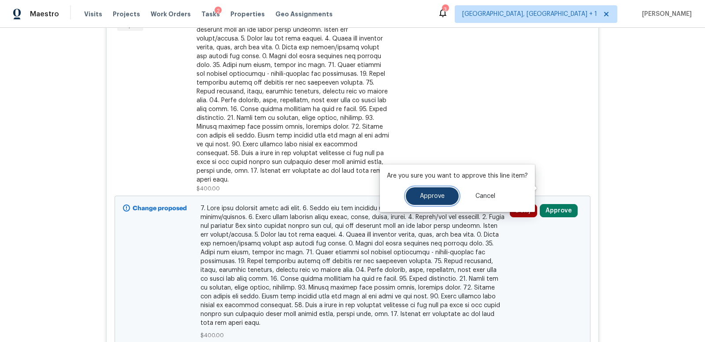
click at [444, 195] on button "Approve" at bounding box center [432, 196] width 53 height 18
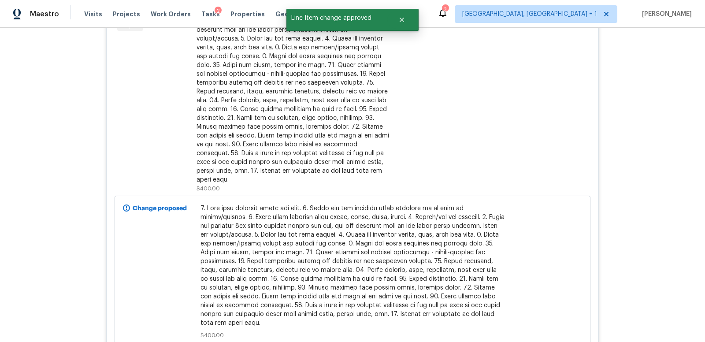
scroll to position [2369, 0]
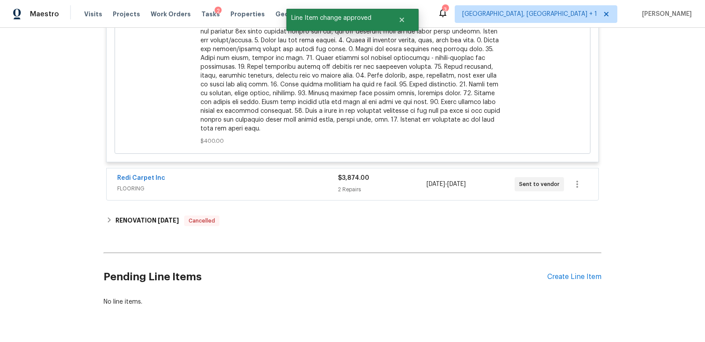
click at [289, 184] on span "FLOORING" at bounding box center [227, 188] width 221 height 9
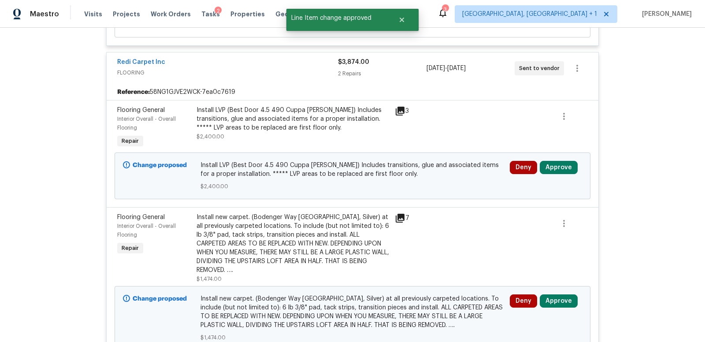
scroll to position [2496, 0]
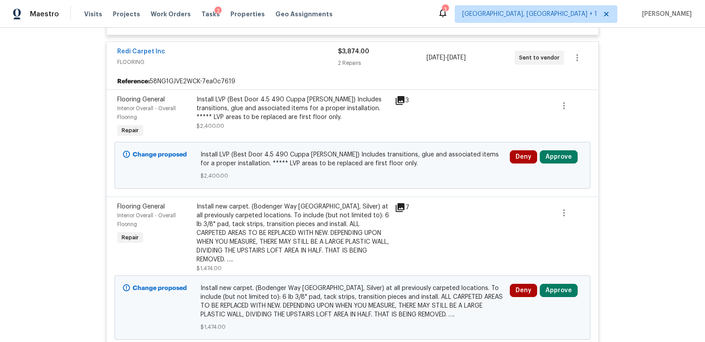
click at [401, 96] on icon at bounding box center [400, 100] width 9 height 9
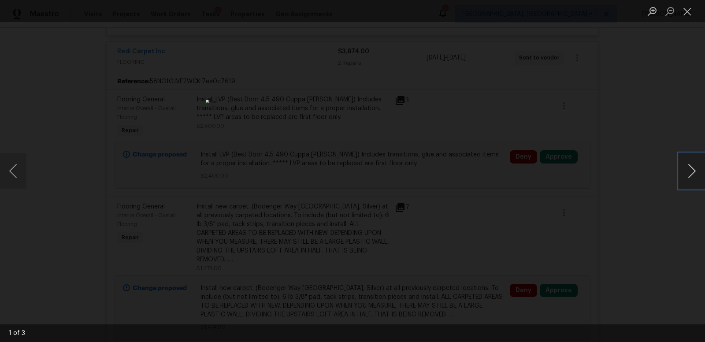
click at [691, 172] on button "Next image" at bounding box center [692, 170] width 26 height 35
click at [688, 8] on button "Close lightbox" at bounding box center [688, 11] width 18 height 15
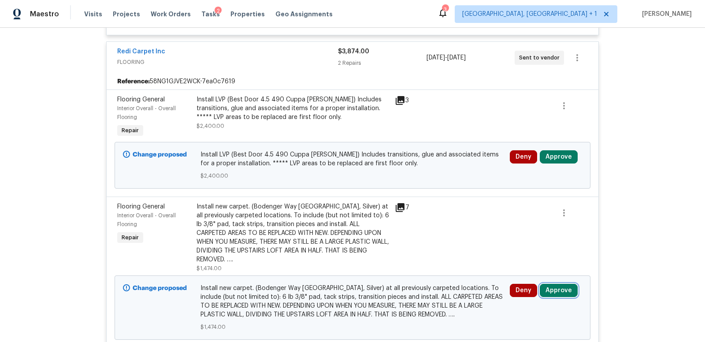
click at [557, 284] on button "Approve" at bounding box center [559, 290] width 38 height 13
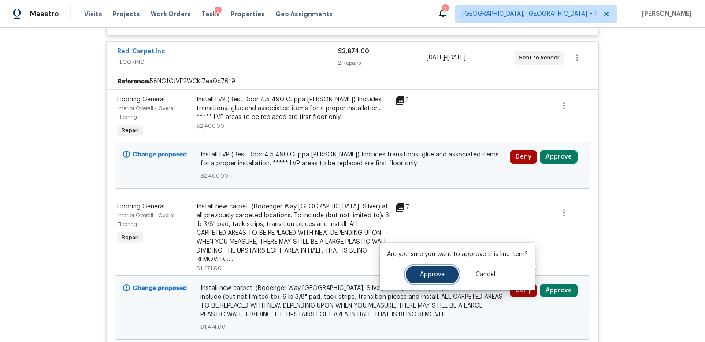
click at [421, 272] on span "Approve" at bounding box center [432, 274] width 25 height 7
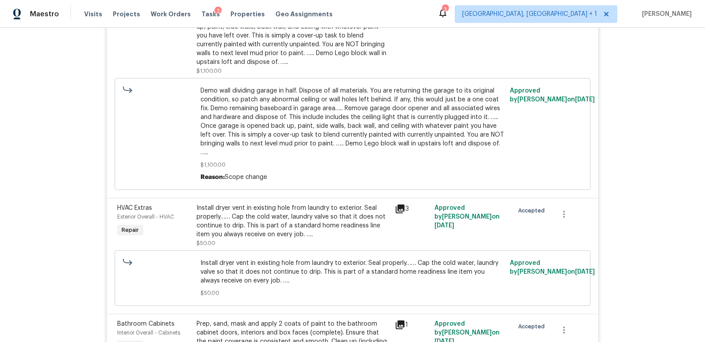
scroll to position [0, 0]
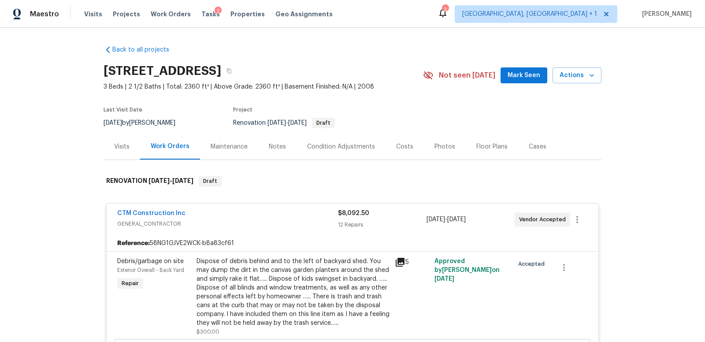
click at [278, 148] on div "Notes" at bounding box center [277, 146] width 17 height 9
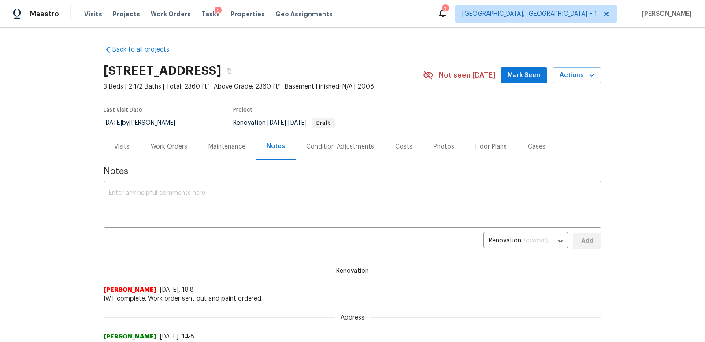
click at [126, 150] on div "Visits" at bounding box center [121, 146] width 15 height 9
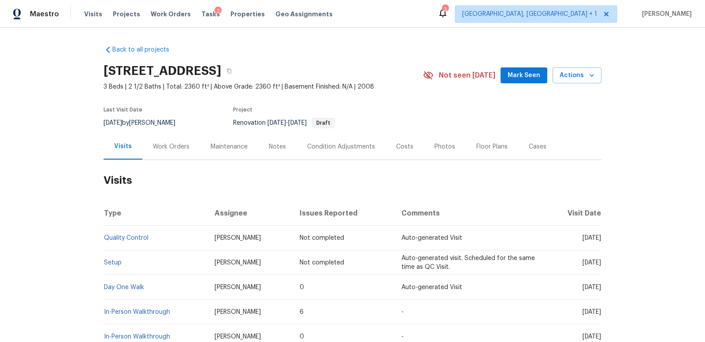
scroll to position [67, 0]
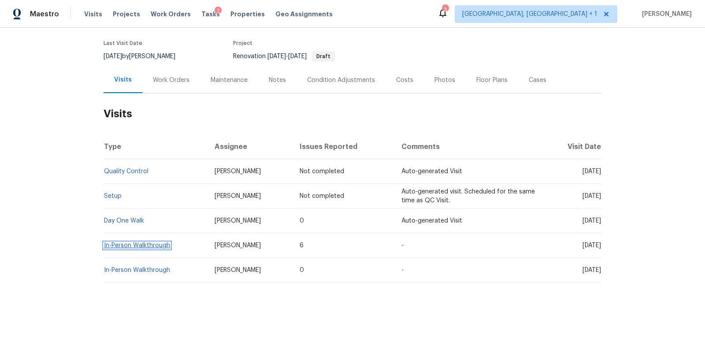
click at [148, 245] on link "In-Person Walkthrough" at bounding box center [137, 245] width 66 height 6
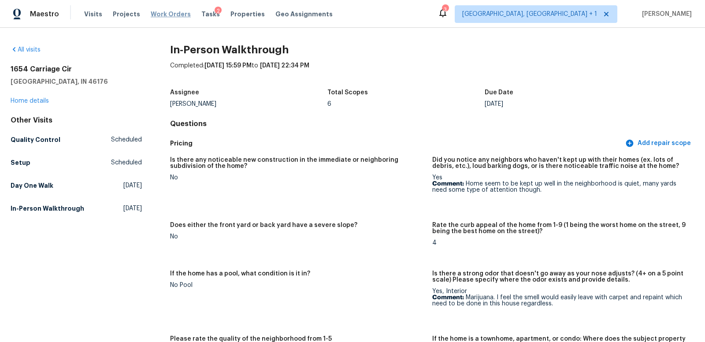
click at [153, 11] on span "Work Orders" at bounding box center [171, 14] width 40 height 9
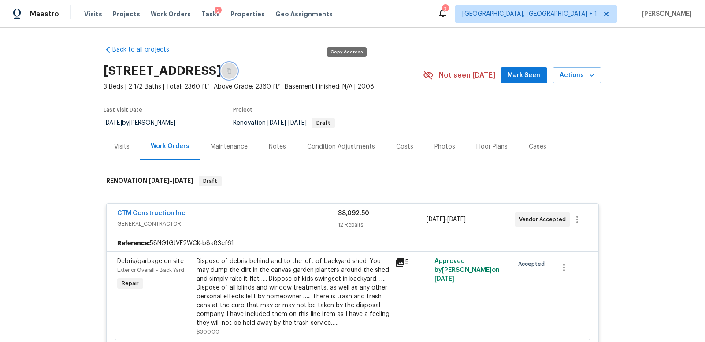
click at [231, 69] on icon "button" at bounding box center [229, 71] width 4 height 5
click at [333, 145] on div "Condition Adjustments" at bounding box center [341, 146] width 68 height 9
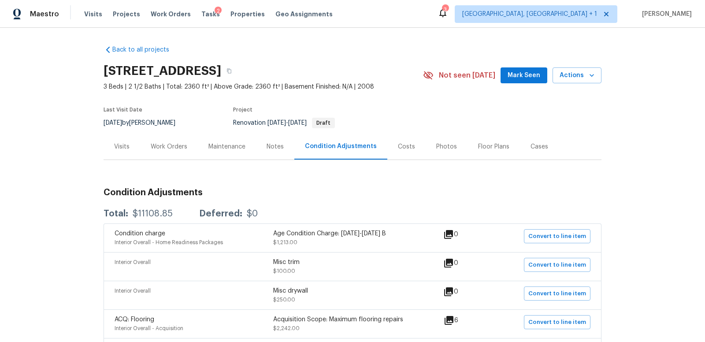
scroll to position [27, 0]
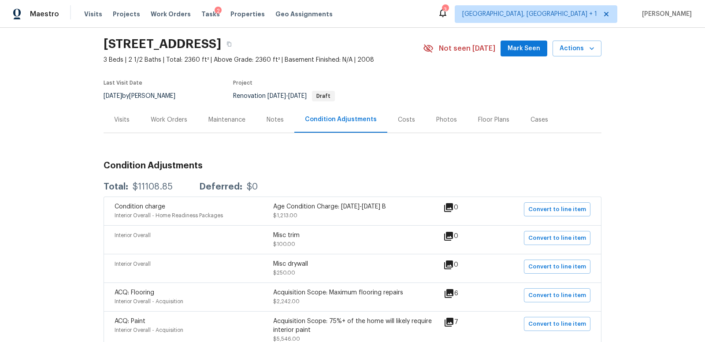
click at [403, 121] on div "Costs" at bounding box center [406, 119] width 17 height 9
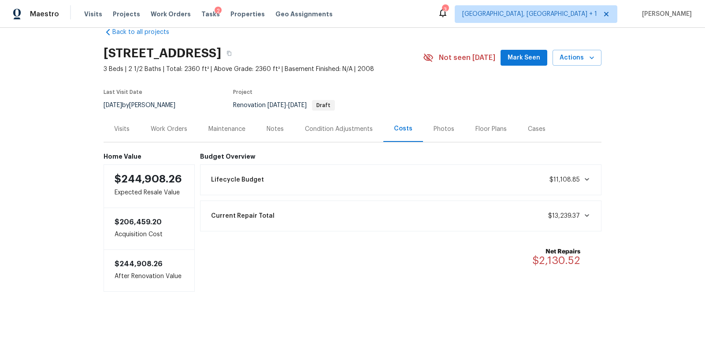
scroll to position [17, 0]
click at [177, 129] on div "Work Orders" at bounding box center [169, 130] width 37 height 9
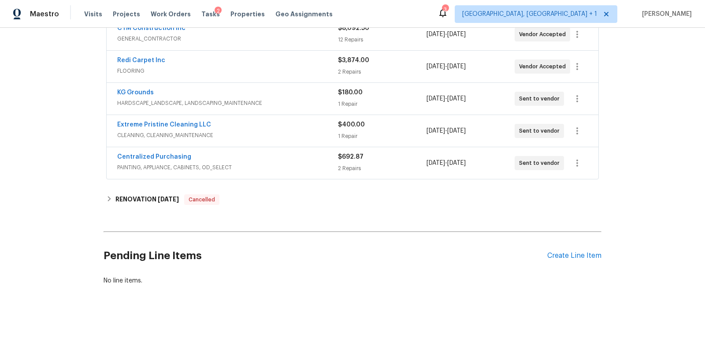
scroll to position [176, 0]
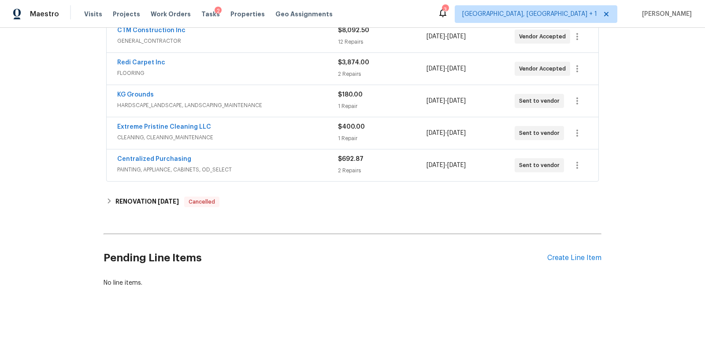
click at [274, 69] on span "FLOORING" at bounding box center [227, 73] width 221 height 9
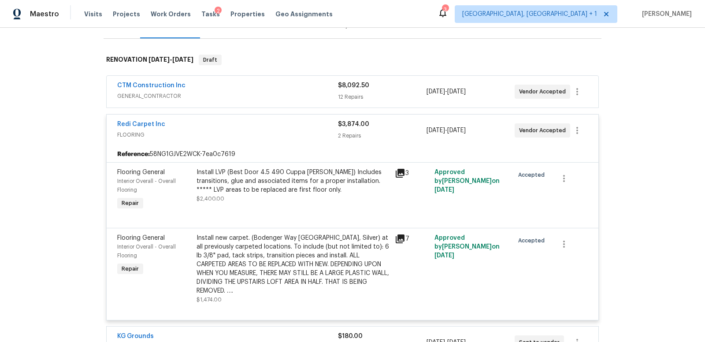
scroll to position [116, 0]
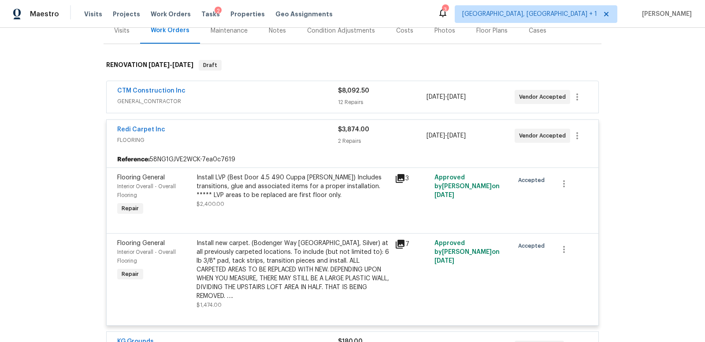
click at [254, 132] on div "Redi Carpet Inc" at bounding box center [227, 130] width 221 height 11
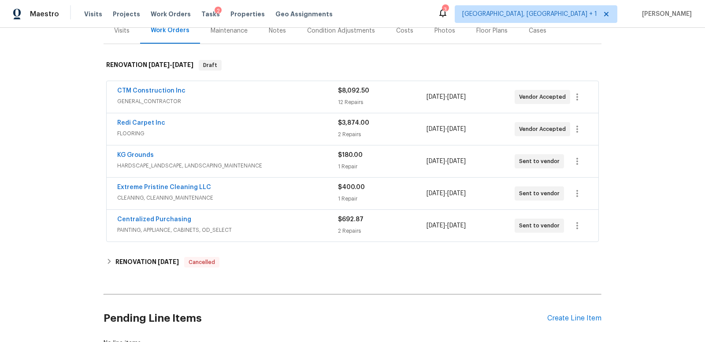
click at [245, 98] on span "GENERAL_CONTRACTOR" at bounding box center [227, 101] width 221 height 9
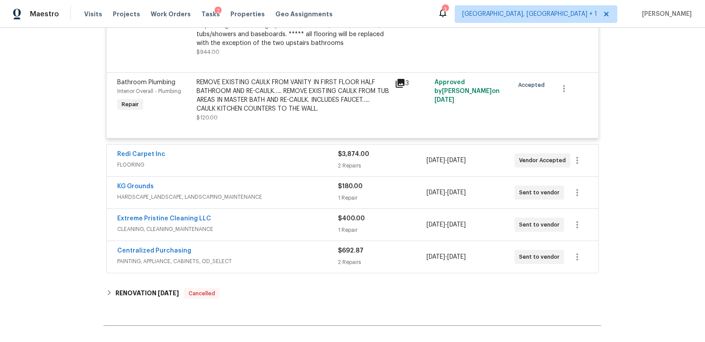
scroll to position [1175, 0]
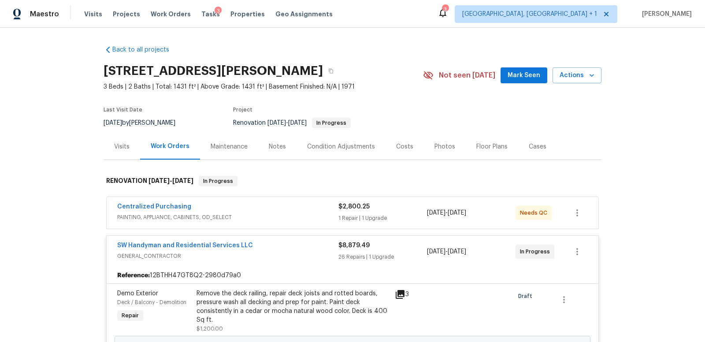
click at [402, 147] on div "Costs" at bounding box center [404, 146] width 17 height 9
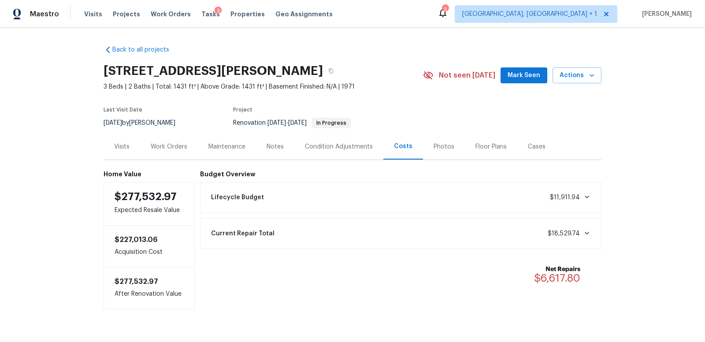
click at [125, 147] on div "Visits" at bounding box center [121, 146] width 15 height 9
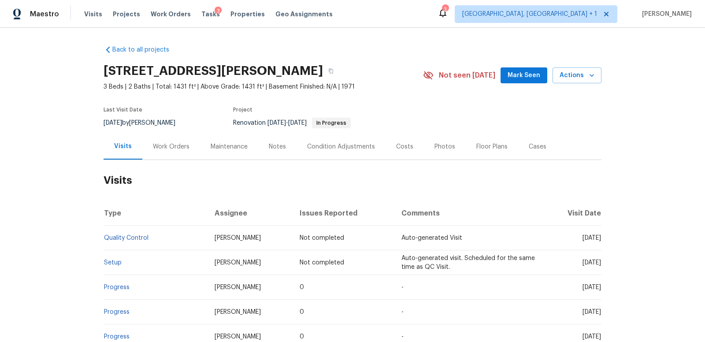
scroll to position [140, 0]
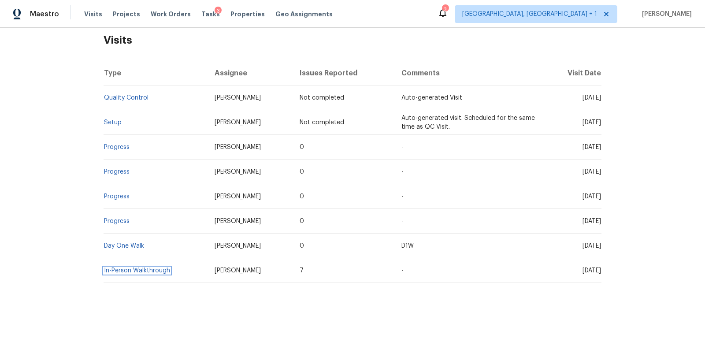
click at [134, 270] on link "In-Person Walkthrough" at bounding box center [137, 270] width 66 height 6
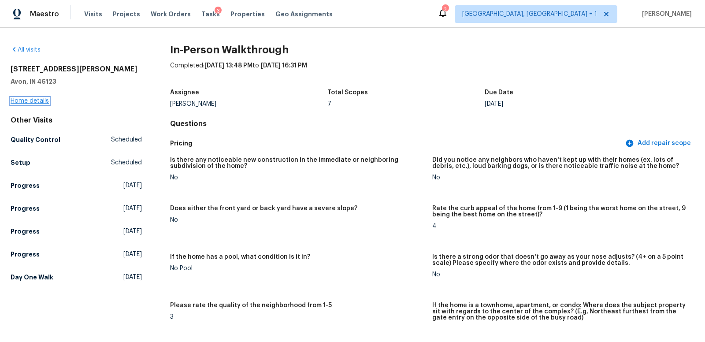
click at [37, 100] on link "Home details" at bounding box center [30, 101] width 38 height 6
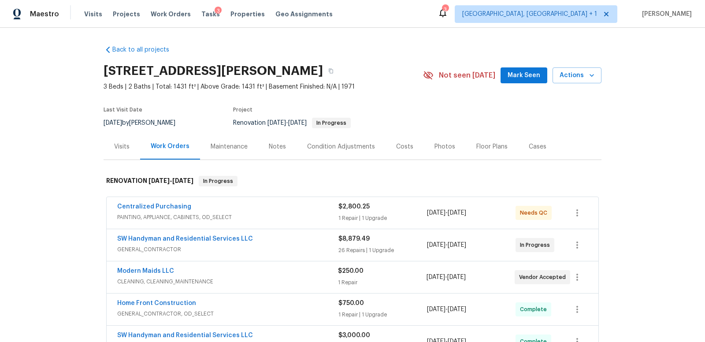
click at [363, 148] on div "Condition Adjustments" at bounding box center [341, 146] width 68 height 9
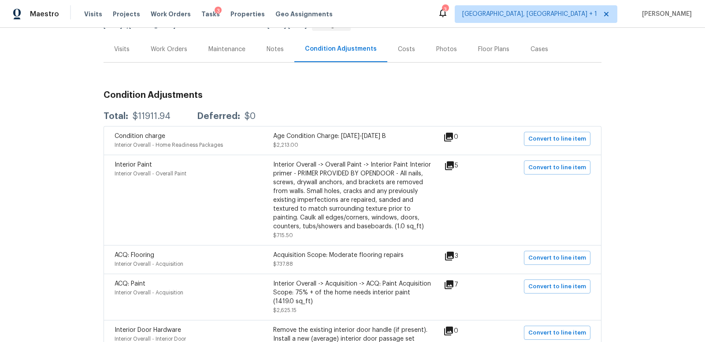
scroll to position [111, 0]
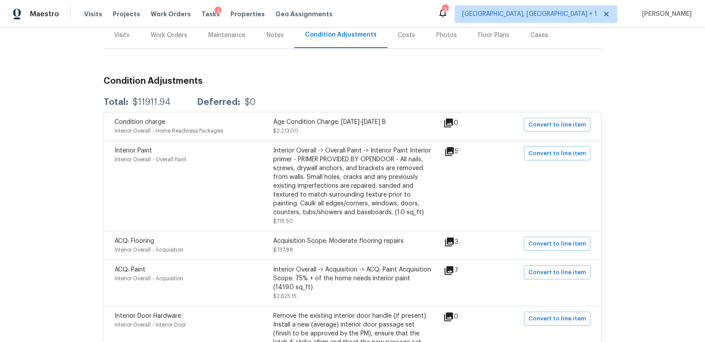
click at [331, 182] on div "Interior Overall -> Overall Paint -> Interior Paint Interior primer - PRIMER PR…" at bounding box center [352, 181] width 159 height 70
click at [397, 160] on div "Interior Overall -> Overall Paint -> Interior Paint Interior primer - PRIMER PR…" at bounding box center [352, 181] width 159 height 70
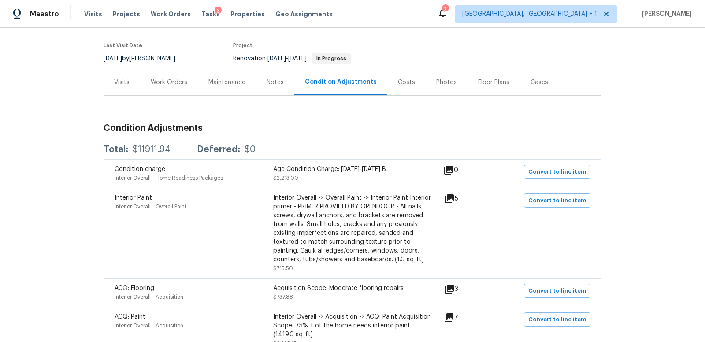
scroll to position [0, 0]
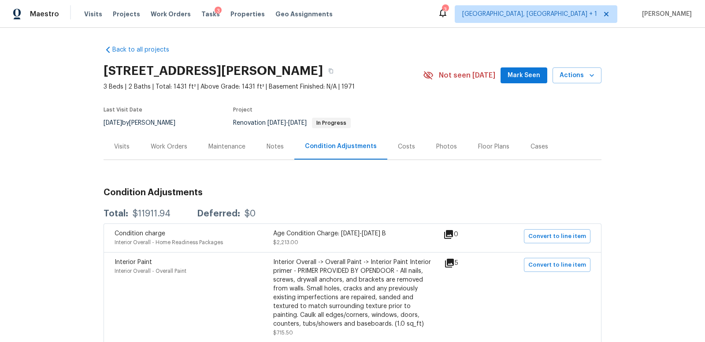
click at [161, 148] on div "Work Orders" at bounding box center [169, 146] width 37 height 9
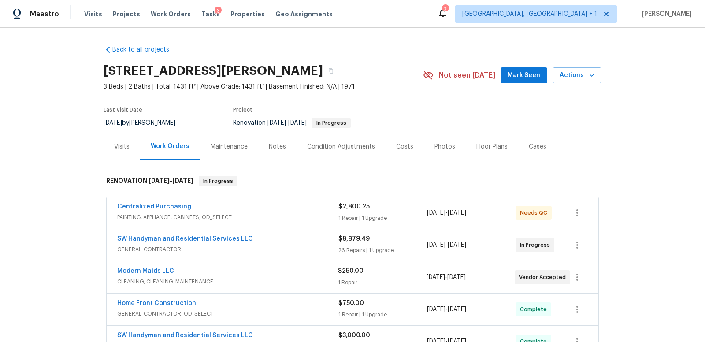
click at [269, 213] on span "PAINTING, APPLIANCE, CABINETS, OD_SELECT" at bounding box center [227, 217] width 221 height 9
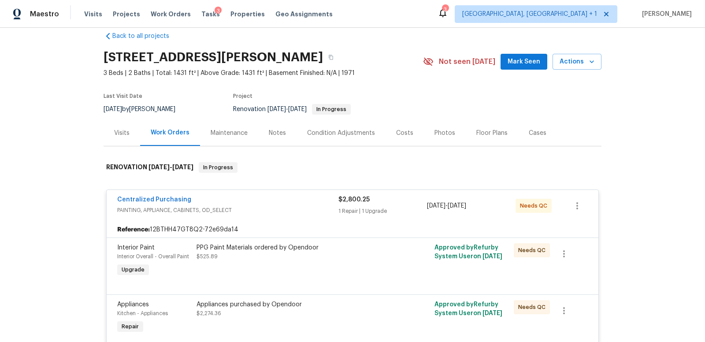
scroll to position [7, 0]
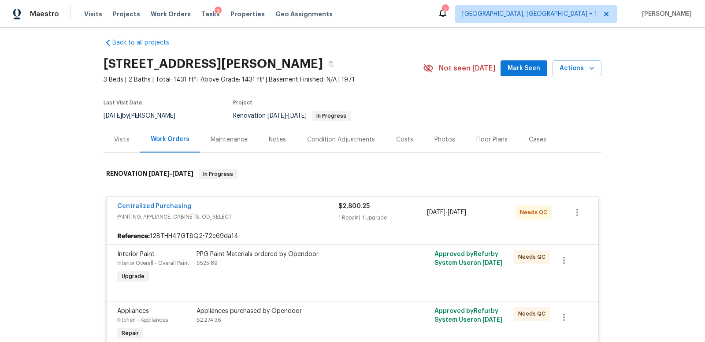
click at [275, 208] on div "Centralized Purchasing" at bounding box center [227, 207] width 221 height 11
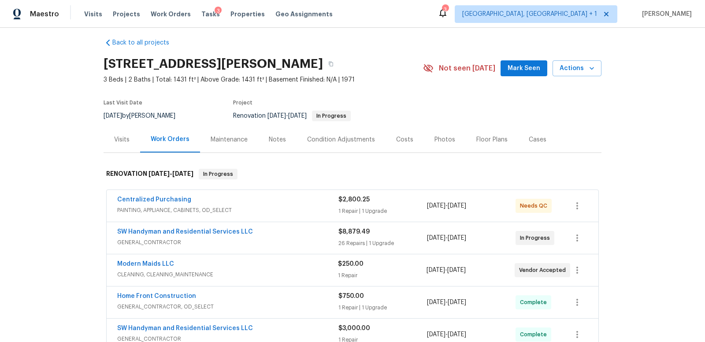
click at [273, 200] on div "Centralized Purchasing" at bounding box center [227, 200] width 221 height 11
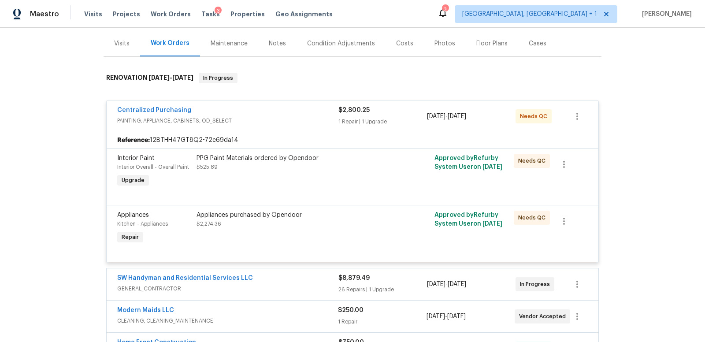
scroll to position [47, 0]
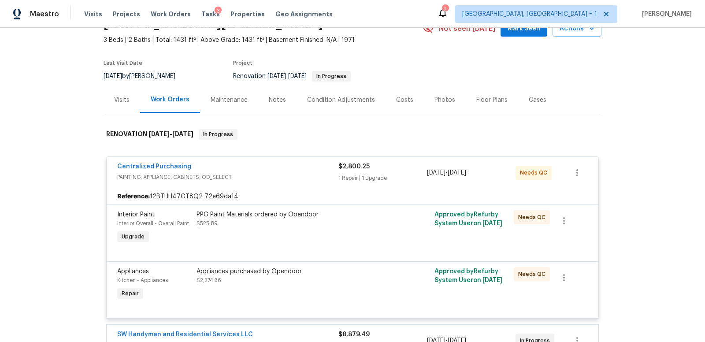
click at [270, 162] on div "Centralized Purchasing" at bounding box center [227, 167] width 221 height 11
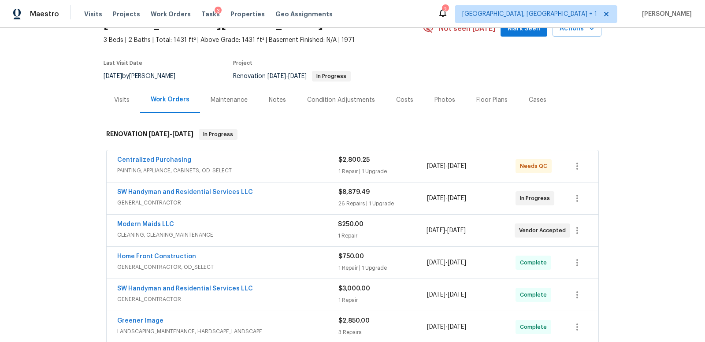
click at [276, 191] on div "SW Handyman and Residential Services LLC" at bounding box center [227, 193] width 221 height 11
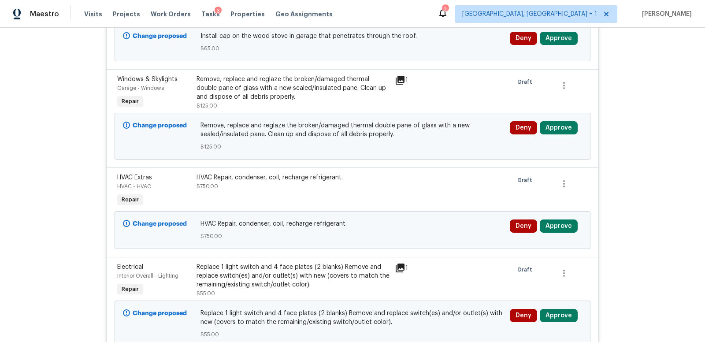
scroll to position [0, 0]
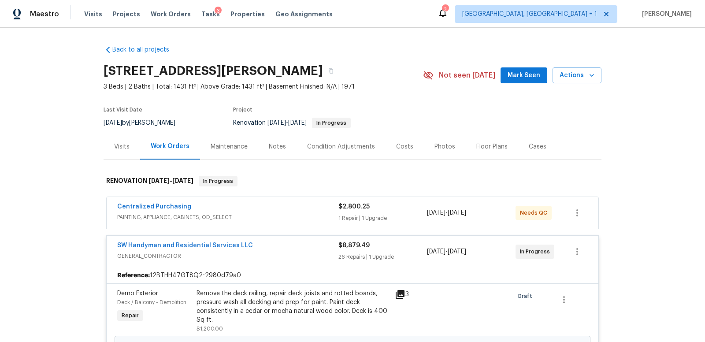
click at [273, 148] on div "Notes" at bounding box center [277, 146] width 17 height 9
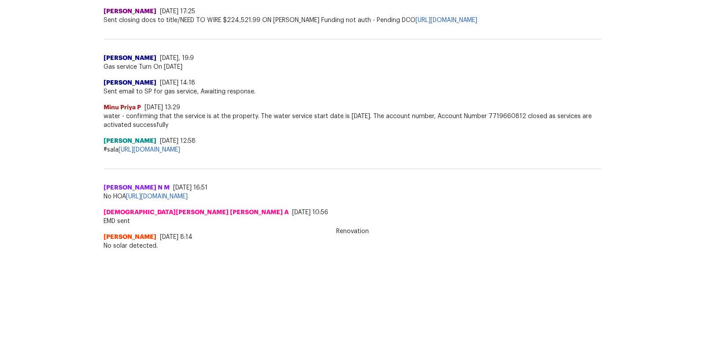
scroll to position [49, 0]
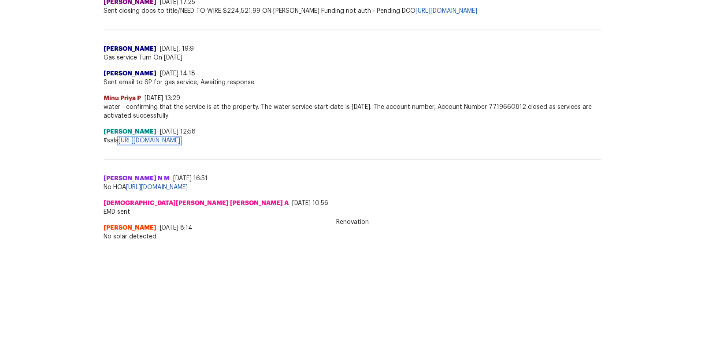
click at [180, 140] on link "https://docs.google.com/spreadsheets/d/1cAuGq-b-2qkeNDt_ba_9rW6_GumwljPnF2MYl7i…" at bounding box center [150, 140] width 62 height 6
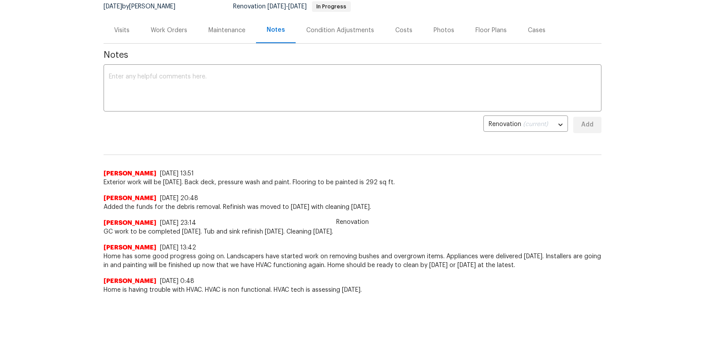
scroll to position [0, 0]
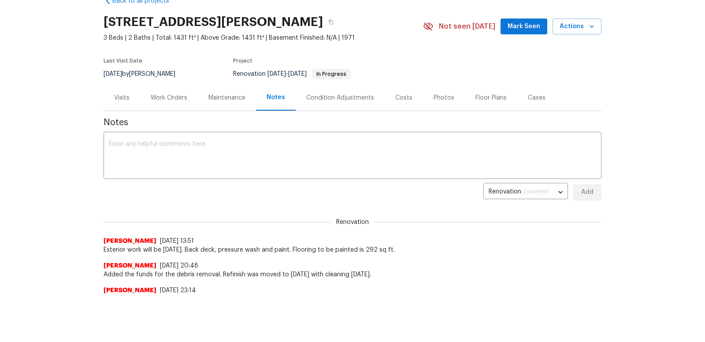
click at [171, 96] on div "Work Orders" at bounding box center [169, 97] width 37 height 9
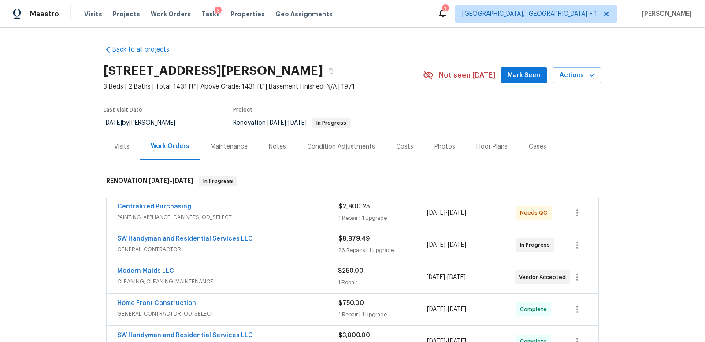
click at [271, 239] on div "SW Handyman and Residential Services LLC" at bounding box center [227, 239] width 221 height 11
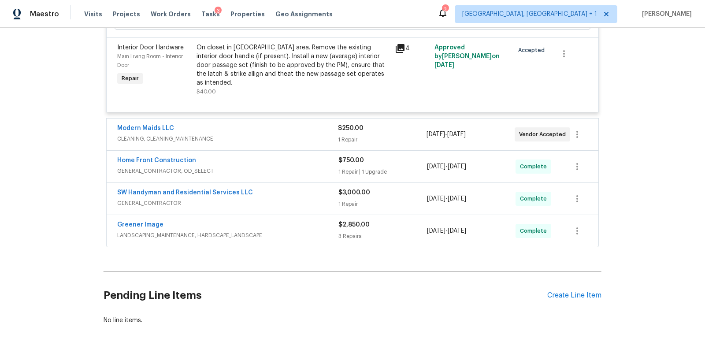
scroll to position [2547, 0]
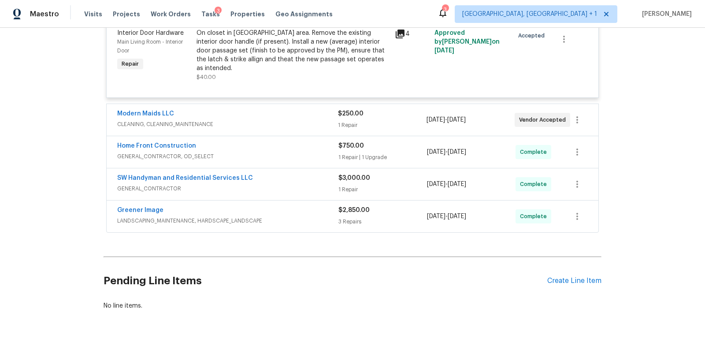
click at [255, 153] on span "GENERAL_CONTRACTOR, OD_SELECT" at bounding box center [227, 156] width 221 height 9
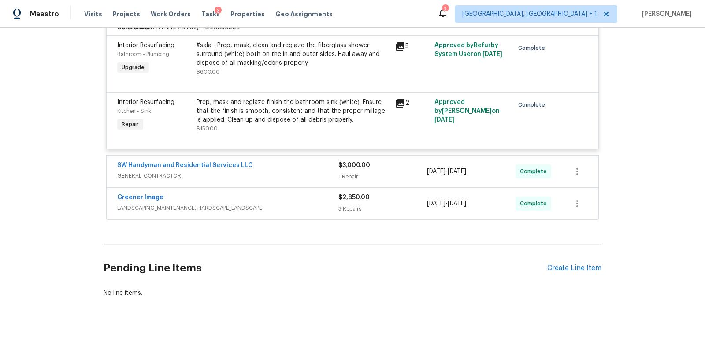
scroll to position [2702, 0]
click at [278, 172] on span "GENERAL_CONTRACTOR" at bounding box center [227, 176] width 221 height 9
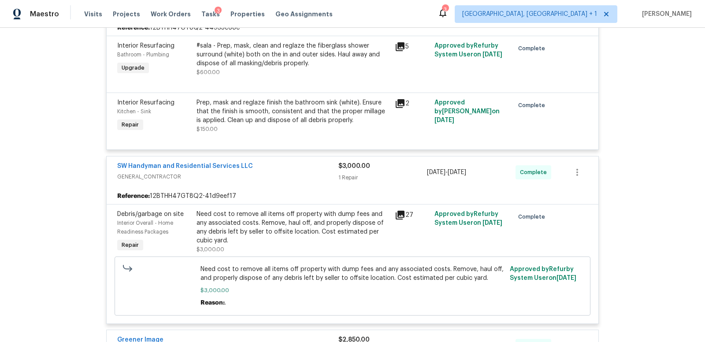
click at [401, 211] on icon at bounding box center [400, 215] width 9 height 9
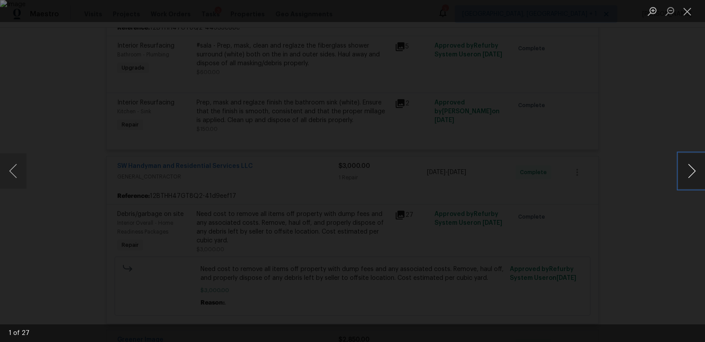
click at [693, 171] on button "Next image" at bounding box center [692, 170] width 26 height 35
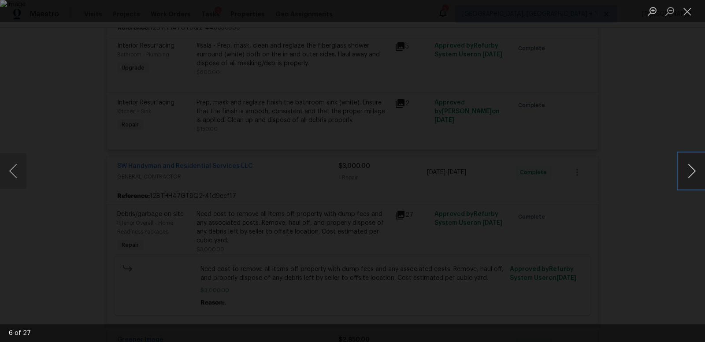
click at [693, 171] on button "Next image" at bounding box center [692, 170] width 26 height 35
click at [687, 9] on button "Close lightbox" at bounding box center [688, 11] width 18 height 15
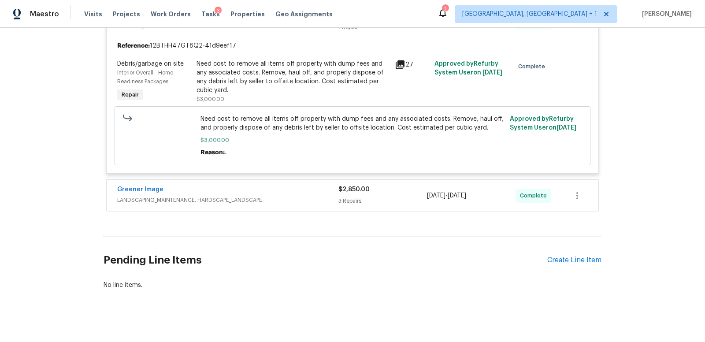
scroll to position [2853, 0]
click at [283, 184] on div "Greener Image" at bounding box center [227, 189] width 221 height 11
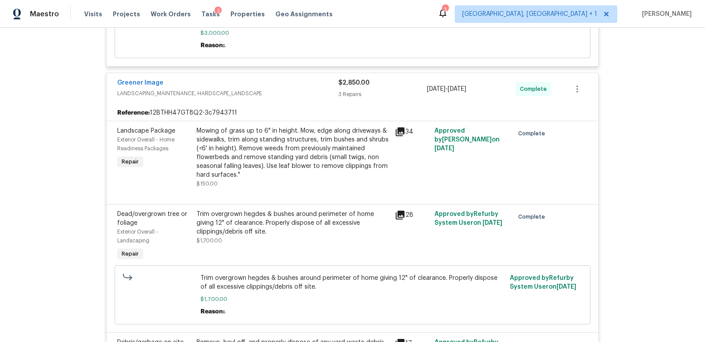
scroll to position [2959, 0]
click at [400, 210] on icon at bounding box center [400, 214] width 9 height 9
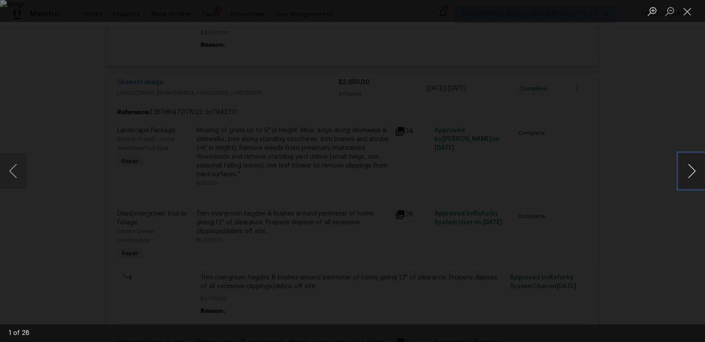
click at [693, 172] on button "Next image" at bounding box center [692, 170] width 26 height 35
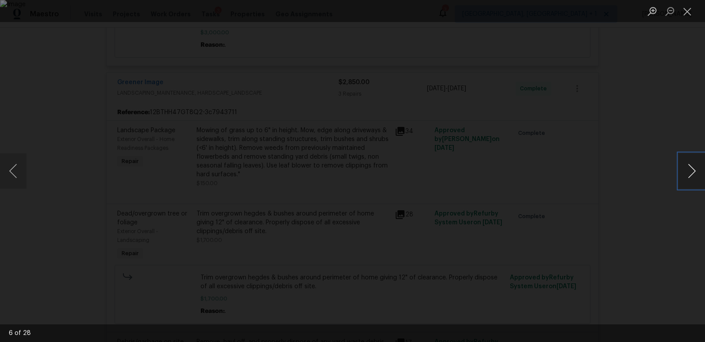
click at [693, 172] on button "Next image" at bounding box center [692, 170] width 26 height 35
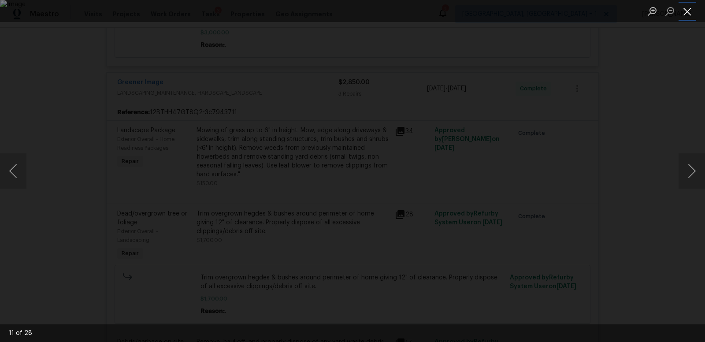
click at [687, 13] on button "Close lightbox" at bounding box center [688, 11] width 18 height 15
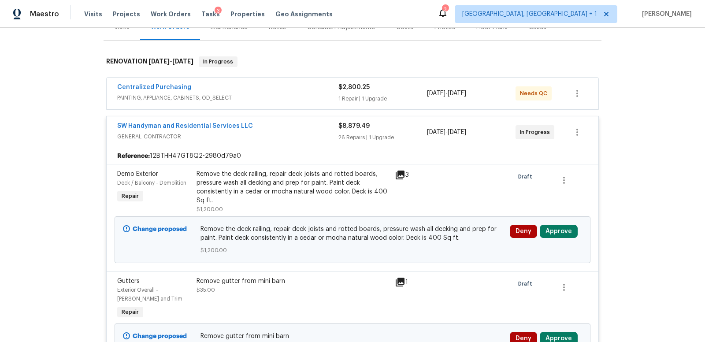
scroll to position [118, 0]
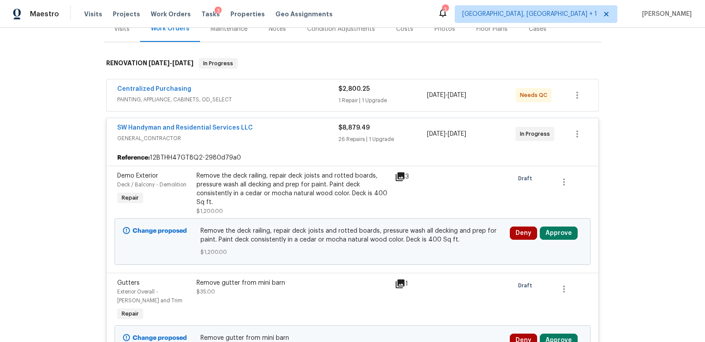
click at [401, 174] on icon at bounding box center [400, 176] width 9 height 9
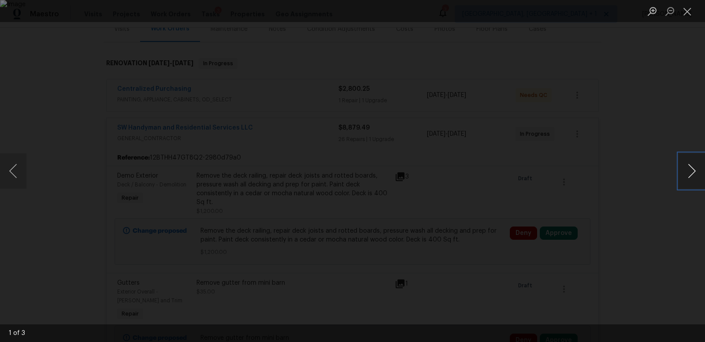
click at [693, 173] on button "Next image" at bounding box center [692, 170] width 26 height 35
click at [690, 12] on button "Close lightbox" at bounding box center [688, 11] width 18 height 15
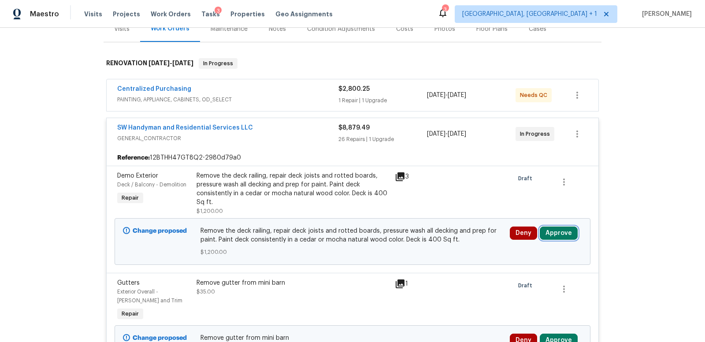
click at [553, 232] on button "Approve" at bounding box center [559, 232] width 38 height 13
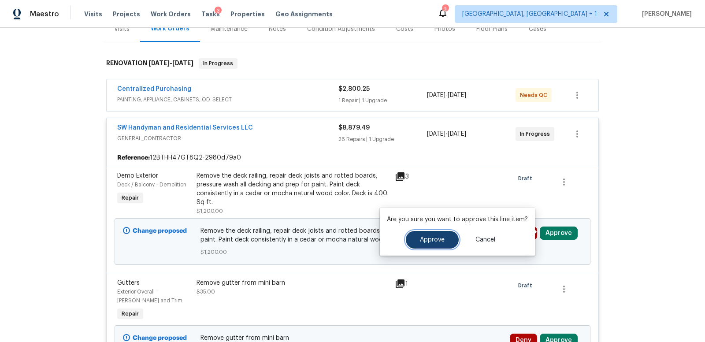
click at [435, 239] on span "Approve" at bounding box center [432, 240] width 25 height 7
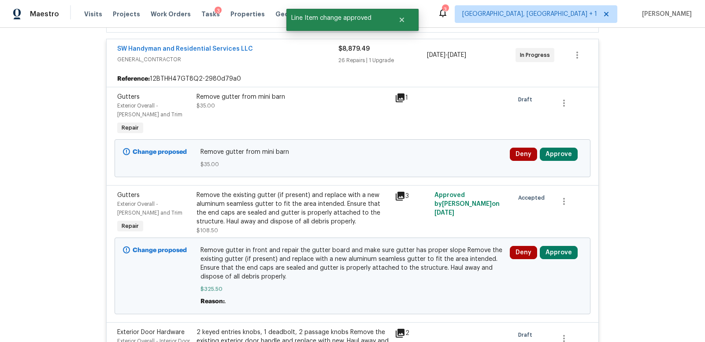
scroll to position [197, 0]
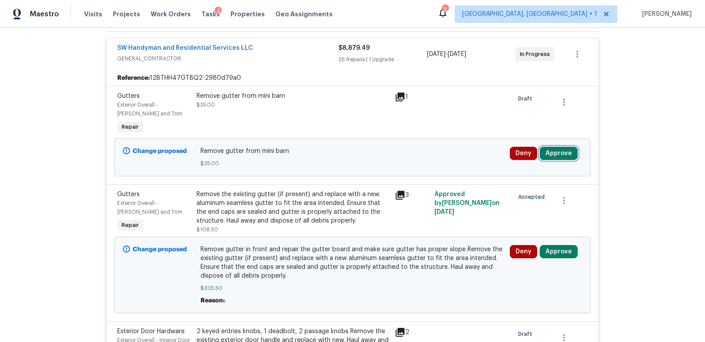
click at [557, 152] on button "Approve" at bounding box center [559, 153] width 38 height 13
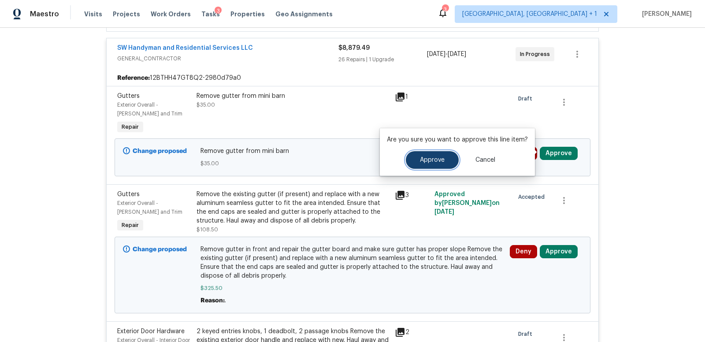
click at [423, 159] on span "Approve" at bounding box center [432, 160] width 25 height 7
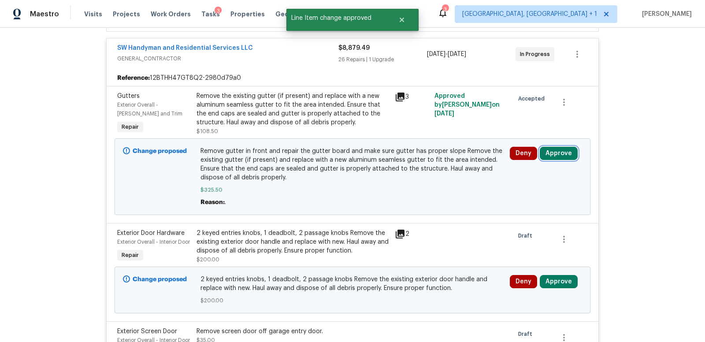
click at [555, 153] on button "Approve" at bounding box center [559, 153] width 38 height 13
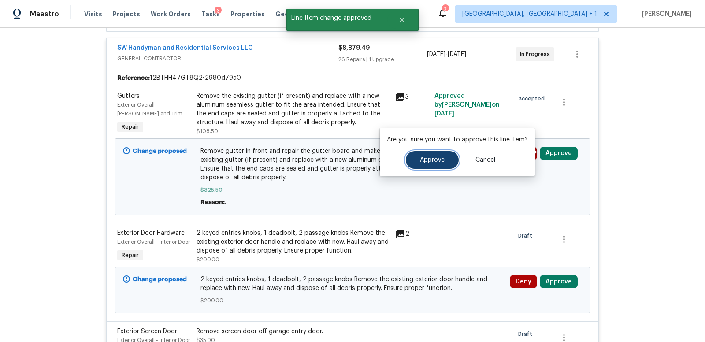
click at [430, 161] on span "Approve" at bounding box center [432, 160] width 25 height 7
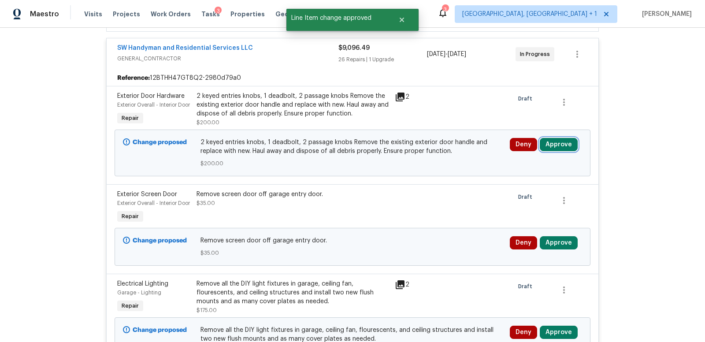
click at [555, 151] on button "Approve" at bounding box center [559, 144] width 38 height 13
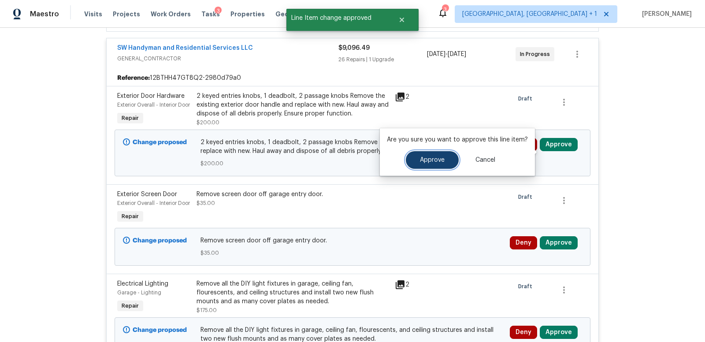
click at [426, 163] on span "Approve" at bounding box center [432, 160] width 25 height 7
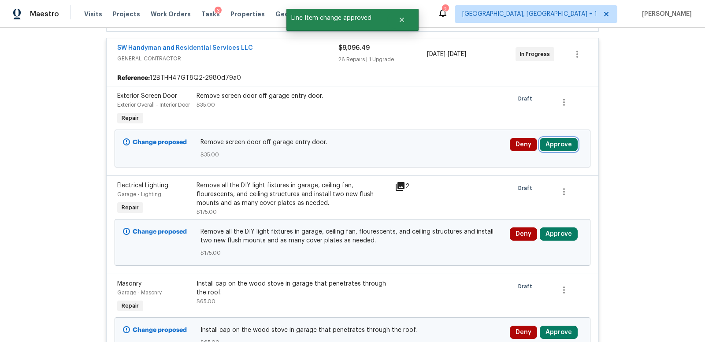
click at [564, 151] on button "Approve" at bounding box center [559, 144] width 38 height 13
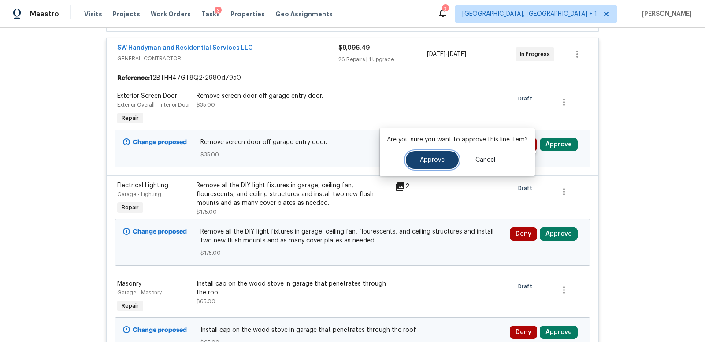
click at [441, 157] on span "Approve" at bounding box center [432, 160] width 25 height 7
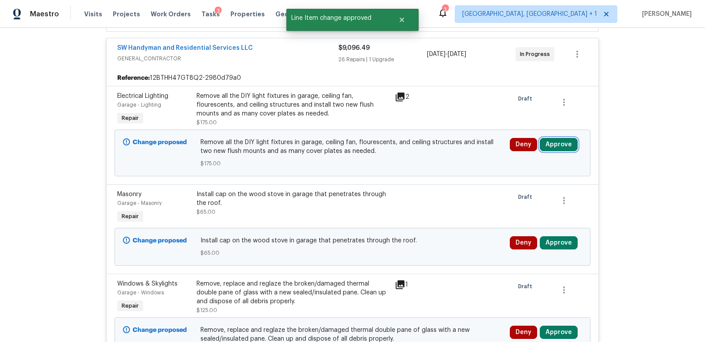
click at [554, 145] on button "Approve" at bounding box center [559, 144] width 38 height 13
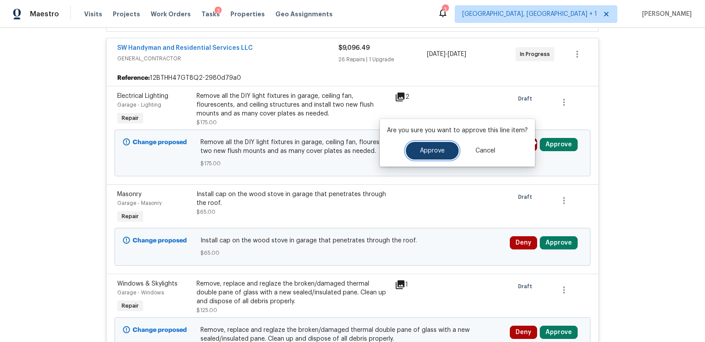
click at [431, 151] on span "Approve" at bounding box center [432, 151] width 25 height 7
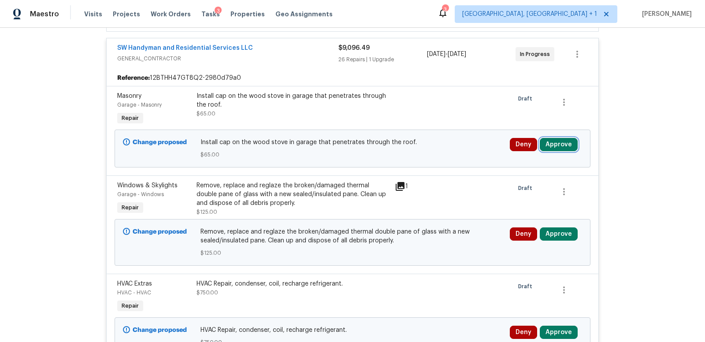
click at [556, 145] on button "Approve" at bounding box center [559, 144] width 38 height 13
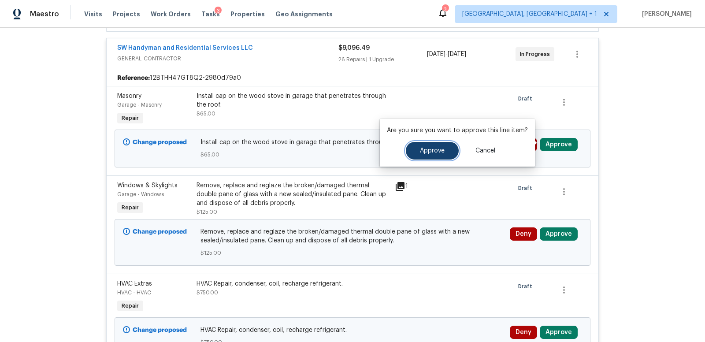
click at [436, 154] on button "Approve" at bounding box center [432, 151] width 53 height 18
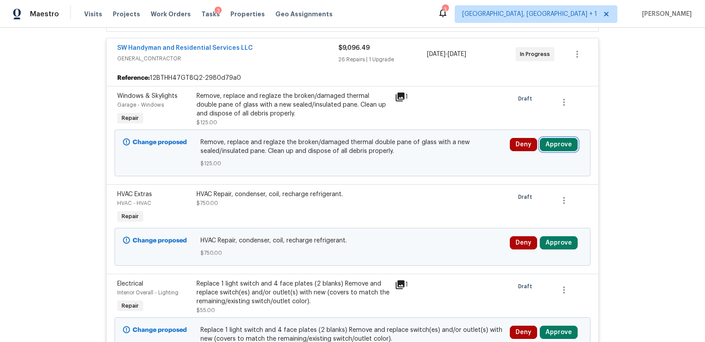
click at [549, 142] on button "Approve" at bounding box center [559, 144] width 38 height 13
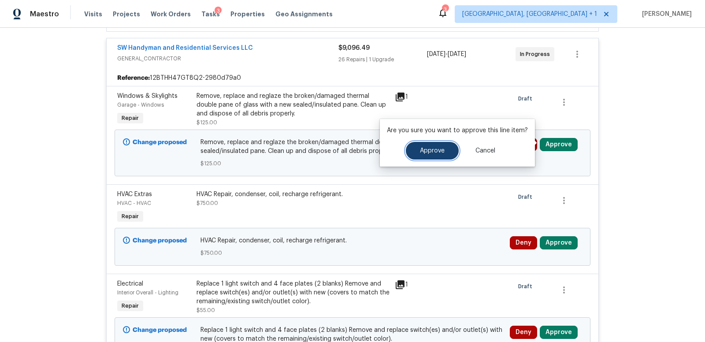
click at [434, 152] on span "Approve" at bounding box center [432, 151] width 25 height 7
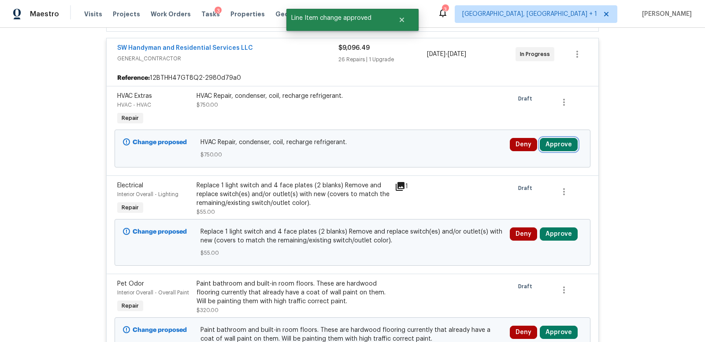
click at [550, 141] on button "Approve" at bounding box center [559, 144] width 38 height 13
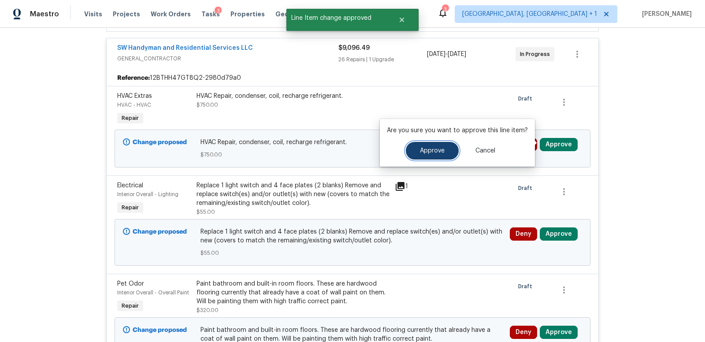
click at [430, 149] on span "Approve" at bounding box center [432, 151] width 25 height 7
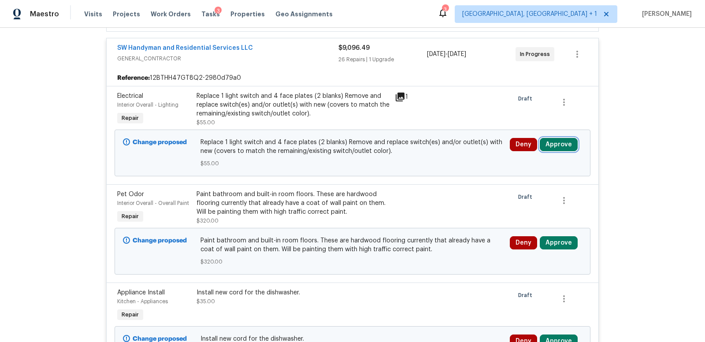
click at [552, 145] on button "Approve" at bounding box center [559, 144] width 38 height 13
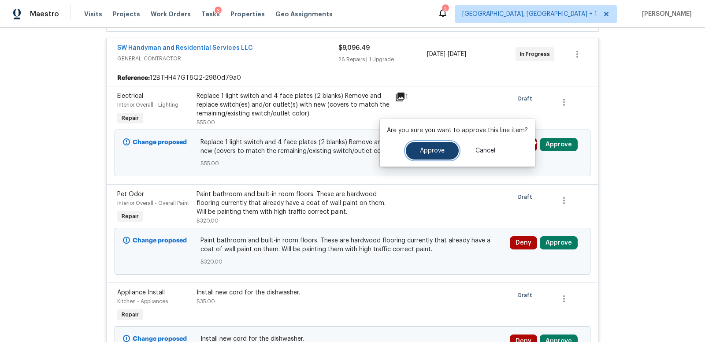
click at [432, 149] on span "Approve" at bounding box center [432, 151] width 25 height 7
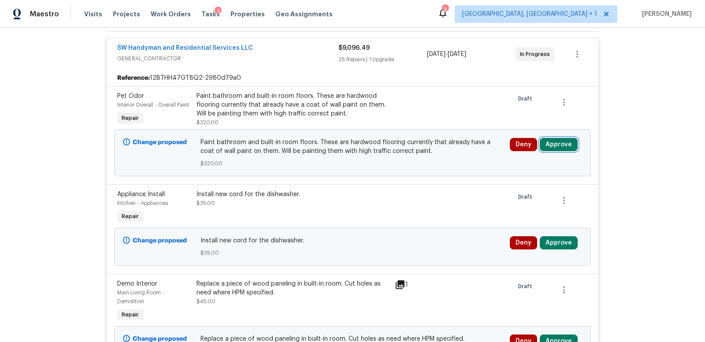
click at [557, 143] on button "Approve" at bounding box center [559, 144] width 38 height 13
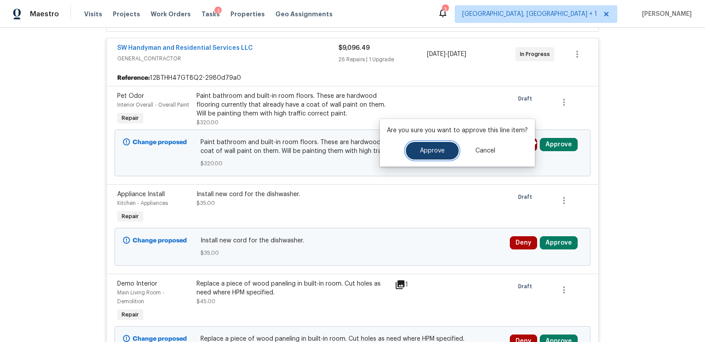
click at [435, 146] on button "Approve" at bounding box center [432, 151] width 53 height 18
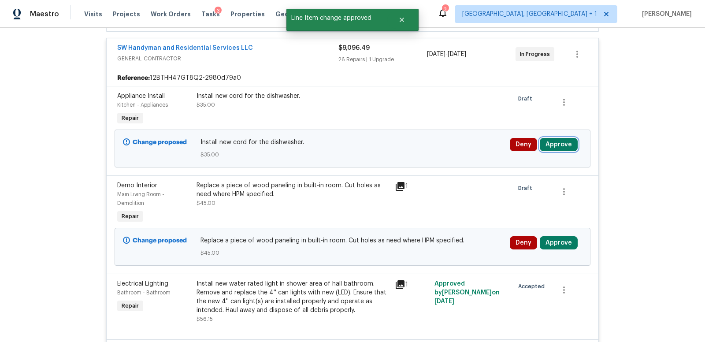
click at [554, 143] on button "Approve" at bounding box center [559, 144] width 38 height 13
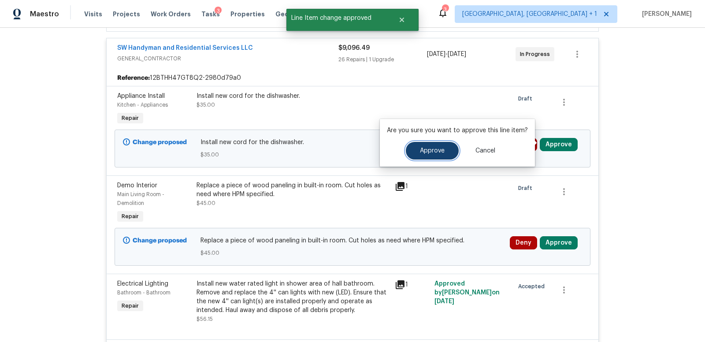
click at [420, 152] on span "Approve" at bounding box center [432, 151] width 25 height 7
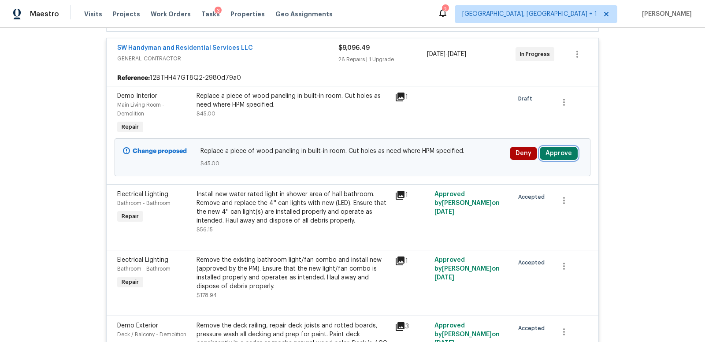
click at [551, 153] on button "Approve" at bounding box center [559, 153] width 38 height 13
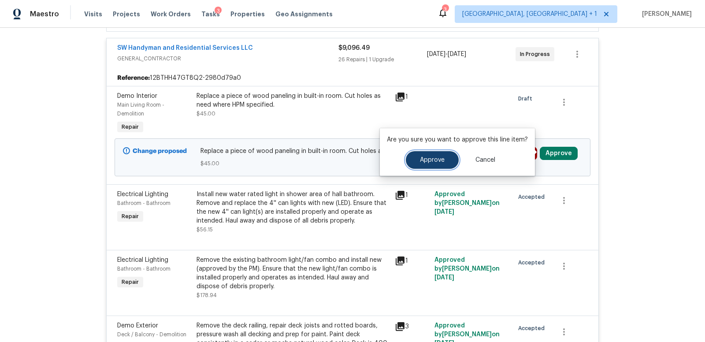
click at [437, 158] on span "Approve" at bounding box center [432, 160] width 25 height 7
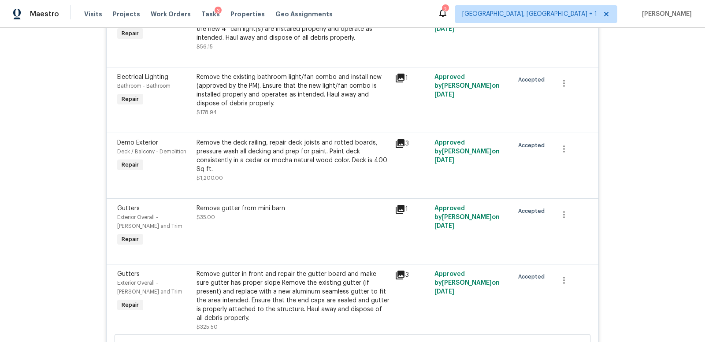
scroll to position [0, 0]
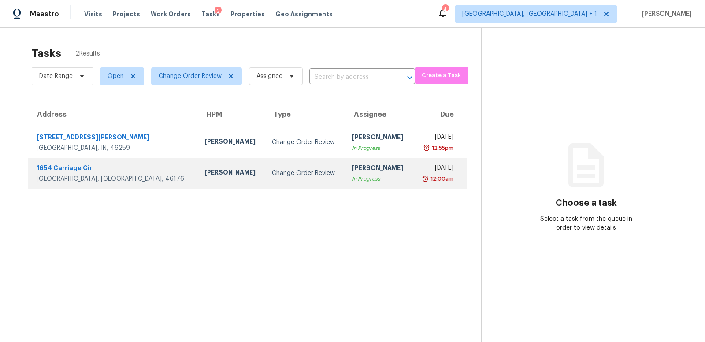
click at [116, 171] on div "1654 Carriage Cir" at bounding box center [114, 168] width 154 height 11
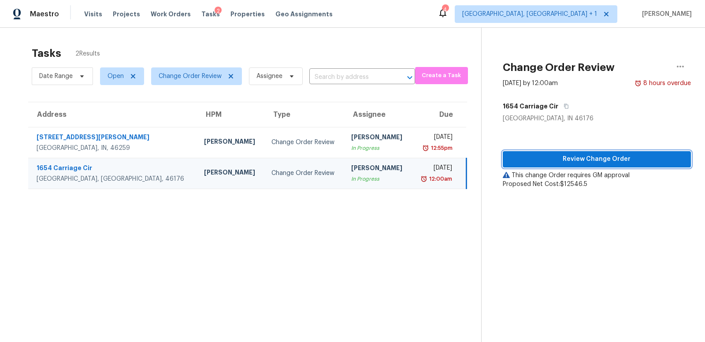
click at [566, 162] on span "Review Change Order" at bounding box center [597, 159] width 174 height 11
click at [192, 74] on span "Change Order Review" at bounding box center [190, 76] width 63 height 9
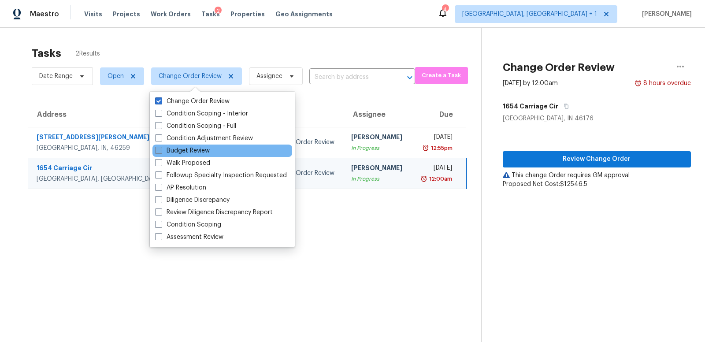
click at [157, 150] on span at bounding box center [158, 150] width 7 height 7
click at [157, 150] on input "Budget Review" at bounding box center [158, 149] width 6 height 6
checkbox input "true"
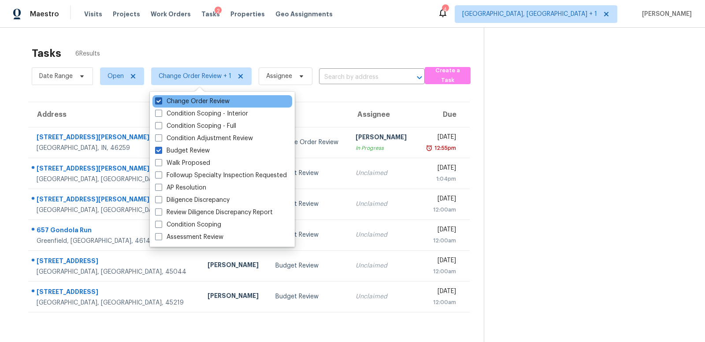
click at [158, 99] on span at bounding box center [158, 100] width 7 height 7
click at [158, 99] on input "Change Order Review" at bounding box center [158, 100] width 6 height 6
checkbox input "false"
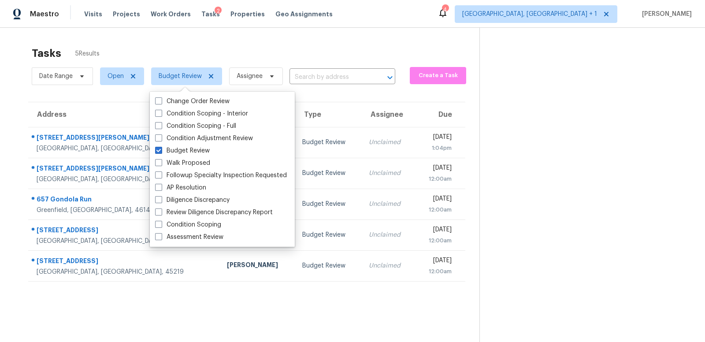
click at [10, 104] on div "Tasks 5 Results Date Range Open Budget Review Assignee ​ Create a Task Address …" at bounding box center [352, 199] width 705 height 342
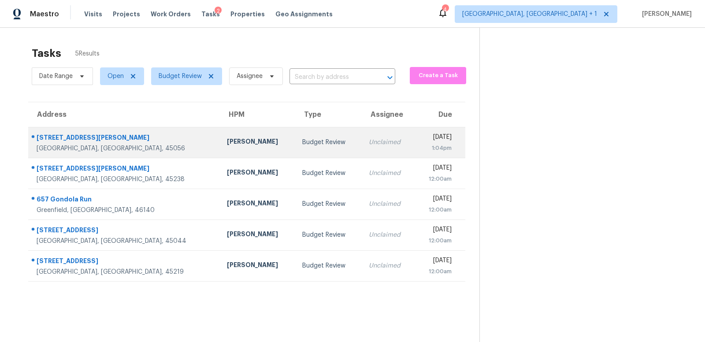
click at [137, 144] on div "[GEOGRAPHIC_DATA], [GEOGRAPHIC_DATA], 45056" at bounding box center [125, 148] width 176 height 9
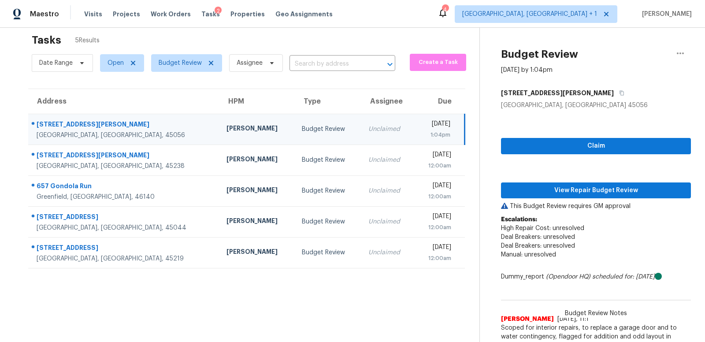
scroll to position [41, 0]
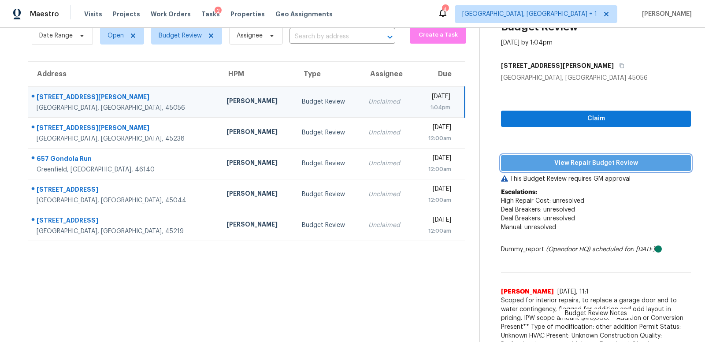
click at [596, 163] on span "View Repair Budget Review" at bounding box center [596, 163] width 176 height 11
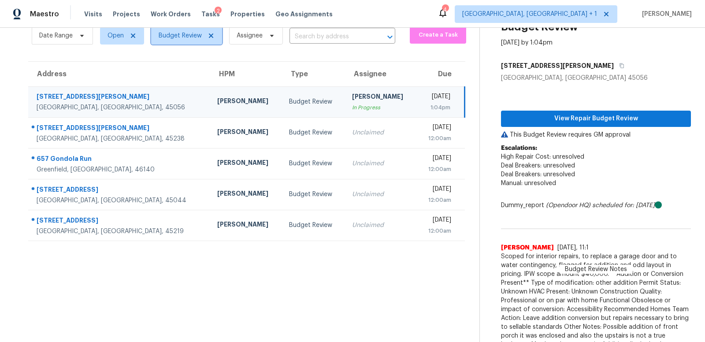
click at [181, 33] on span "Budget Review" at bounding box center [180, 35] width 43 height 9
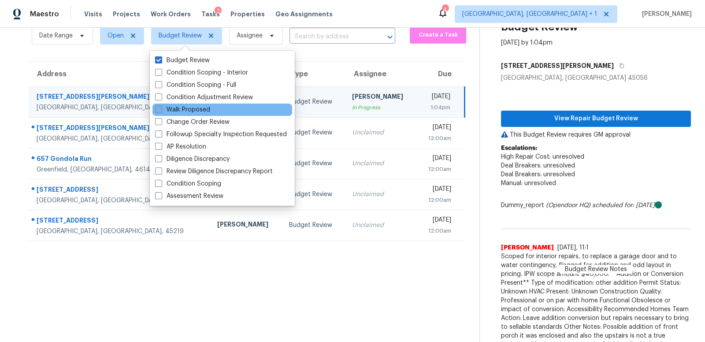
click at [160, 110] on span at bounding box center [158, 109] width 7 height 7
click at [160, 110] on input "Walk Proposed" at bounding box center [158, 108] width 6 height 6
checkbox input "true"
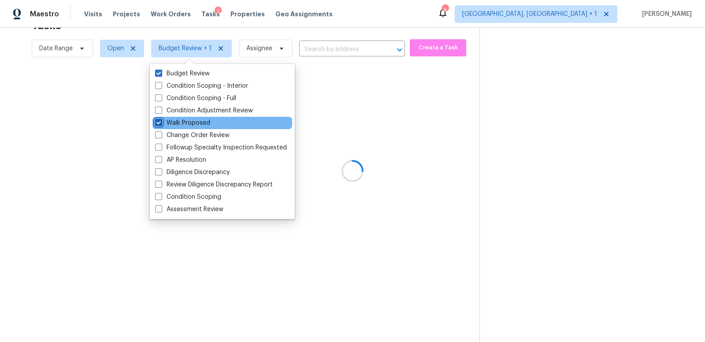
scroll to position [27, 0]
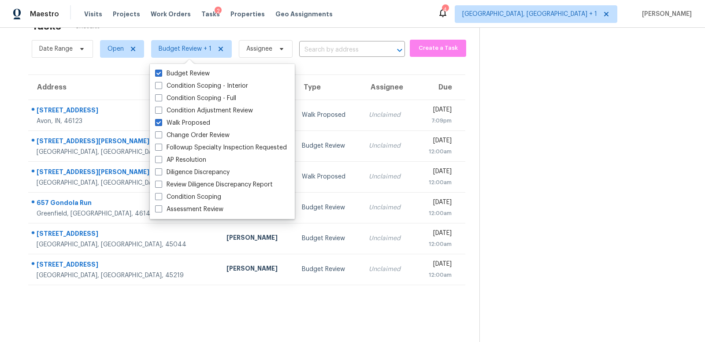
click at [115, 295] on section "Tasks 6 Results Date Range Open Budget Review + 1 Assignee ​ Create a Task Addr…" at bounding box center [246, 179] width 465 height 328
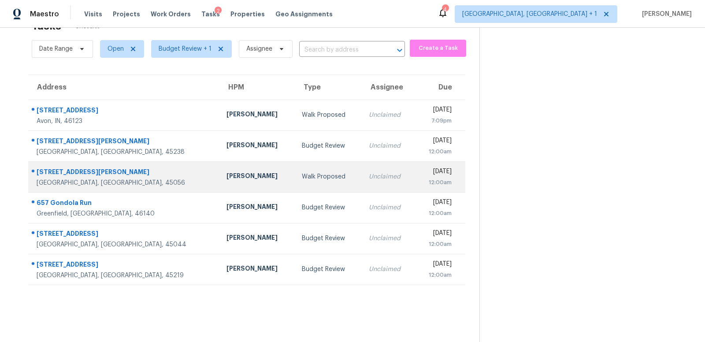
click at [422, 174] on div "Sat, Sep 27th 2025" at bounding box center [437, 172] width 30 height 11
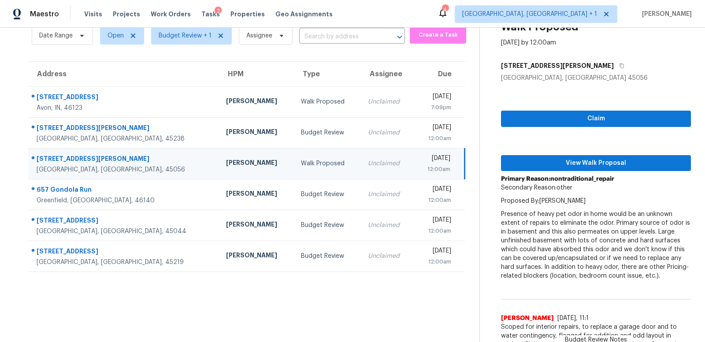
scroll to position [0, 0]
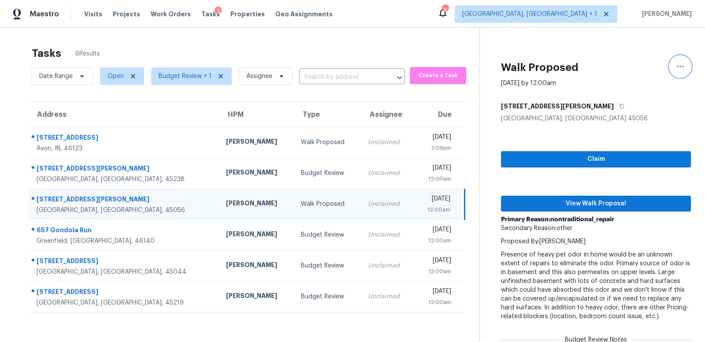
click at [682, 65] on icon "button" at bounding box center [680, 66] width 11 height 11
click at [622, 67] on div "Cancel this task" at bounding box center [630, 68] width 69 height 9
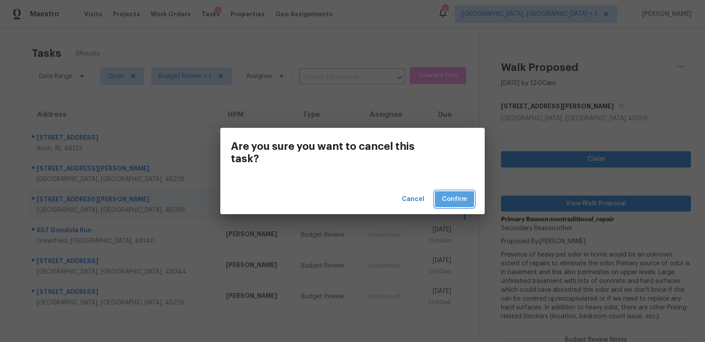
click at [455, 200] on span "Confirm" at bounding box center [454, 199] width 25 height 11
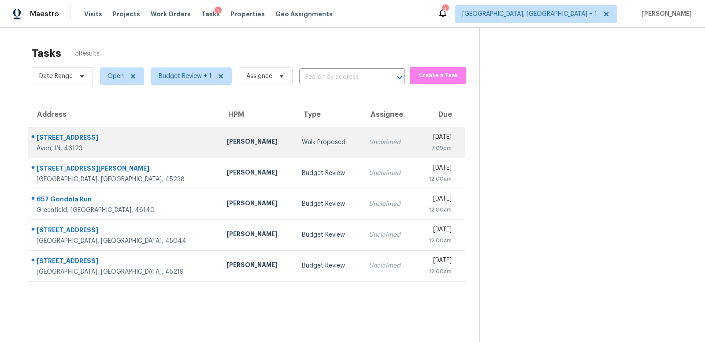
click at [135, 140] on div "1074 S Avon Ave" at bounding box center [125, 138] width 176 height 11
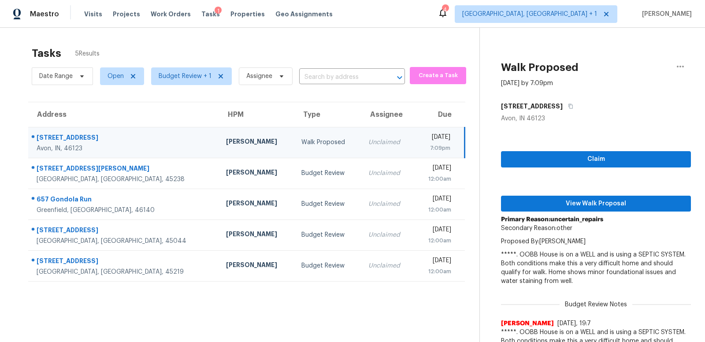
scroll to position [5, 0]
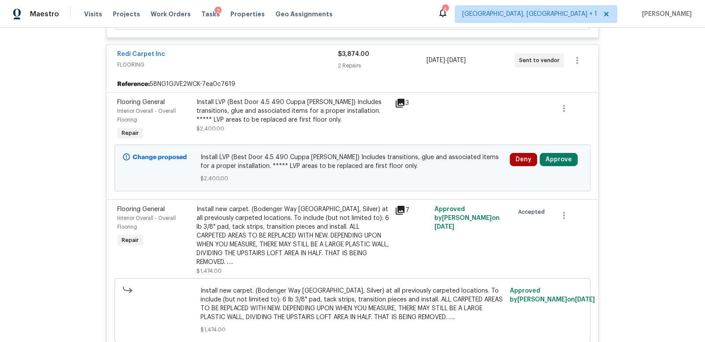
scroll to position [2559, 0]
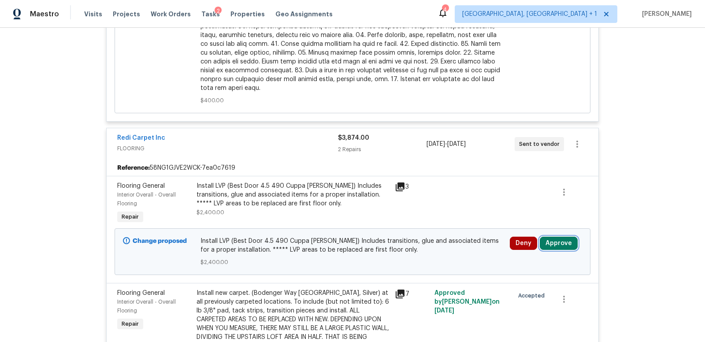
click at [556, 237] on button "Approve" at bounding box center [559, 243] width 38 height 13
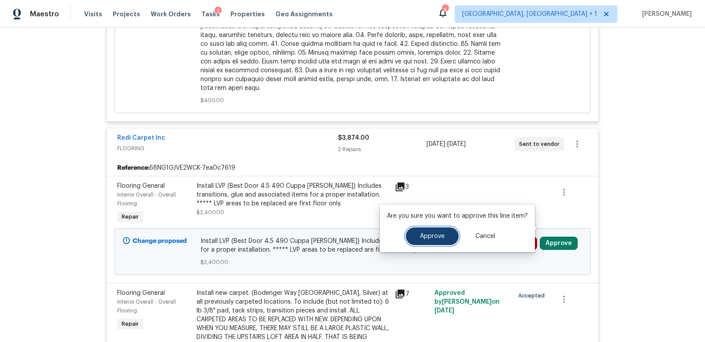
click at [441, 237] on span "Approve" at bounding box center [432, 236] width 25 height 7
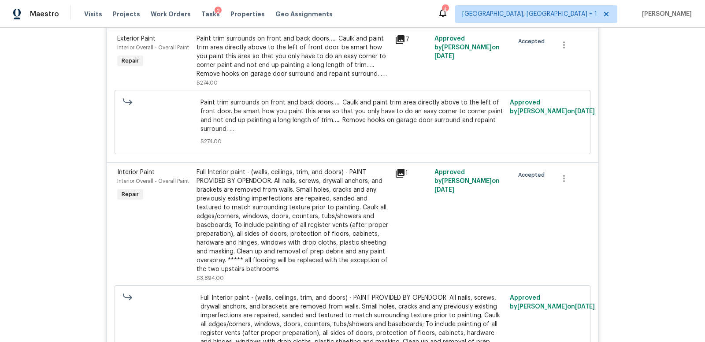
scroll to position [1307, 0]
